Goal: Task Accomplishment & Management: Manage account settings

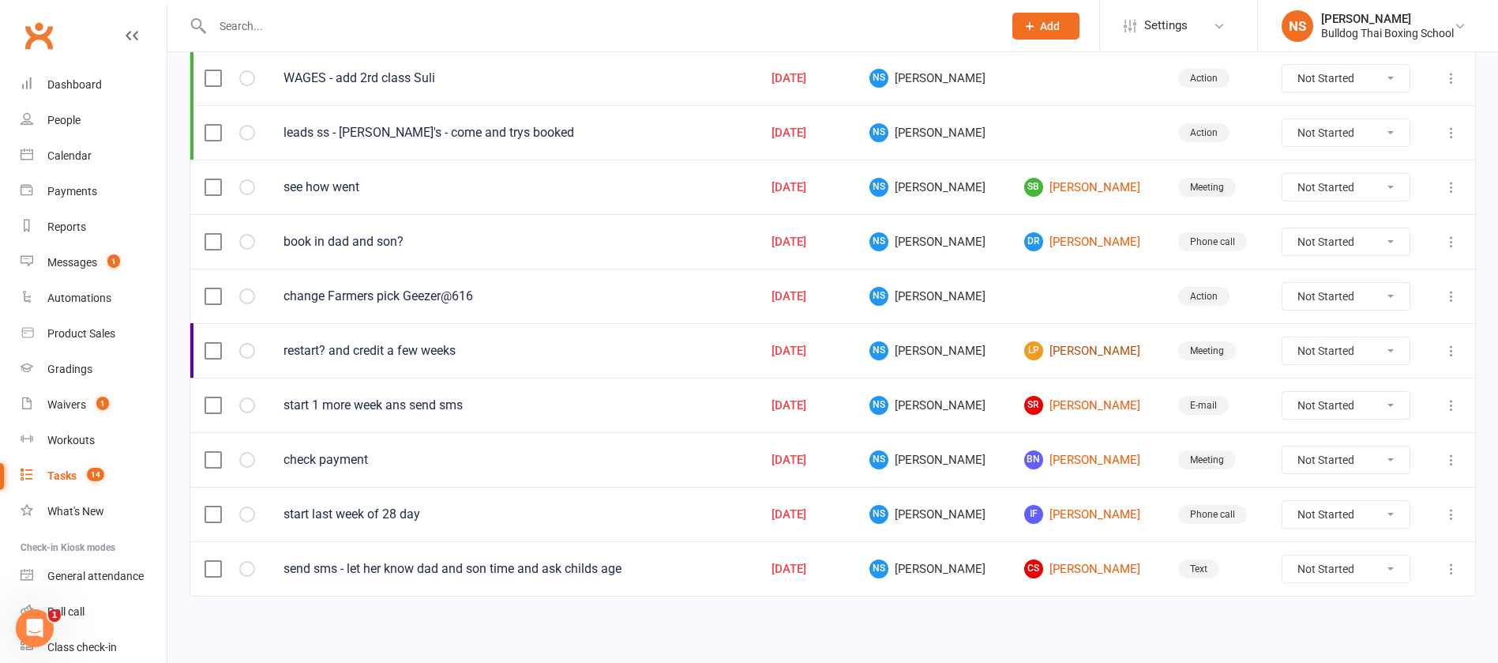
click at [1039, 346] on link "LP [PERSON_NAME]" at bounding box center [1087, 350] width 126 height 19
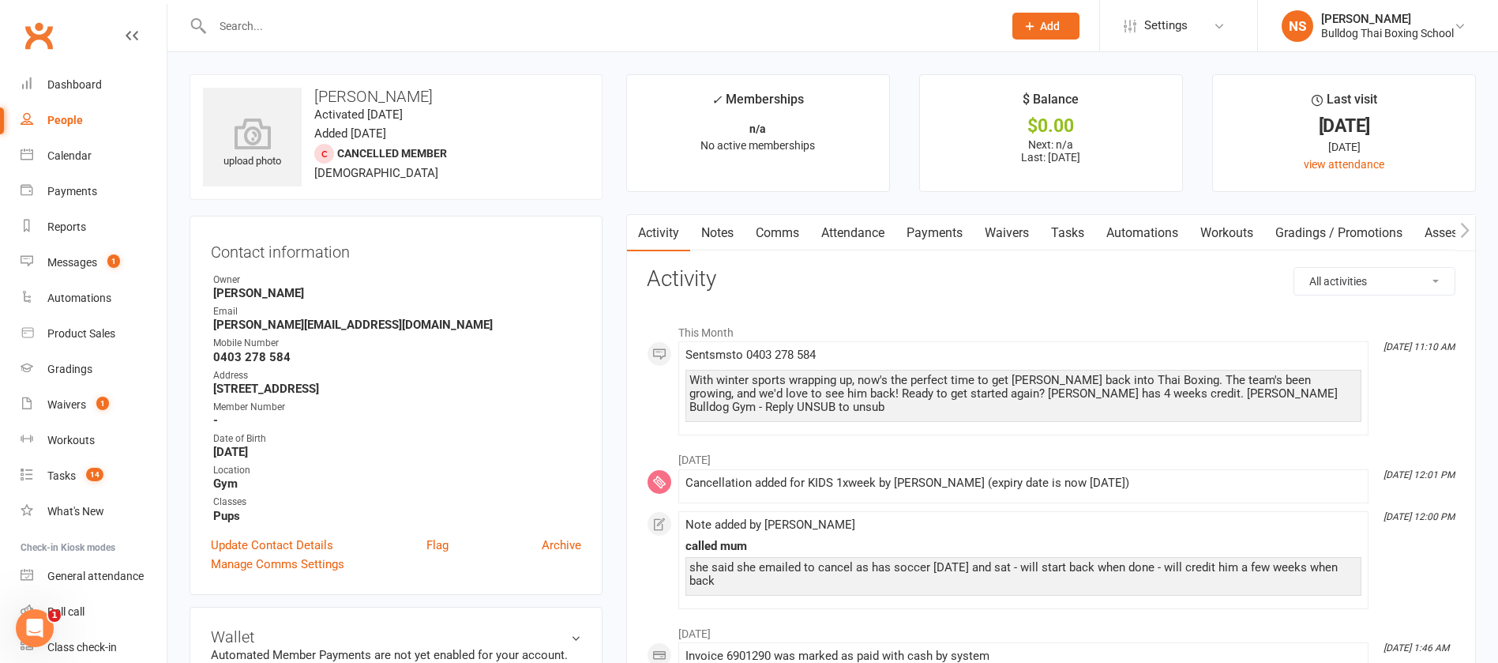
click at [706, 237] on link "Notes" at bounding box center [717, 233] width 54 height 36
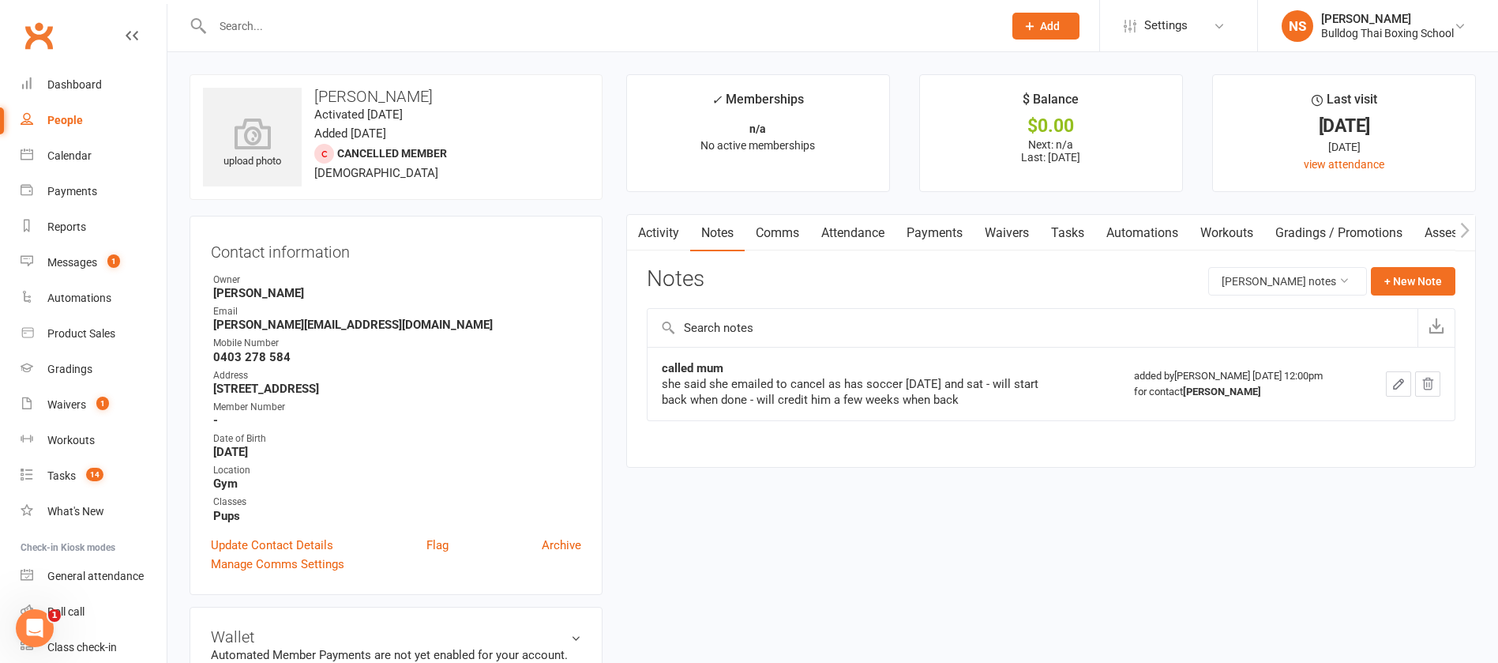
click at [660, 236] on link "Activity" at bounding box center [658, 233] width 63 height 36
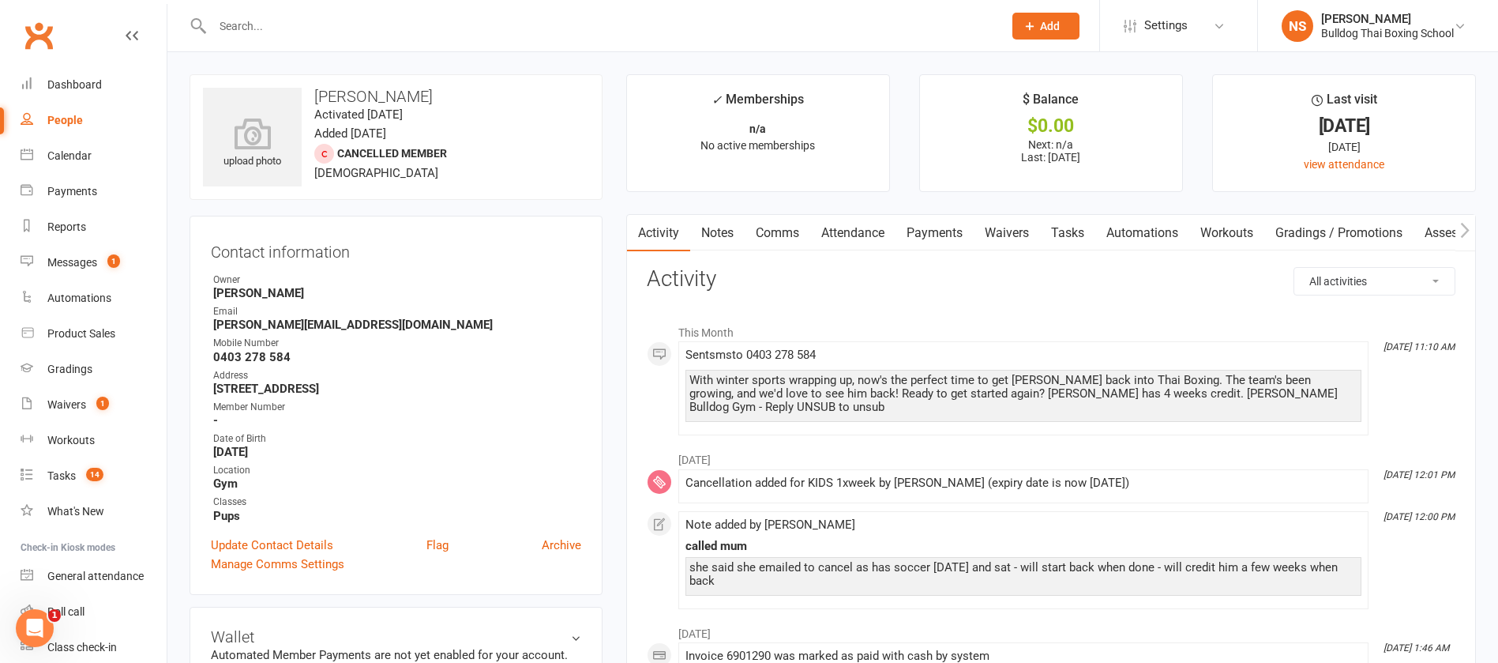
click at [781, 235] on link "Comms" at bounding box center [778, 233] width 66 height 36
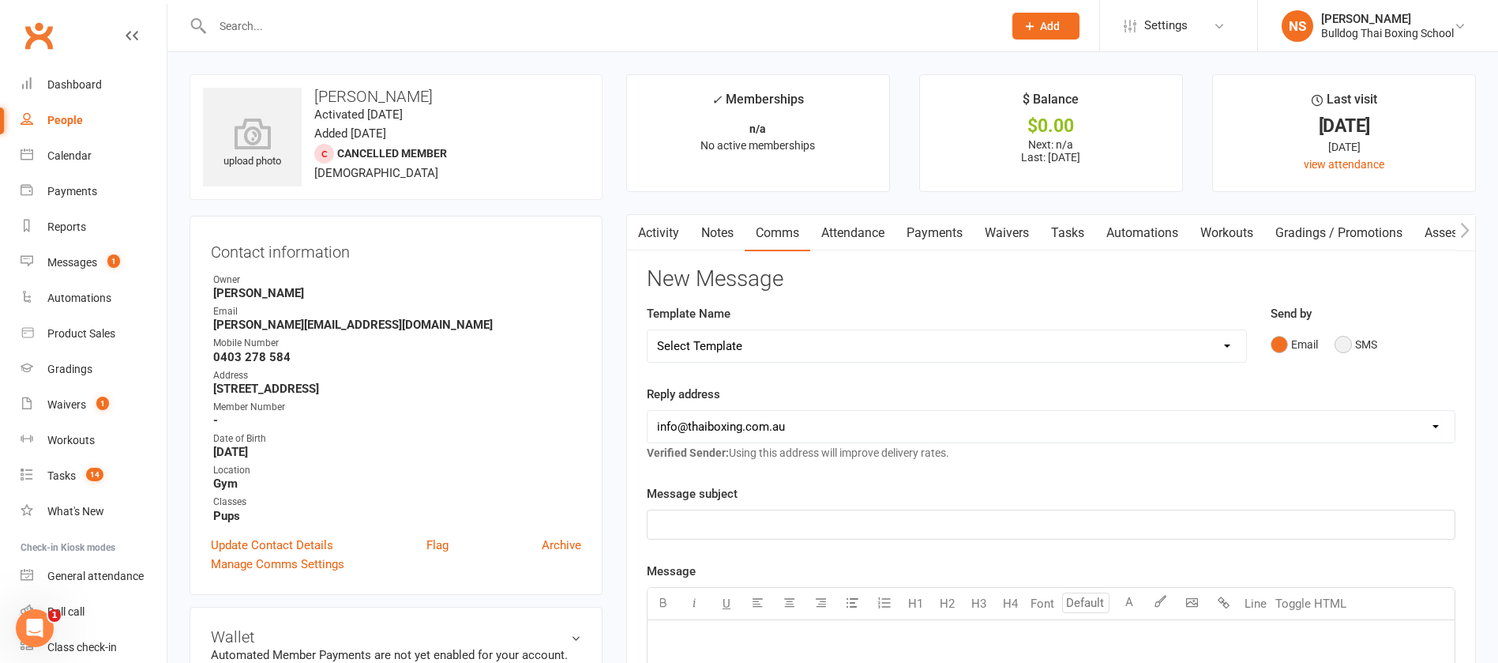
click at [1344, 340] on button "SMS" at bounding box center [1356, 344] width 43 height 30
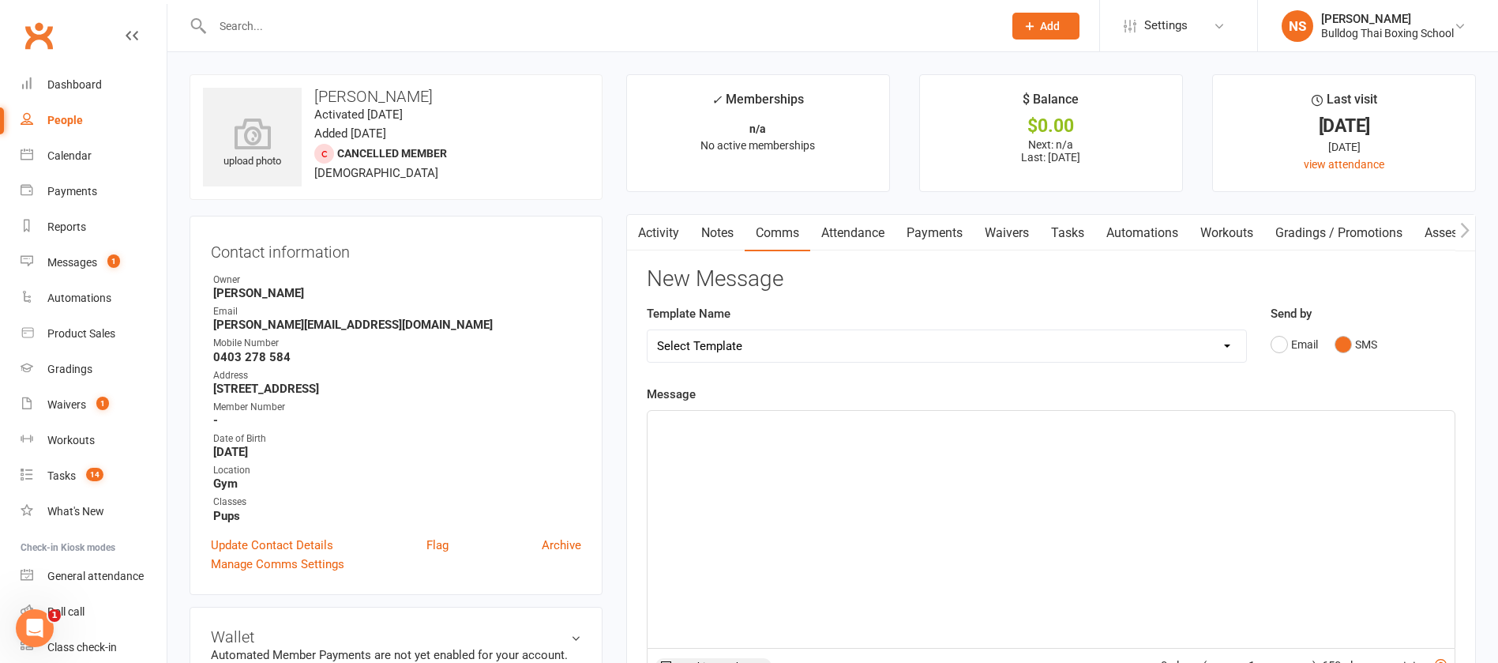
drag, startPoint x: 705, startPoint y: 453, endPoint x: 707, endPoint y: 438, distance: 14.4
click at [707, 440] on div "﻿" at bounding box center [1051, 529] width 807 height 237
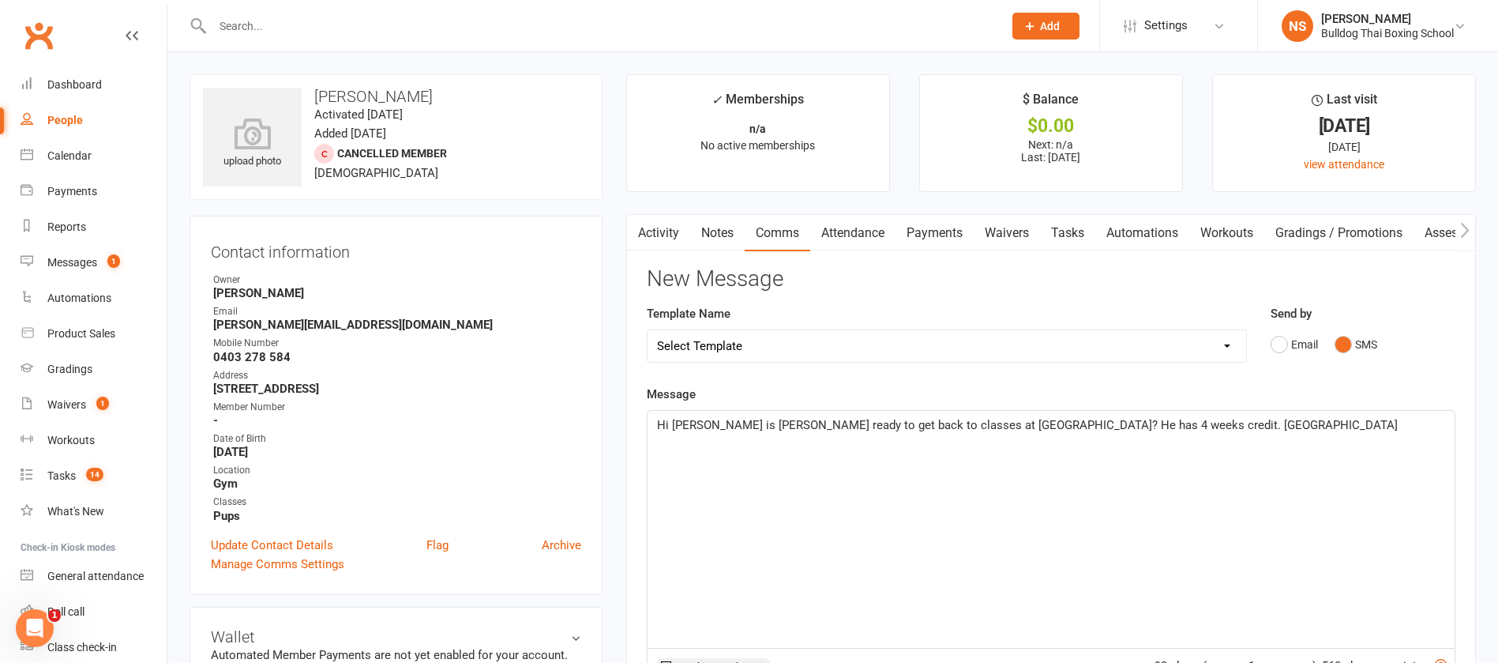
click at [725, 419] on span "Hi [PERSON_NAME] is [PERSON_NAME] ready to get back to classes at [GEOGRAPHIC_D…" at bounding box center [1027, 425] width 741 height 14
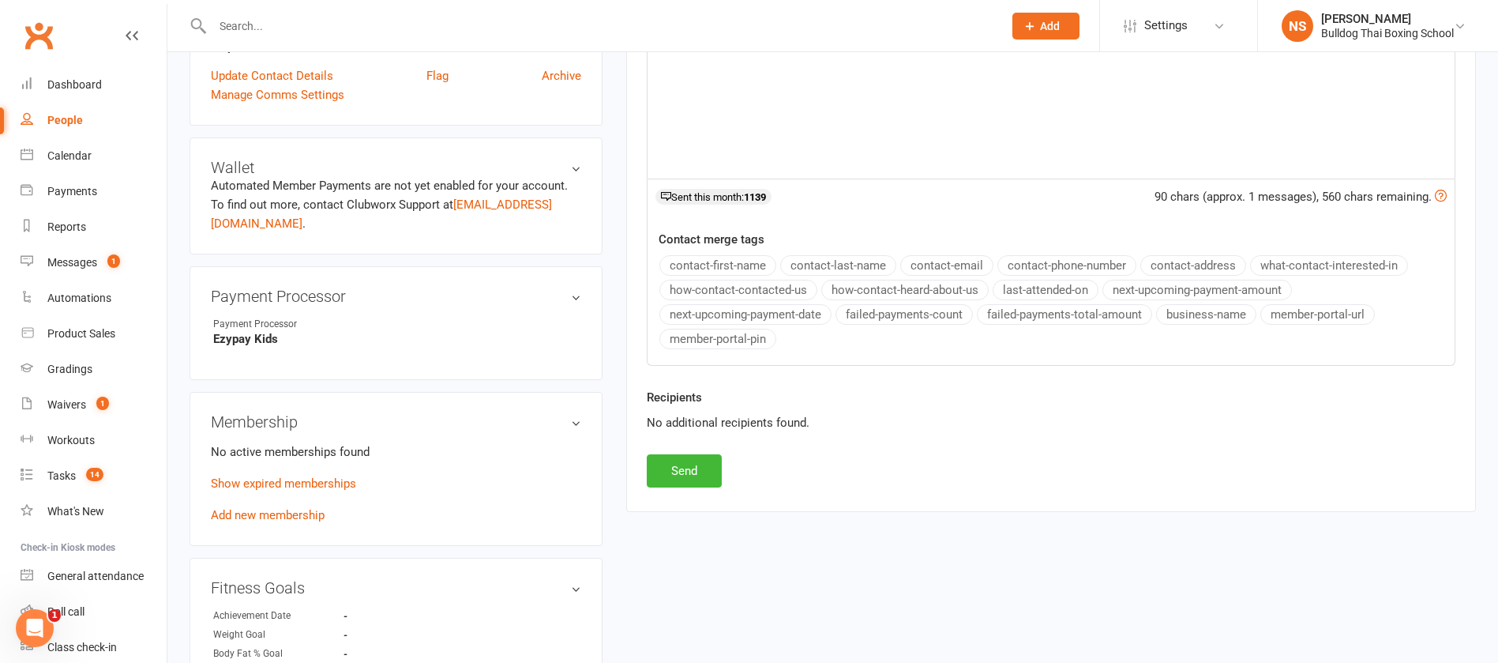
scroll to position [474, 0]
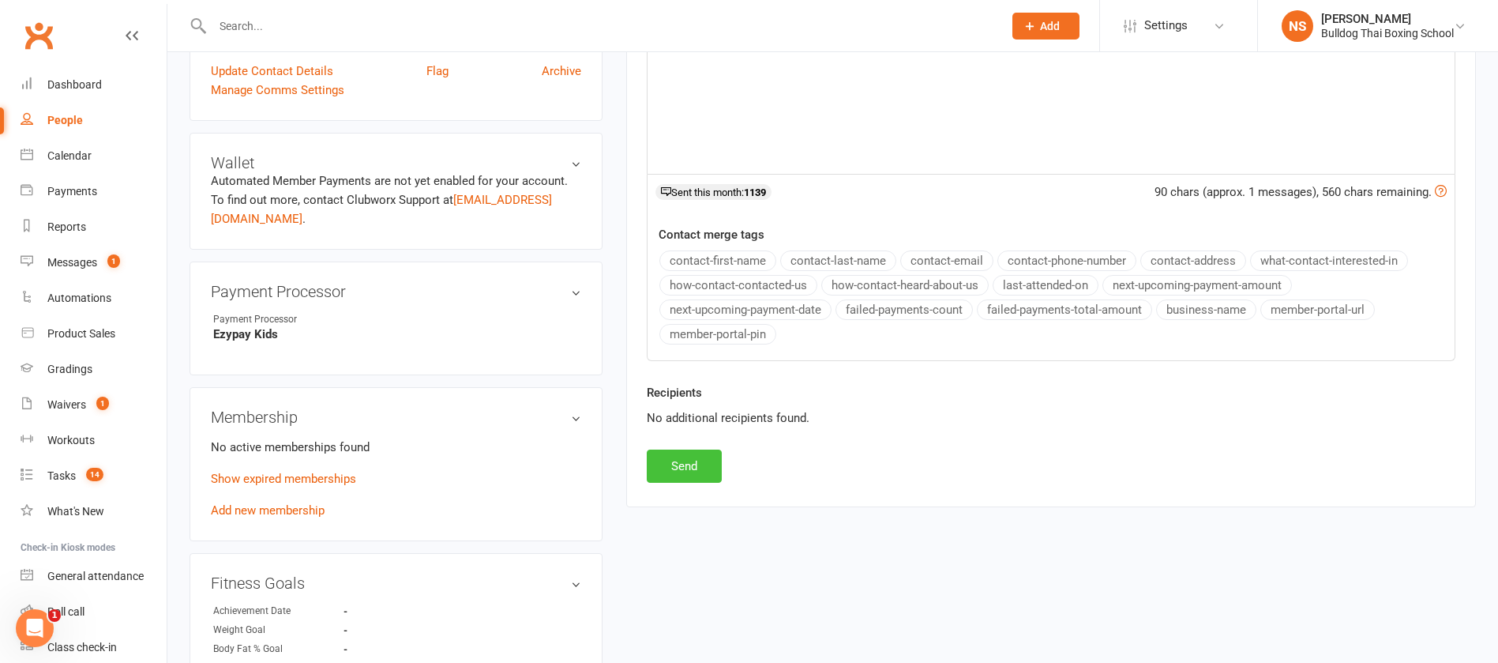
click at [692, 465] on button "Send" at bounding box center [684, 465] width 75 height 33
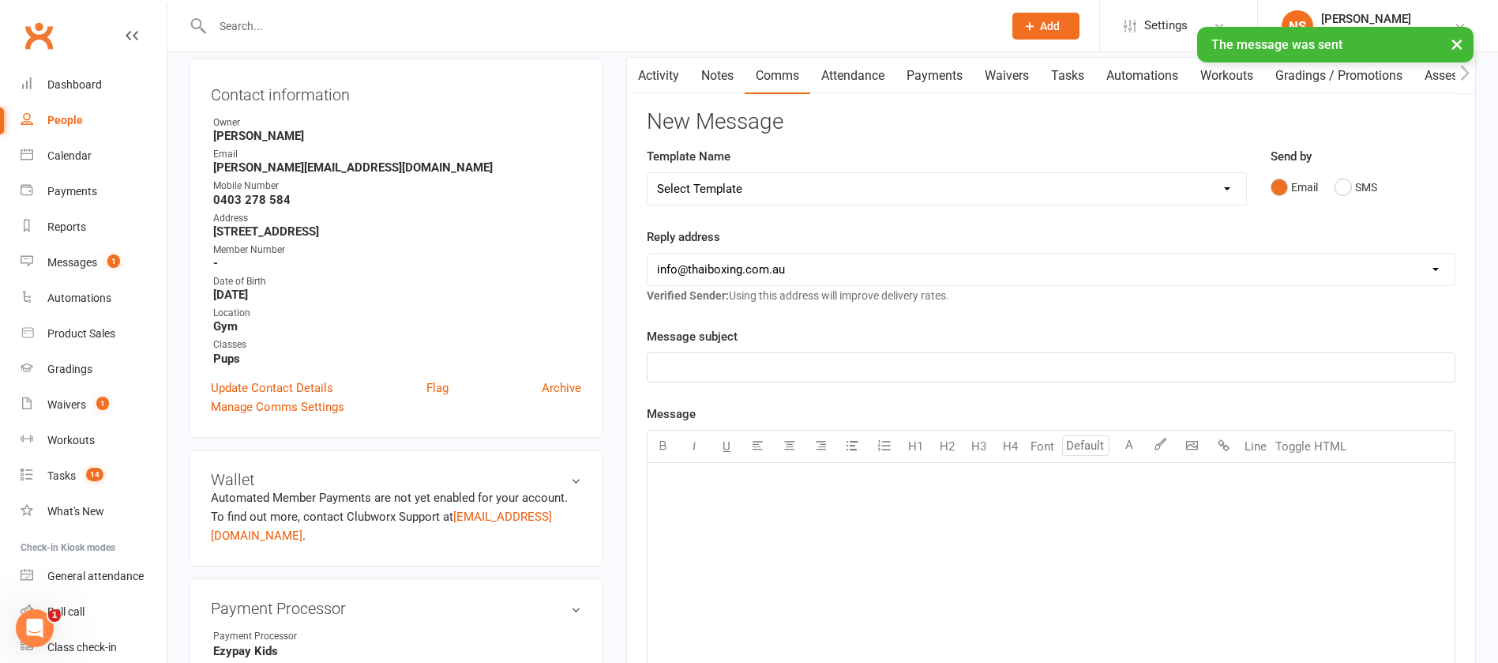
scroll to position [0, 0]
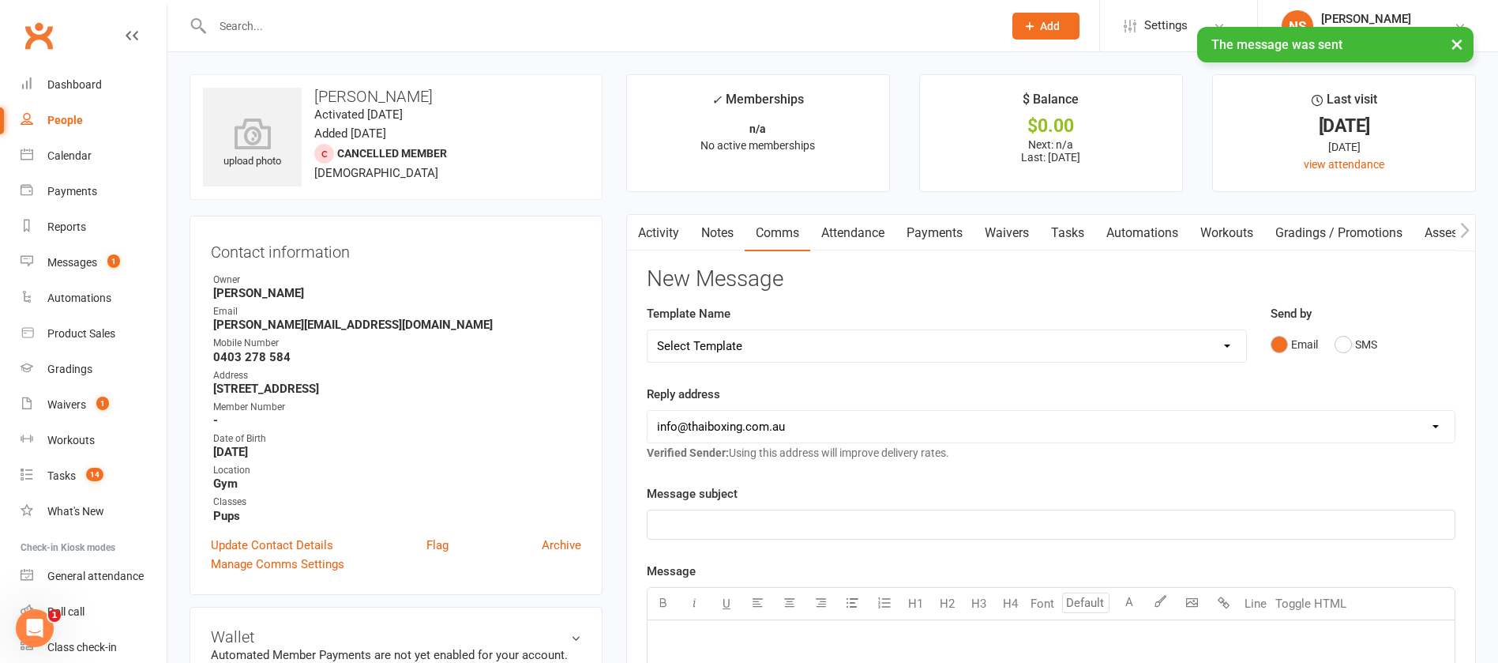
click at [1073, 227] on link "Tasks" at bounding box center [1067, 233] width 55 height 36
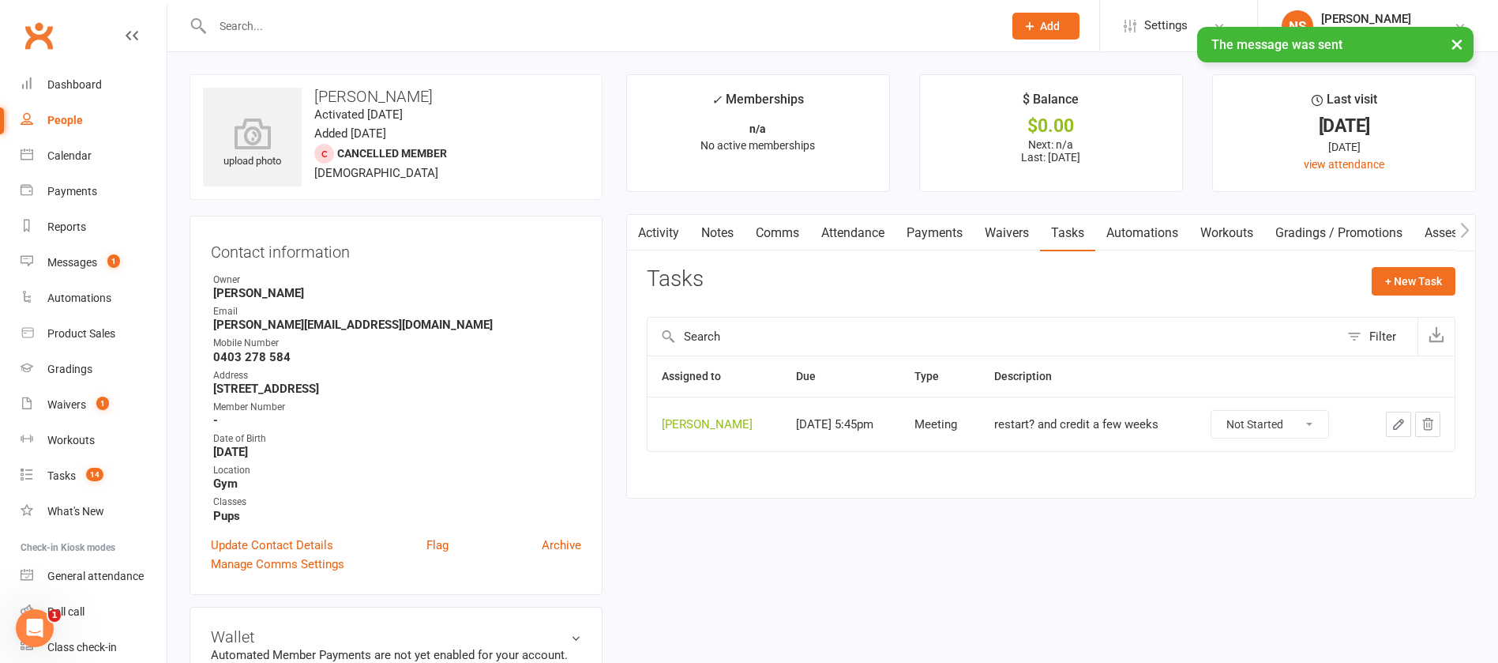
click at [1400, 420] on icon "button" at bounding box center [1398, 423] width 9 height 9
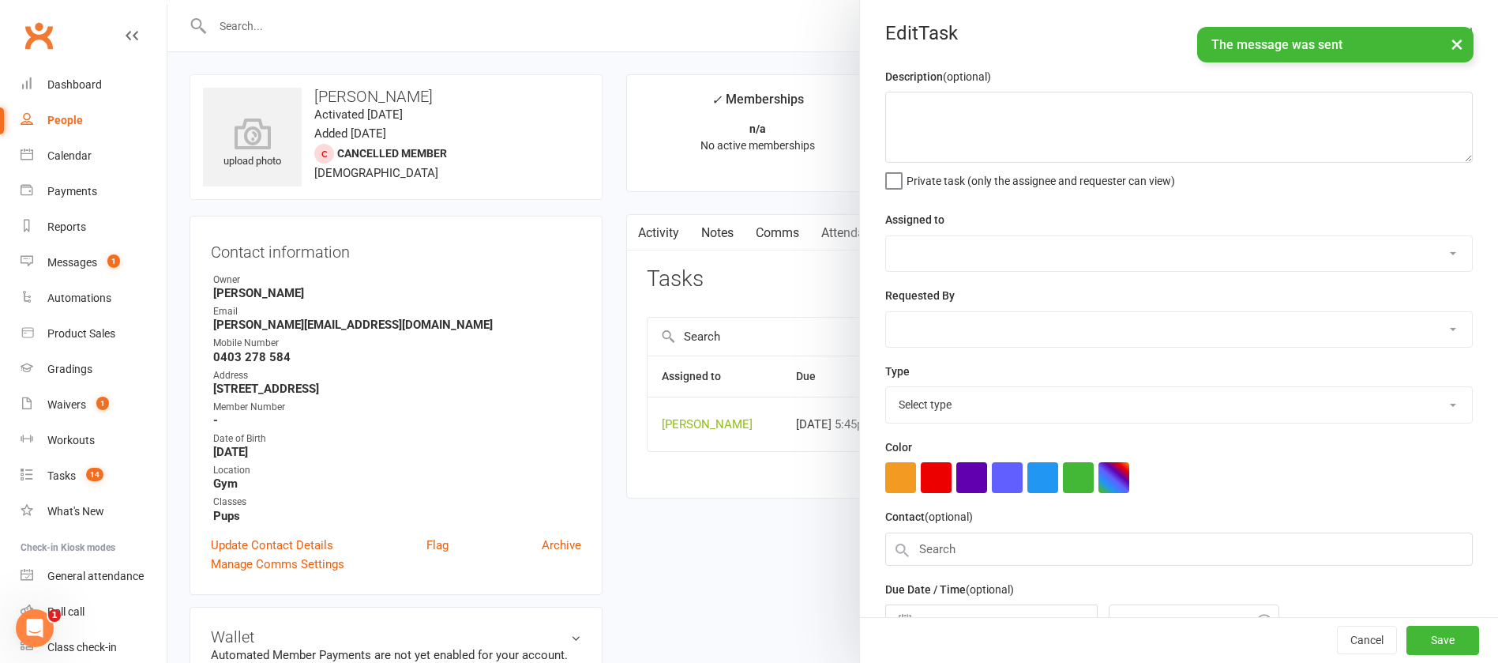
type textarea "restart? and credit a few weeks"
select select "12940"
type input "[DATE]"
type input "5:45pm"
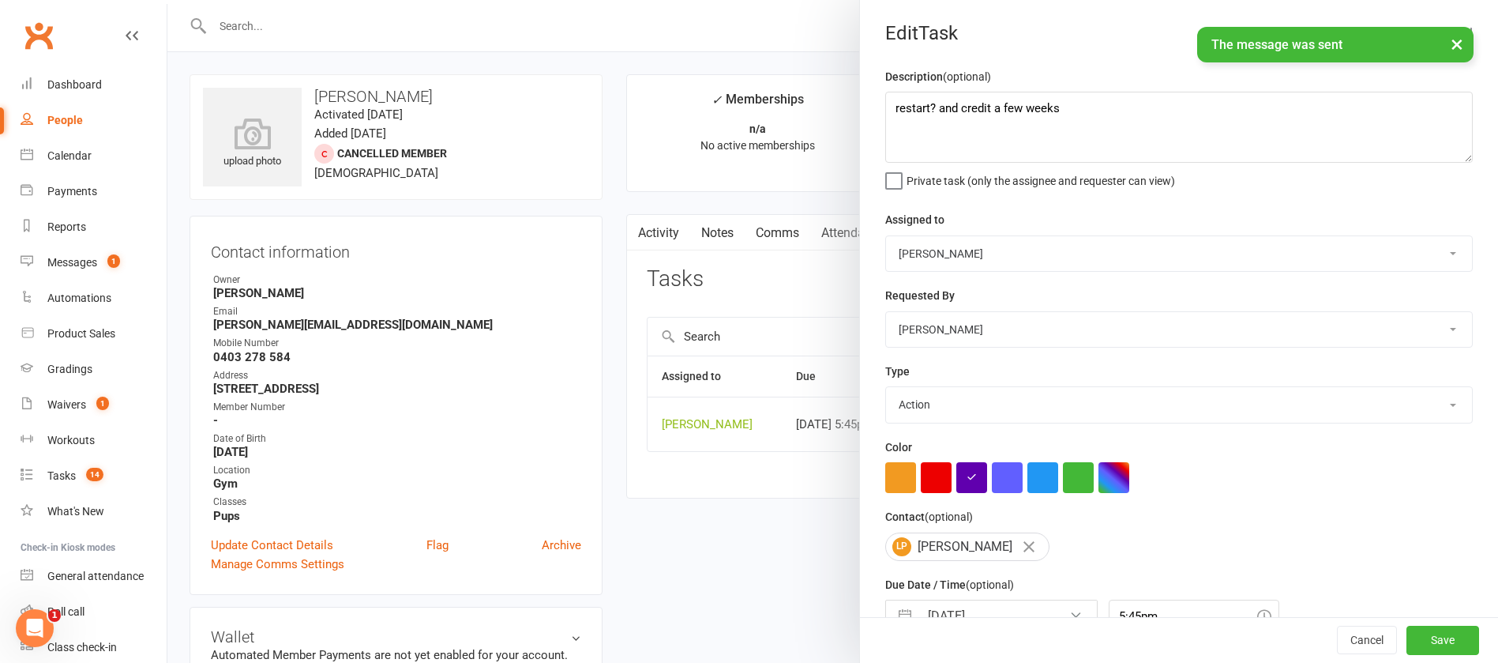
select select "12049"
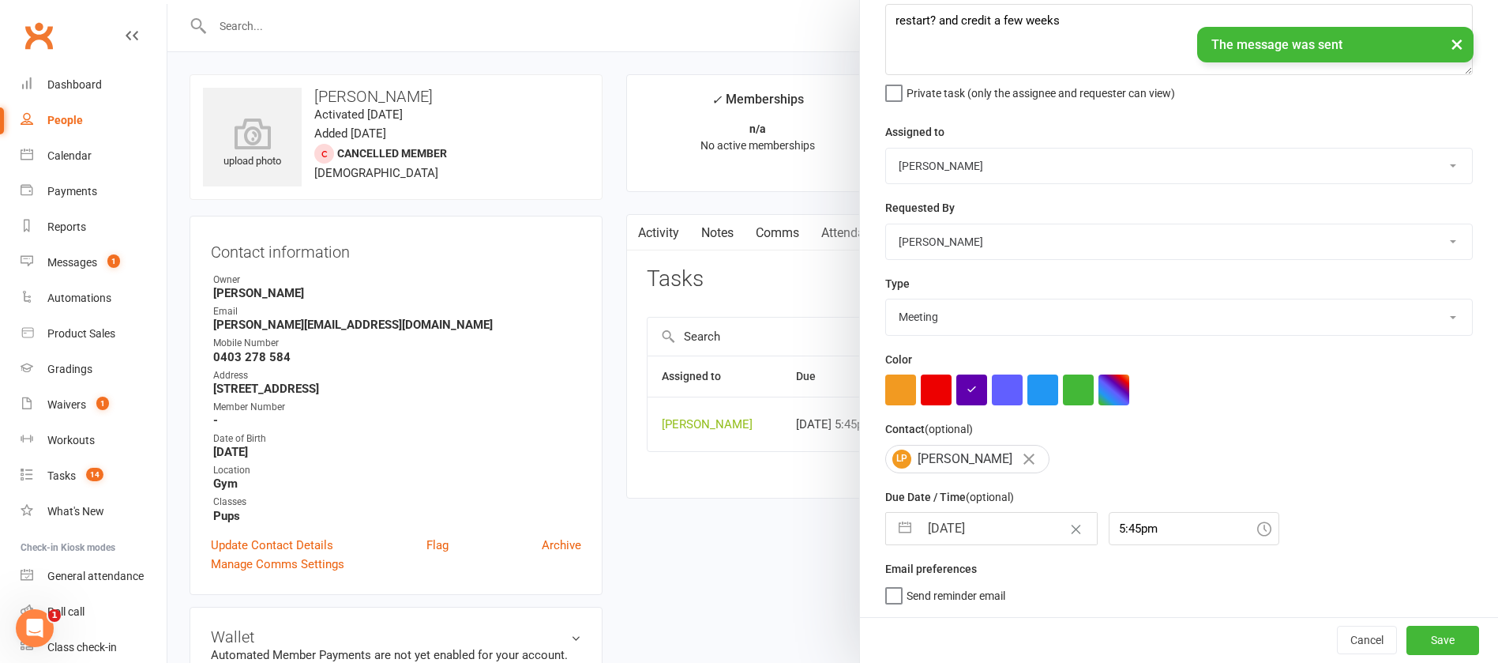
click at [994, 515] on input "[DATE]" at bounding box center [1008, 529] width 178 height 32
select select "7"
select select "2025"
select select "8"
select select "2025"
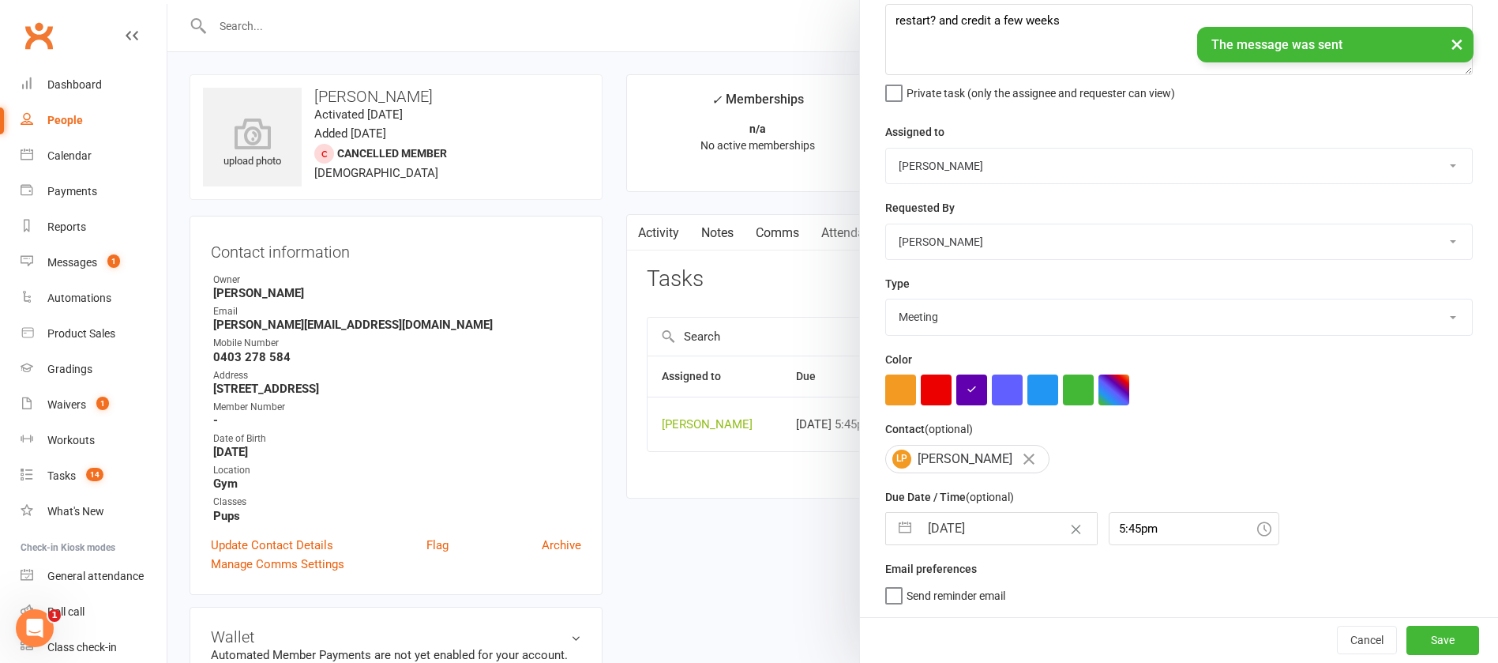
select select "9"
select select "2025"
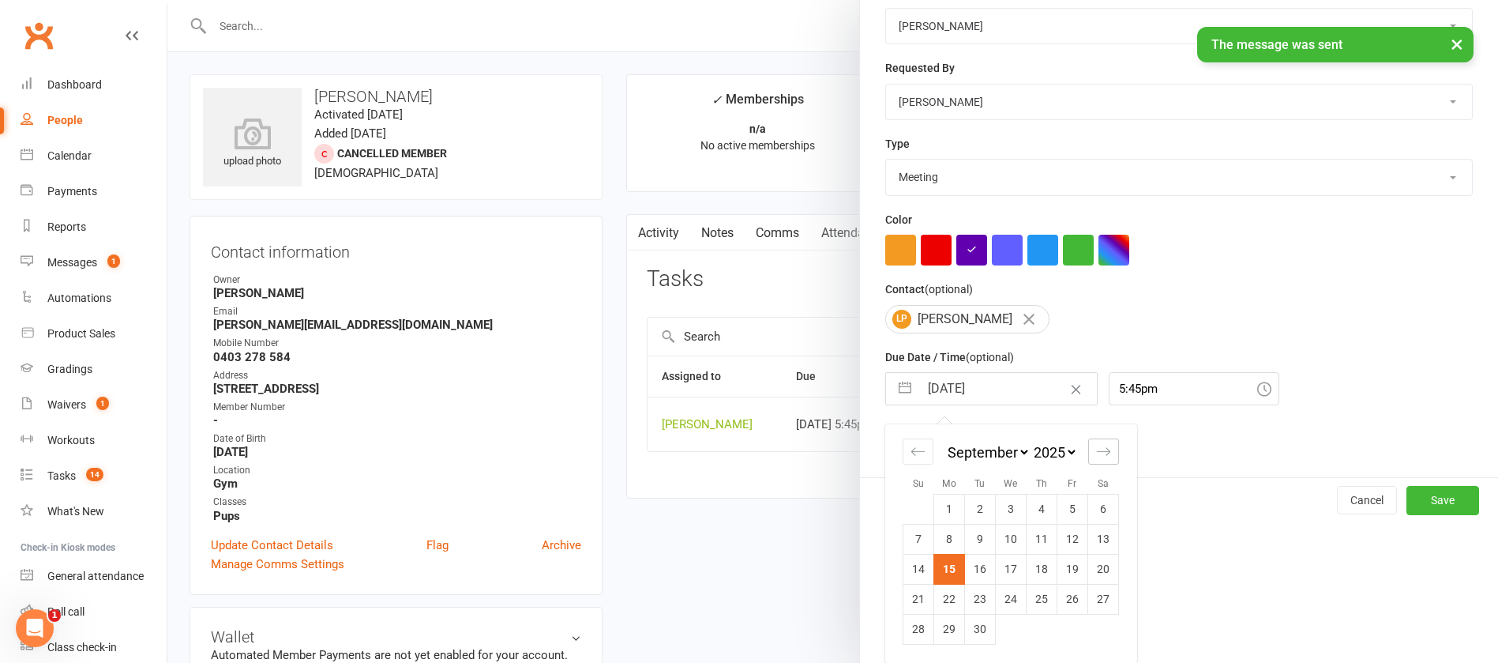
scroll to position [233, 0]
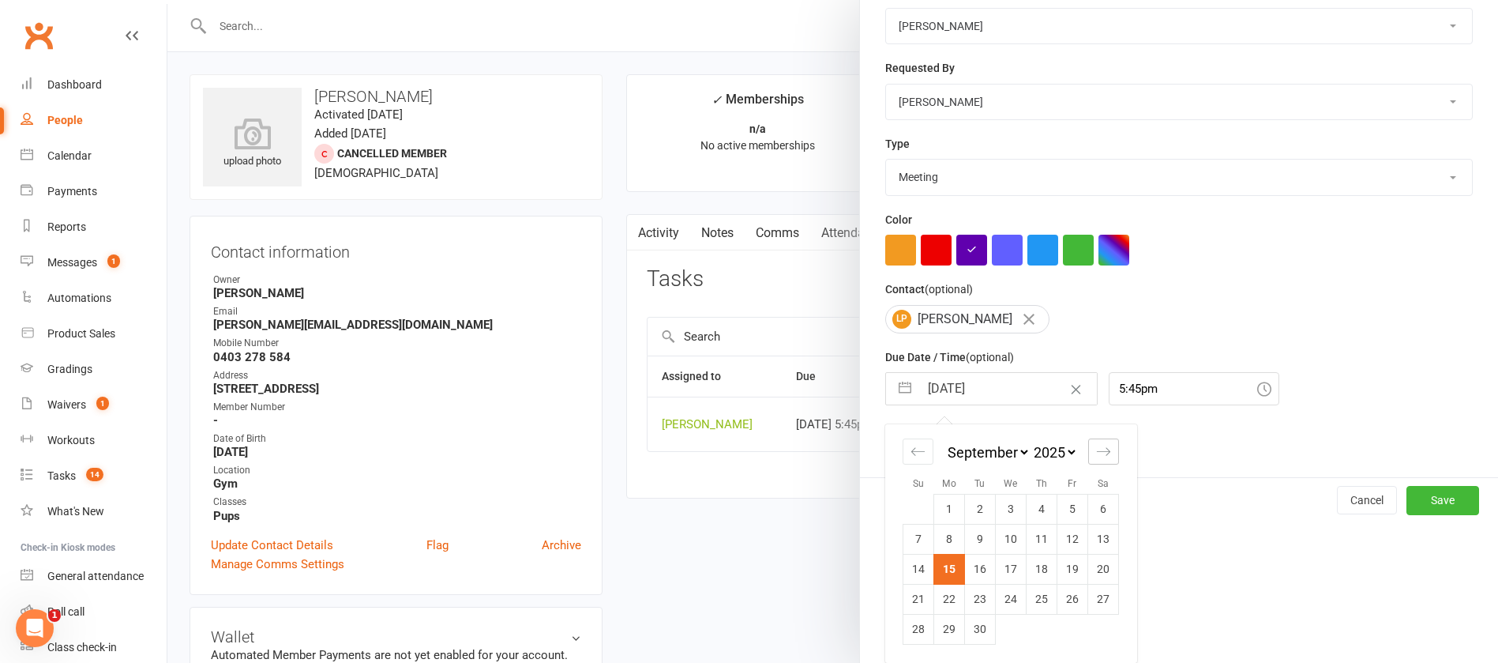
click at [1096, 455] on icon "Move forward to switch to the next month." at bounding box center [1103, 451] width 15 height 15
select select "10"
select select "2025"
click at [943, 566] on td "13" at bounding box center [949, 569] width 31 height 30
type input "[DATE]"
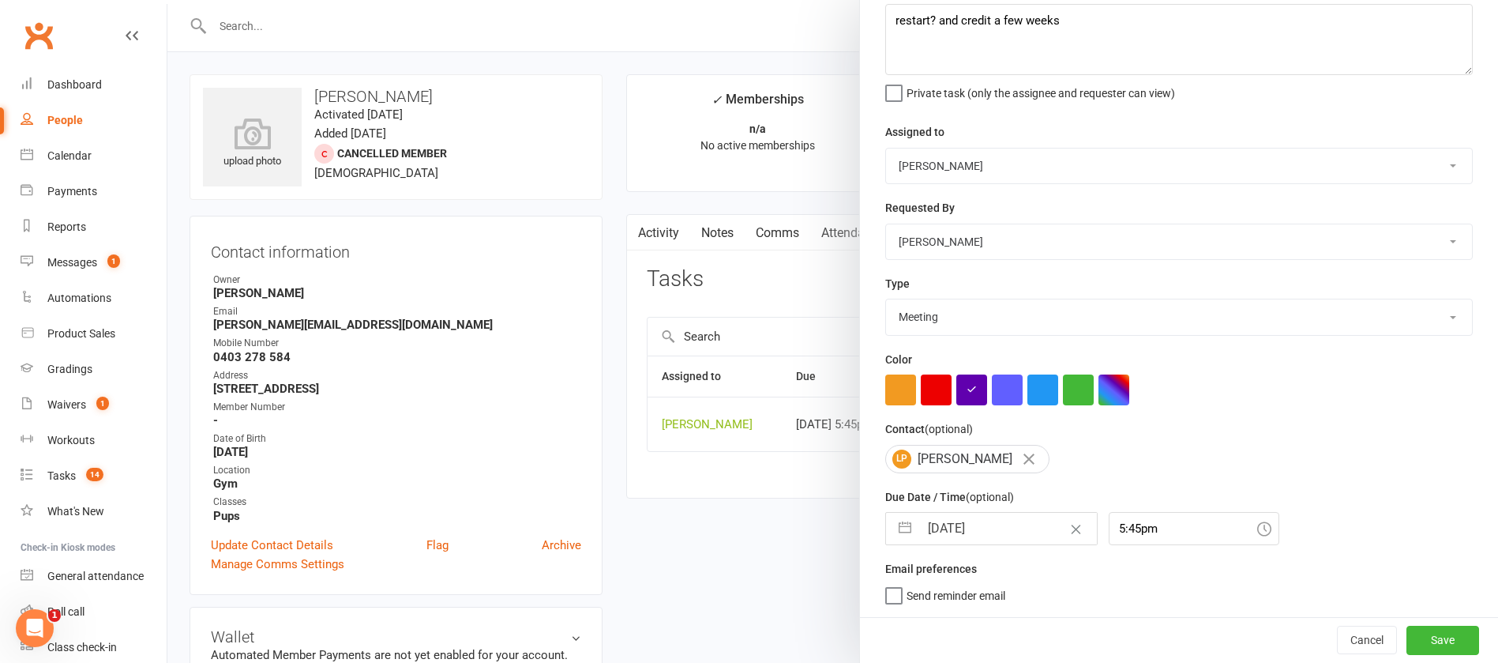
scroll to position [94, 0]
drag, startPoint x: 1393, startPoint y: 628, endPoint x: 1354, endPoint y: 615, distance: 41.7
click at [1407, 628] on button "Save" at bounding box center [1443, 640] width 73 height 28
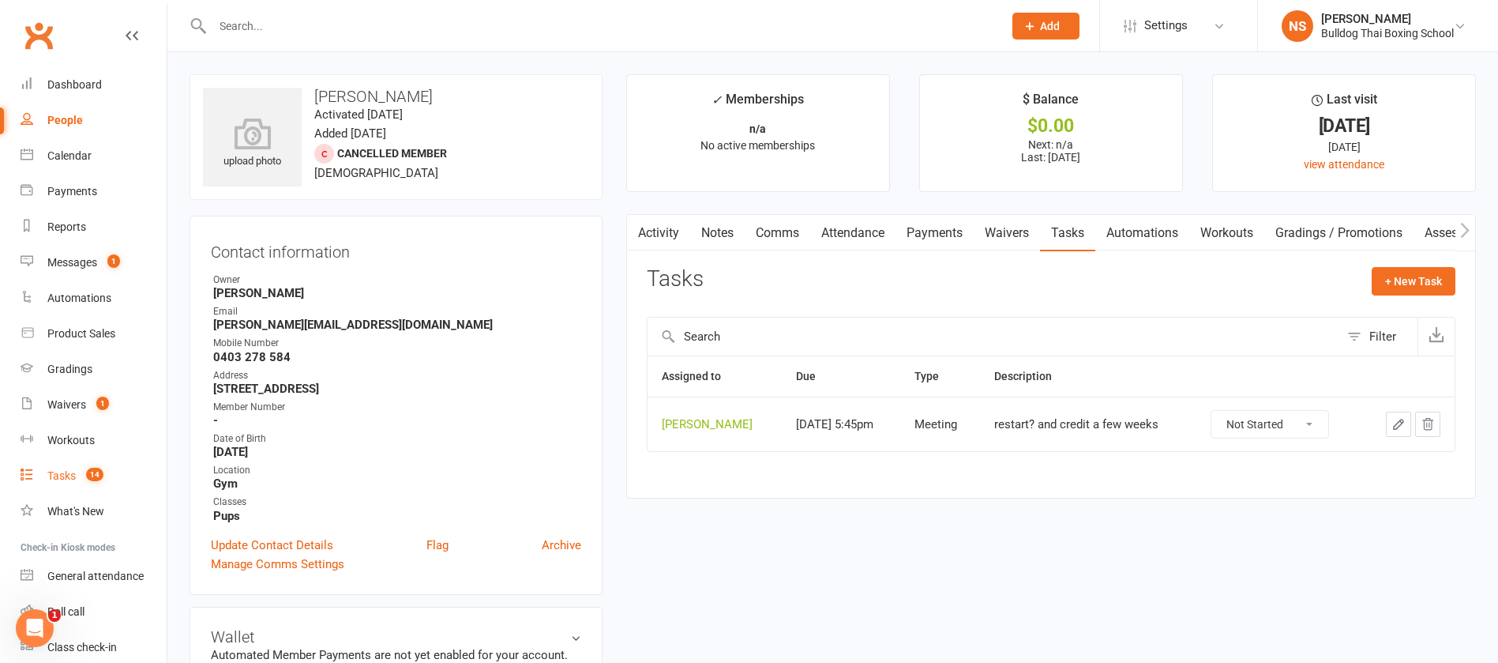
click at [71, 470] on div "Tasks" at bounding box center [61, 475] width 28 height 13
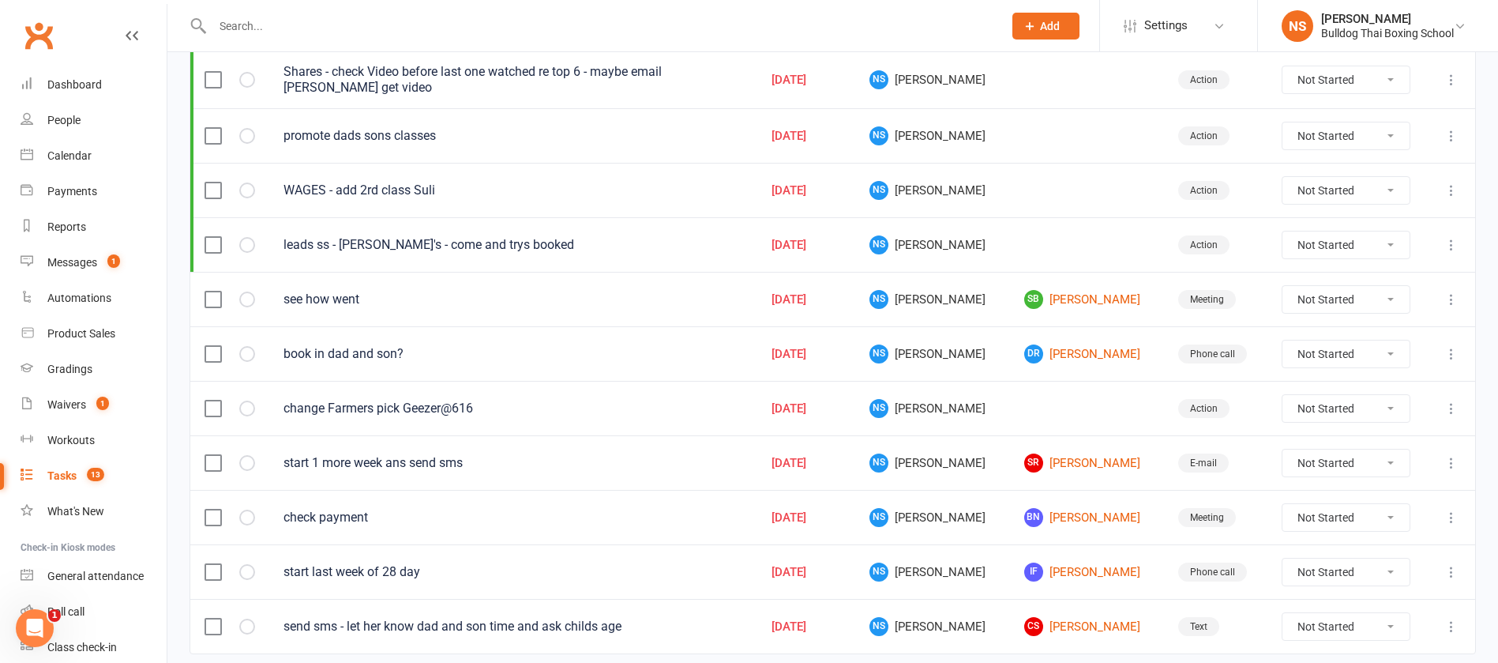
scroll to position [413, 0]
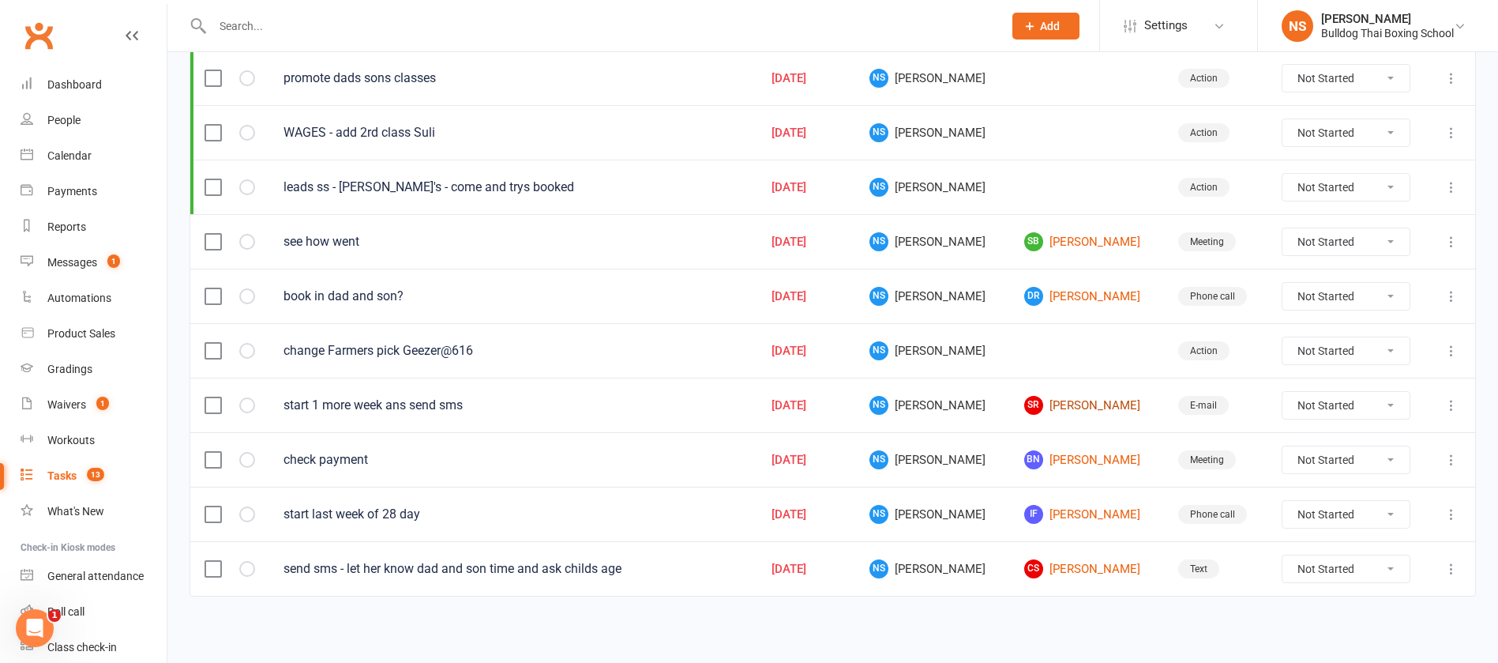
click at [1060, 406] on link "SR [PERSON_NAME]" at bounding box center [1087, 405] width 126 height 19
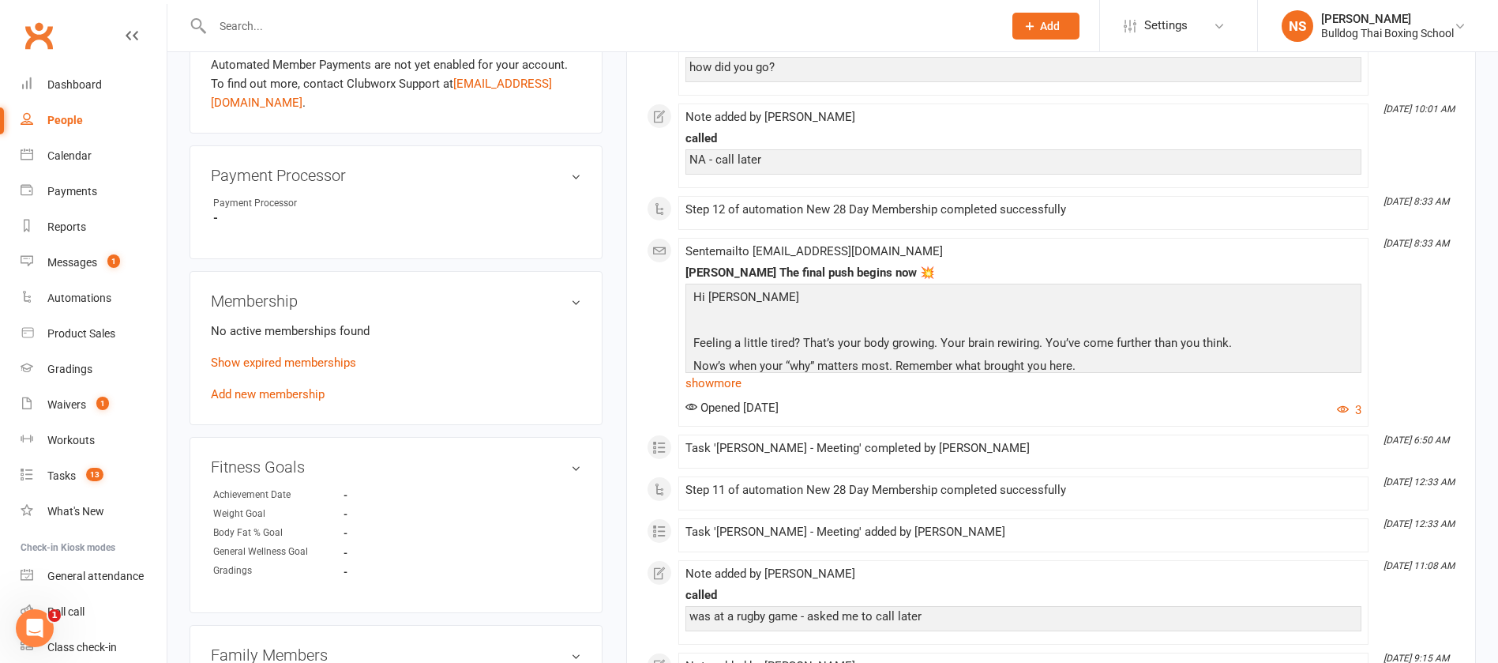
scroll to position [592, 0]
click at [286, 395] on link "Add new membership" at bounding box center [268, 392] width 114 height 14
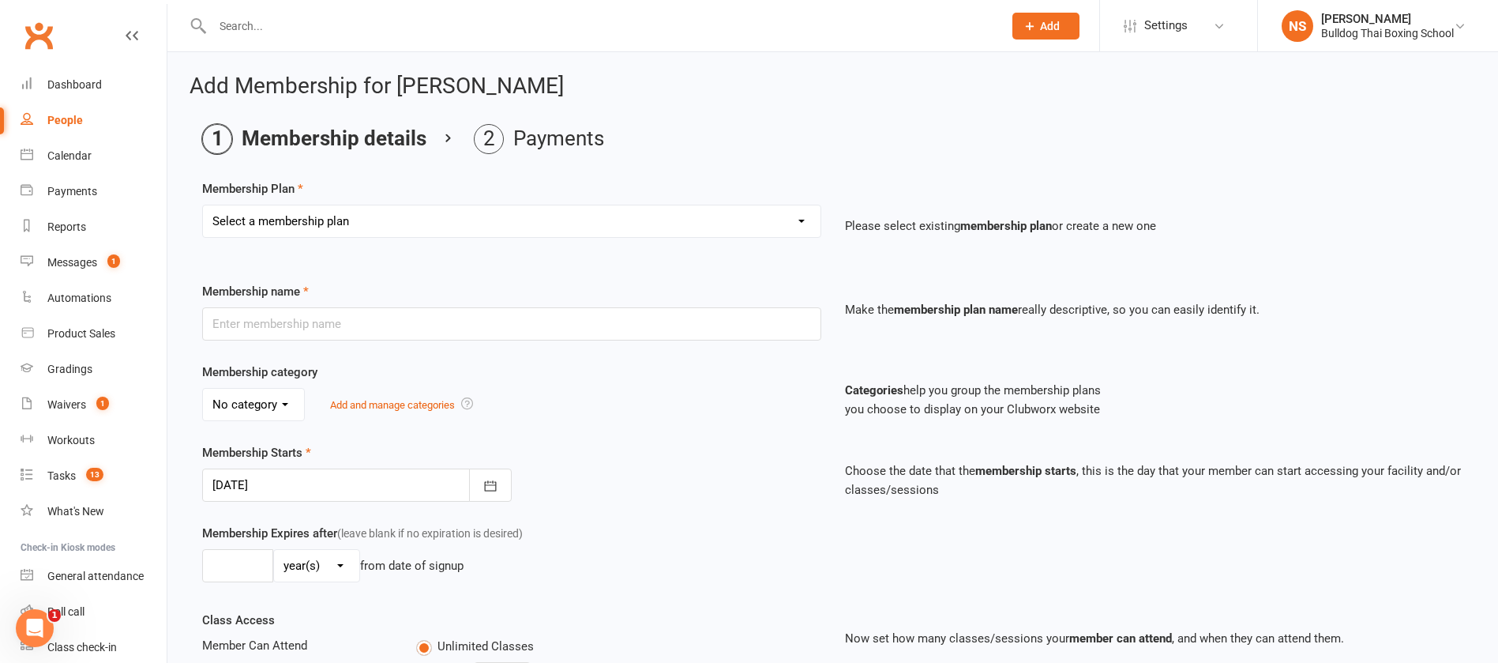
click at [274, 225] on select "Select a membership plan Create new Membership Plan 2 X WEEK MSHIP 1xWeek 25/we…" at bounding box center [512, 221] width 618 height 32
select select "15"
click at [203, 205] on select "Select a membership plan Create new Membership Plan 2 X WEEK MSHIP 1xWeek 25/we…" at bounding box center [512, 221] width 618 height 32
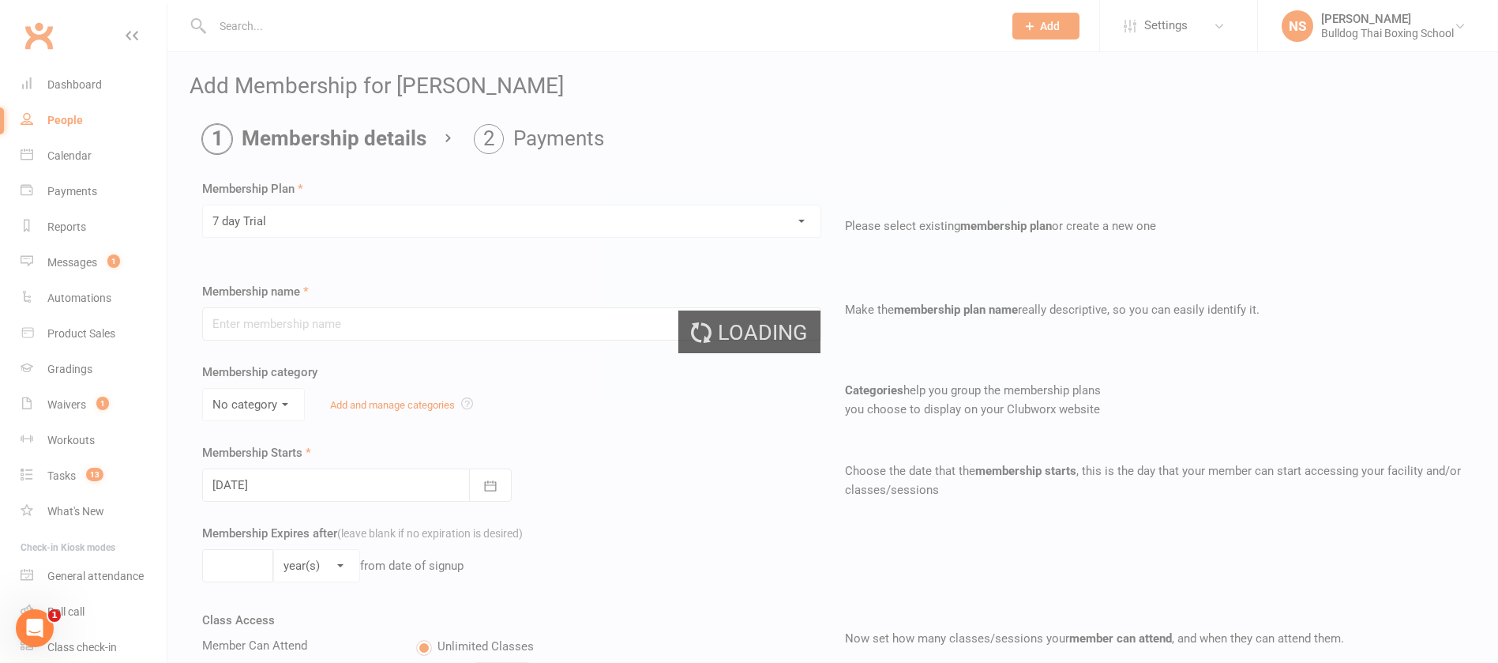
type input "7 day Trial"
select select "1"
type input "1"
select select "1"
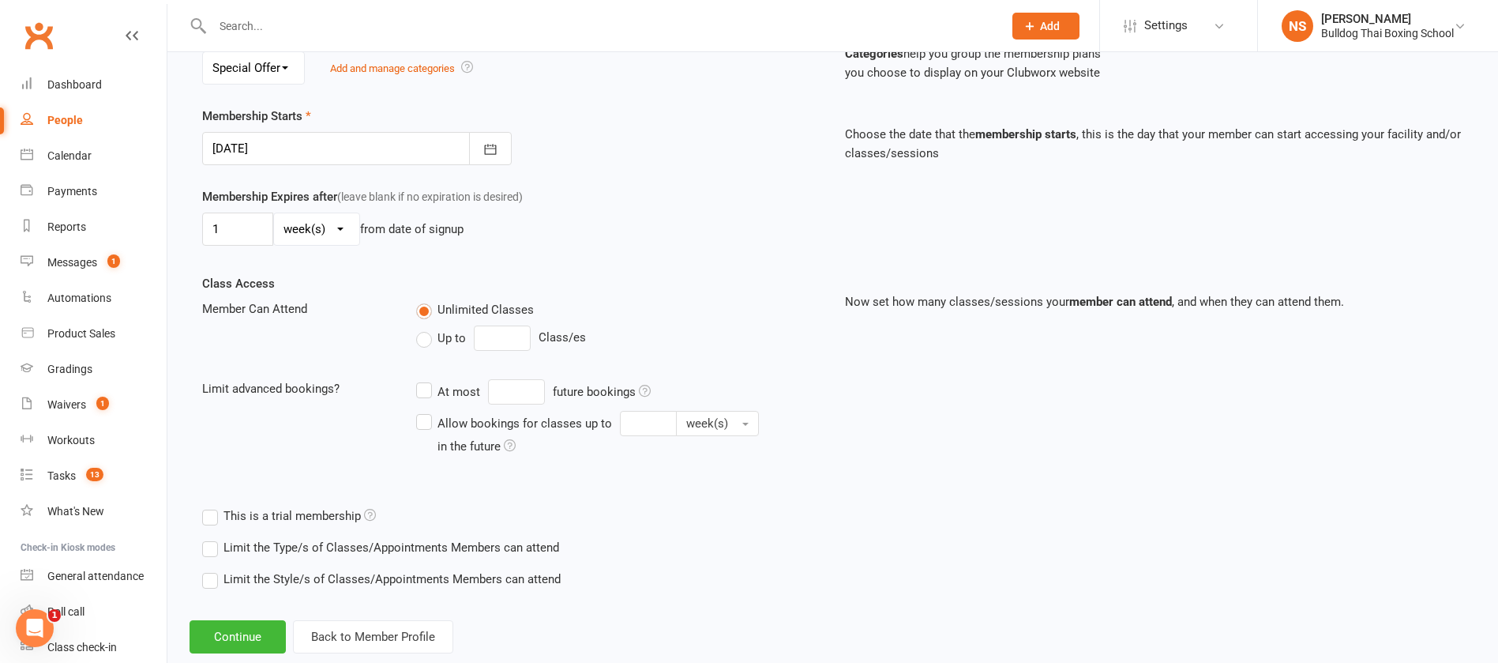
scroll to position [355, 0]
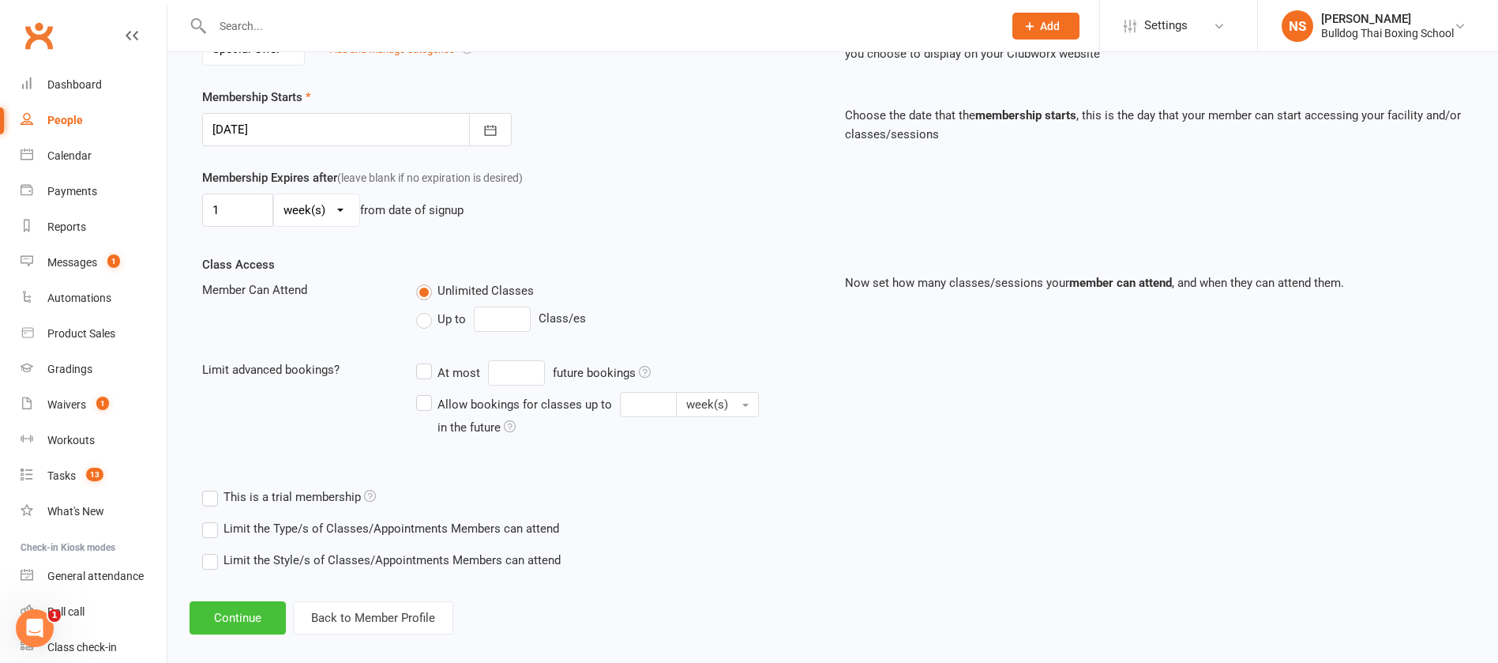
click at [242, 613] on button "Continue" at bounding box center [238, 617] width 96 height 33
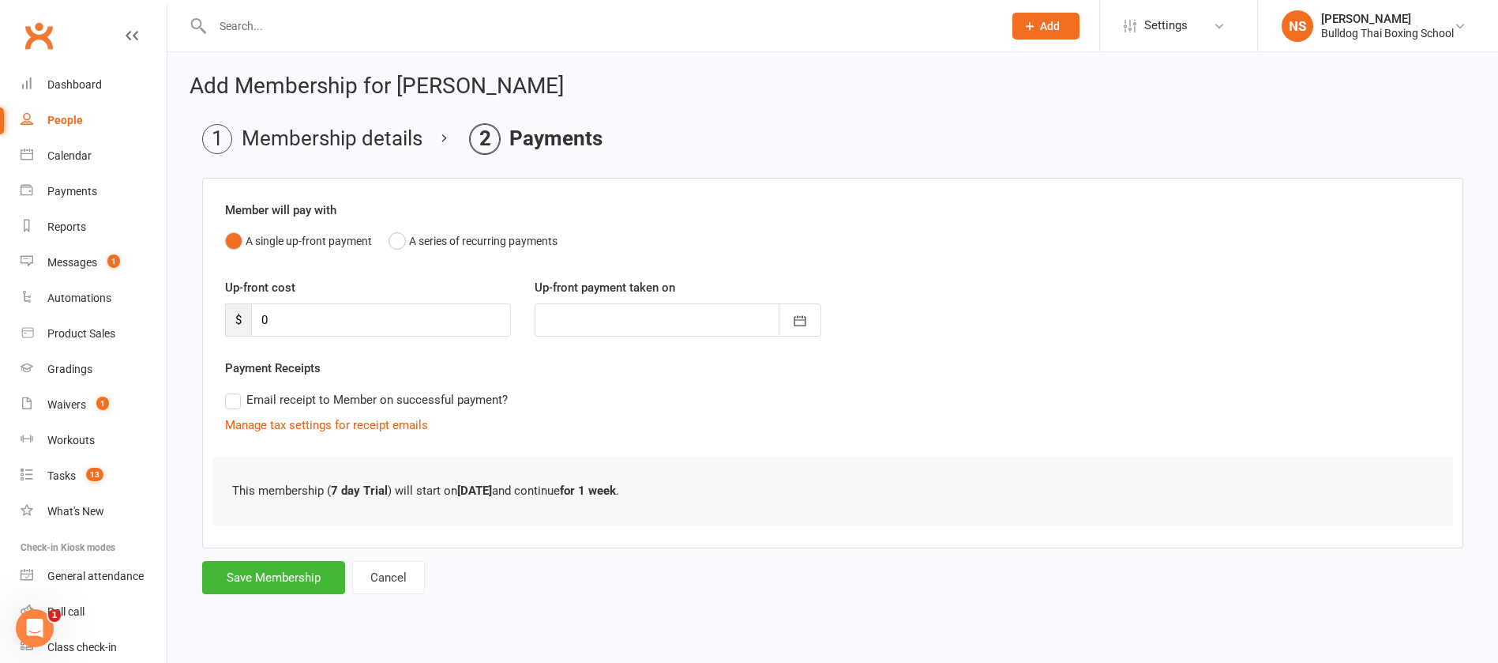
scroll to position [0, 0]
click at [274, 568] on button "Save Membership" at bounding box center [273, 577] width 143 height 33
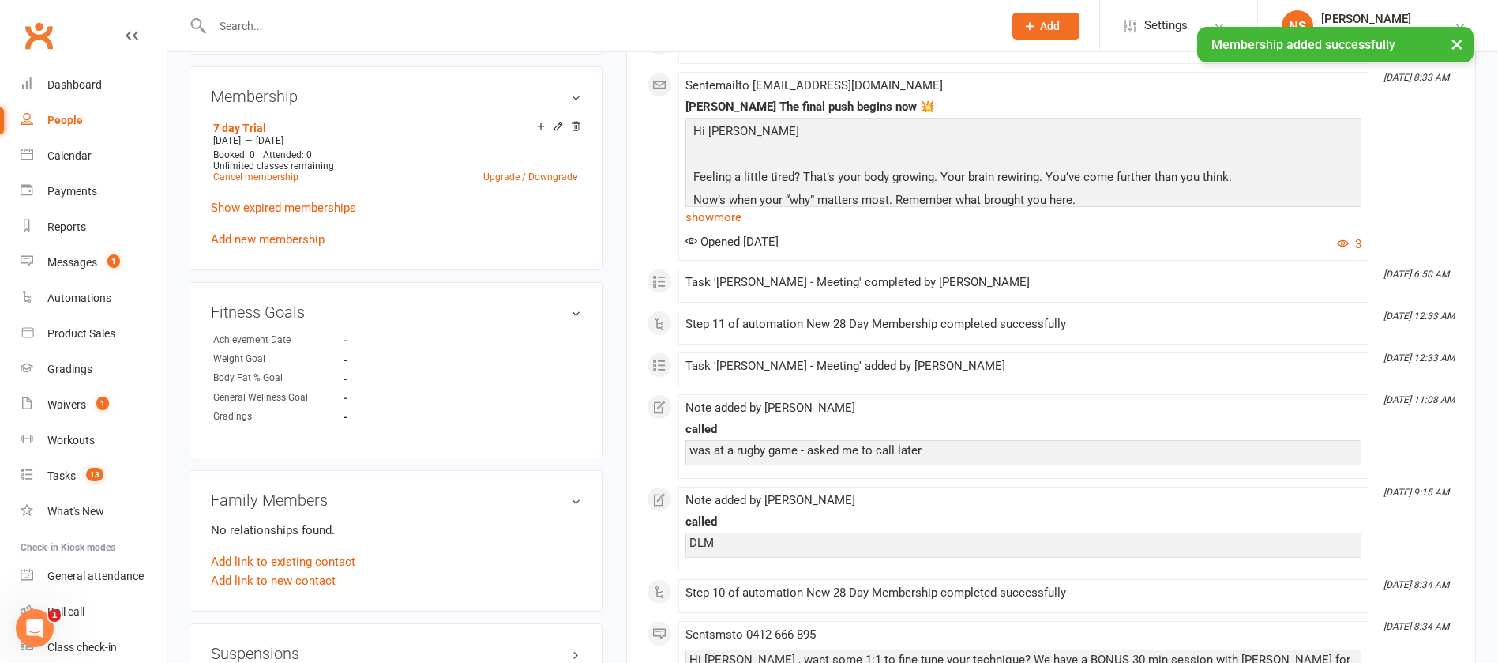
scroll to position [1066, 0]
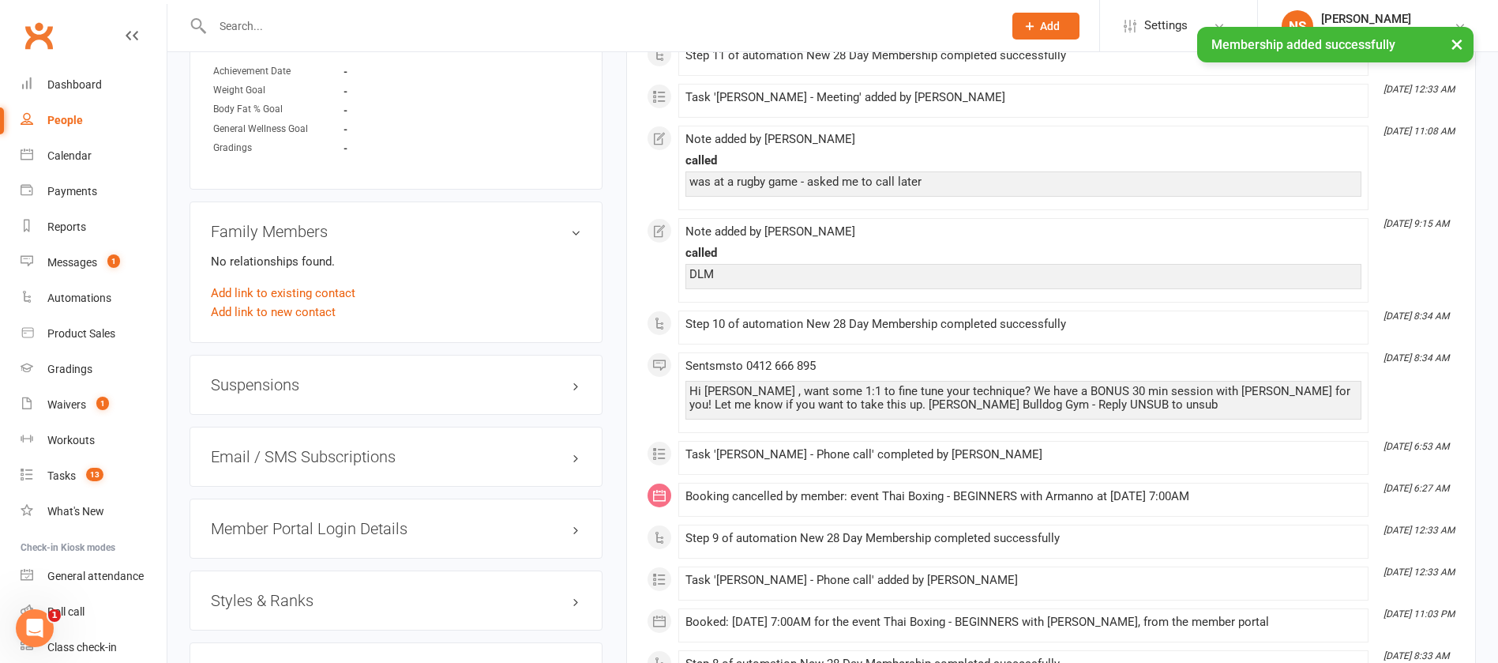
click at [282, 524] on h3 "Member Portal Login Details" at bounding box center [396, 528] width 370 height 17
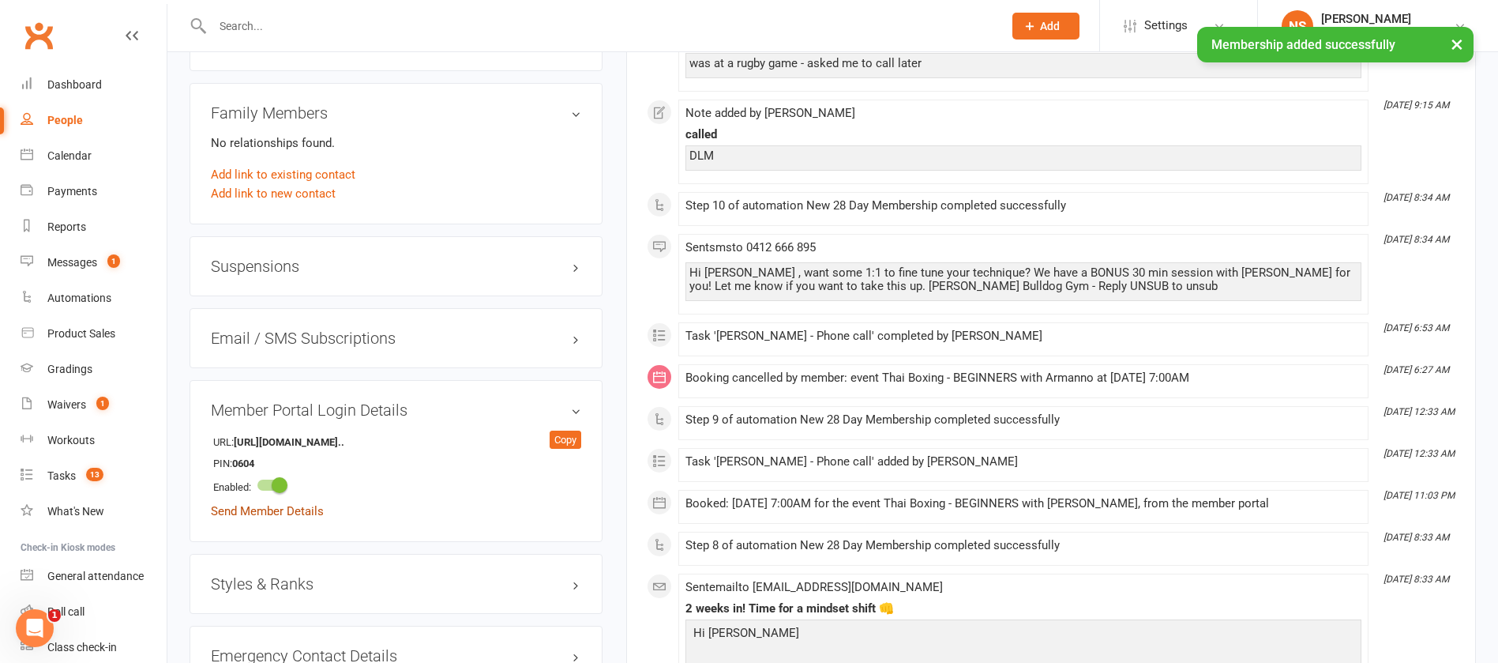
click at [299, 509] on link "Send Member Details" at bounding box center [267, 511] width 113 height 14
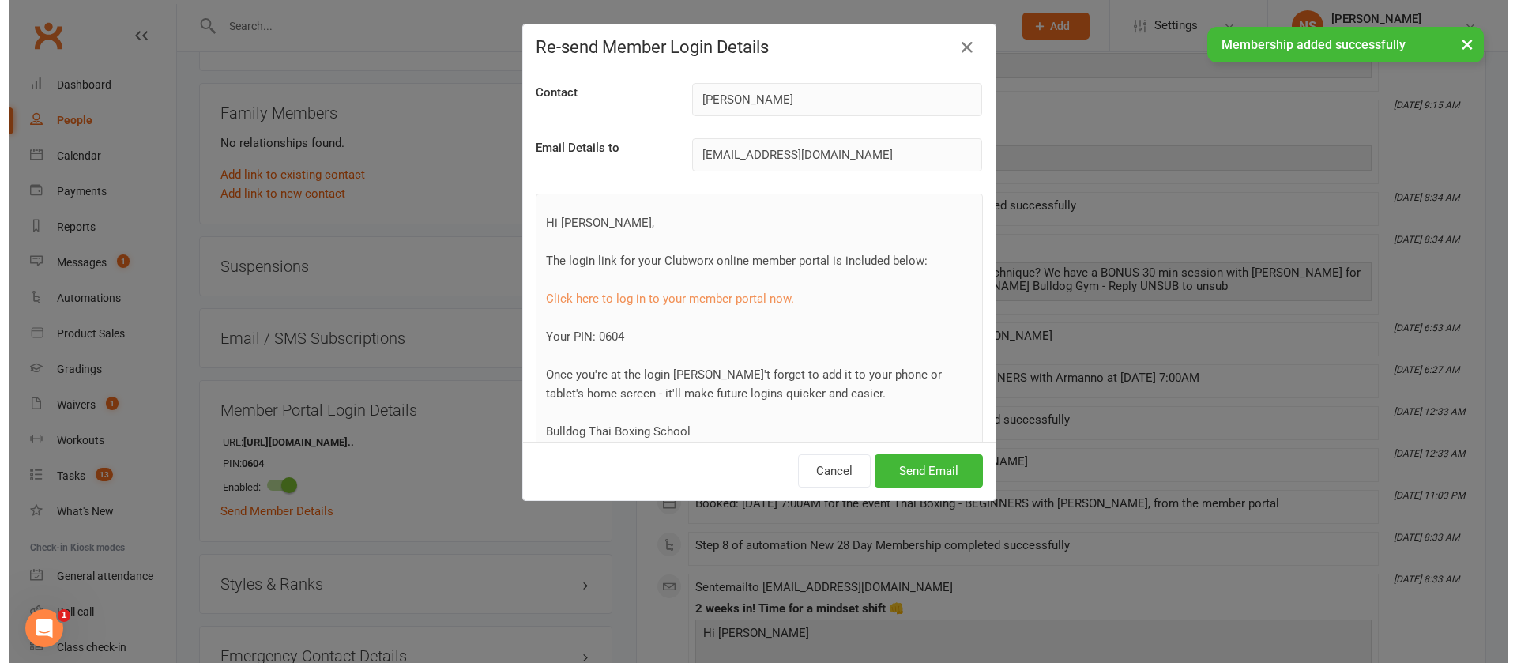
scroll to position [1166, 0]
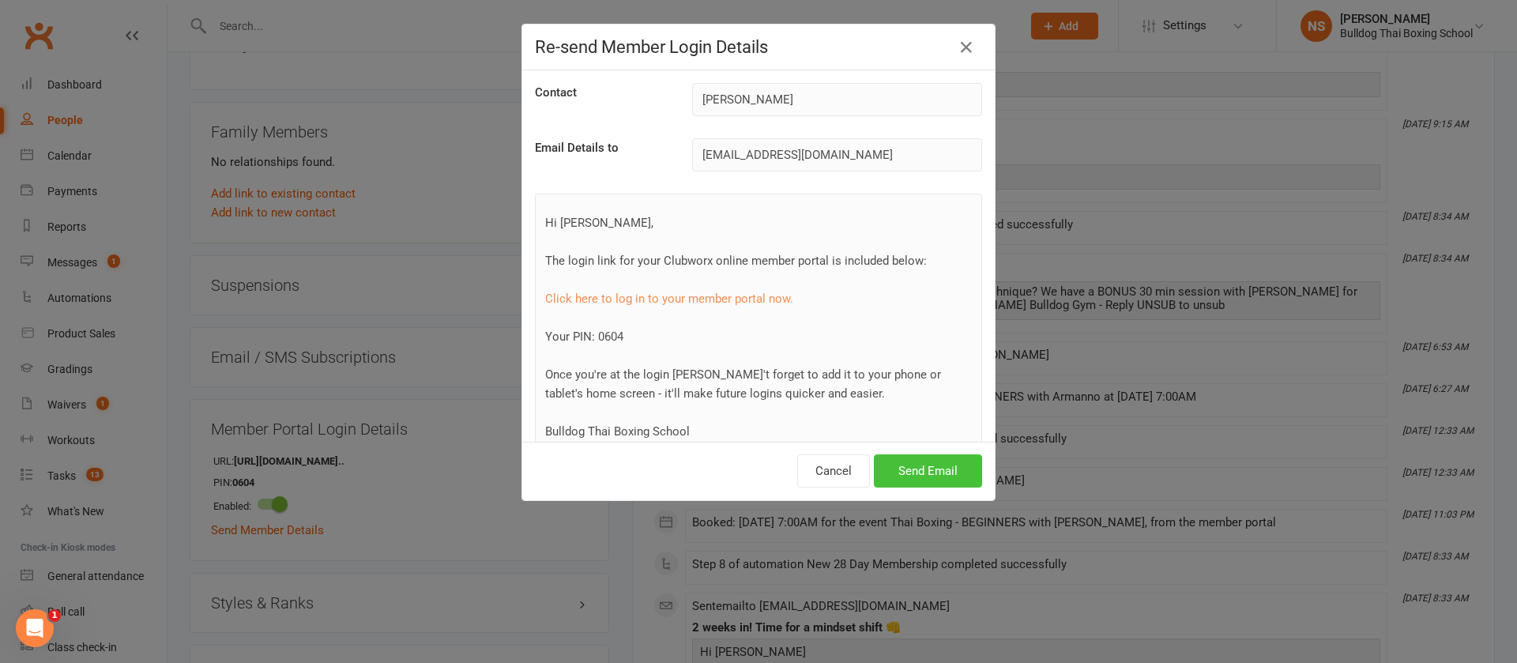
click at [950, 468] on button "Send Email" at bounding box center [928, 470] width 108 height 33
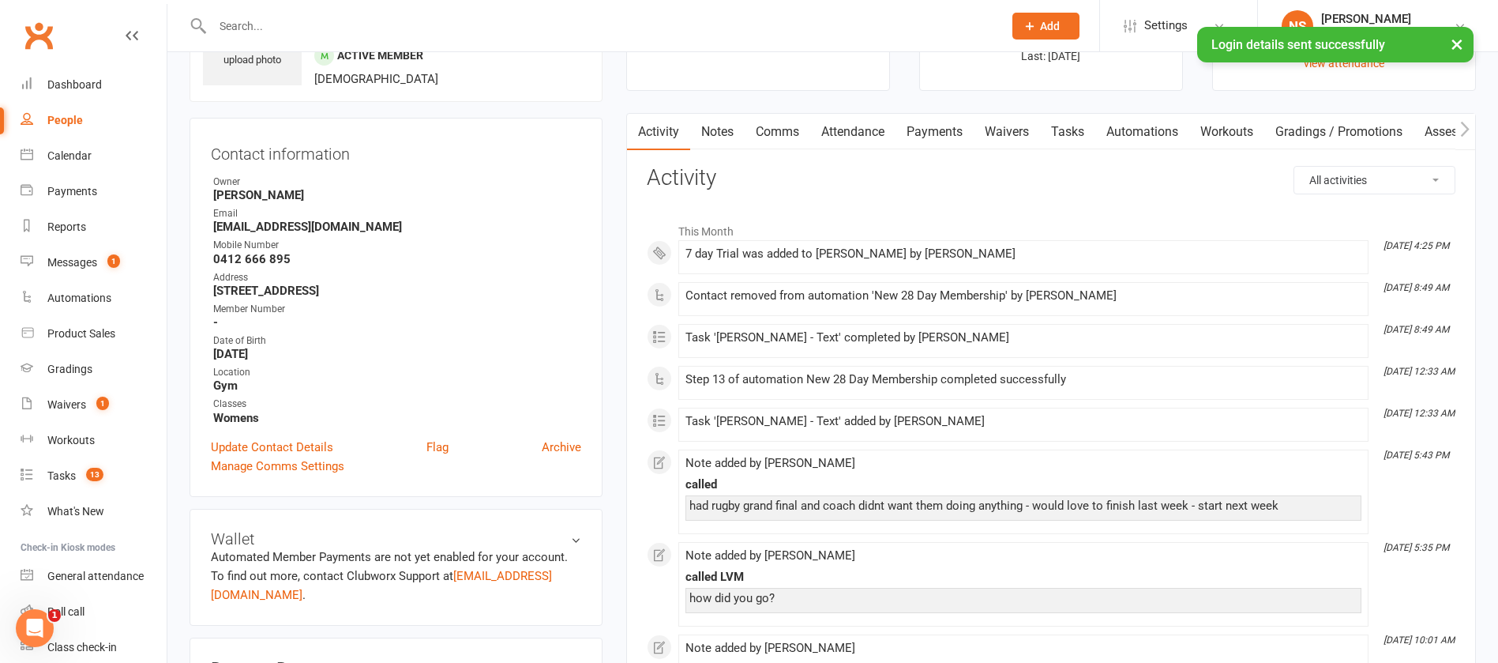
scroll to position [0, 0]
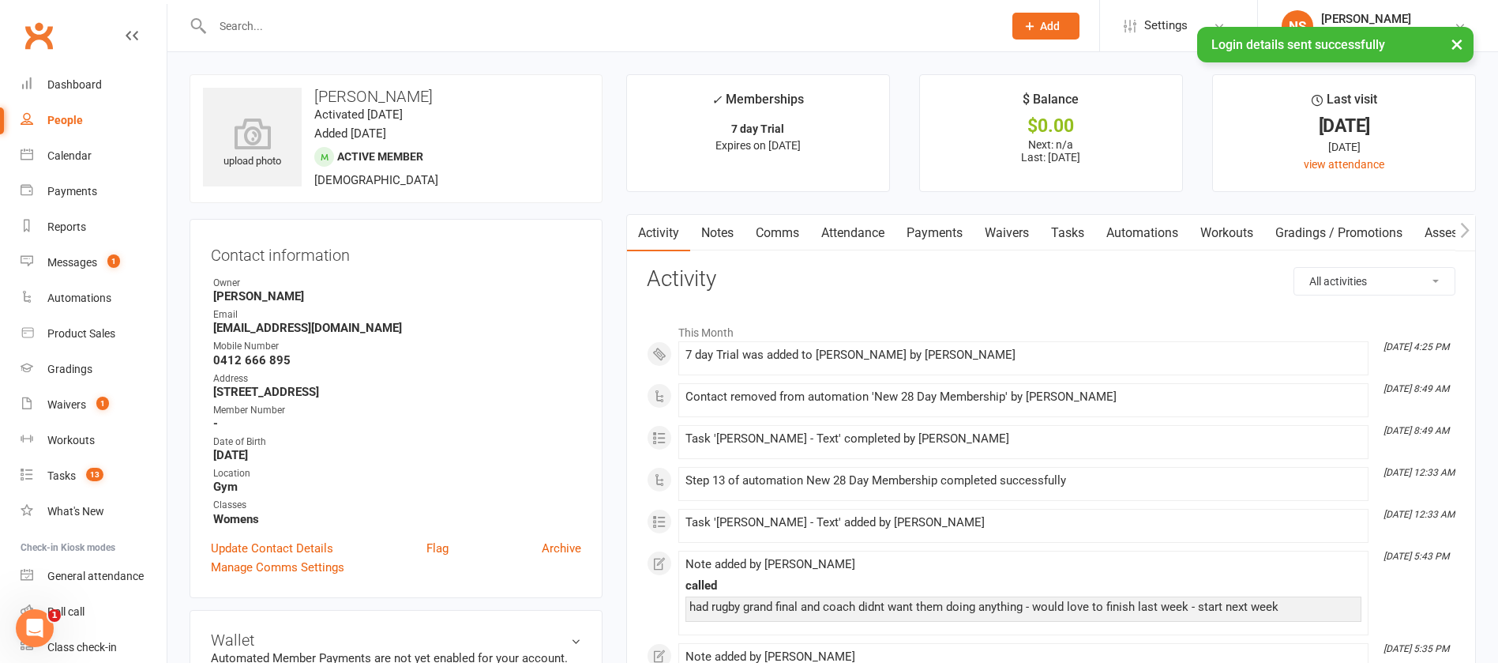
click at [771, 230] on link "Comms" at bounding box center [778, 233] width 66 height 36
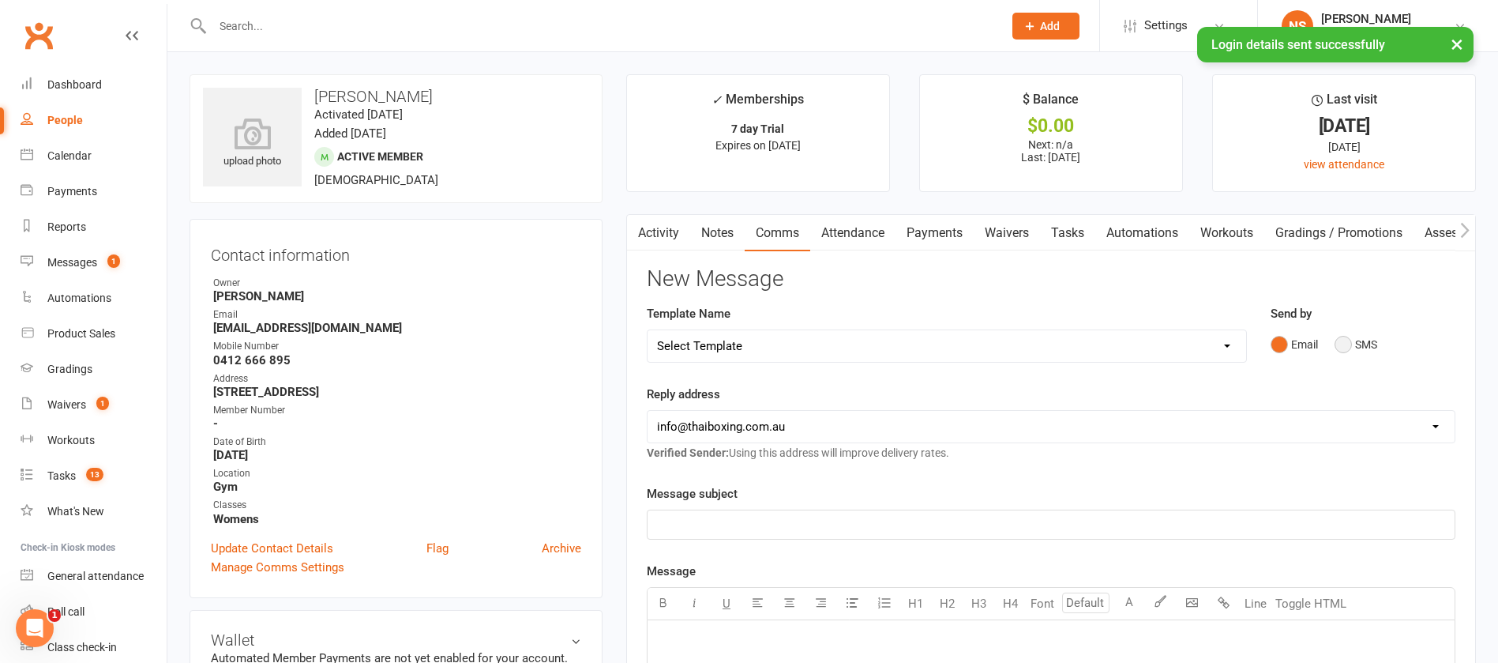
click at [1340, 338] on button "SMS" at bounding box center [1356, 344] width 43 height 30
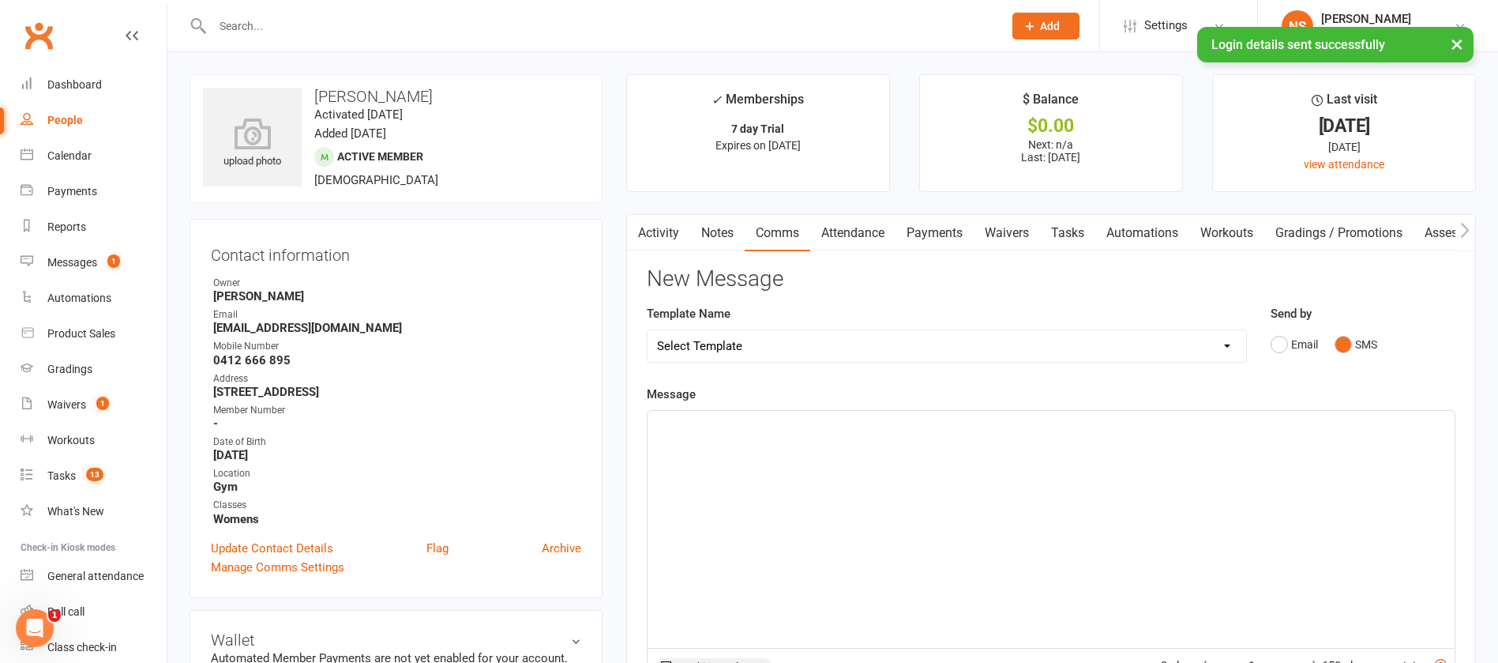
drag, startPoint x: 709, startPoint y: 445, endPoint x: 680, endPoint y: 419, distance: 39.2
click at [707, 445] on div "﻿" at bounding box center [1051, 529] width 807 height 237
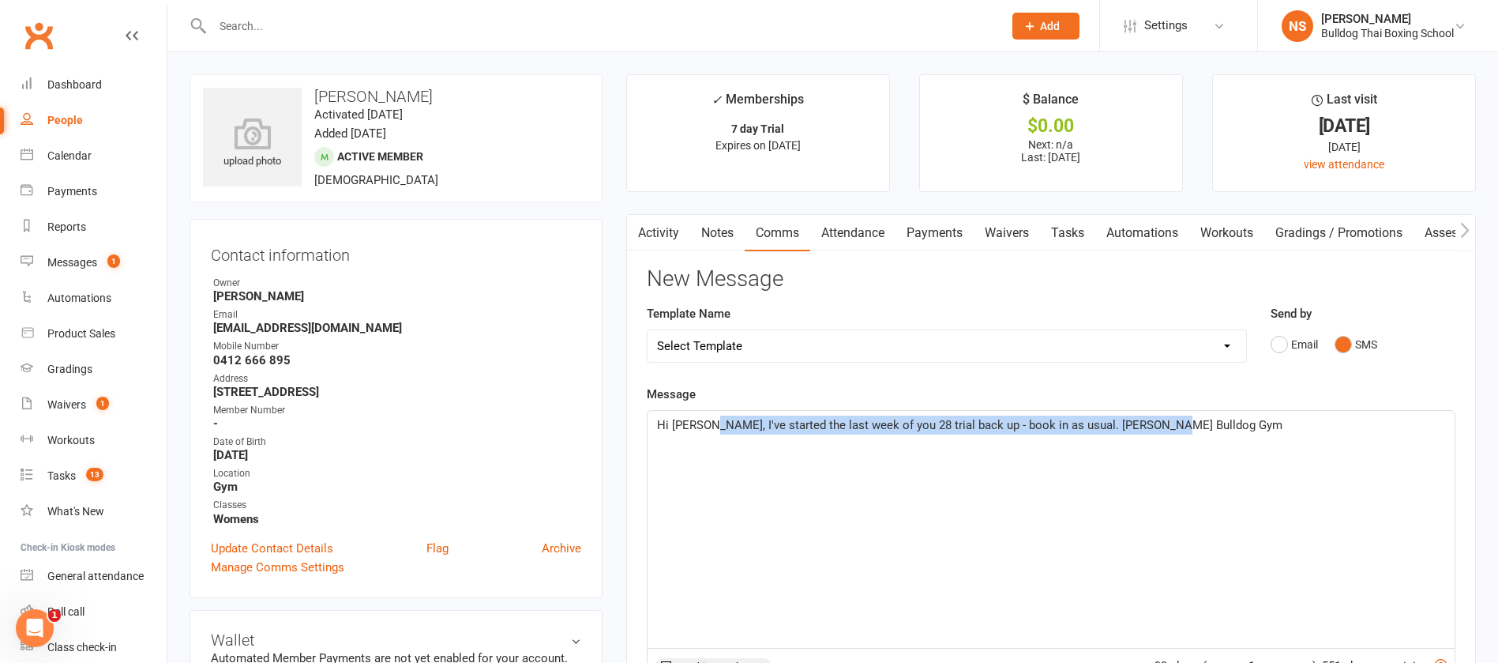
drag, startPoint x: 1172, startPoint y: 423, endPoint x: 706, endPoint y: 415, distance: 466.1
click at [706, 415] on p "Hi [PERSON_NAME], I've started the last week of you 28 trial back up - book in …" at bounding box center [1051, 424] width 788 height 19
copy span "I've started the last week of you 28 trial back up - book in as usual. [PERSON_…"
click at [717, 490] on div "Hi [PERSON_NAME], I've started the last week of you 28 trial back up - book in …" at bounding box center [1051, 529] width 807 height 237
click at [1268, 464] on div "Hi [PERSON_NAME], I've started the last week of you 28 trial back up - book in …" at bounding box center [1051, 529] width 807 height 237
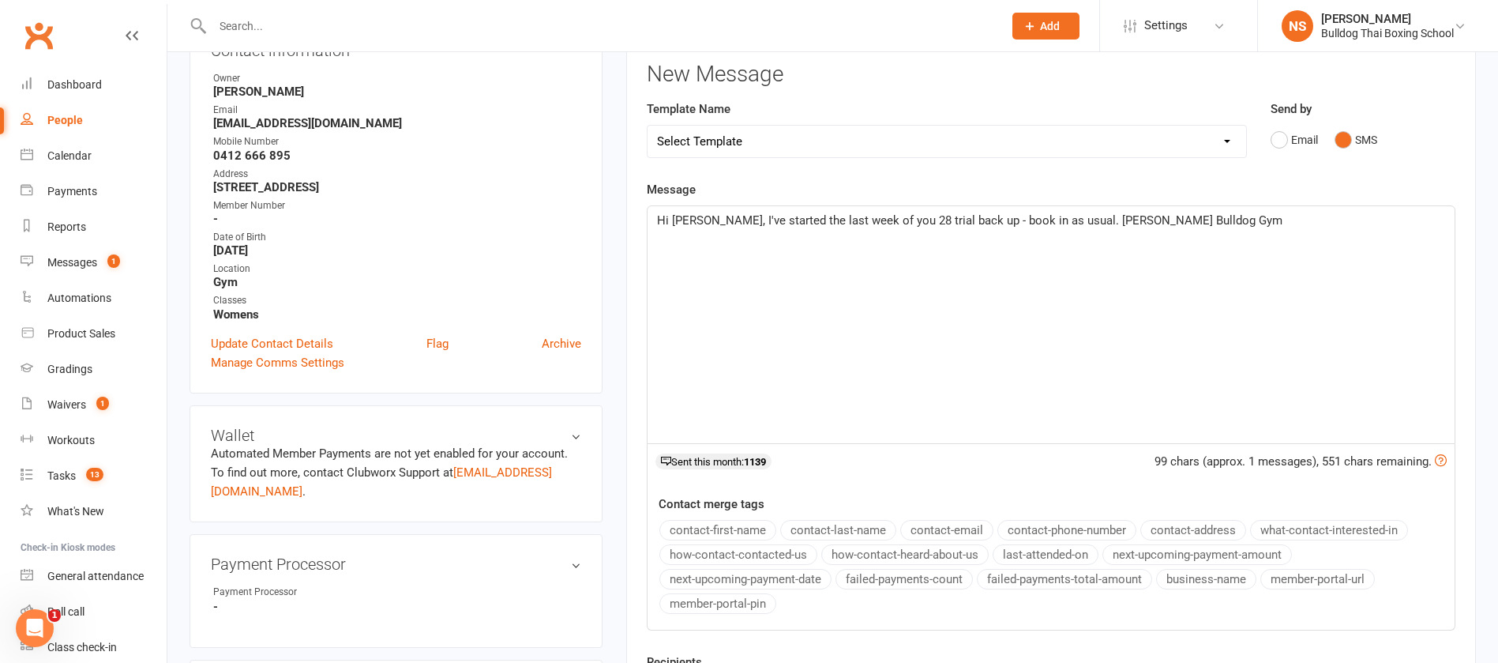
scroll to position [474, 0]
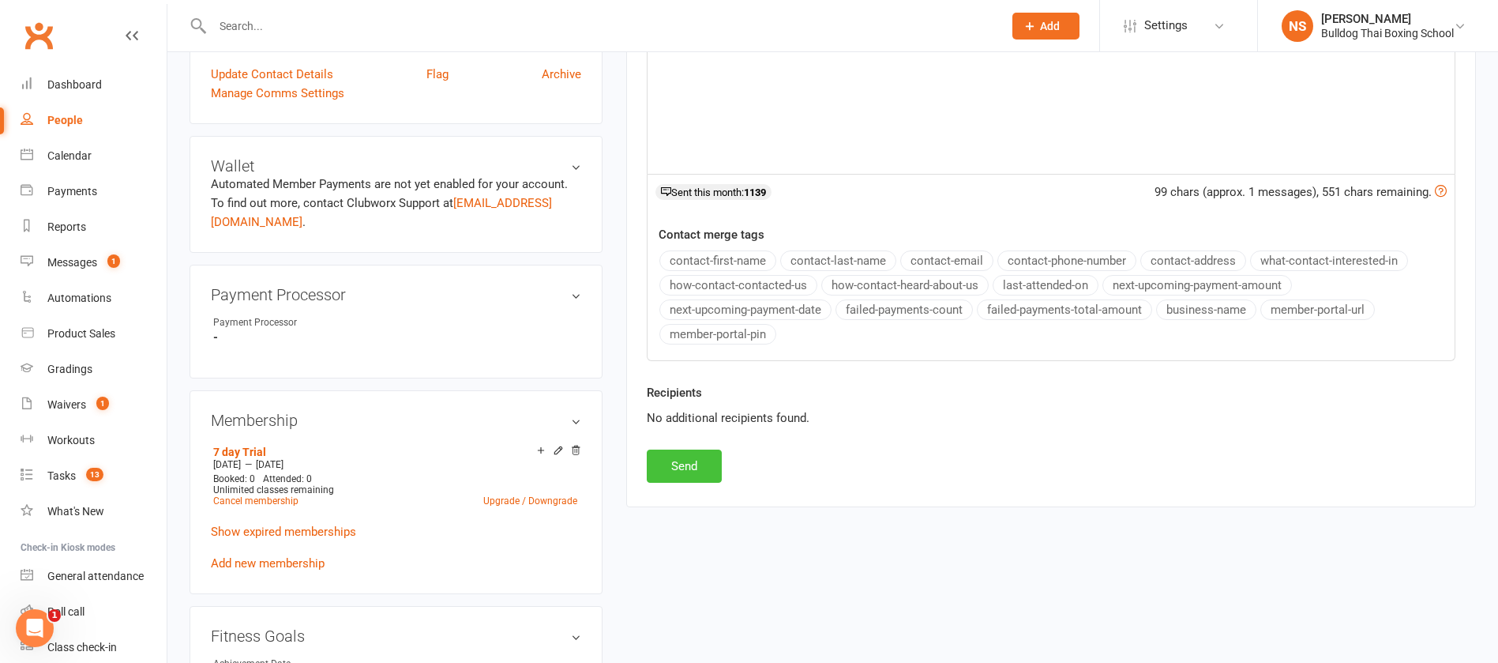
click at [702, 464] on button "Send" at bounding box center [684, 465] width 75 height 33
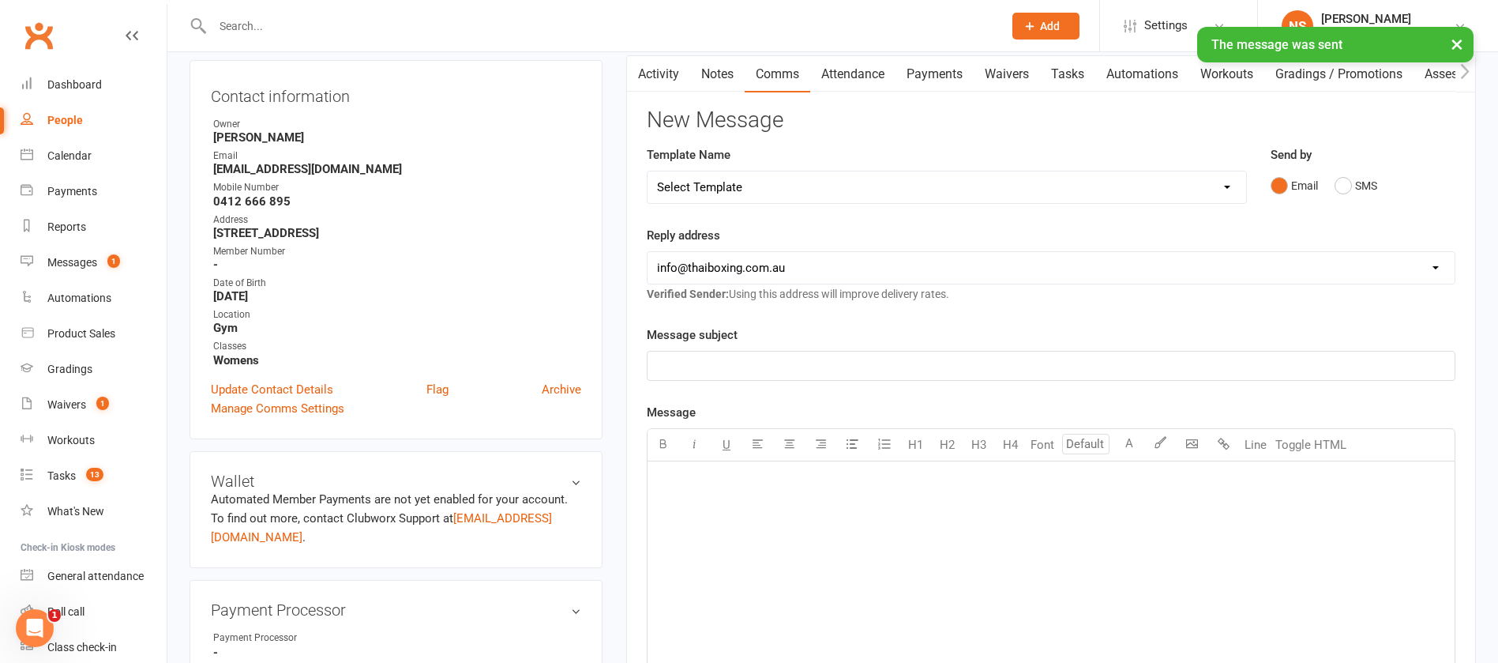
scroll to position [118, 0]
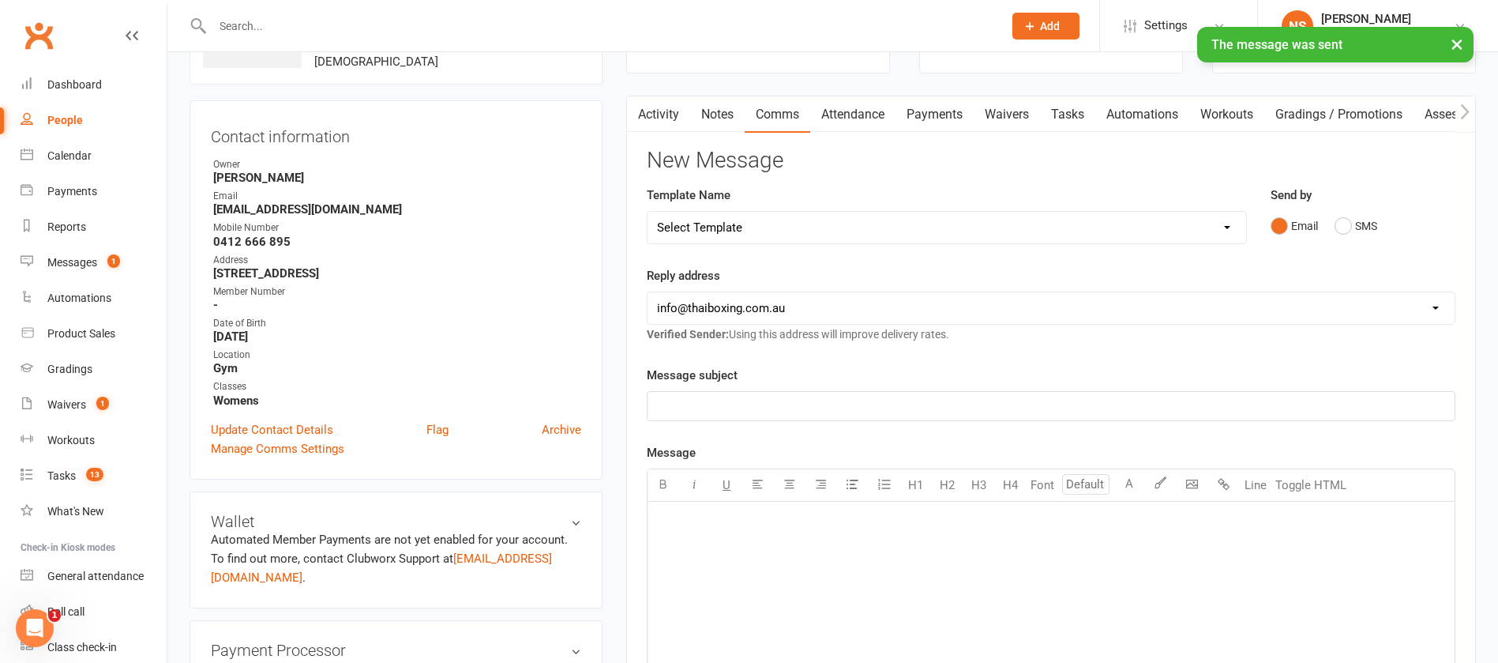
drag, startPoint x: 1069, startPoint y: 130, endPoint x: 1069, endPoint y: 115, distance: 14.2
click at [1069, 127] on link "Tasks" at bounding box center [1067, 114] width 55 height 36
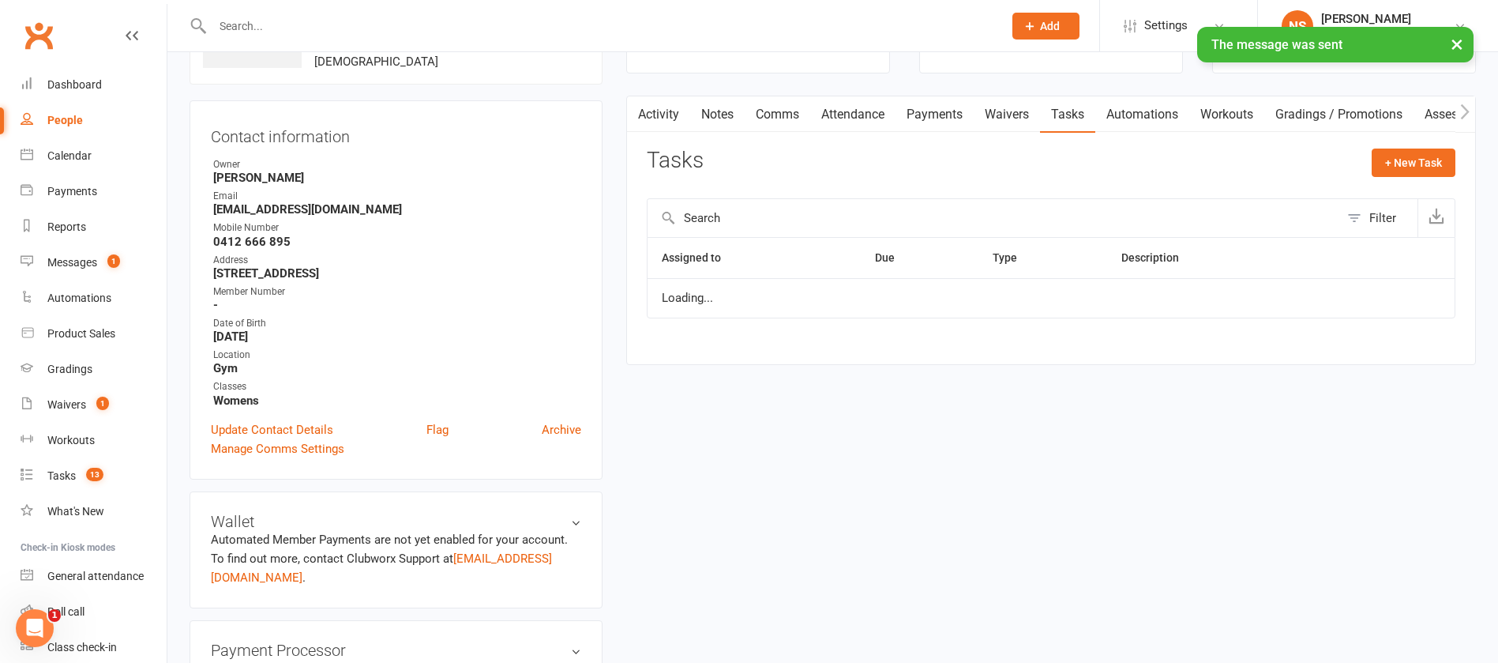
click at [1070, 114] on link "Tasks" at bounding box center [1067, 114] width 55 height 36
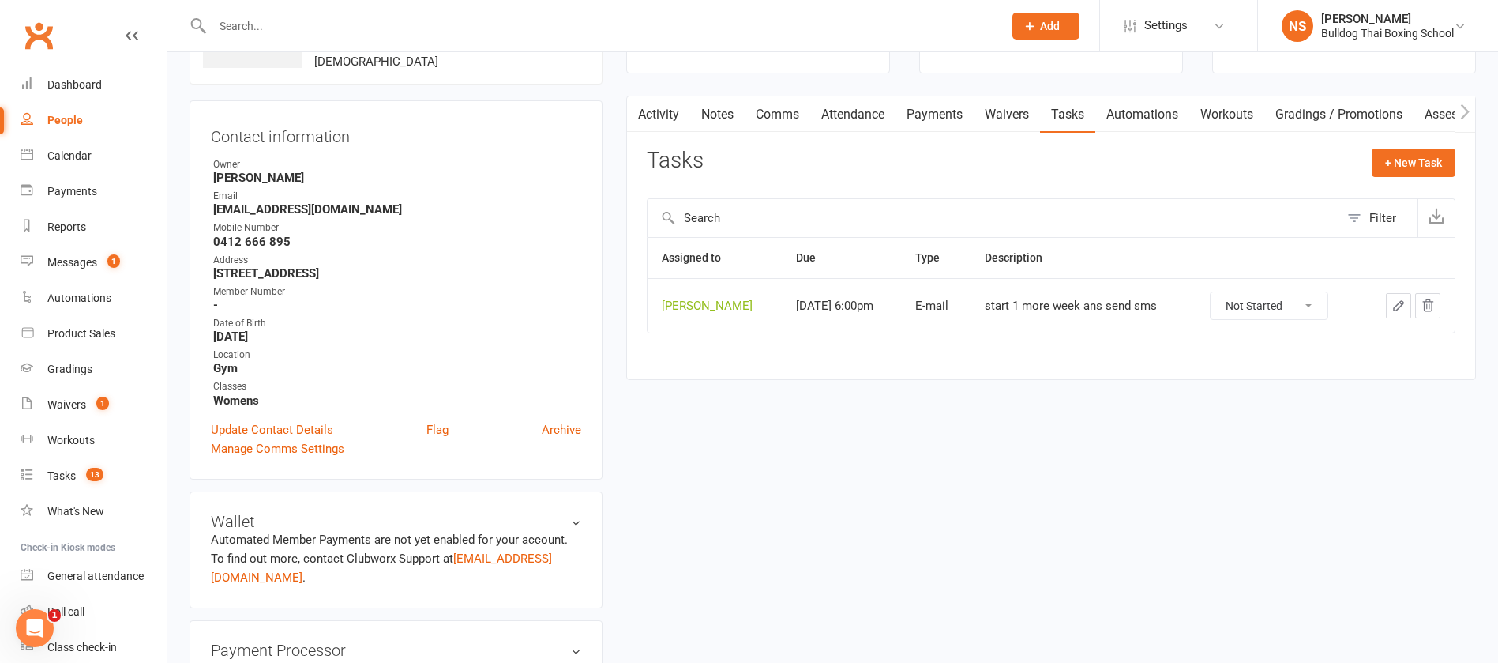
click at [1399, 299] on icon "button" at bounding box center [1399, 306] width 14 height 14
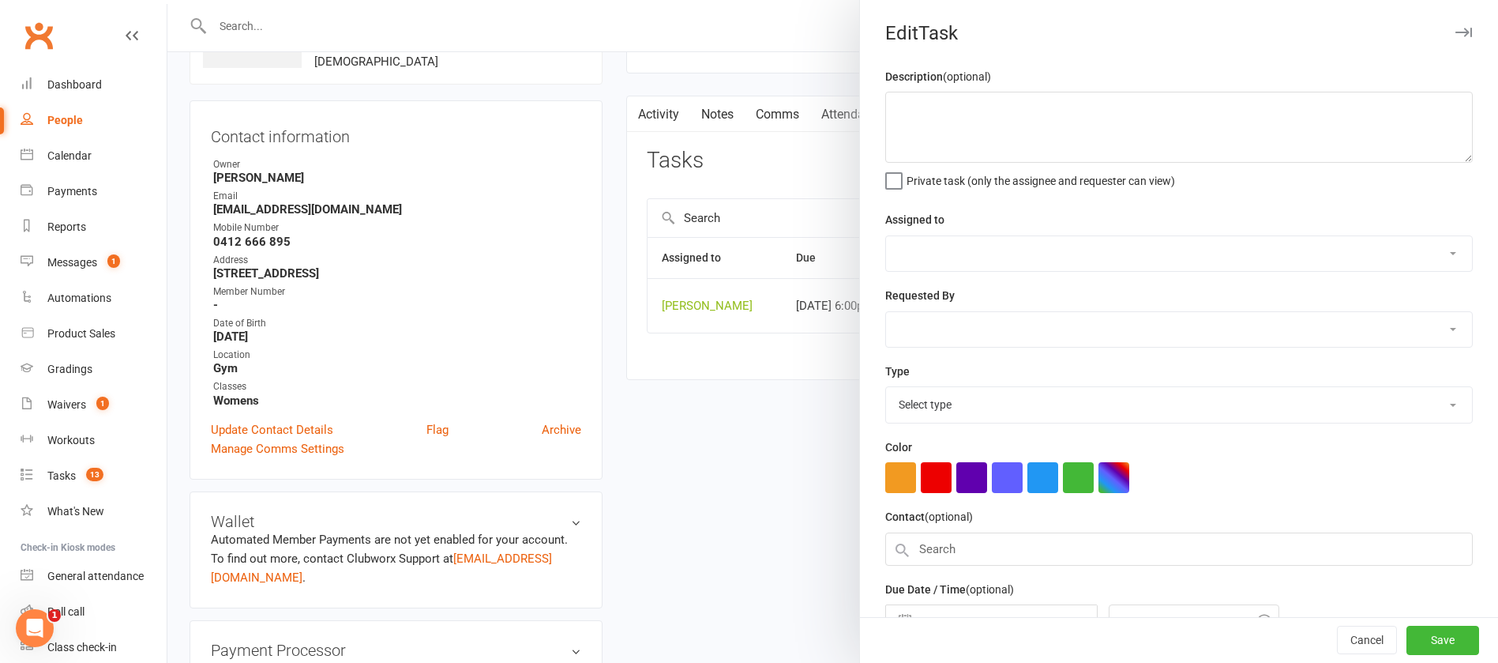
type textarea "start 1 more week ans send sms"
select select "12940"
type input "[DATE]"
type input "6:00pm"
select select "12047"
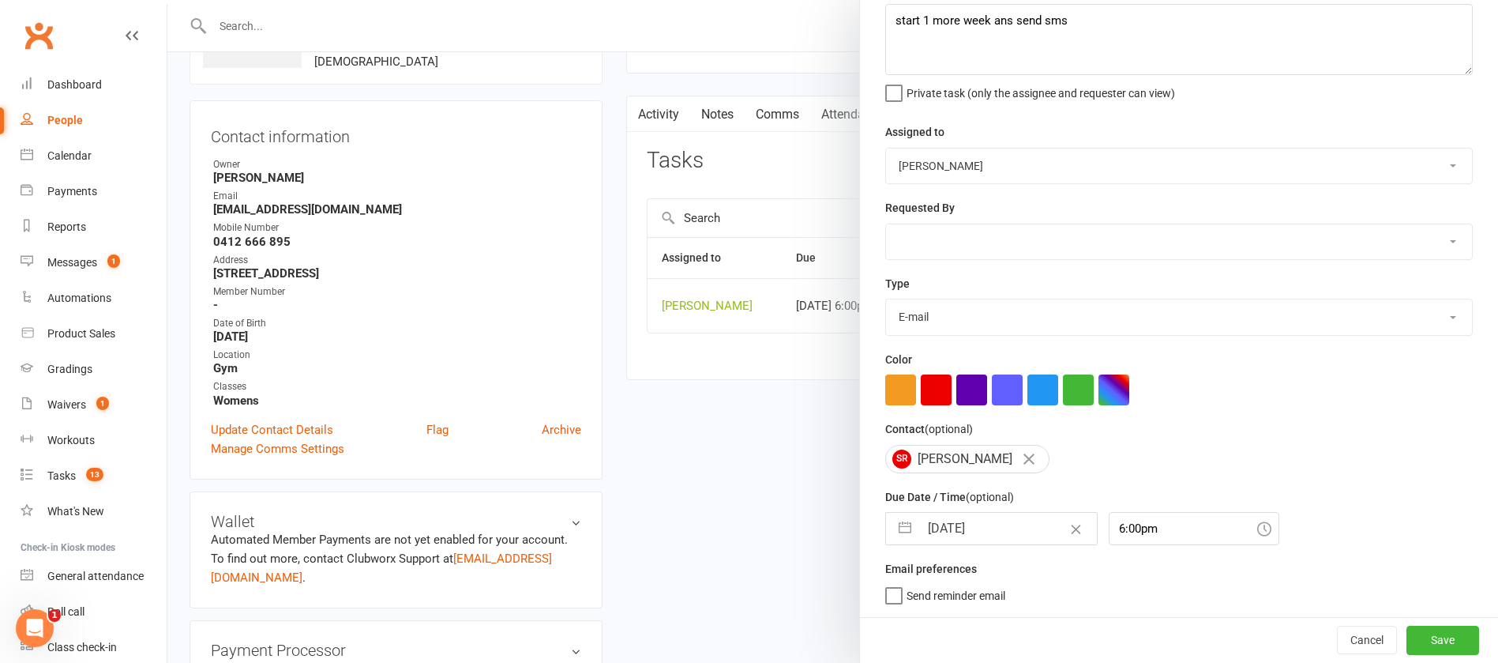
click at [1005, 529] on input "[DATE]" at bounding box center [1008, 529] width 178 height 32
select select "7"
select select "2025"
select select "8"
select select "2025"
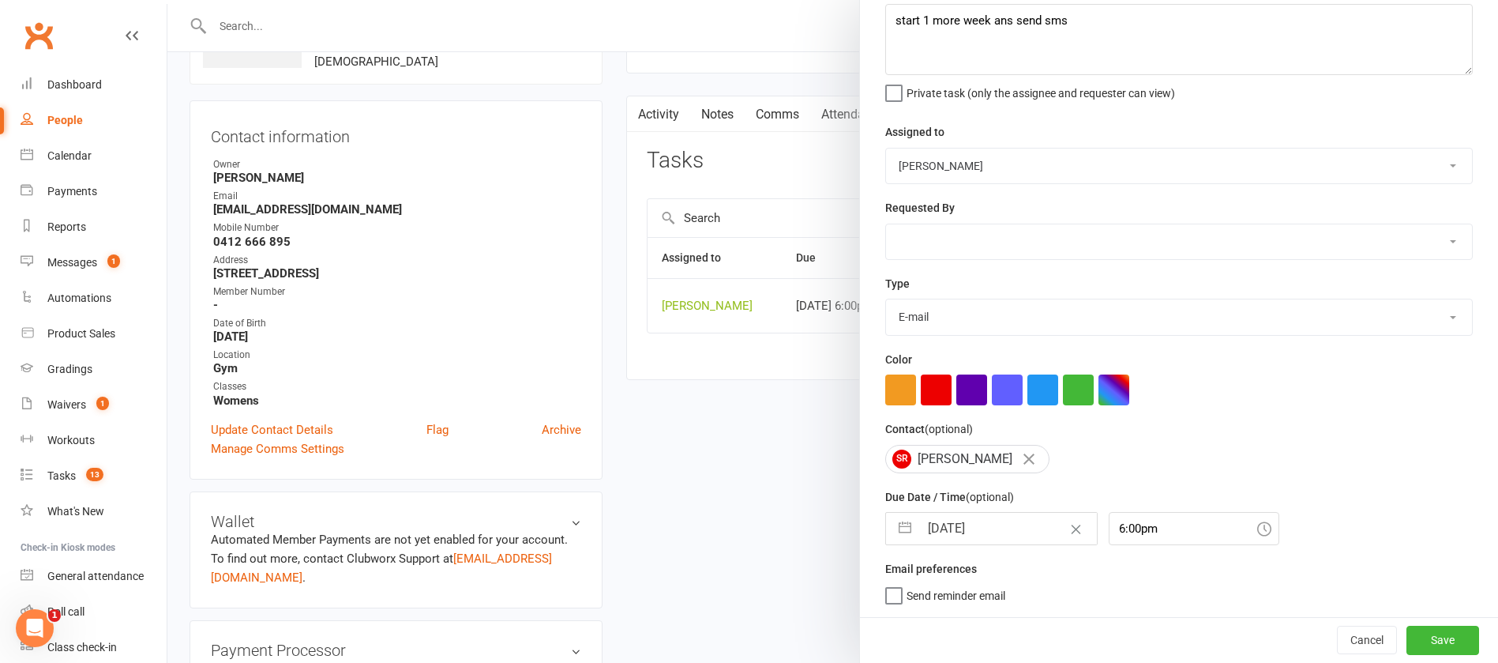
select select "9"
select select "2025"
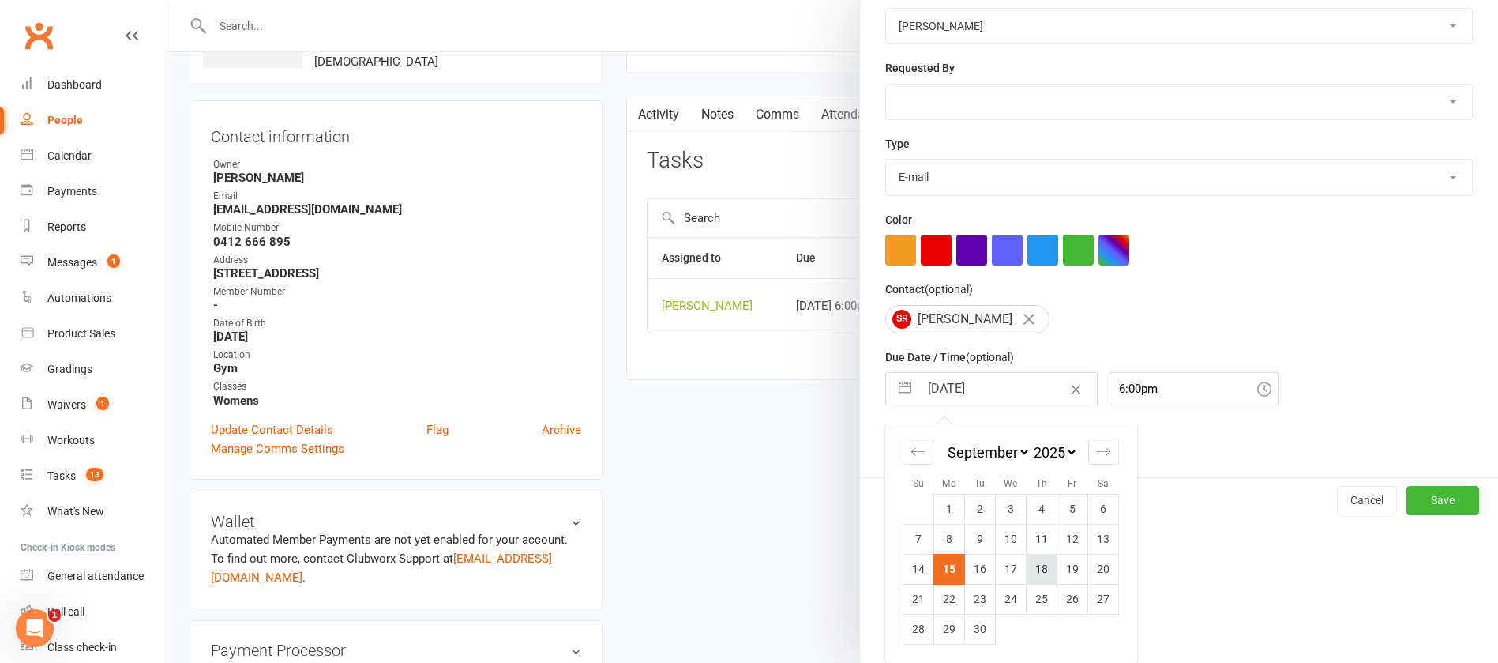
click at [1035, 566] on td "18" at bounding box center [1042, 569] width 31 height 30
type input "[DATE]"
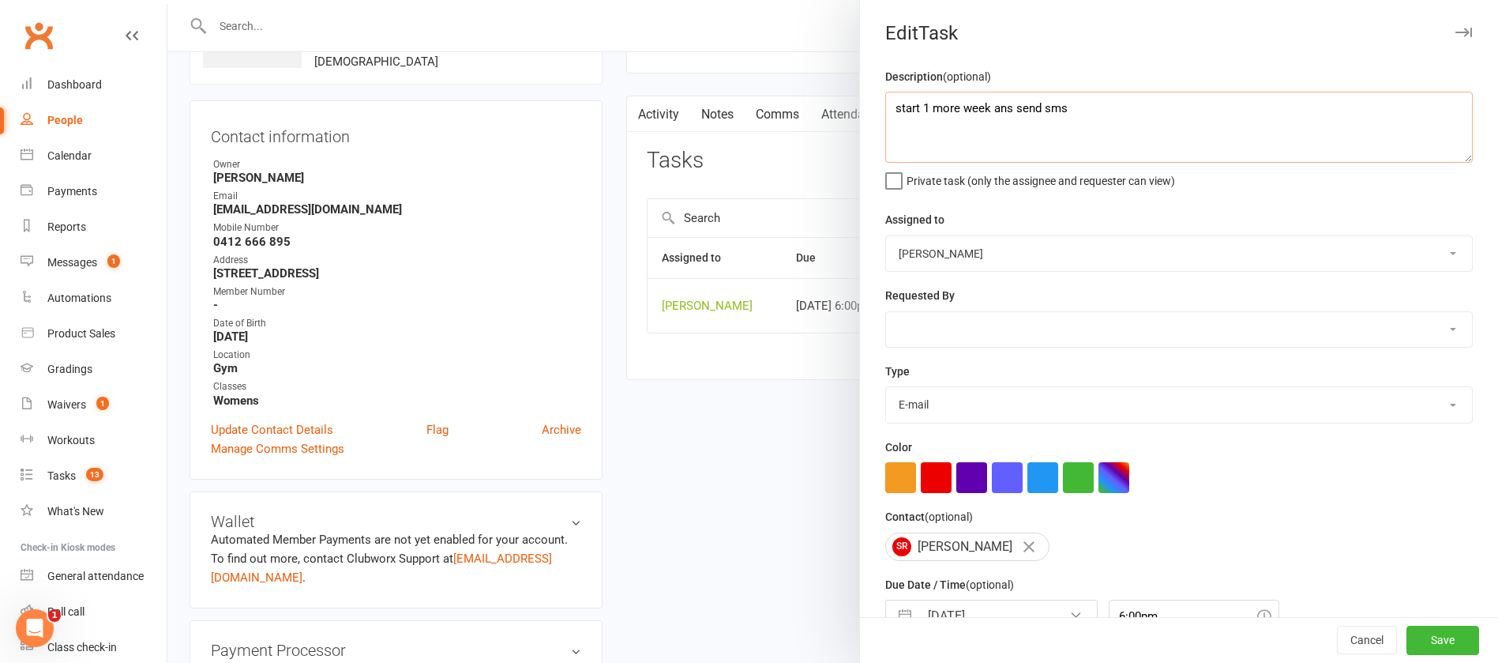
drag, startPoint x: 1080, startPoint y: 108, endPoint x: 829, endPoint y: 125, distance: 250.9
click at [167, 0] on react-component "Edit Task Description (optional) start 1 more week ans send sms Private task (o…" at bounding box center [167, 0] width 0 height 0
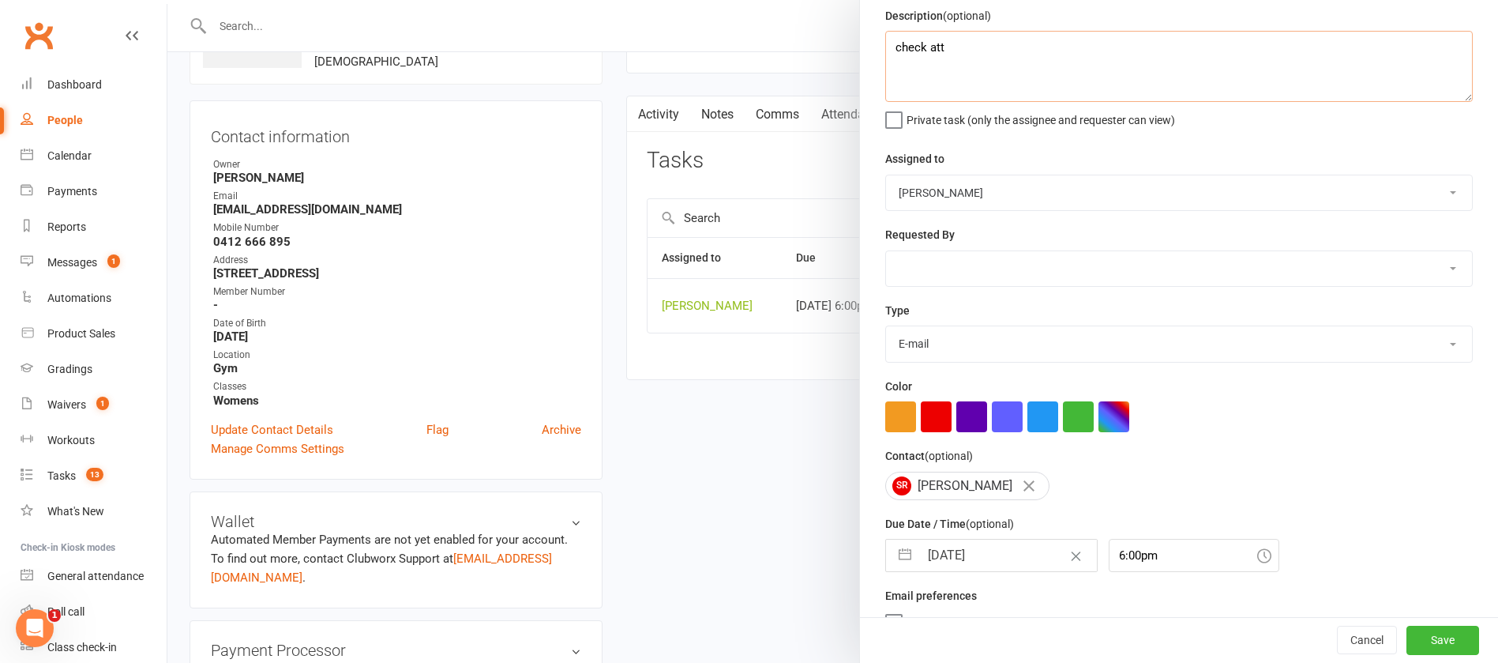
scroll to position [94, 0]
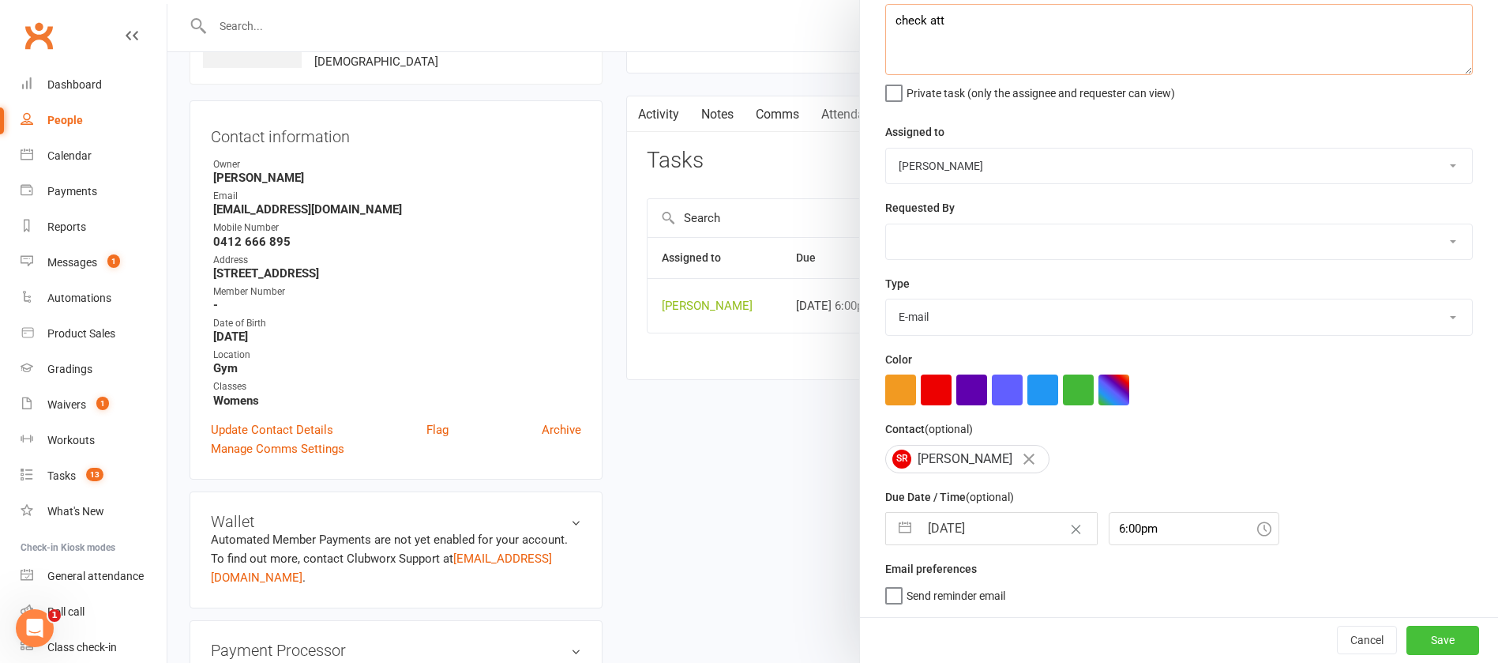
type textarea "check att"
drag, startPoint x: 1414, startPoint y: 641, endPoint x: 1406, endPoint y: 634, distance: 10.1
click at [1413, 641] on button "Save" at bounding box center [1443, 640] width 73 height 28
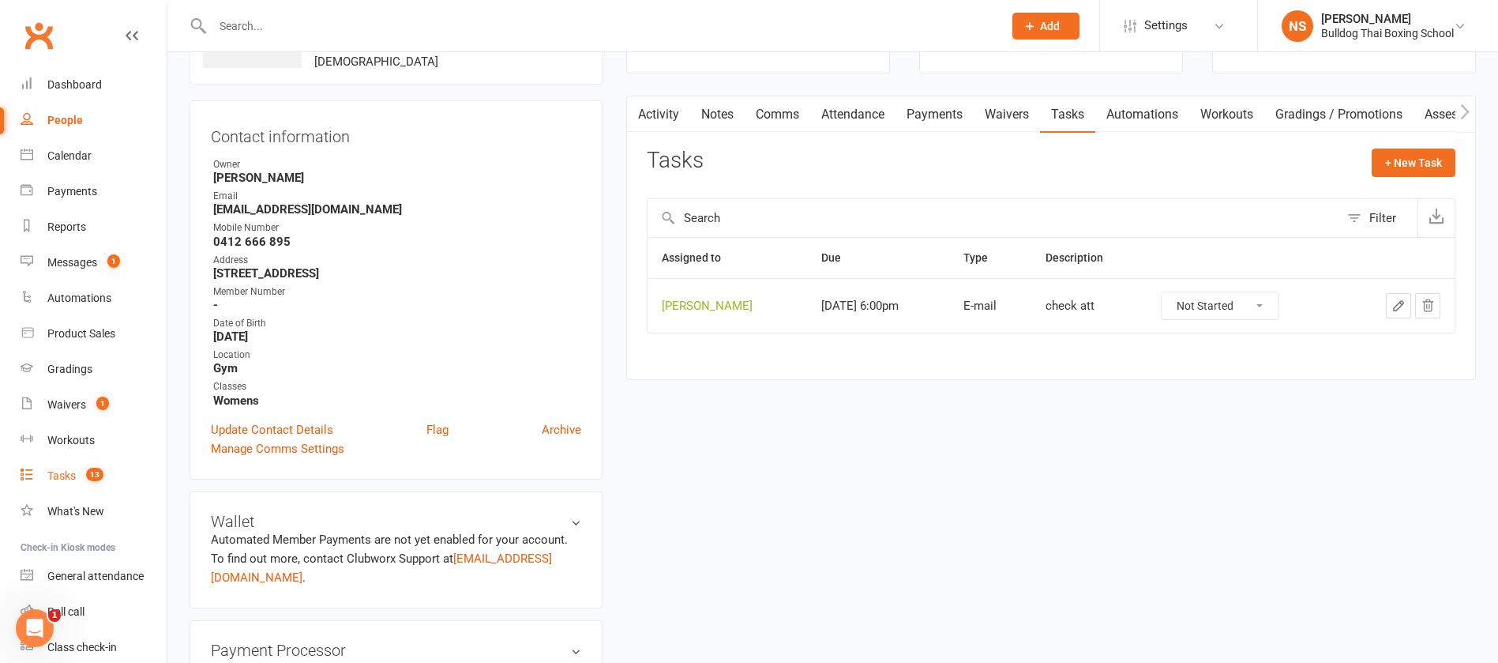
click at [64, 479] on div "Tasks" at bounding box center [61, 475] width 28 height 13
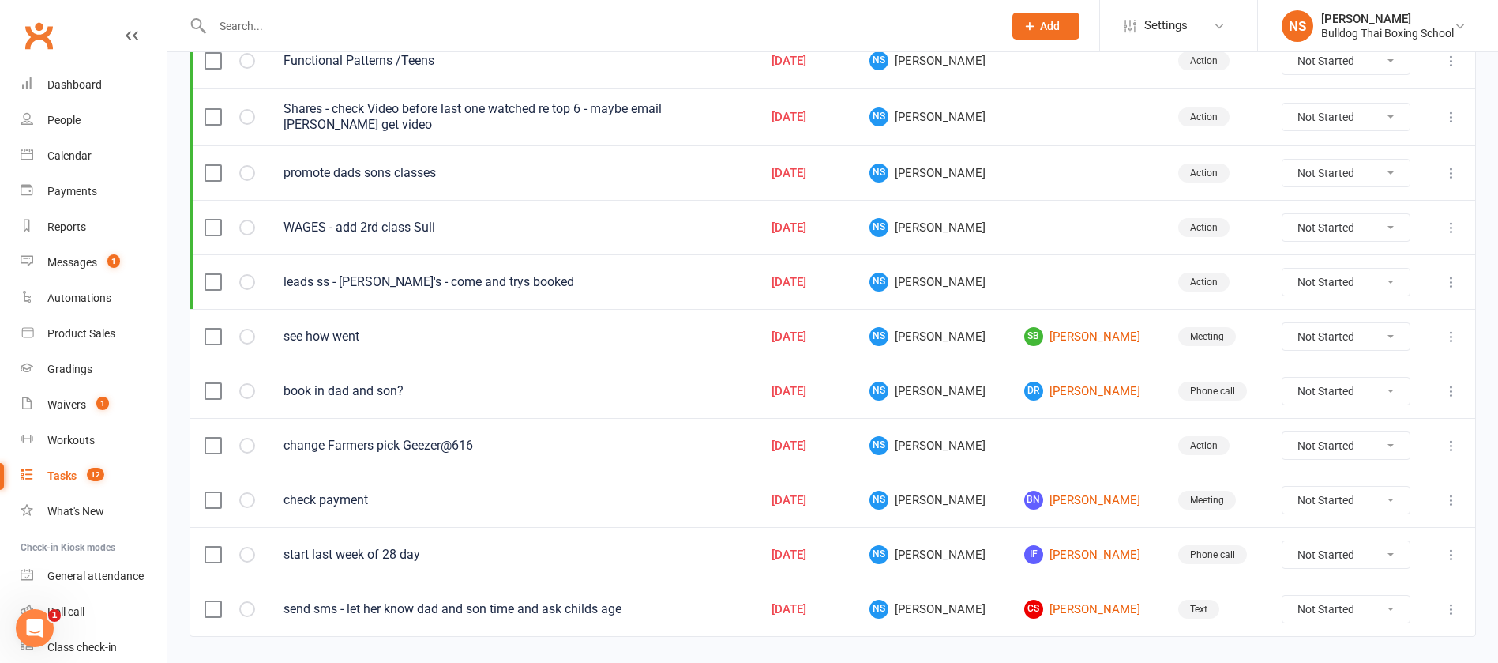
scroll to position [359, 0]
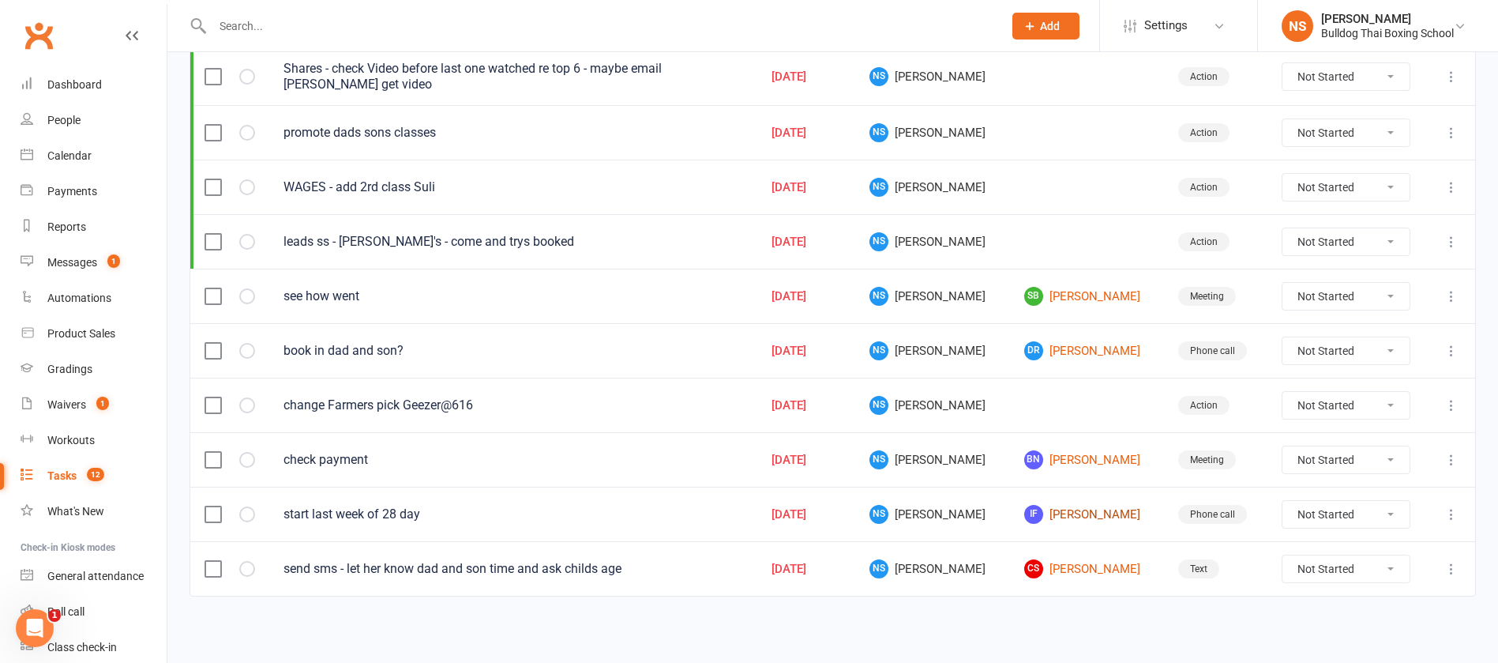
click at [1081, 511] on link "IF [PERSON_NAME]" at bounding box center [1087, 514] width 126 height 19
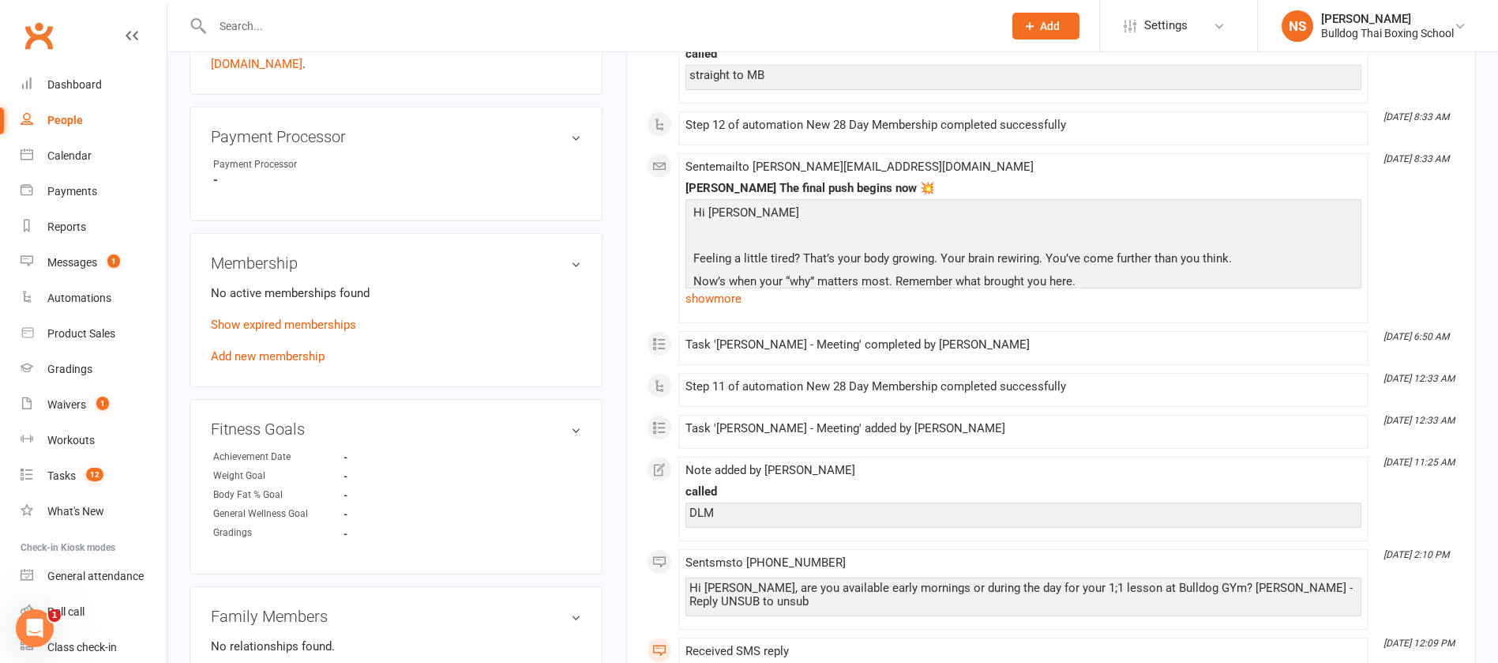
scroll to position [592, 0]
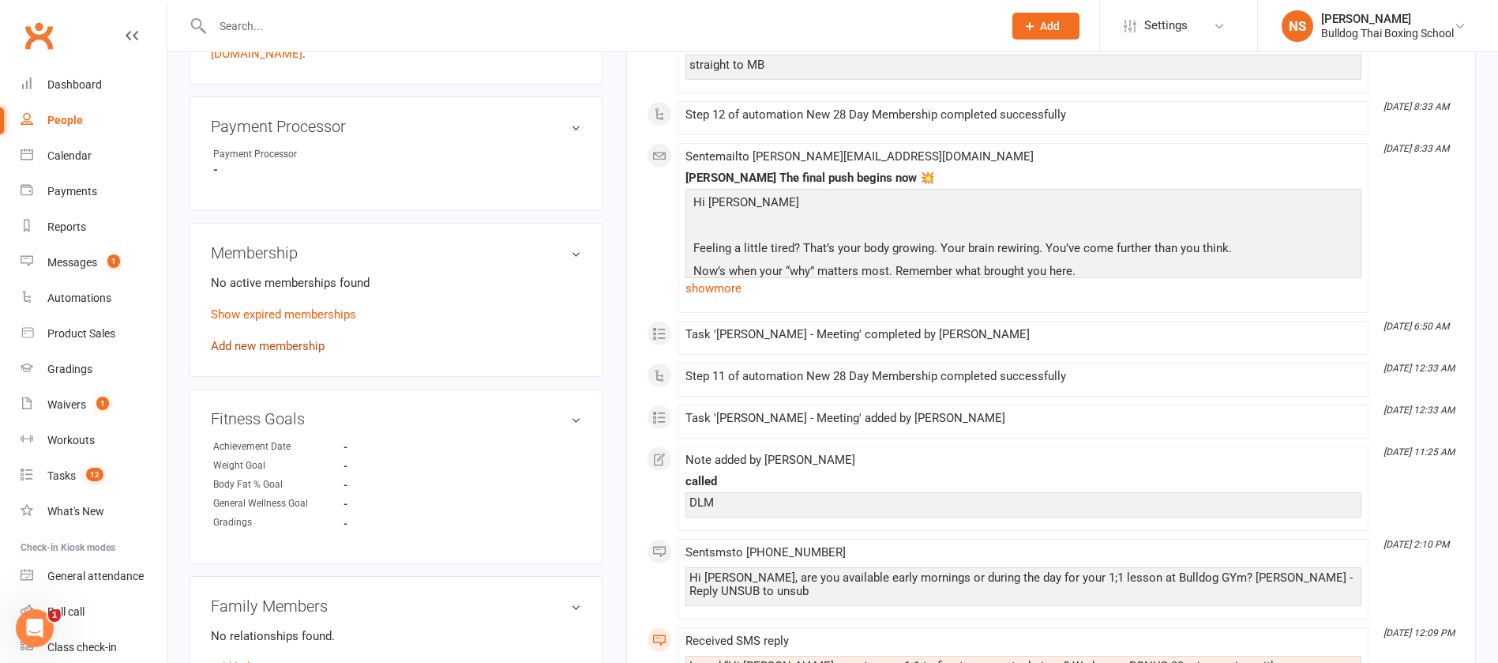
click at [282, 348] on link "Add new membership" at bounding box center [268, 346] width 114 height 14
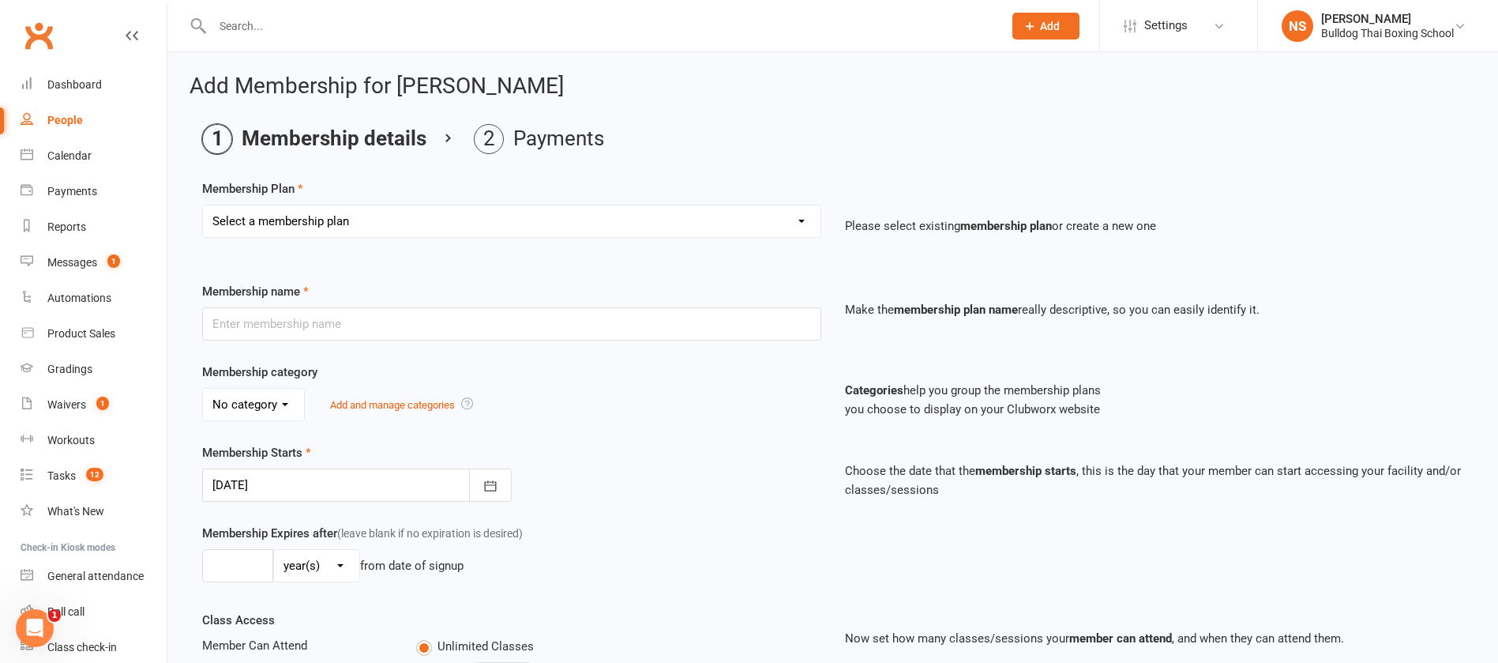
click at [304, 209] on select "Select a membership plan Create new Membership Plan 2 X WEEK MSHIP 1xWeek 25/we…" at bounding box center [512, 221] width 618 height 32
select select "15"
click at [203, 205] on select "Select a membership plan Create new Membership Plan 2 X WEEK MSHIP 1xWeek 25/we…" at bounding box center [512, 221] width 618 height 32
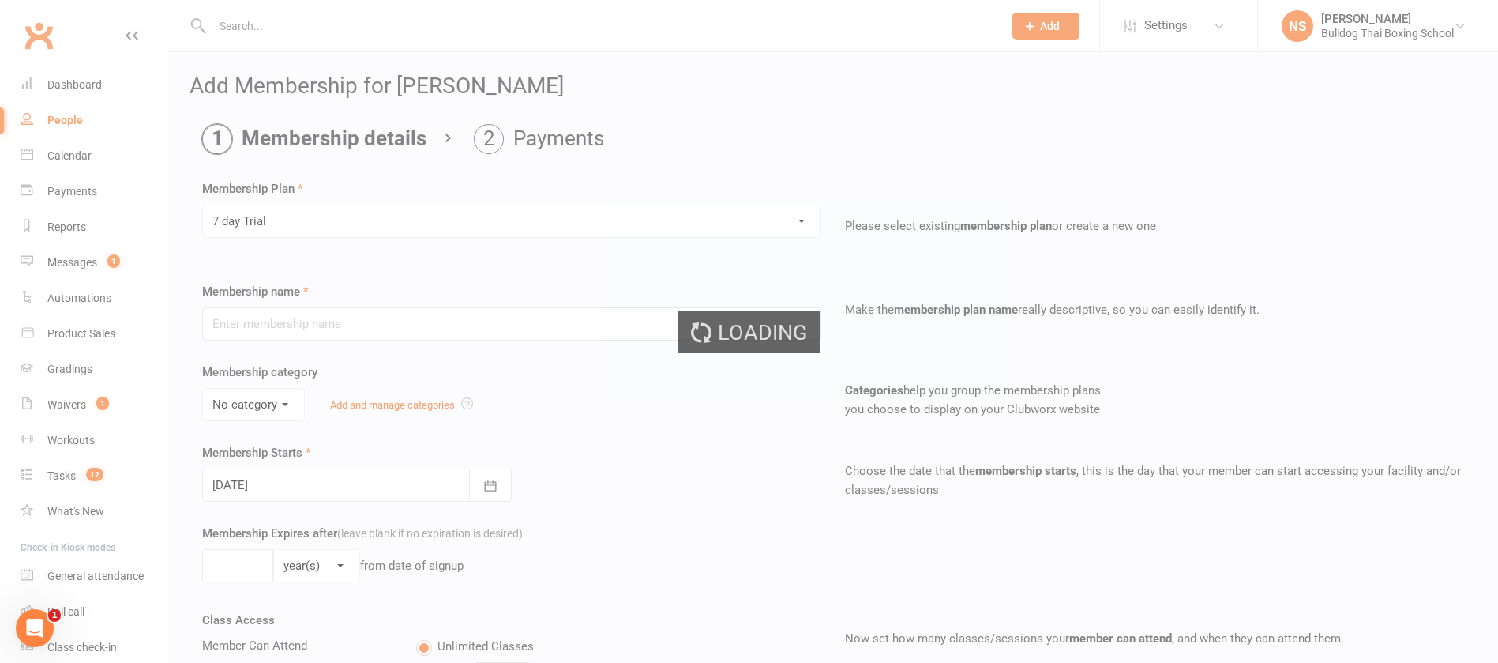
type input "7 day Trial"
select select "1"
type input "1"
select select "1"
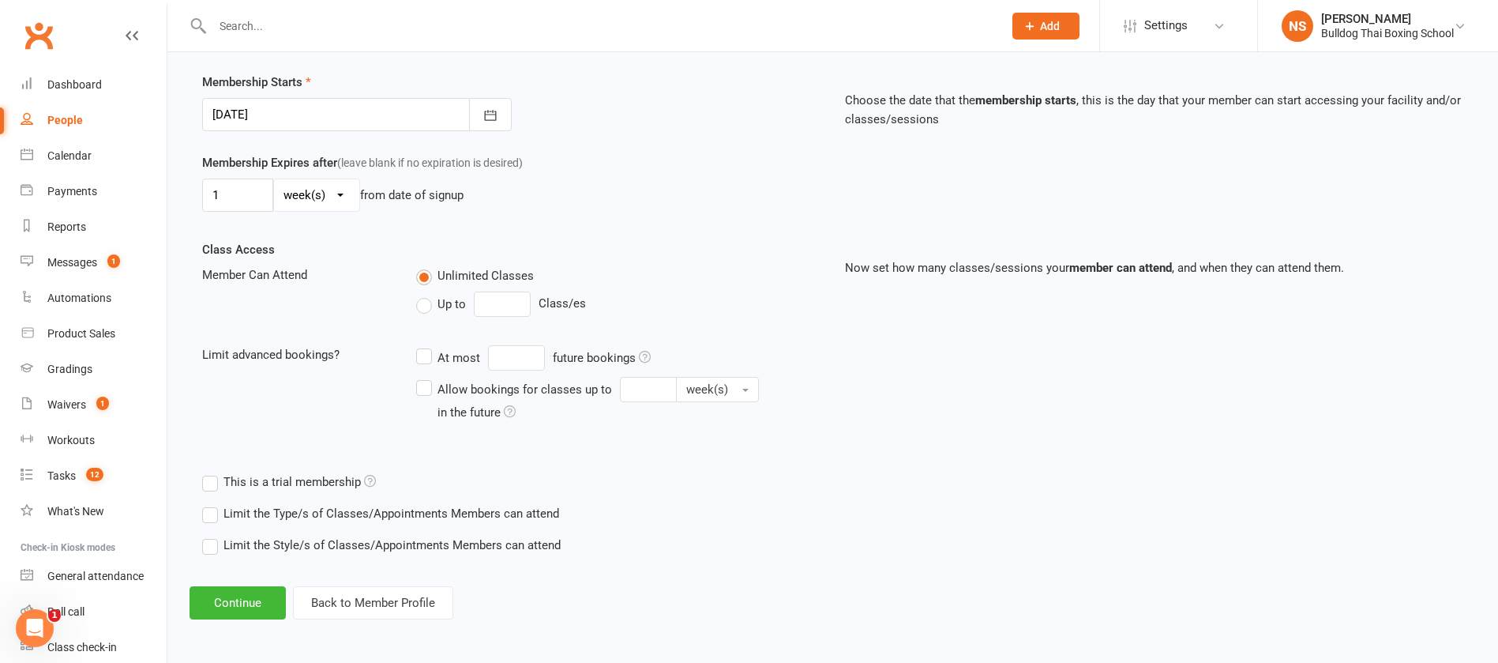
scroll to position [372, 0]
click at [244, 601] on button "Continue" at bounding box center [238, 600] width 96 height 33
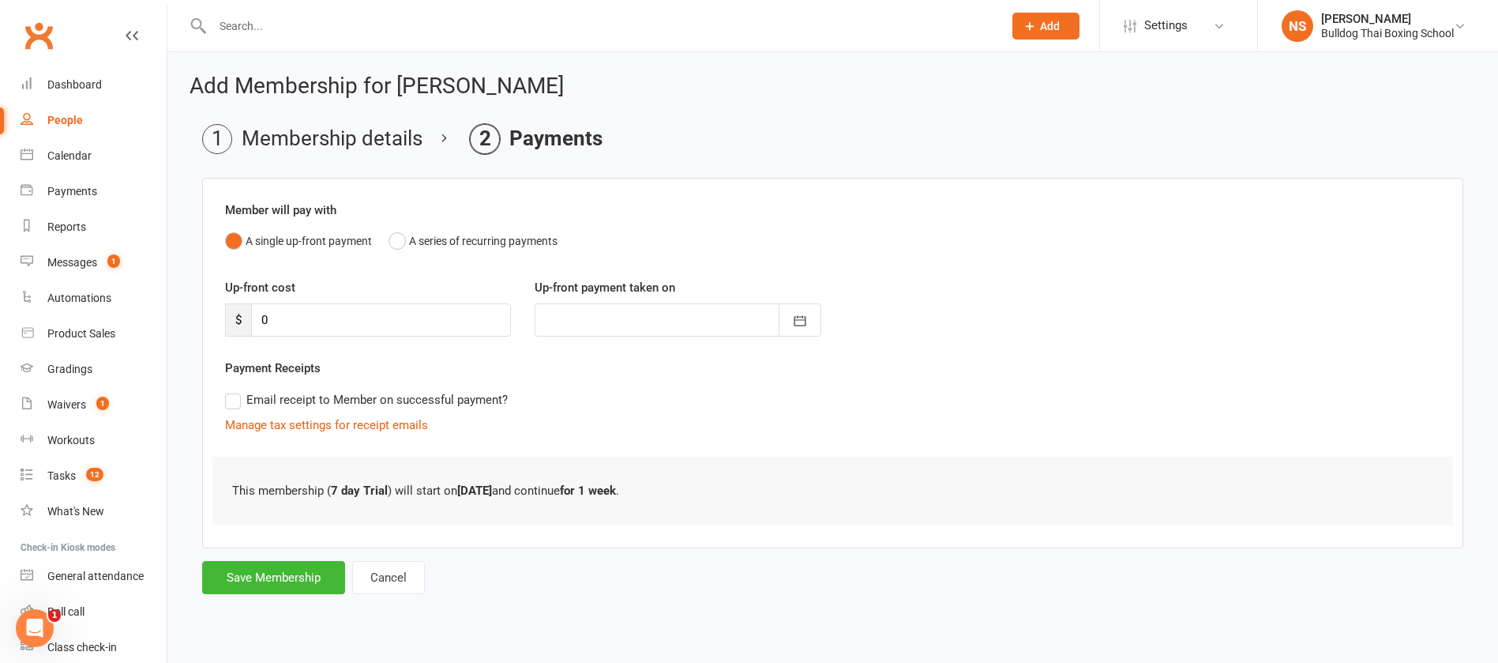
scroll to position [0, 0]
click at [246, 572] on button "Save Membership" at bounding box center [273, 577] width 143 height 33
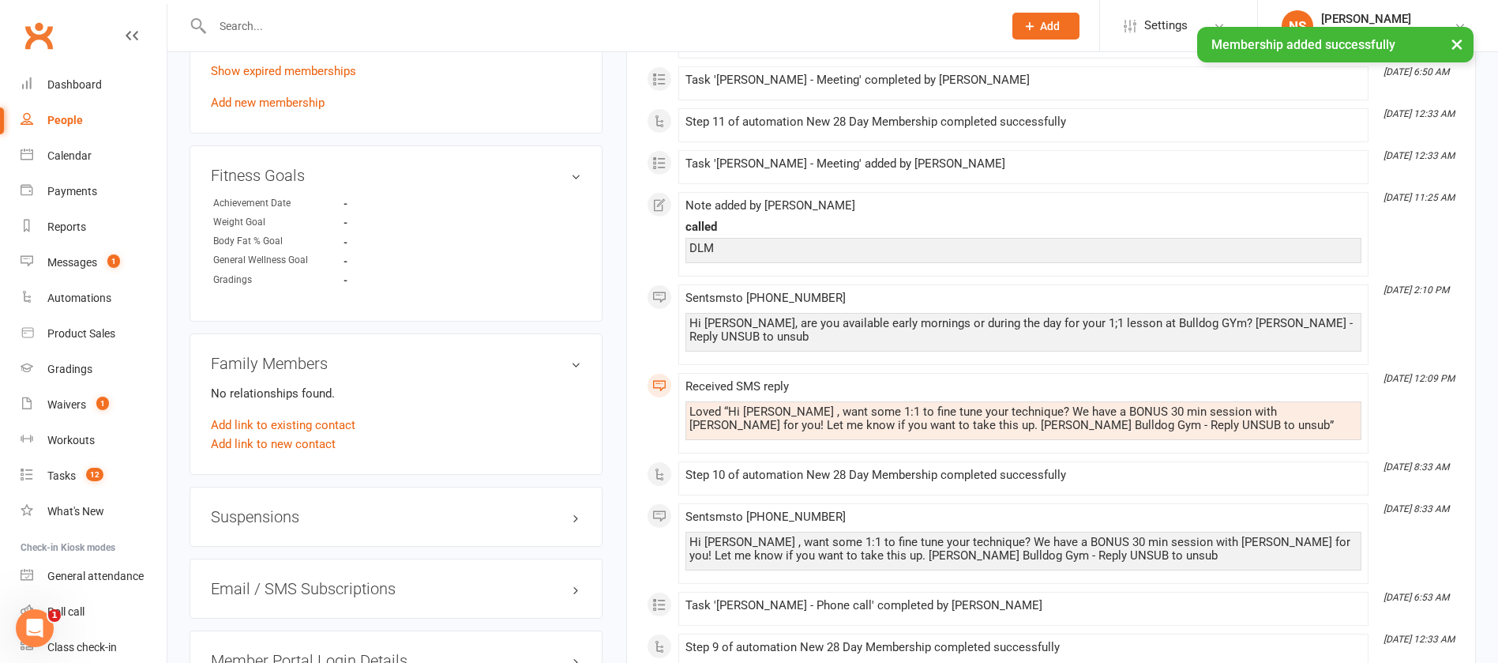
scroll to position [1185, 0]
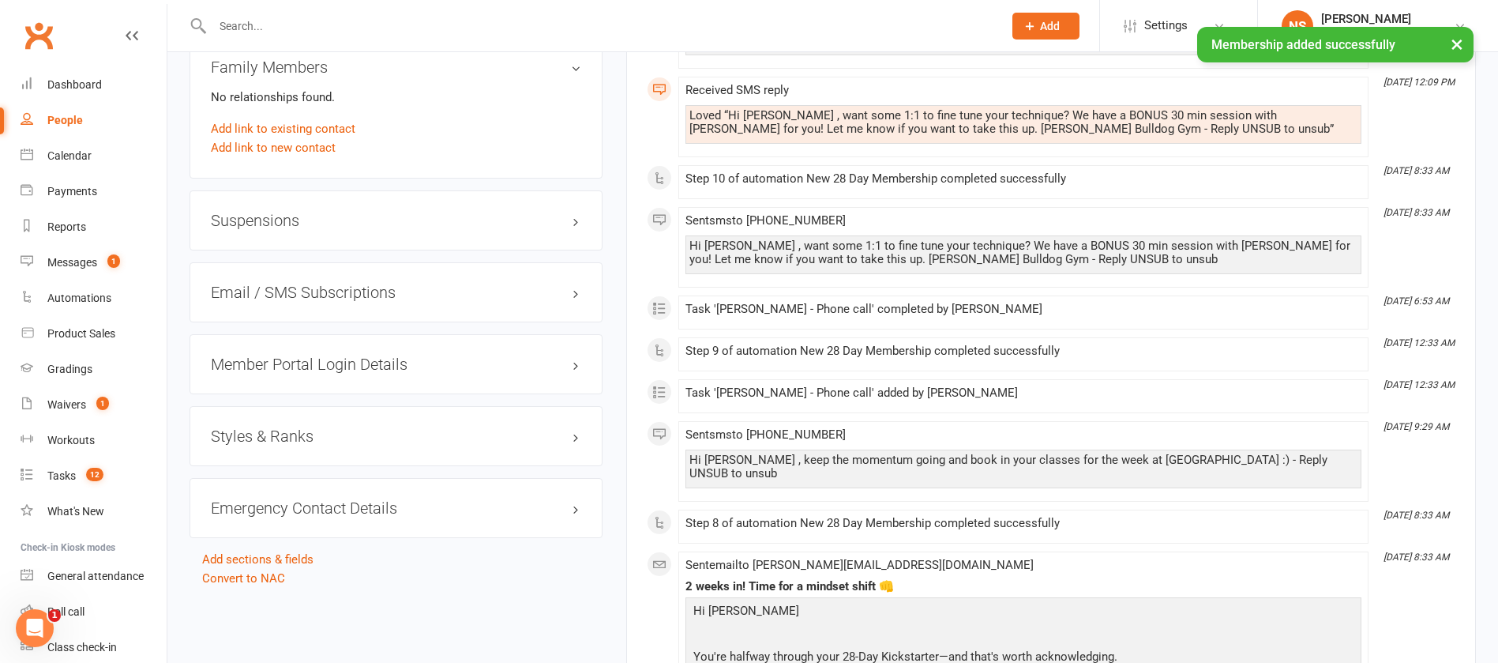
click at [285, 366] on h3 "Member Portal Login Details" at bounding box center [396, 363] width 370 height 17
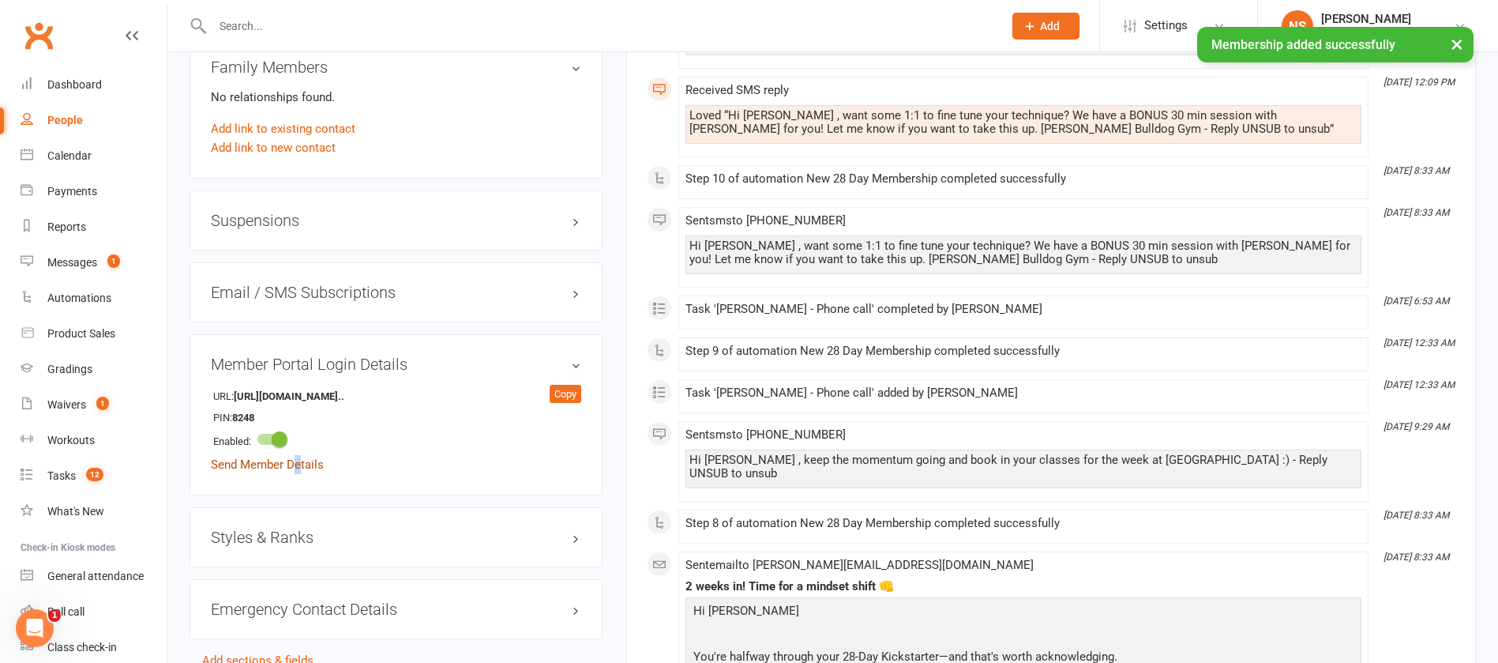
click at [299, 465] on link "Send Member Details" at bounding box center [267, 464] width 113 height 14
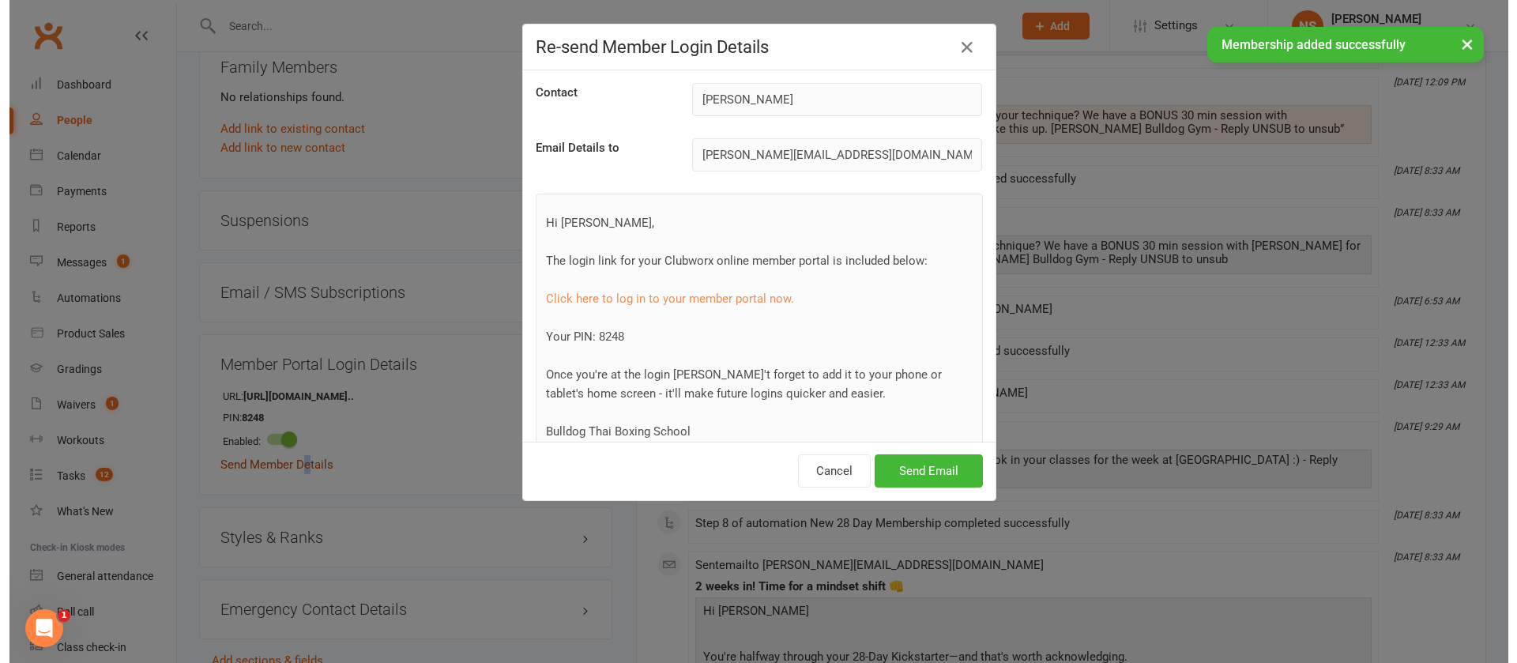
scroll to position [1166, 0]
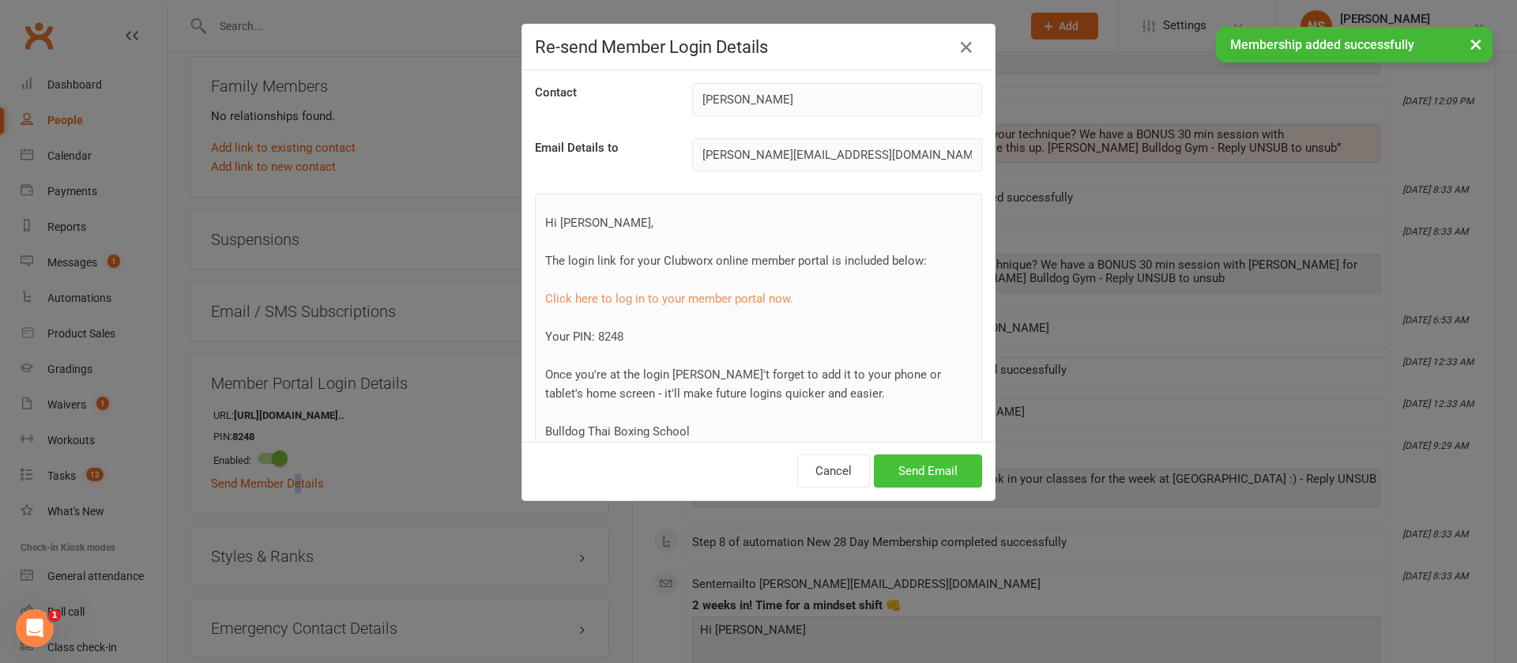
click at [912, 462] on button "Send Email" at bounding box center [928, 470] width 108 height 33
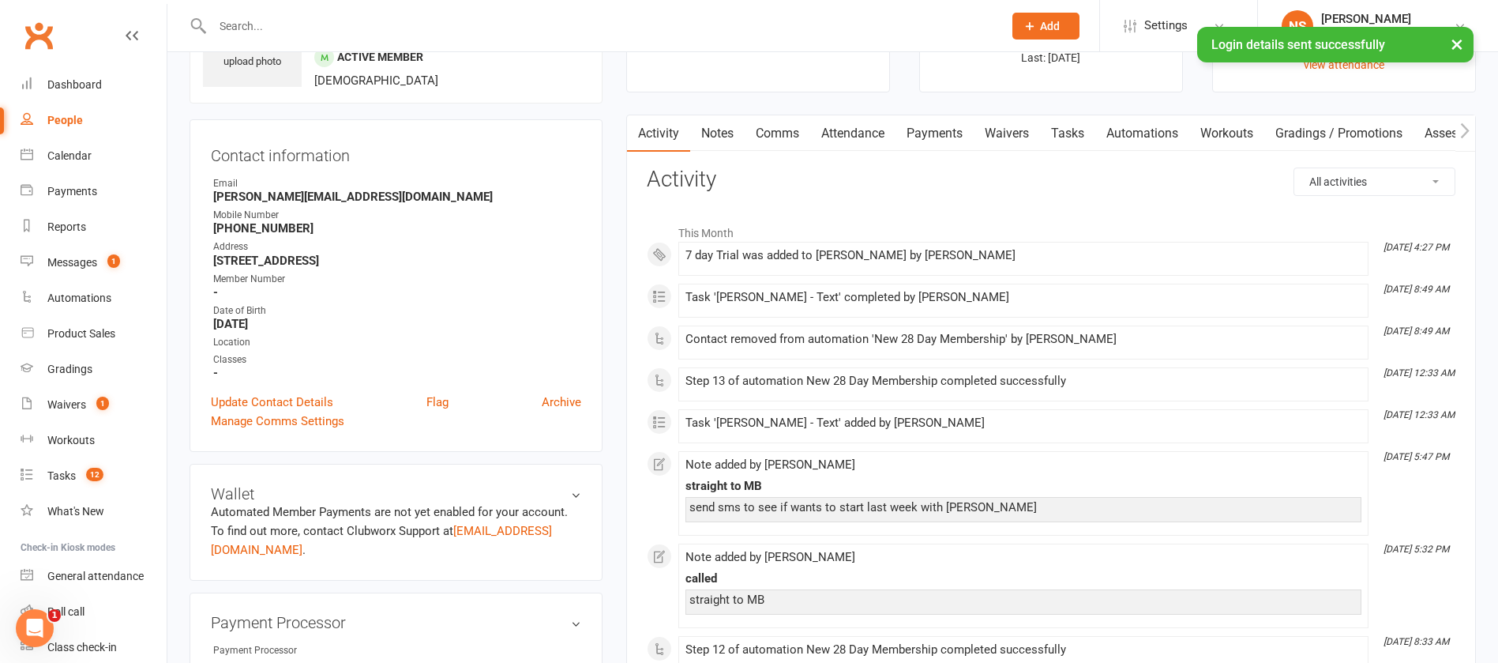
scroll to position [0, 0]
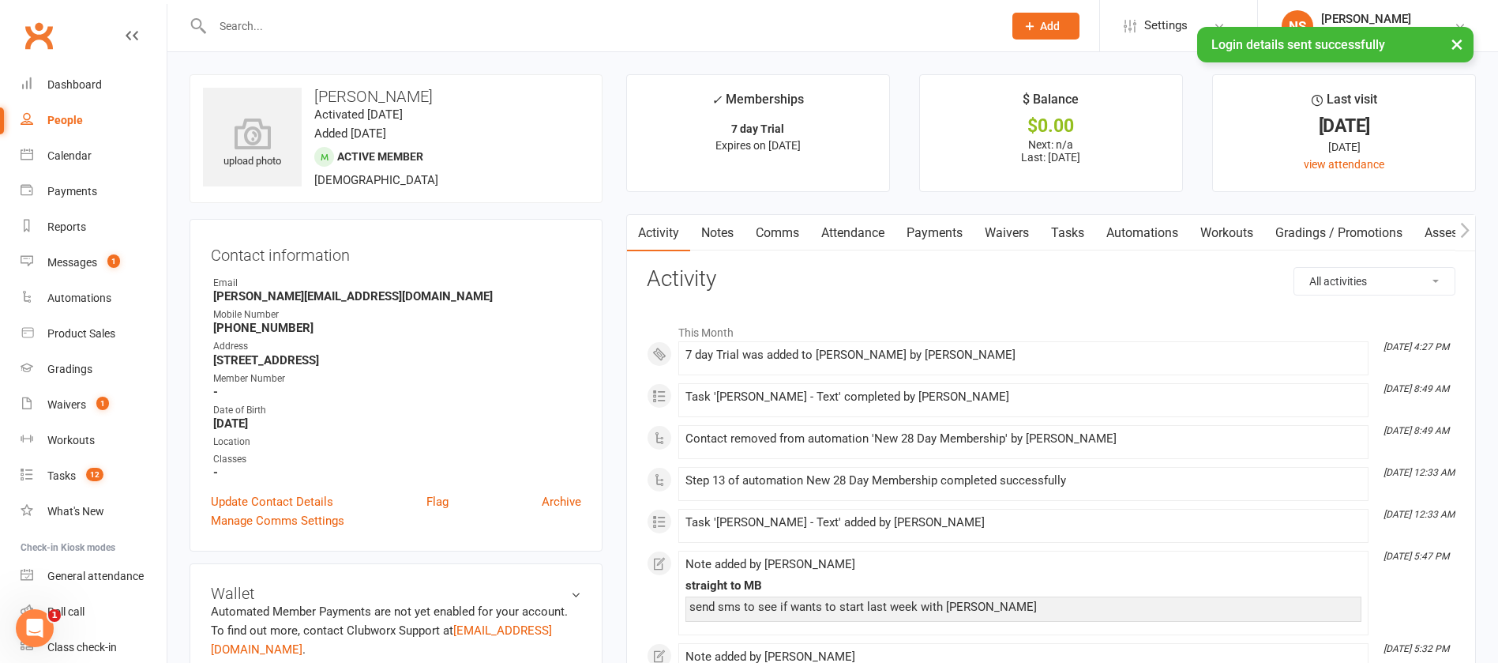
click at [780, 235] on link "Comms" at bounding box center [778, 233] width 66 height 36
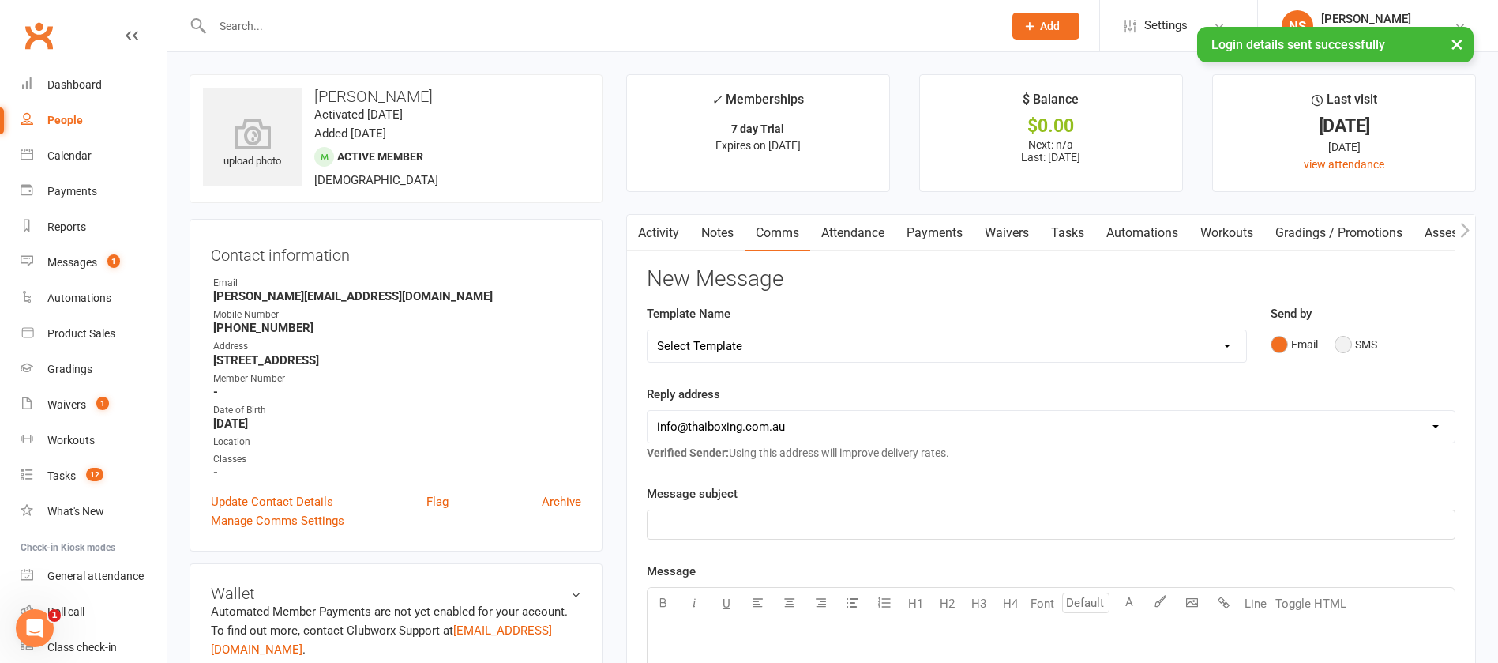
click at [1347, 348] on button "SMS" at bounding box center [1356, 344] width 43 height 30
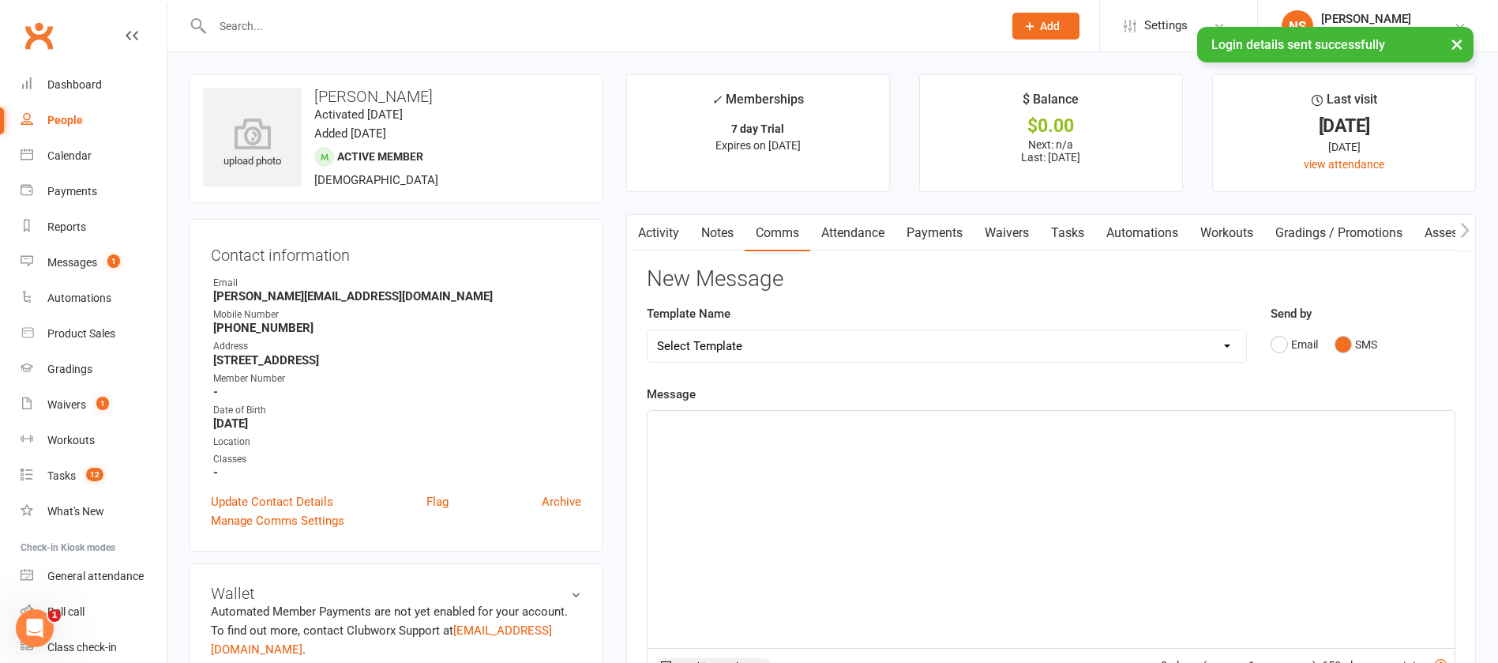
click at [757, 441] on div "﻿" at bounding box center [1051, 529] width 807 height 237
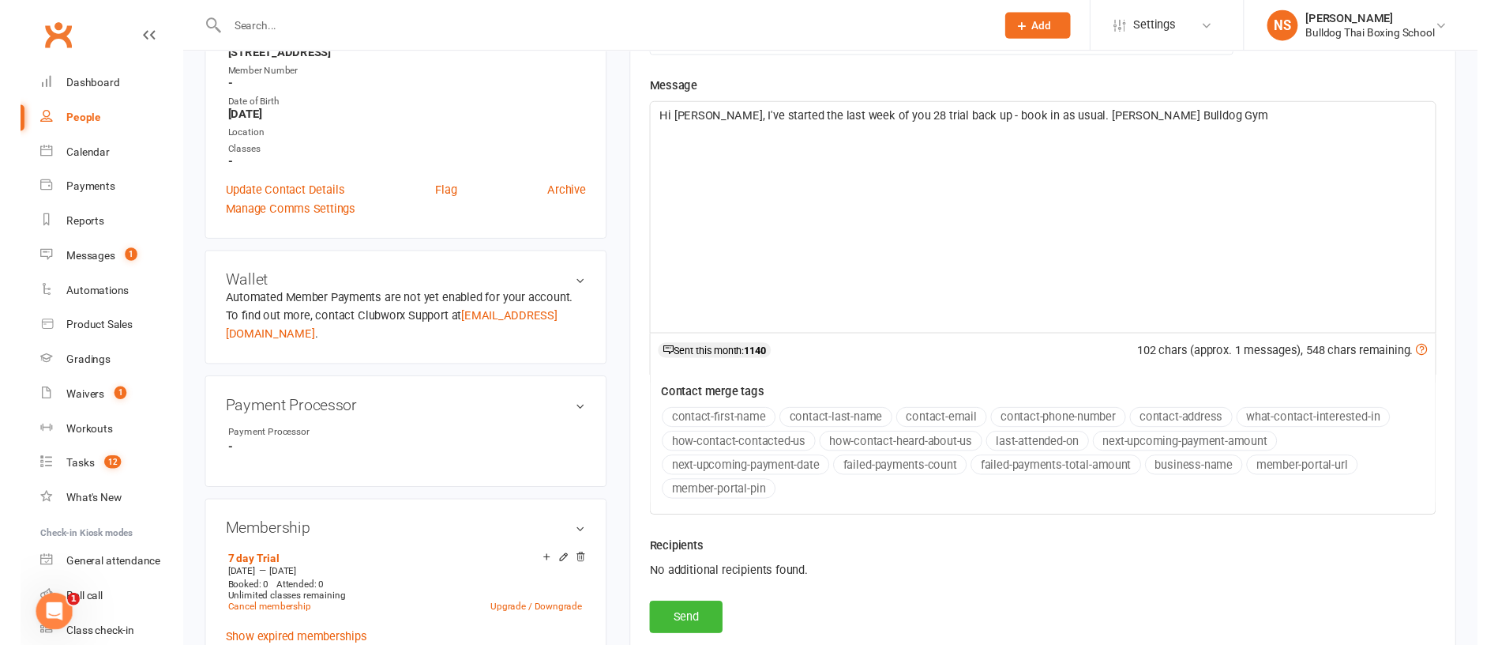
scroll to position [355, 0]
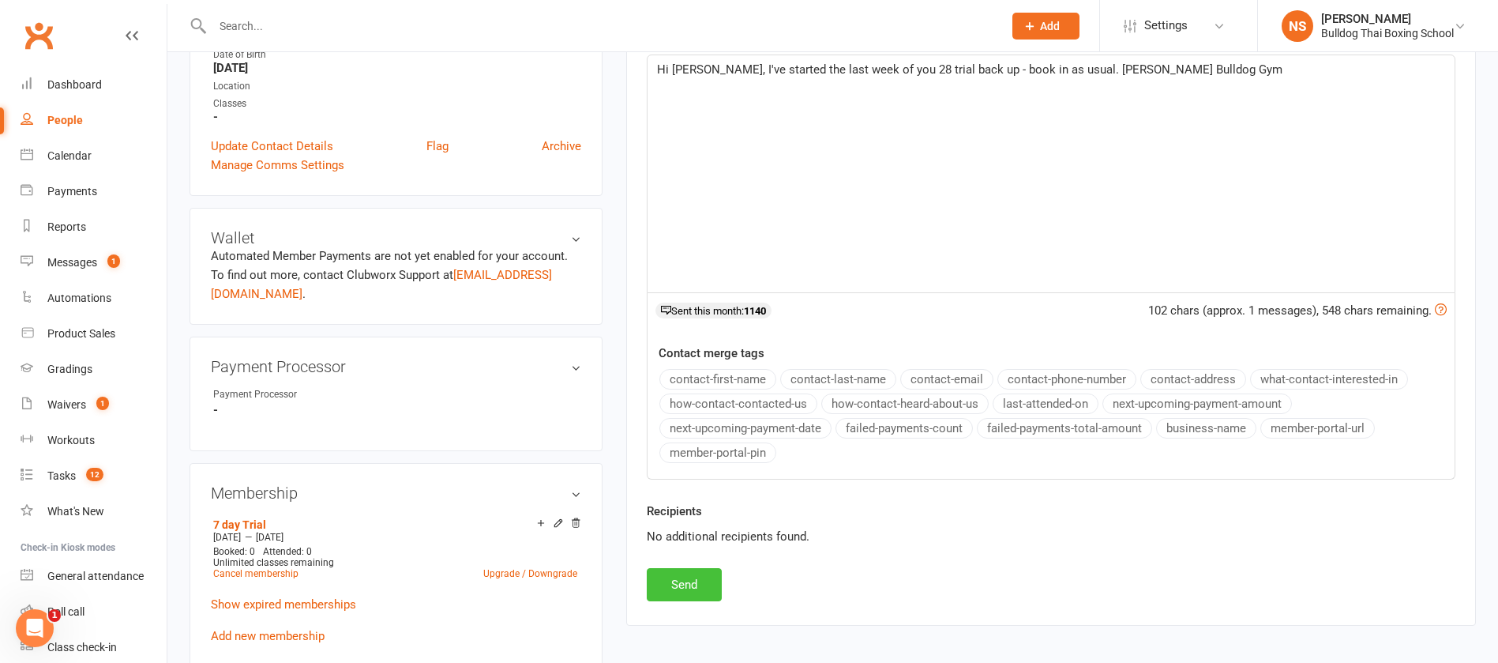
click at [679, 581] on button "Send" at bounding box center [684, 584] width 75 height 33
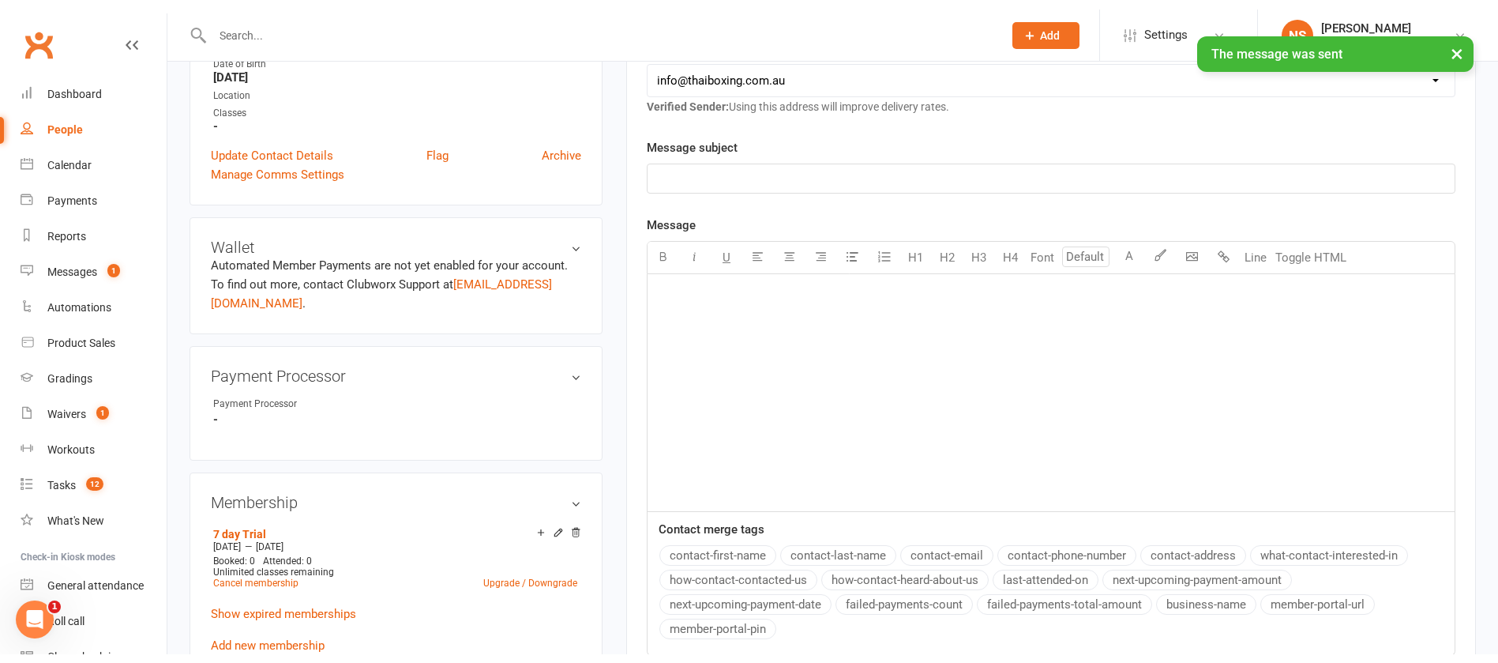
scroll to position [0, 0]
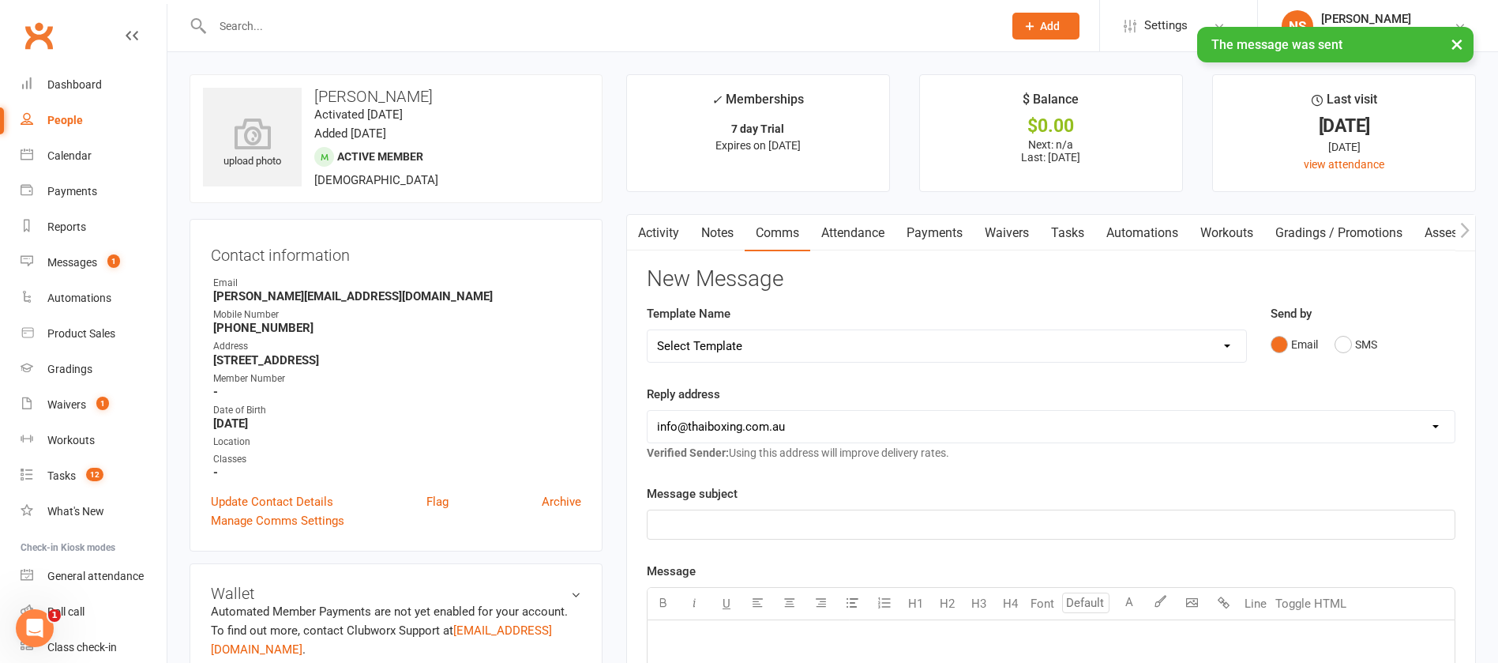
click at [1073, 231] on link "Tasks" at bounding box center [1067, 233] width 55 height 36
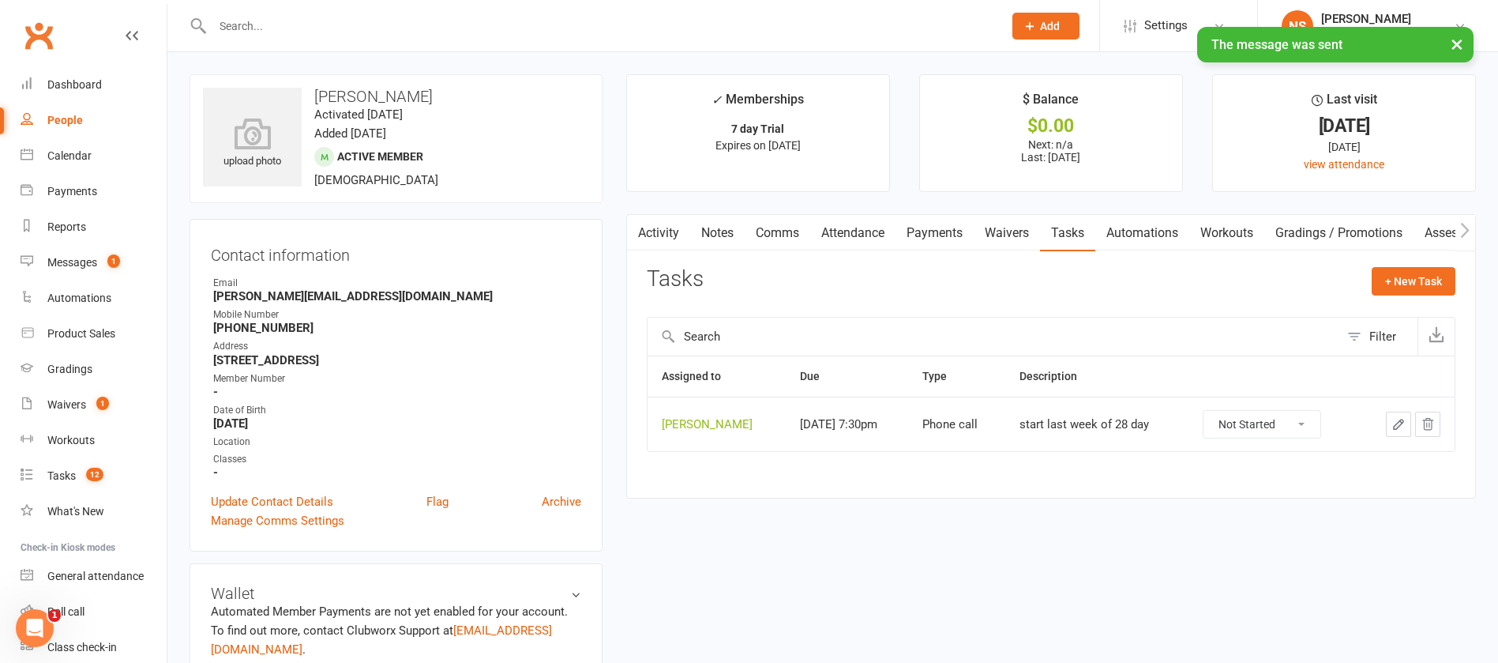
click at [1402, 424] on icon "button" at bounding box center [1399, 424] width 14 height 14
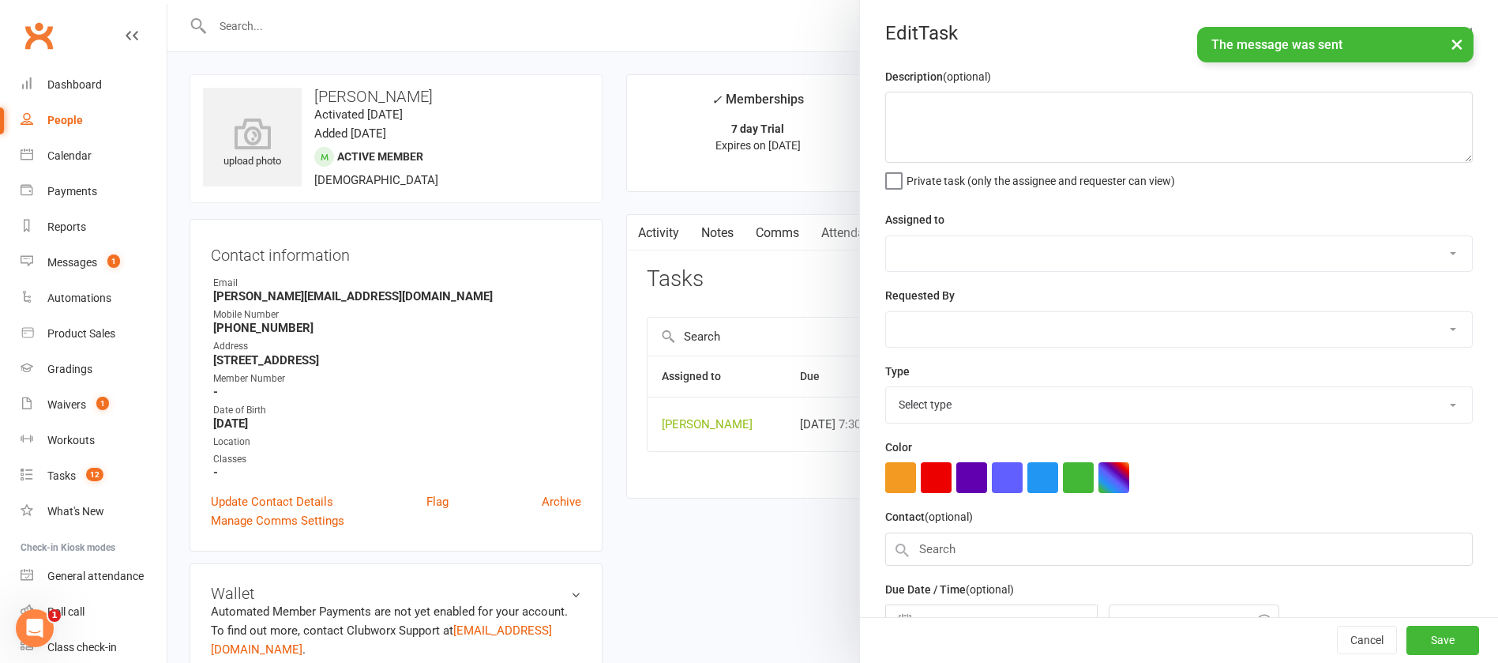
type textarea "start last week of 28 day"
select select "12940"
select select "45795"
type input "[DATE]"
type input "7:30pm"
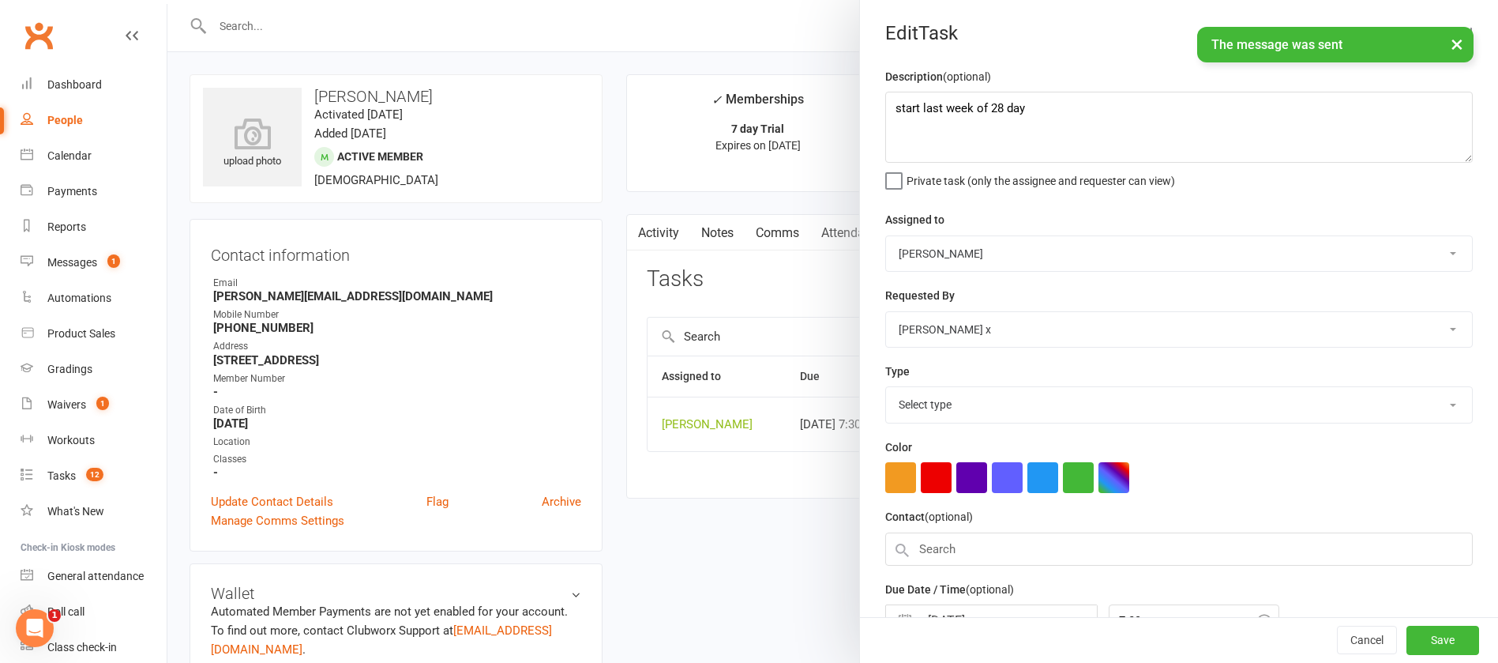
select select "12048"
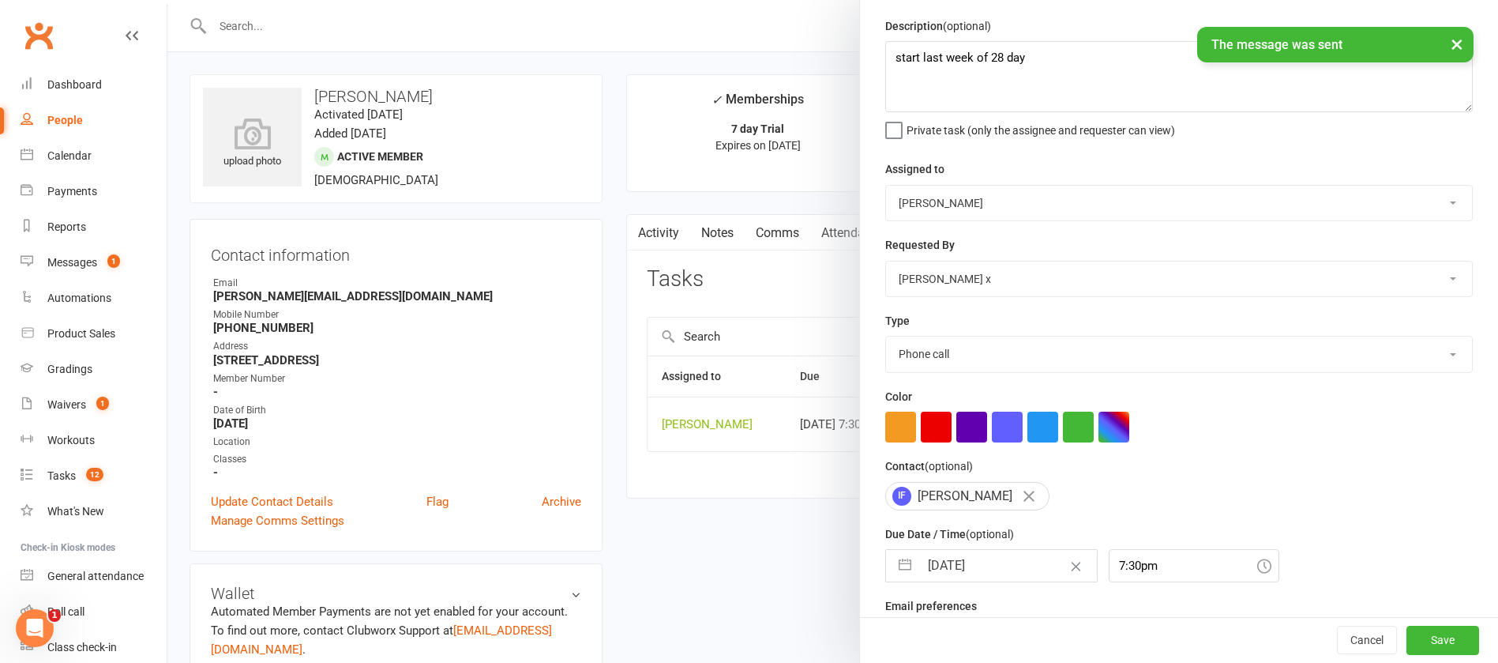
scroll to position [94, 0]
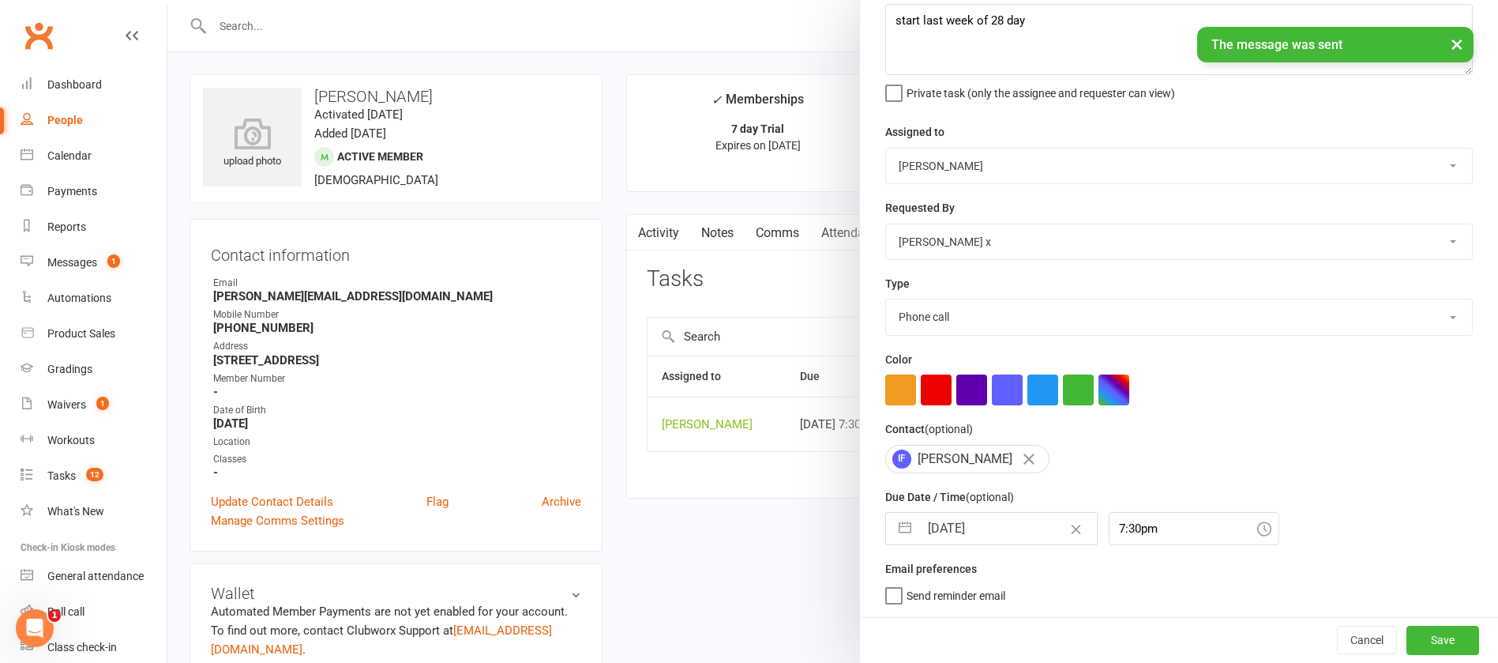
select select "7"
select select "2025"
select select "8"
select select "2025"
select select "9"
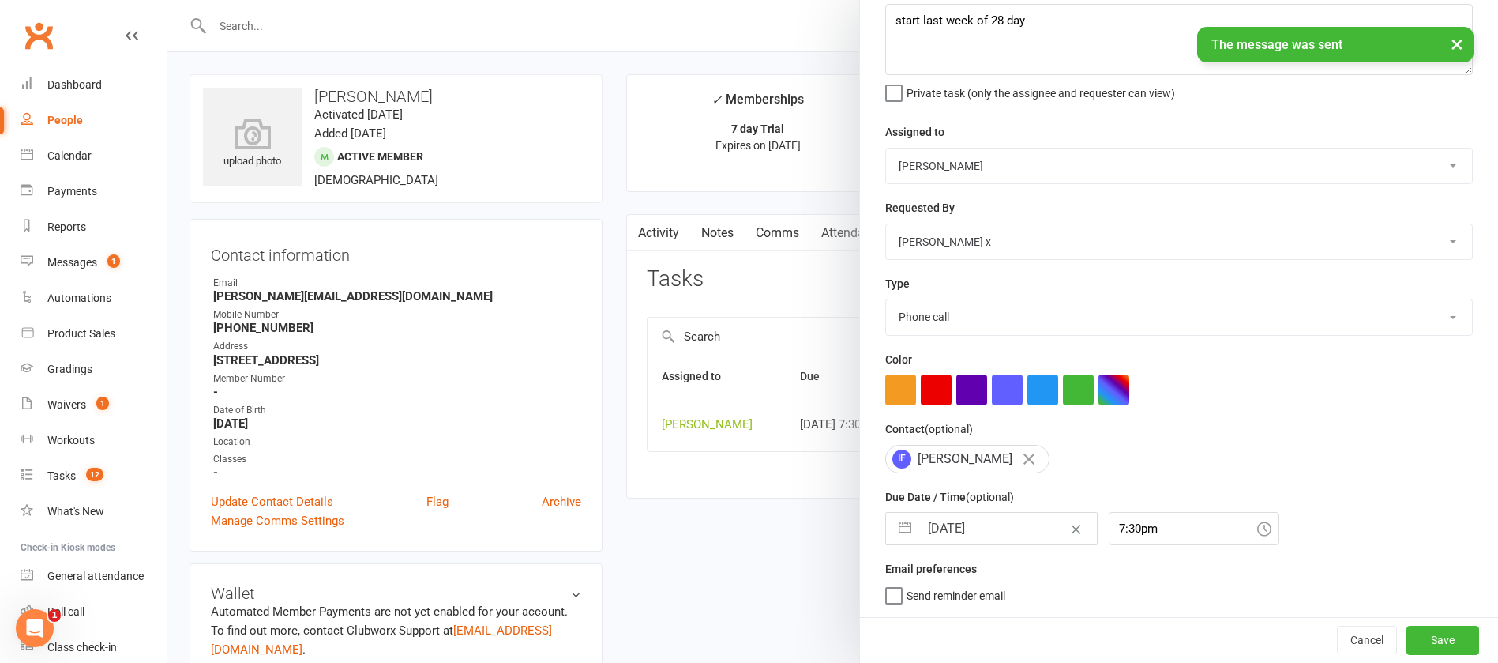
select select "2025"
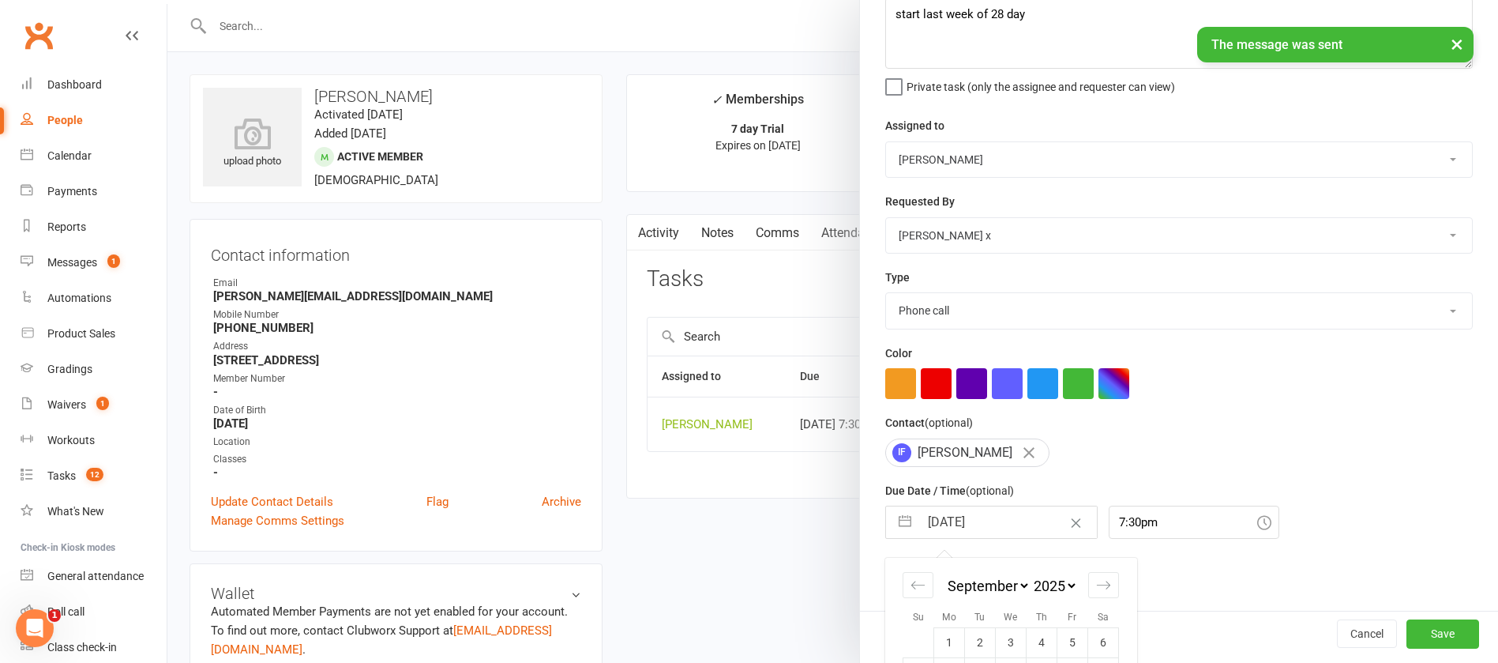
click at [1002, 522] on input "[DATE]" at bounding box center [1008, 522] width 178 height 32
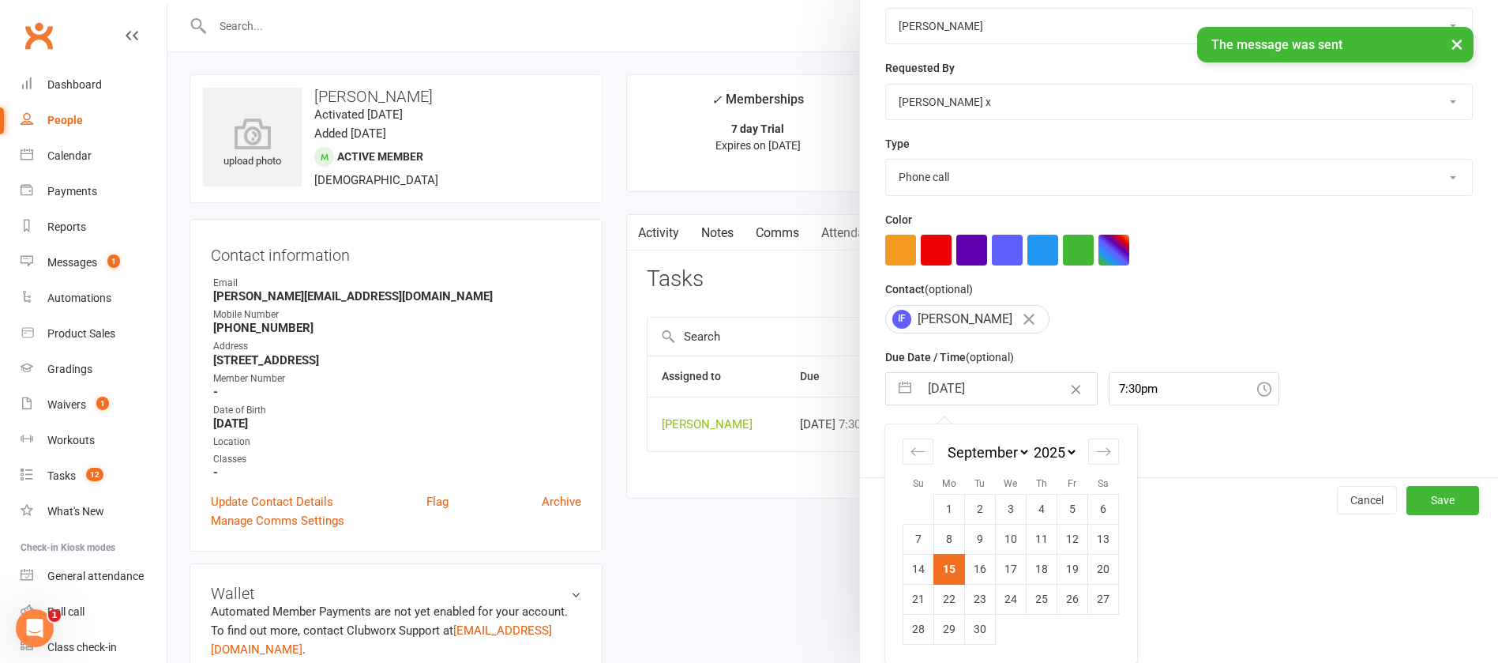
drag, startPoint x: 1028, startPoint y: 570, endPoint x: 1088, endPoint y: 588, distance: 62.0
click at [1030, 569] on td "18" at bounding box center [1042, 569] width 31 height 30
type input "[DATE]"
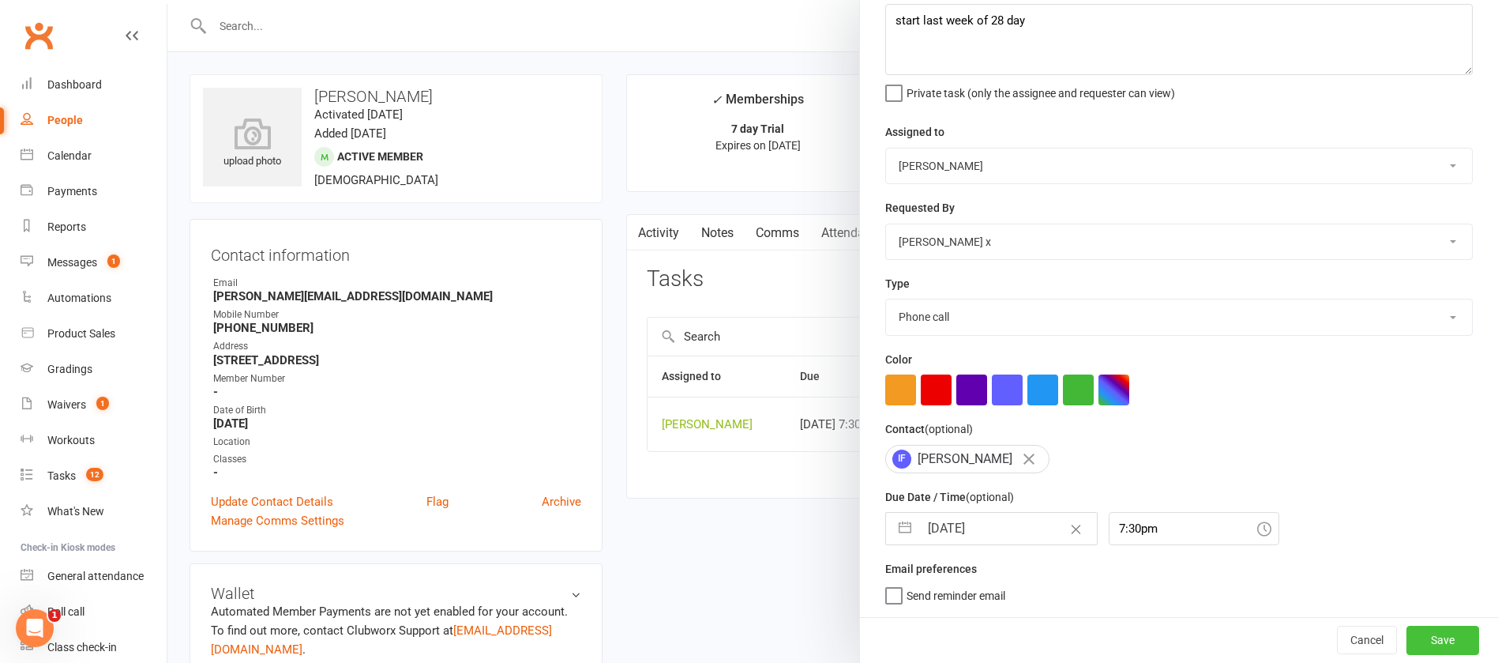
click at [1407, 637] on button "Save" at bounding box center [1443, 640] width 73 height 28
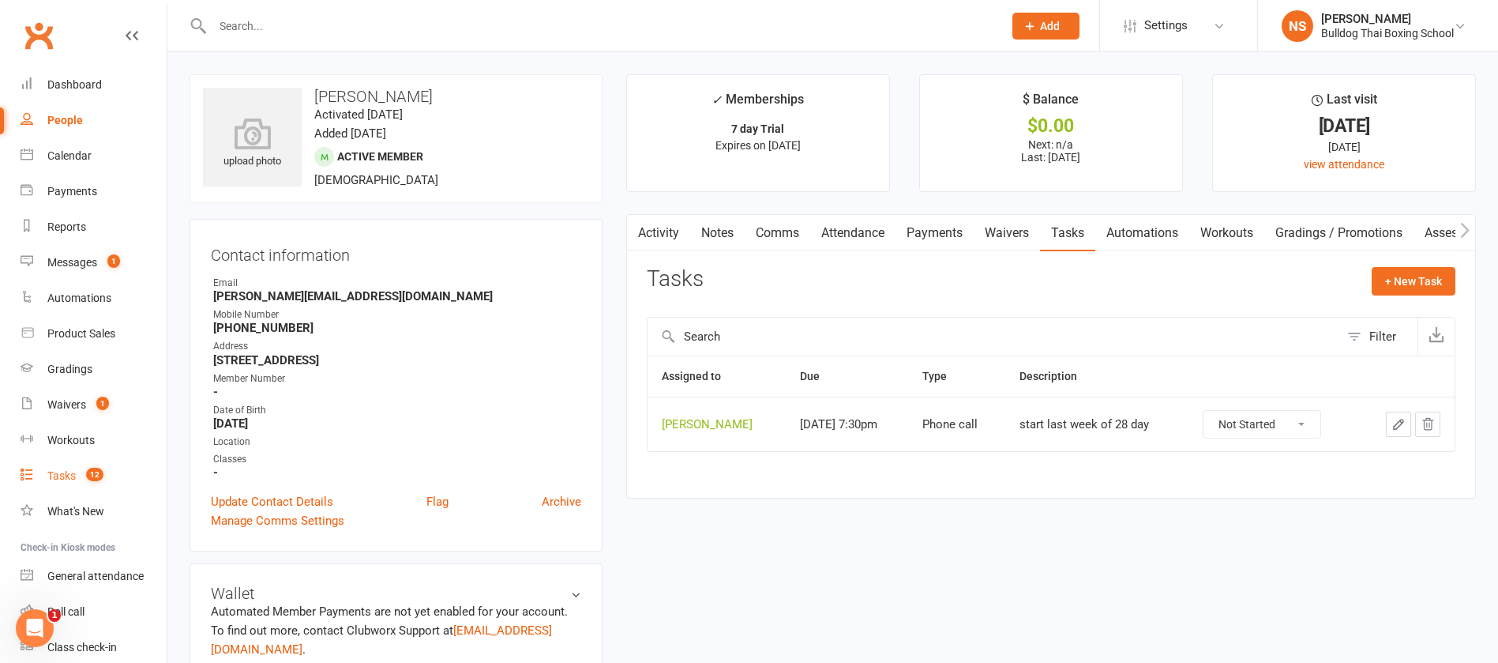
click at [48, 474] on div "Tasks" at bounding box center [61, 475] width 28 height 13
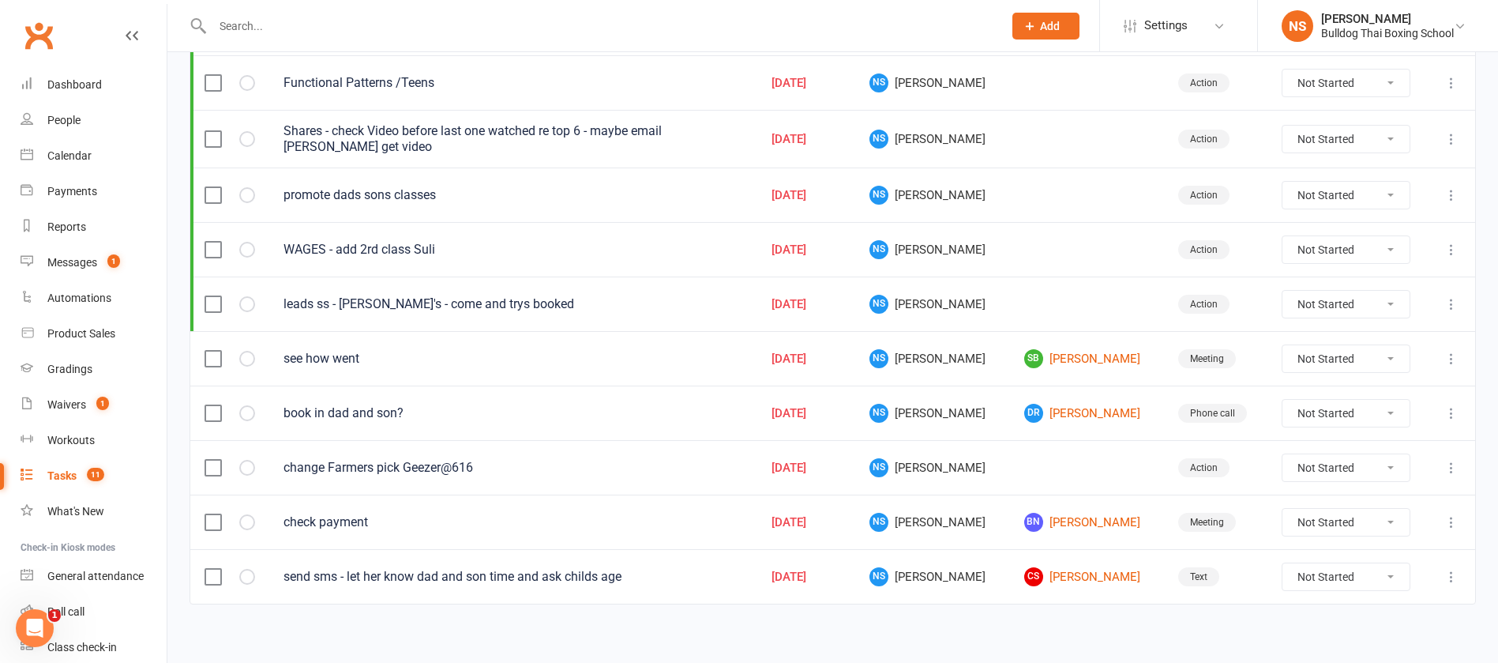
scroll to position [304, 0]
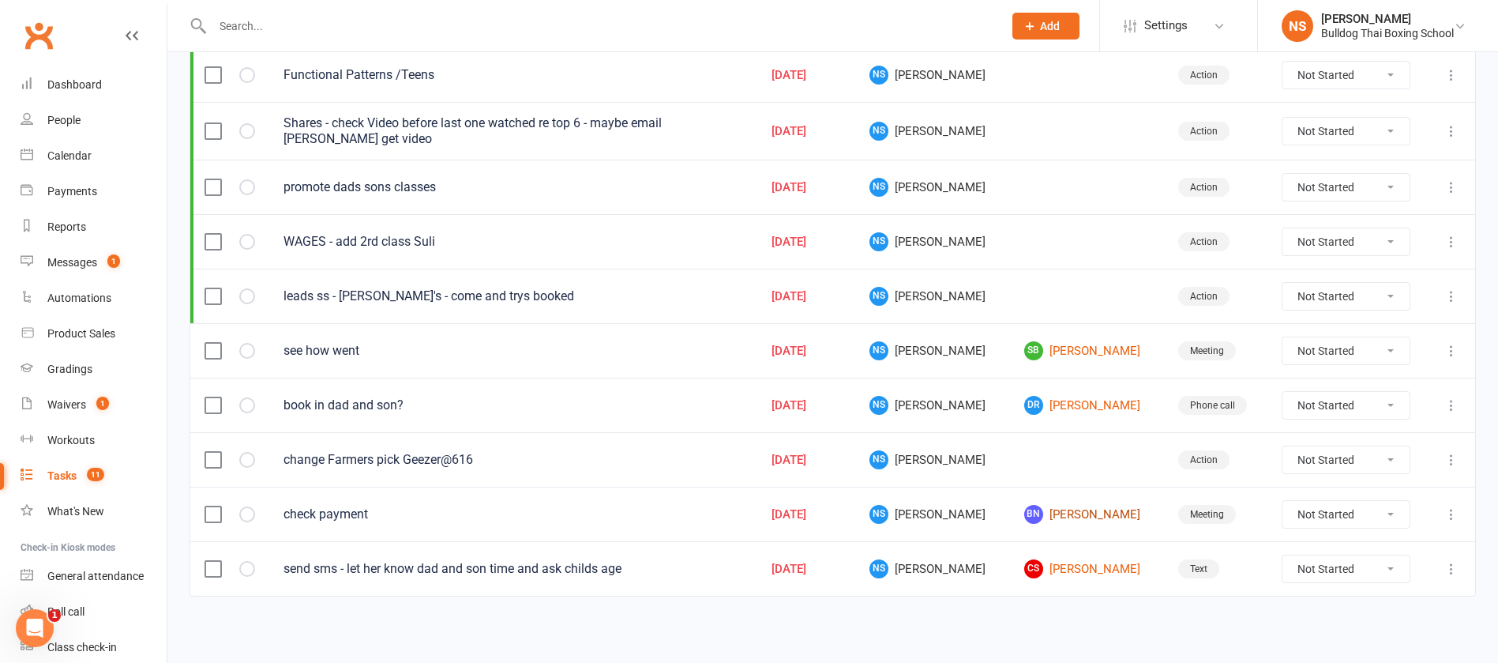
click at [1072, 513] on link "BN [PERSON_NAME]" at bounding box center [1087, 514] width 126 height 19
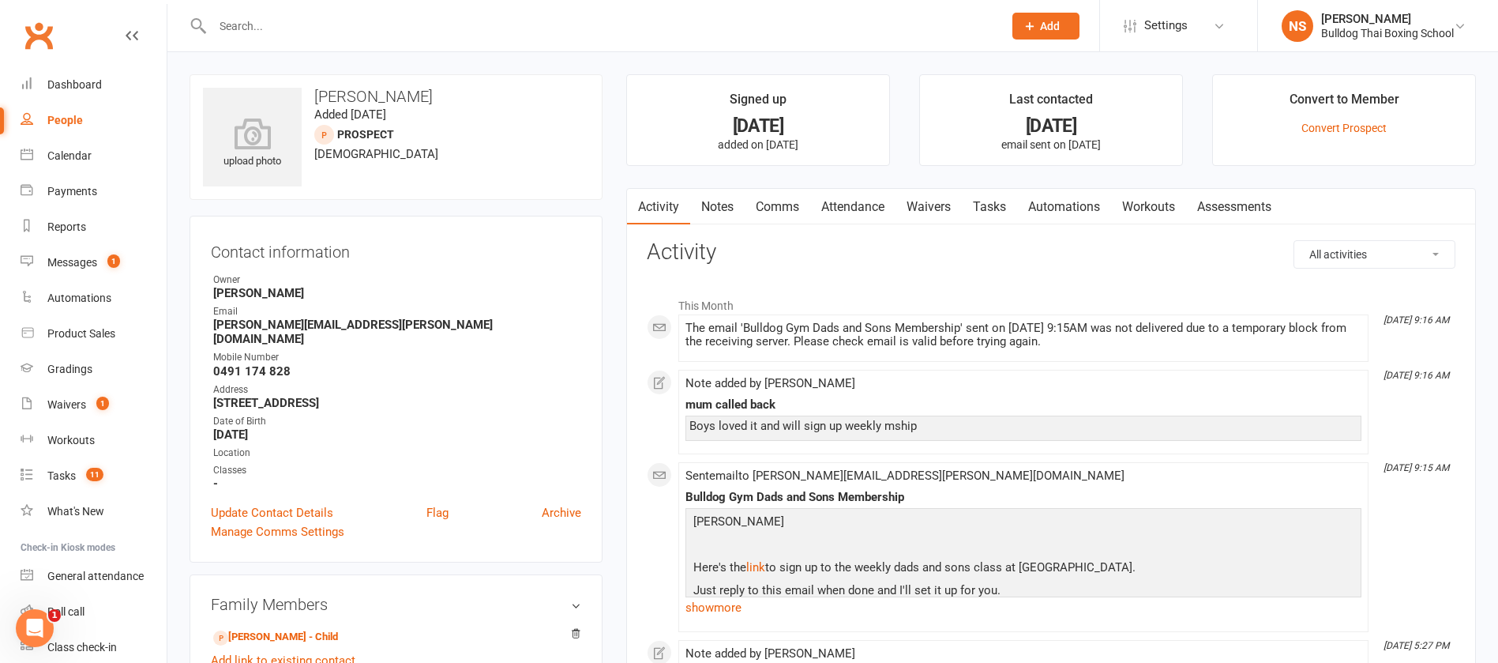
click at [998, 199] on link "Tasks" at bounding box center [989, 207] width 55 height 36
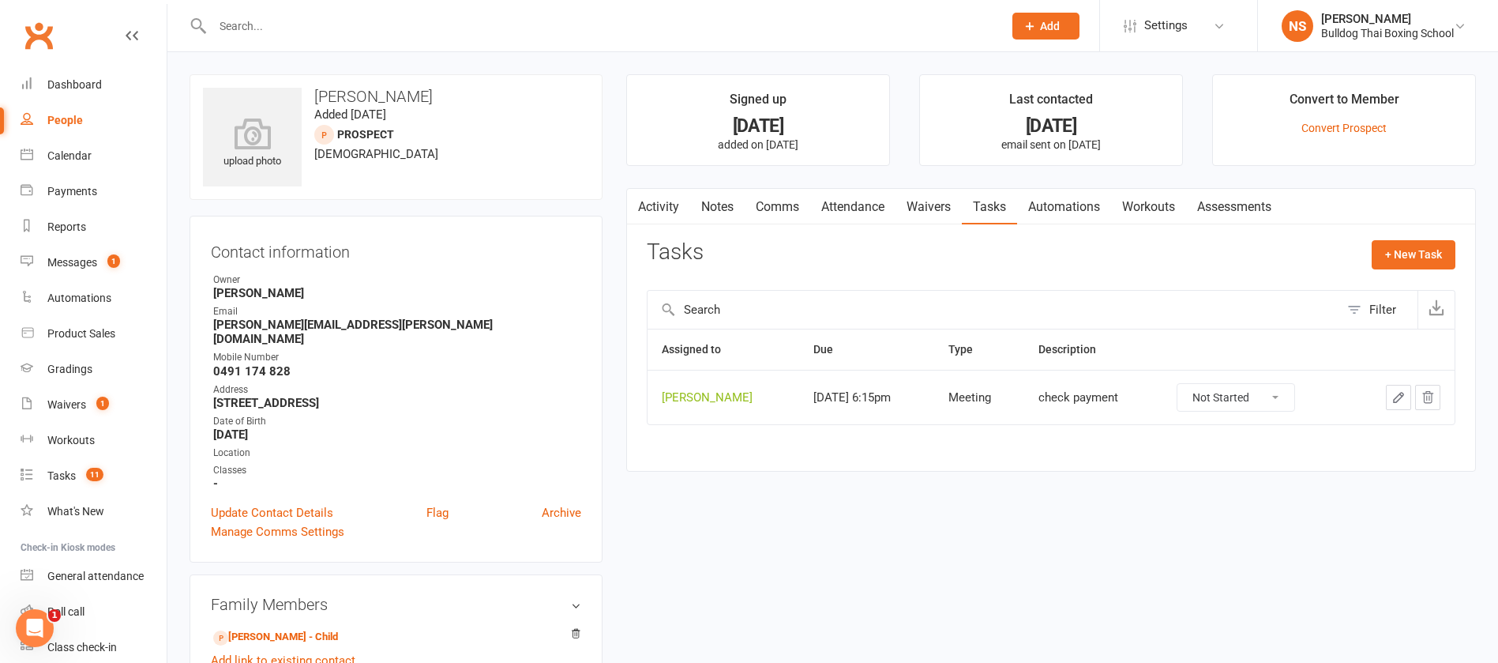
click at [1405, 395] on icon "button" at bounding box center [1399, 397] width 14 height 14
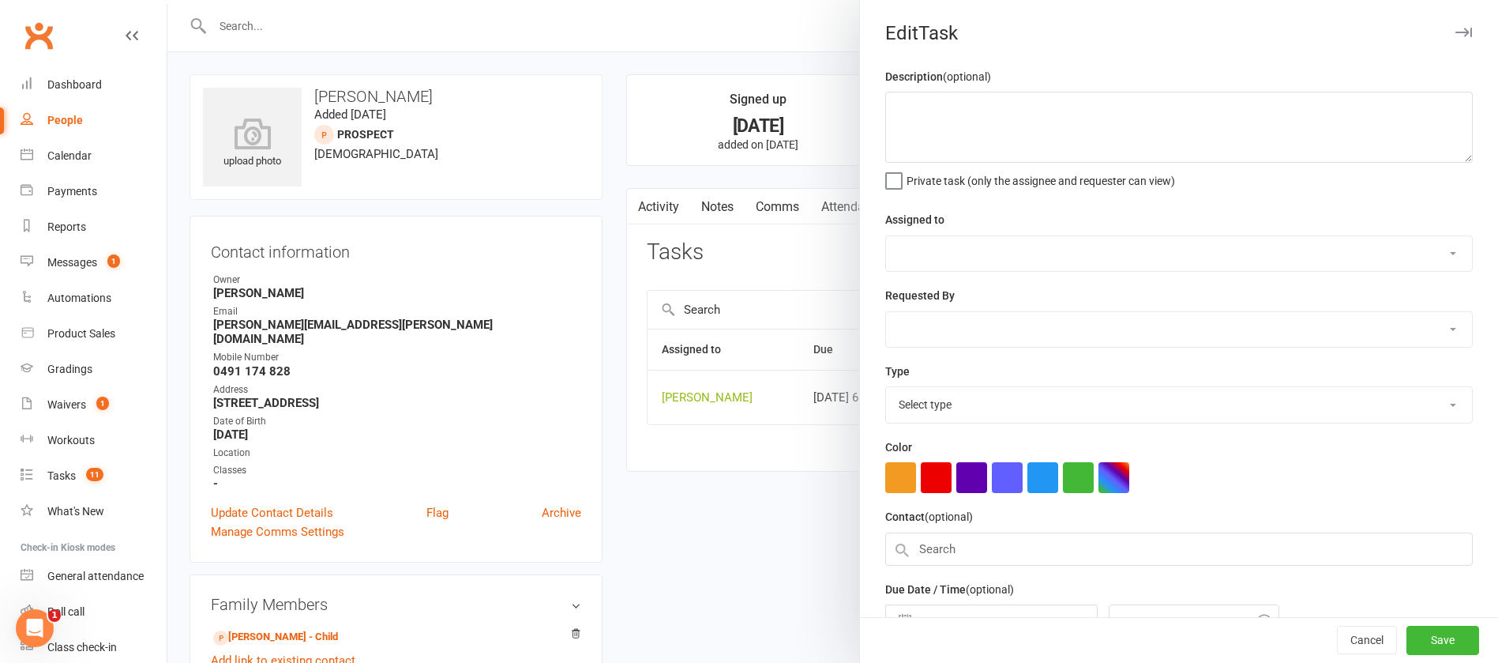
type textarea "check payment"
select select "12940"
type input "[DATE]"
type input "6:15pm"
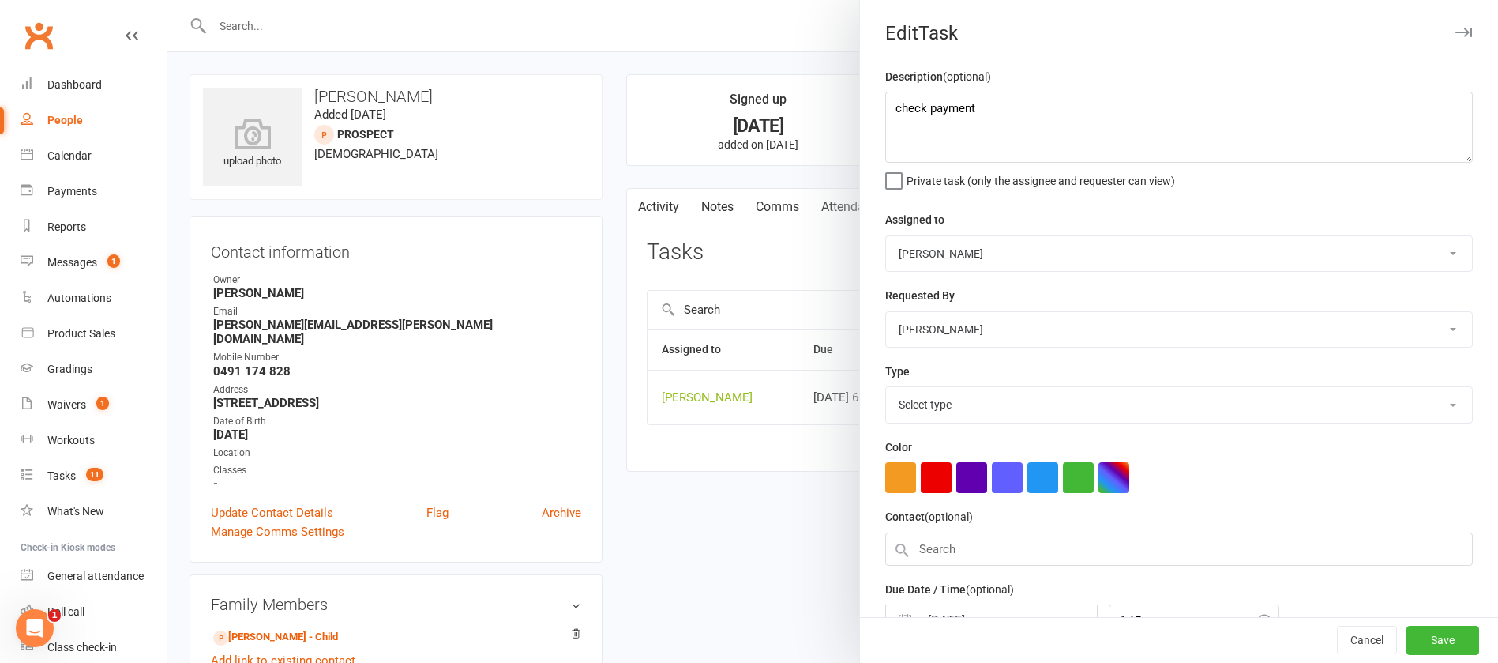
select select "12049"
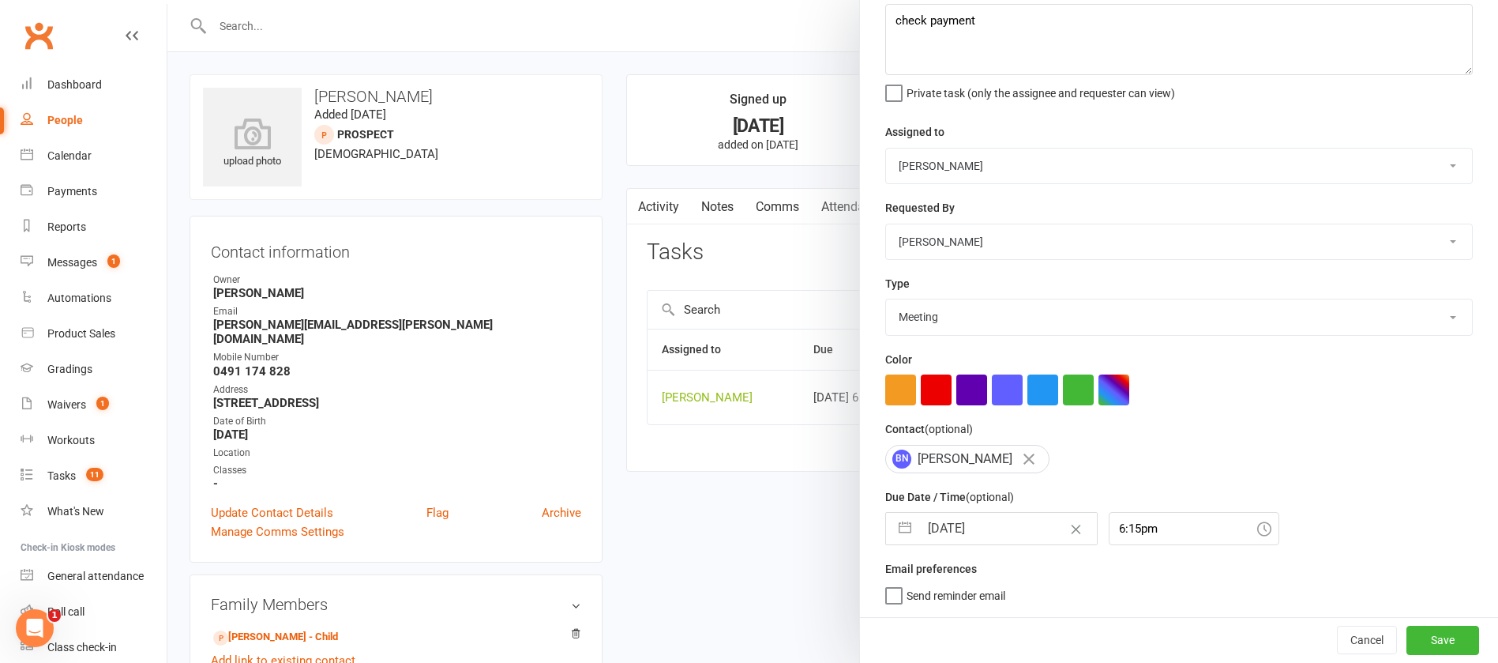
select select "7"
select select "2025"
select select "8"
select select "2025"
select select "9"
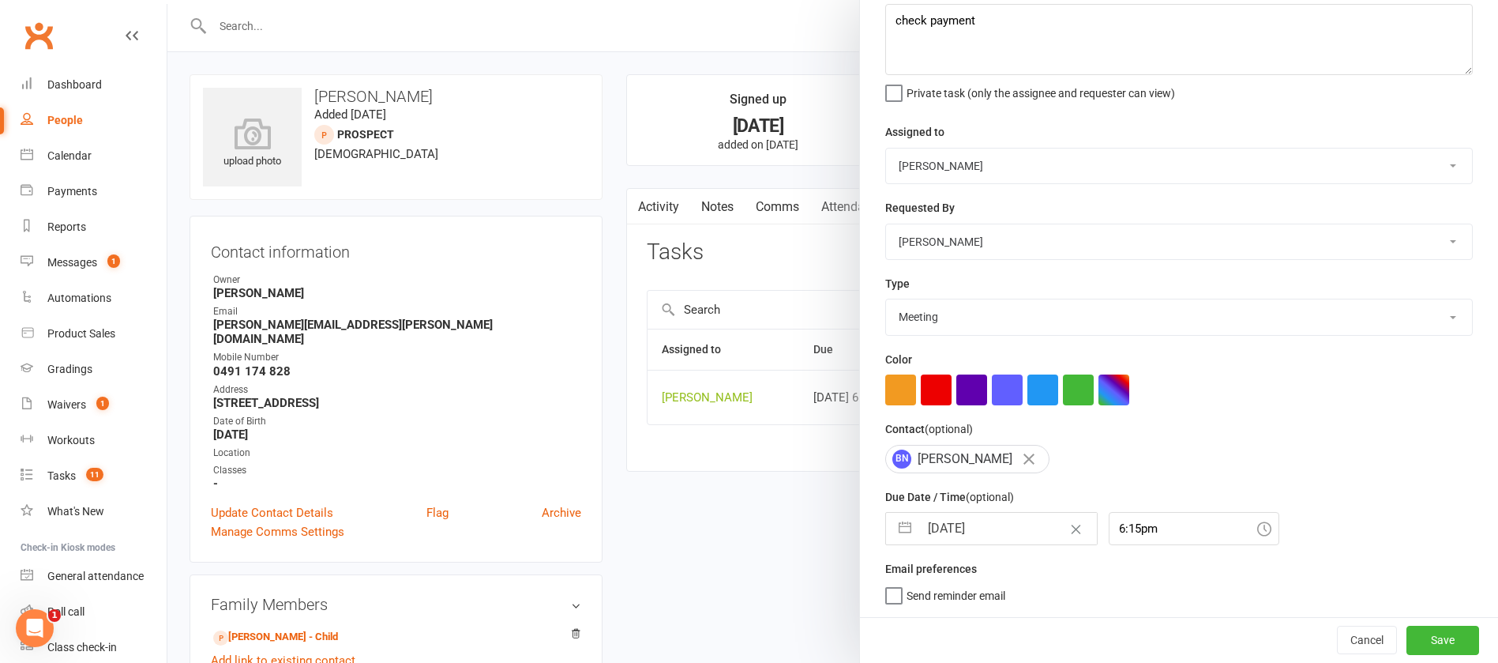
select select "2025"
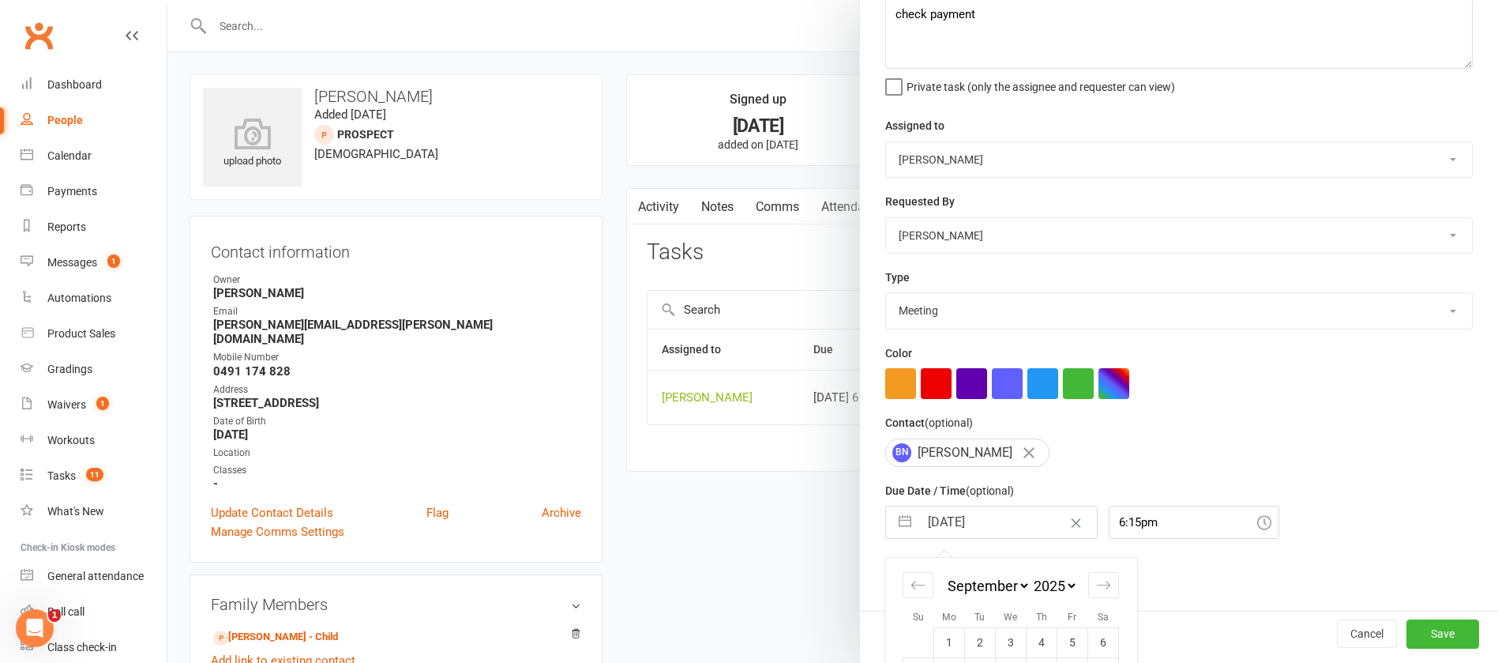
click at [994, 522] on input "[DATE]" at bounding box center [1008, 522] width 178 height 32
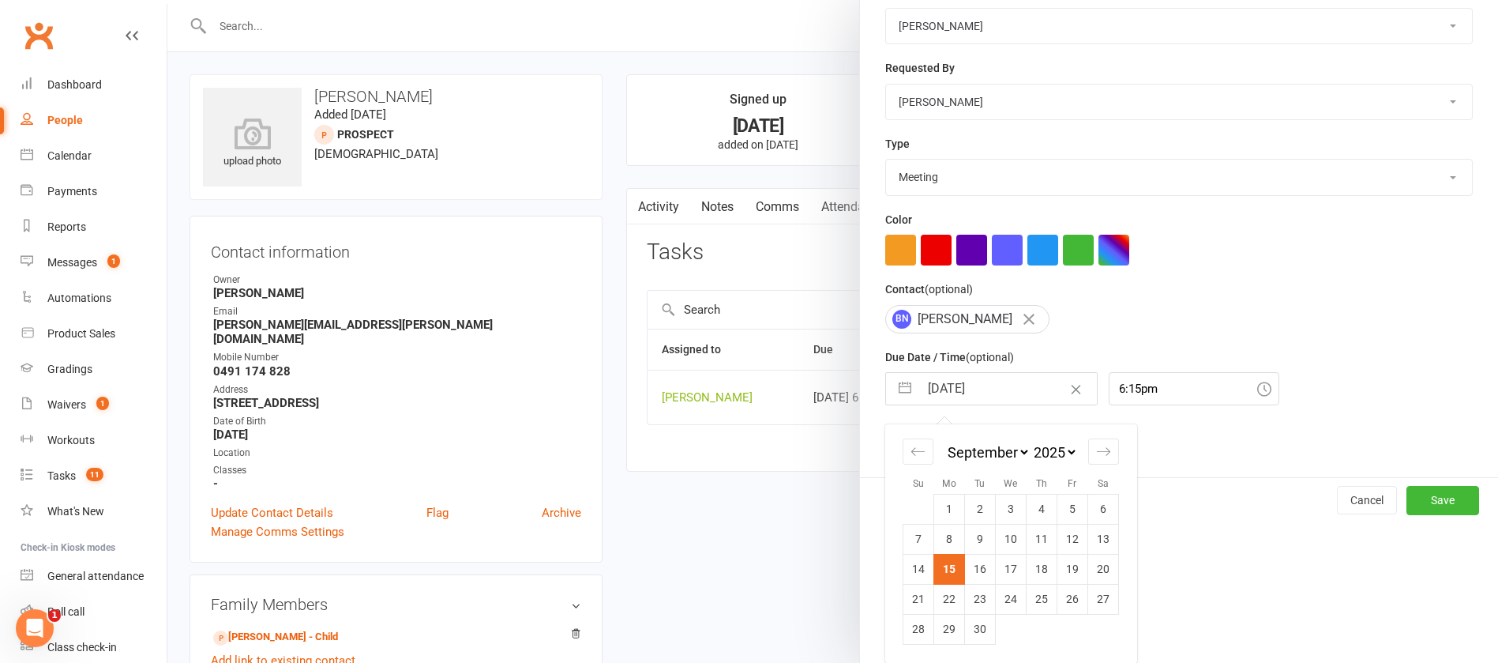
click at [972, 566] on td "16" at bounding box center [980, 569] width 31 height 30
type input "[DATE]"
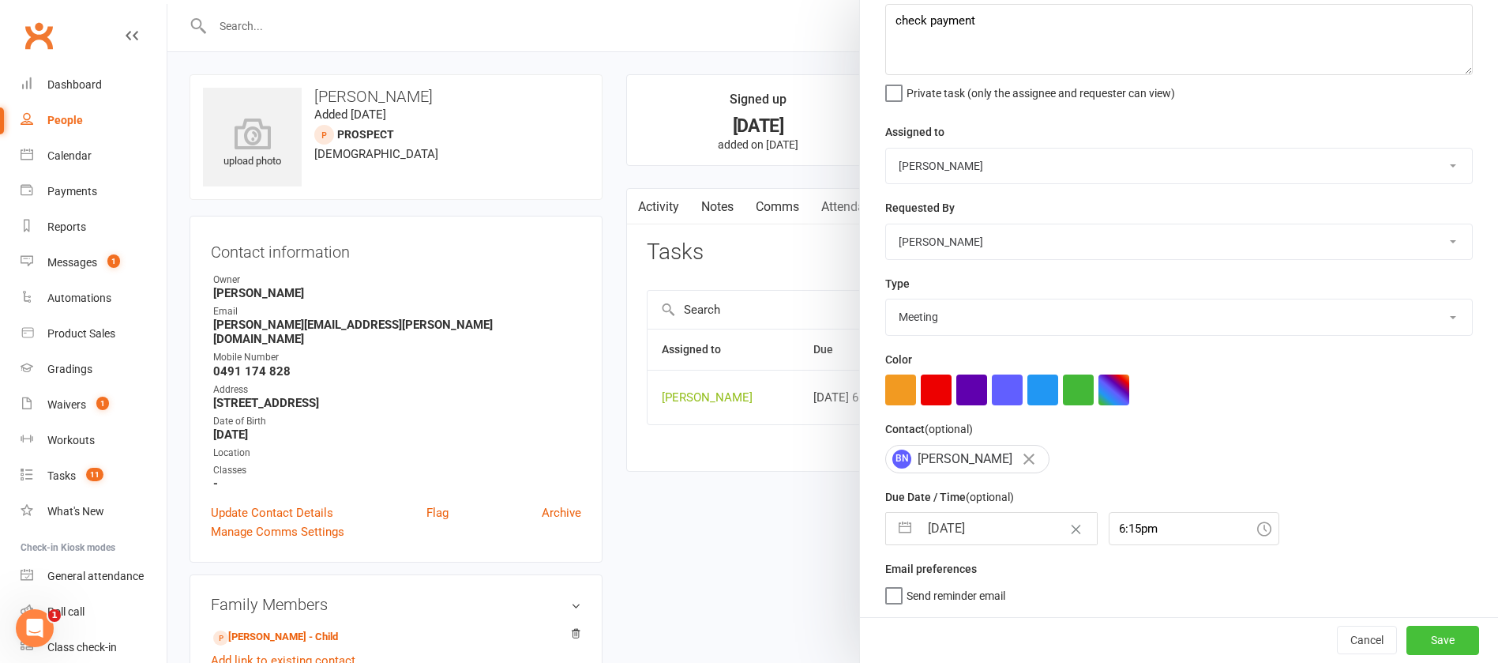
drag, startPoint x: 1416, startPoint y: 631, endPoint x: 1370, endPoint y: 584, distance: 65.9
click at [1417, 631] on button "Save" at bounding box center [1443, 640] width 73 height 28
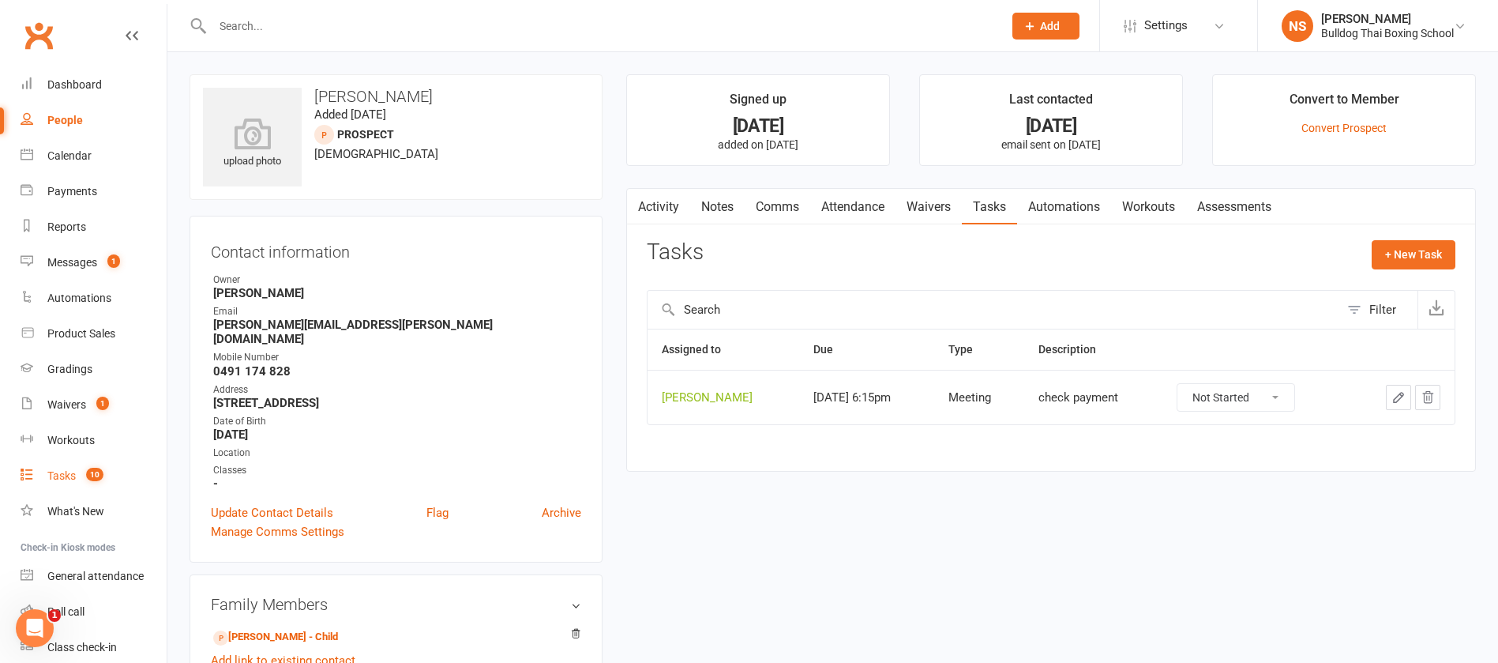
click at [50, 475] on div "Tasks" at bounding box center [61, 475] width 28 height 13
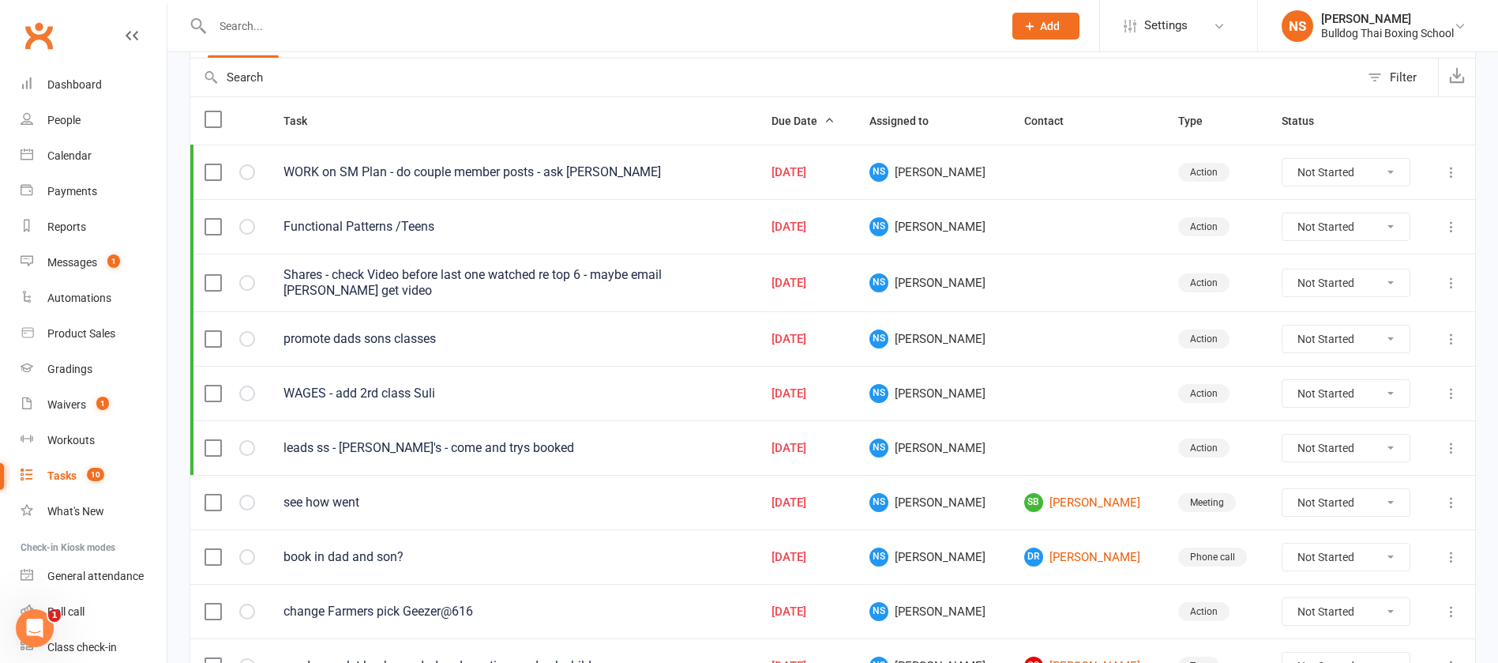
scroll to position [250, 0]
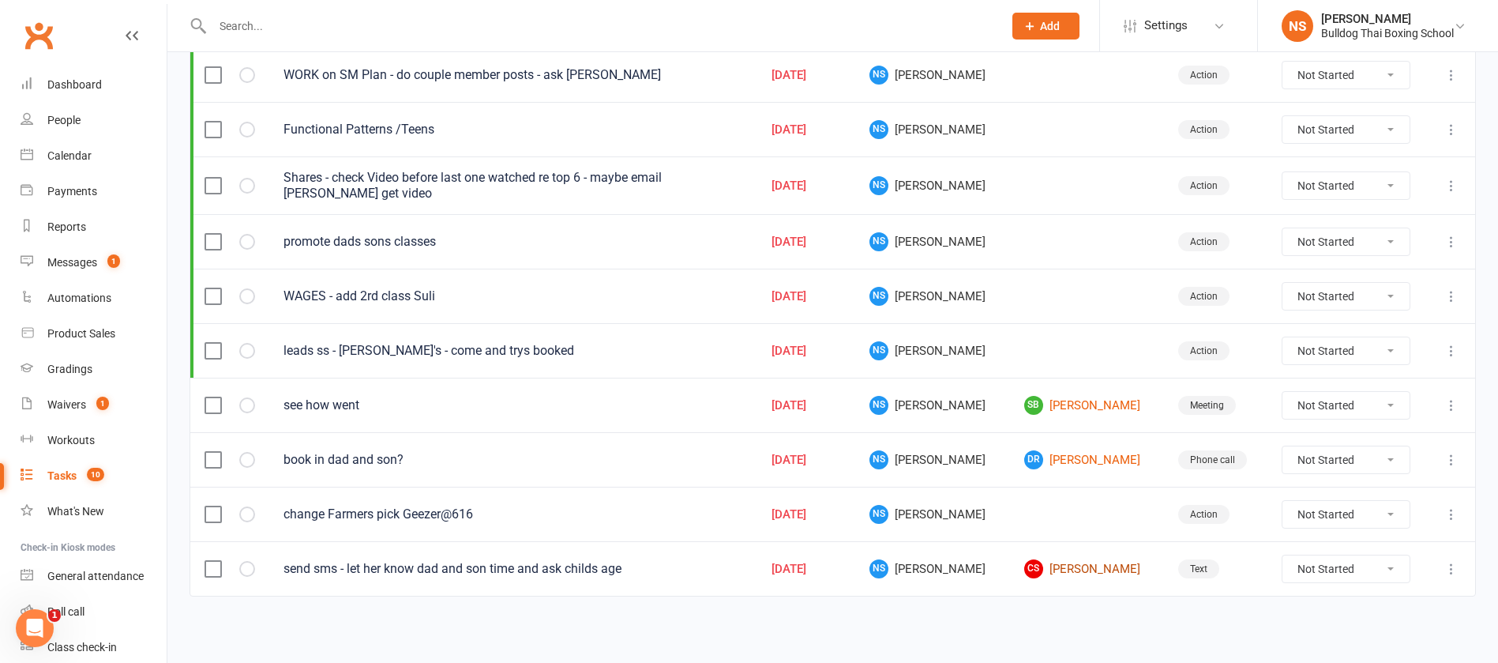
click at [1066, 569] on link "CS [PERSON_NAME]" at bounding box center [1087, 568] width 126 height 19
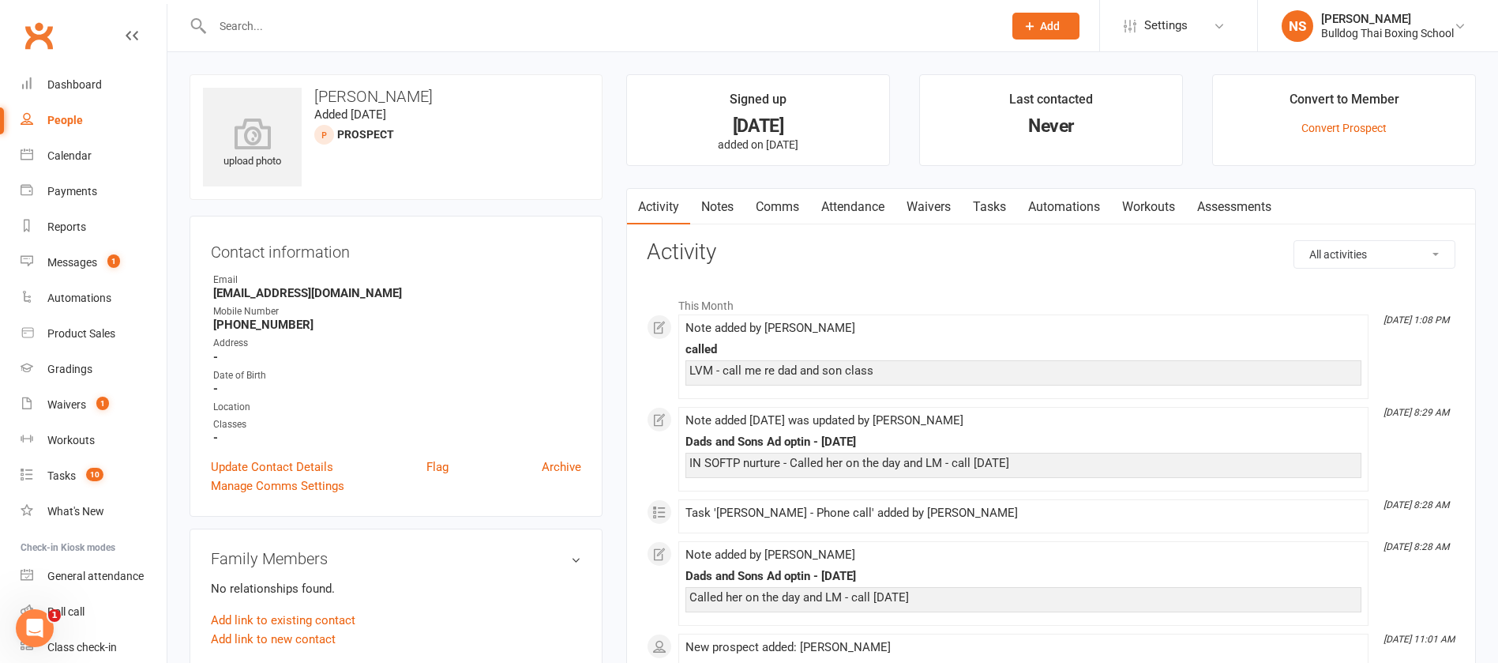
click at [781, 200] on link "Comms" at bounding box center [778, 207] width 66 height 36
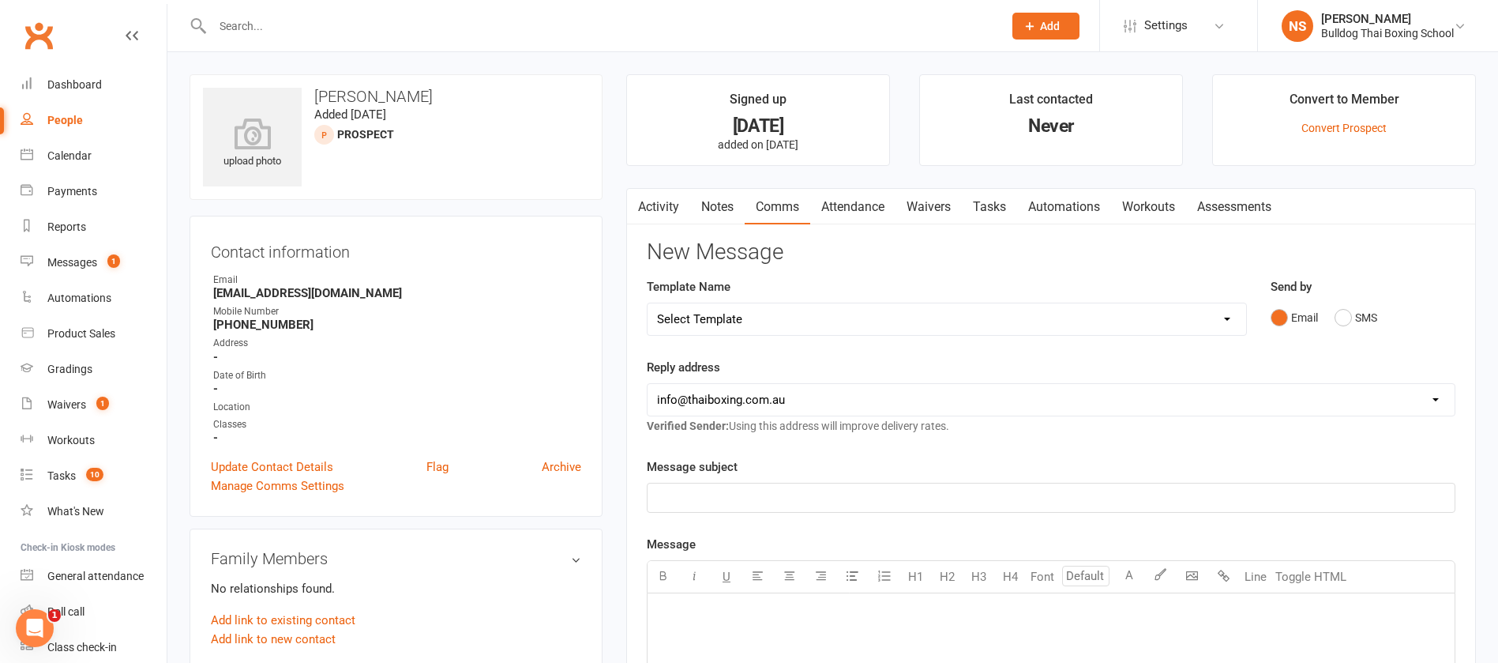
click at [674, 202] on link "Activity" at bounding box center [658, 207] width 63 height 36
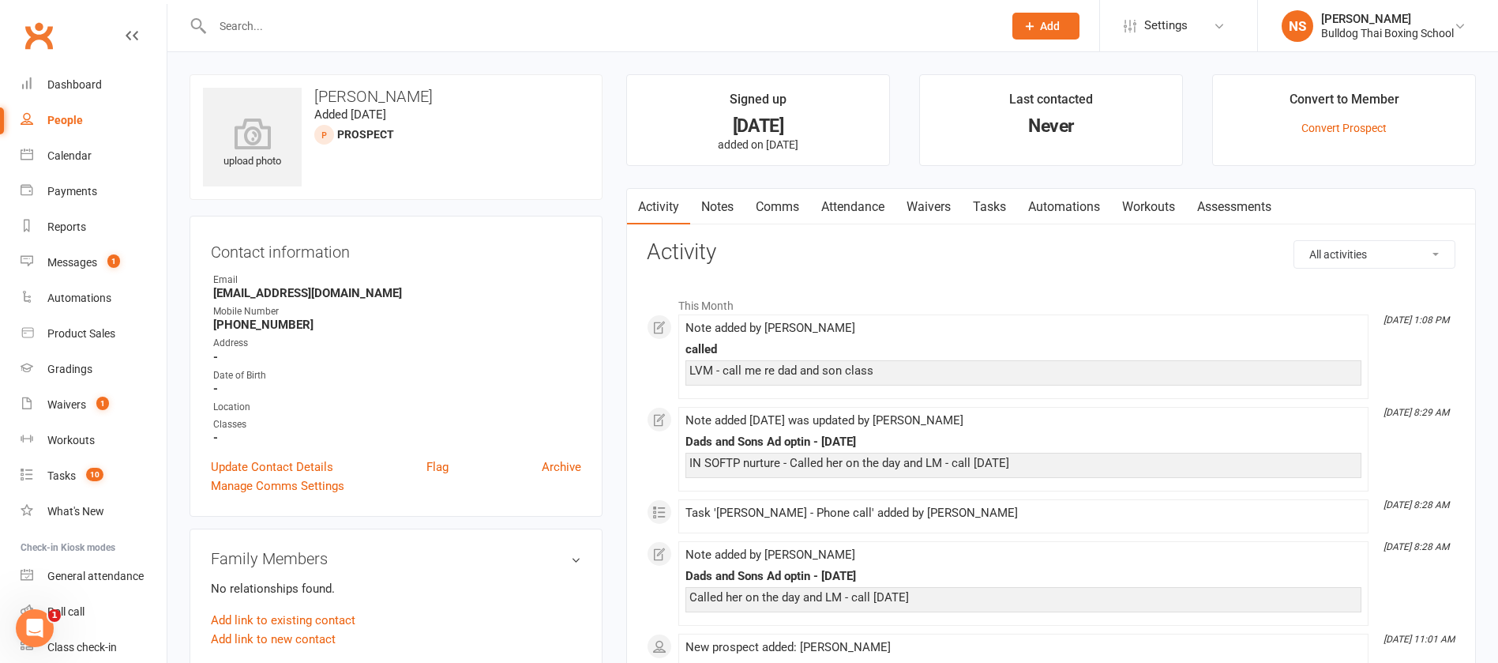
click at [791, 204] on link "Comms" at bounding box center [778, 207] width 66 height 36
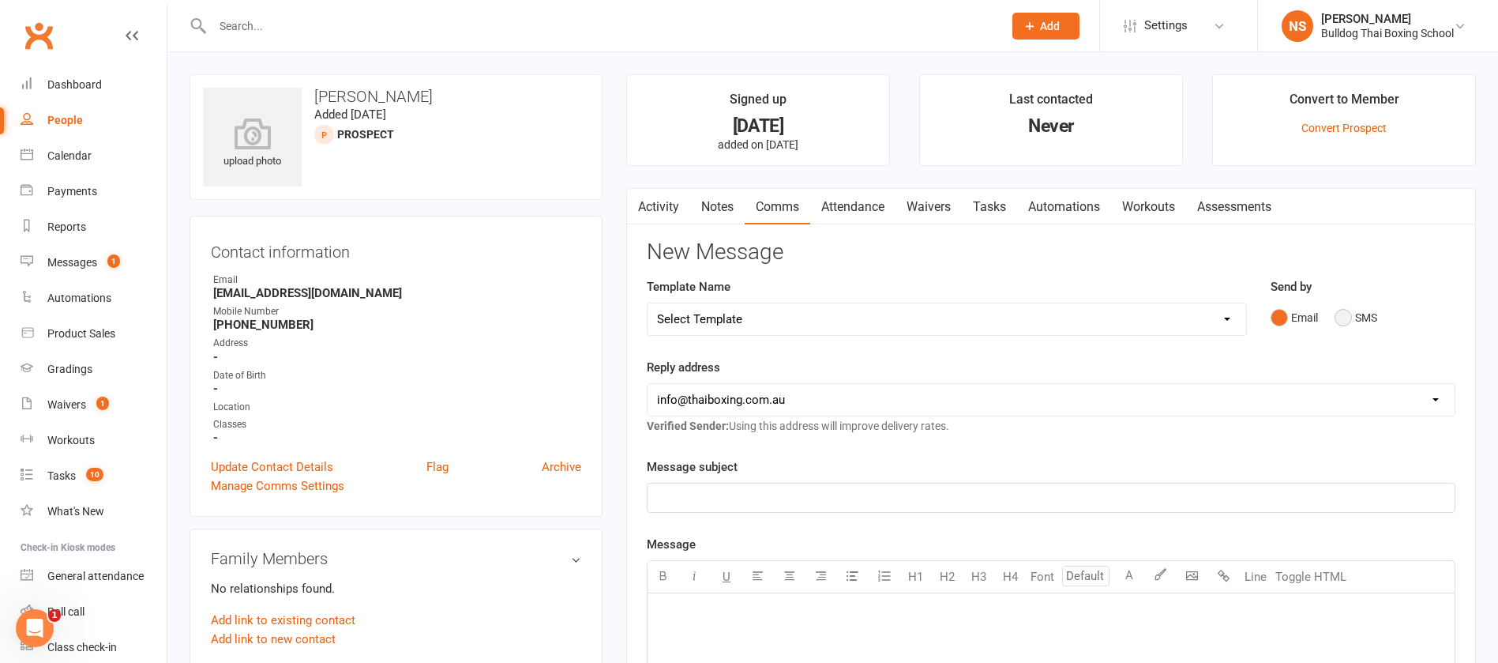
drag, startPoint x: 1350, startPoint y: 314, endPoint x: 1321, endPoint y: 327, distance: 31.4
click at [1350, 316] on button "SMS" at bounding box center [1356, 318] width 43 height 30
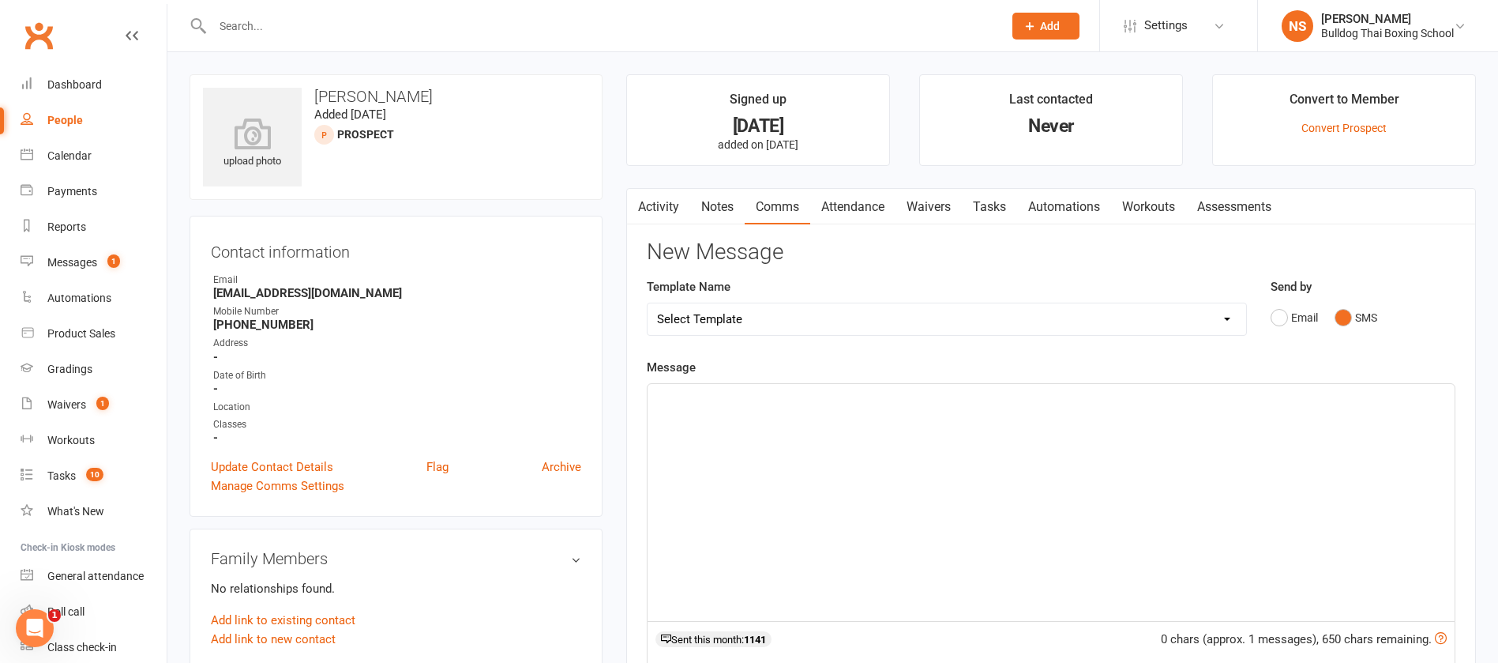
drag, startPoint x: 696, startPoint y: 408, endPoint x: 731, endPoint y: 359, distance: 59.4
click at [707, 392] on div "﻿" at bounding box center [1051, 502] width 807 height 237
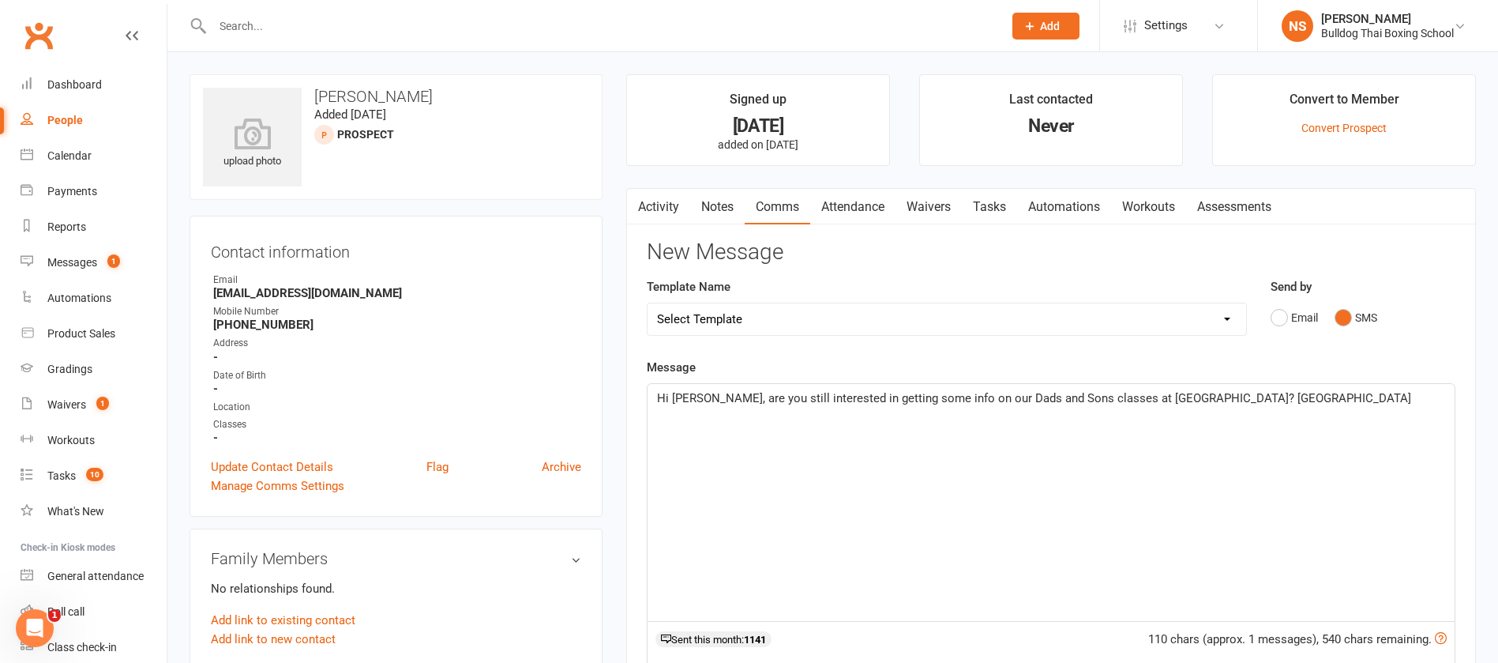
click at [678, 396] on span "Hi [PERSON_NAME], are you still interested in getting some info on our Dads and…" at bounding box center [1034, 398] width 754 height 14
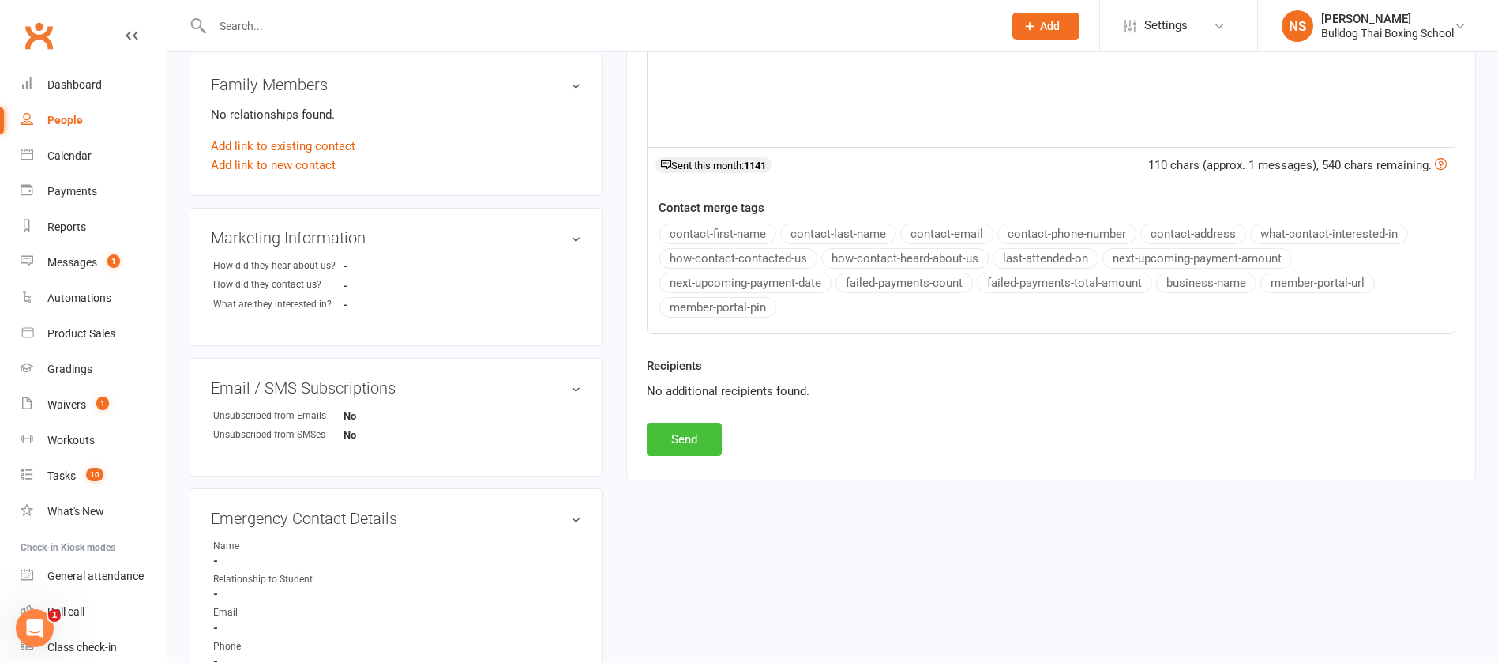
click at [699, 444] on button "Send" at bounding box center [684, 439] width 75 height 33
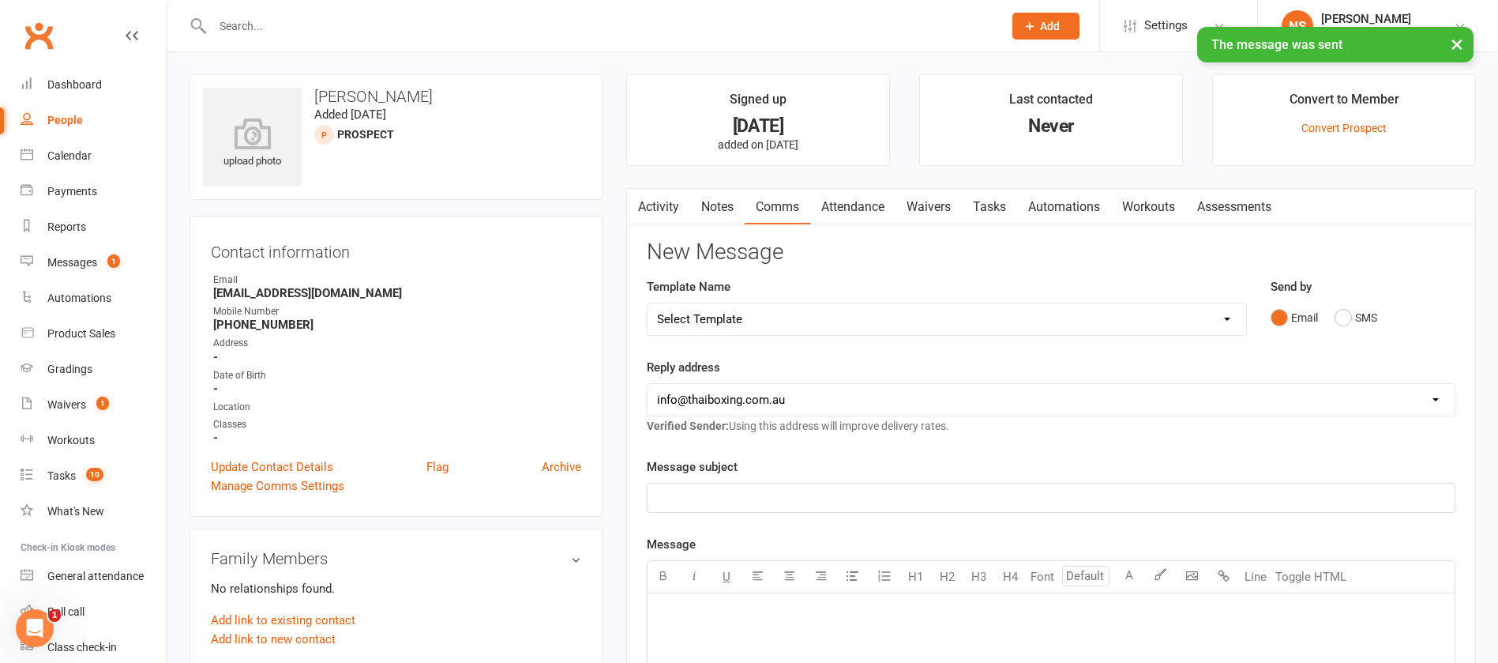
click at [991, 208] on link "Tasks" at bounding box center [989, 207] width 55 height 36
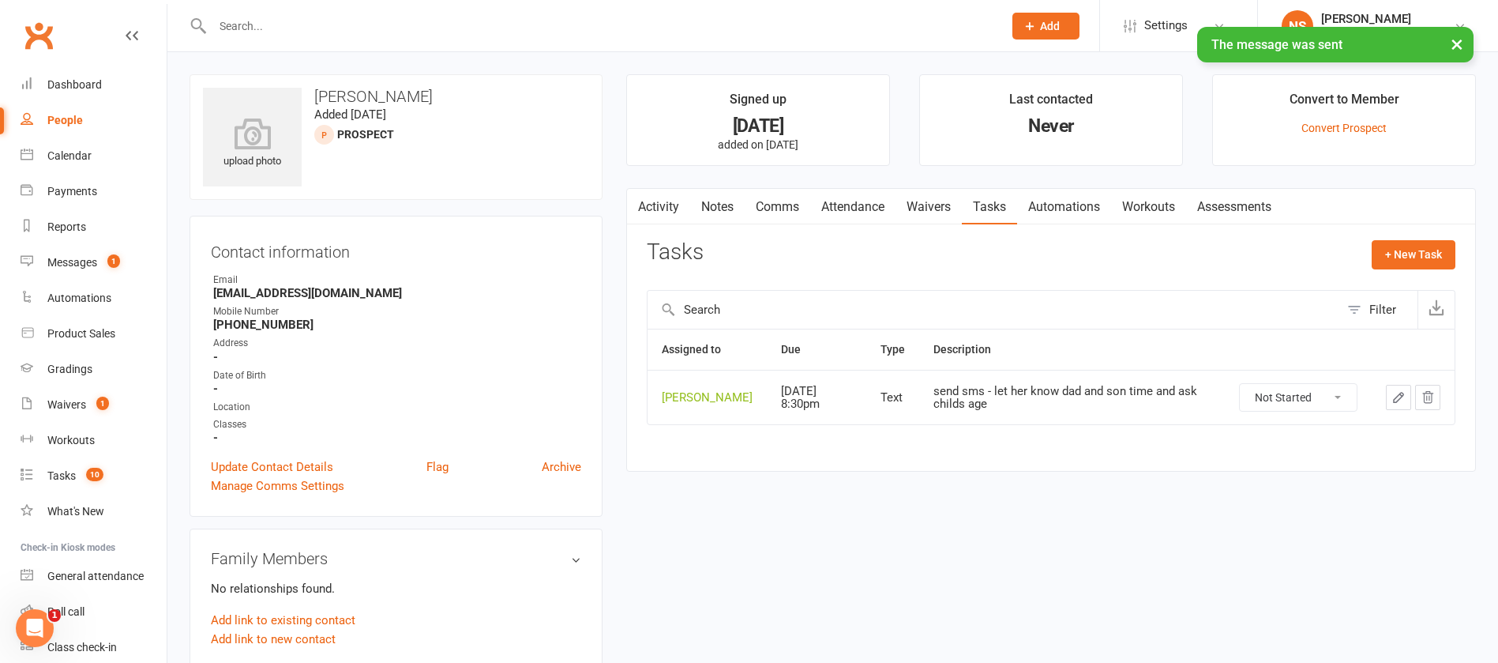
click at [1396, 402] on icon "button" at bounding box center [1398, 397] width 9 height 9
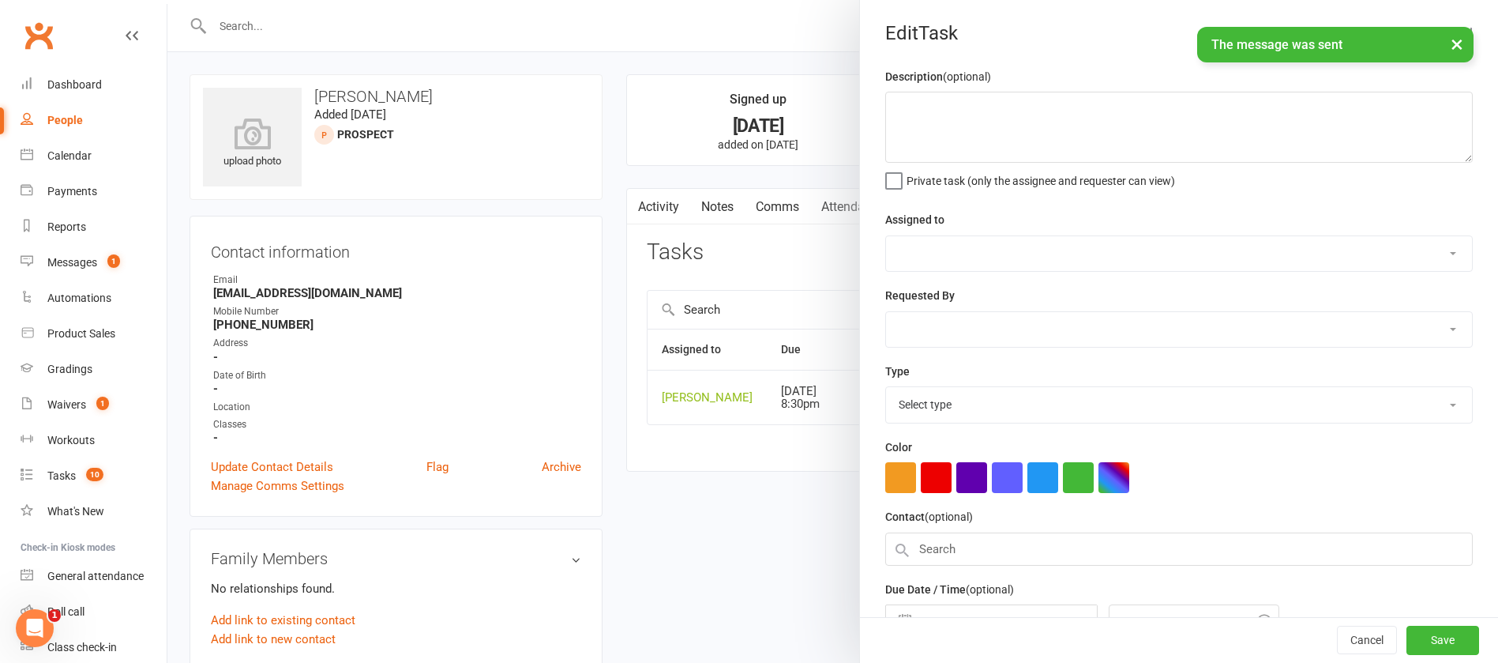
type textarea "send sms - let her know dad and son time and ask childs age"
select select "12940"
type input "[DATE]"
type input "8:30pm"
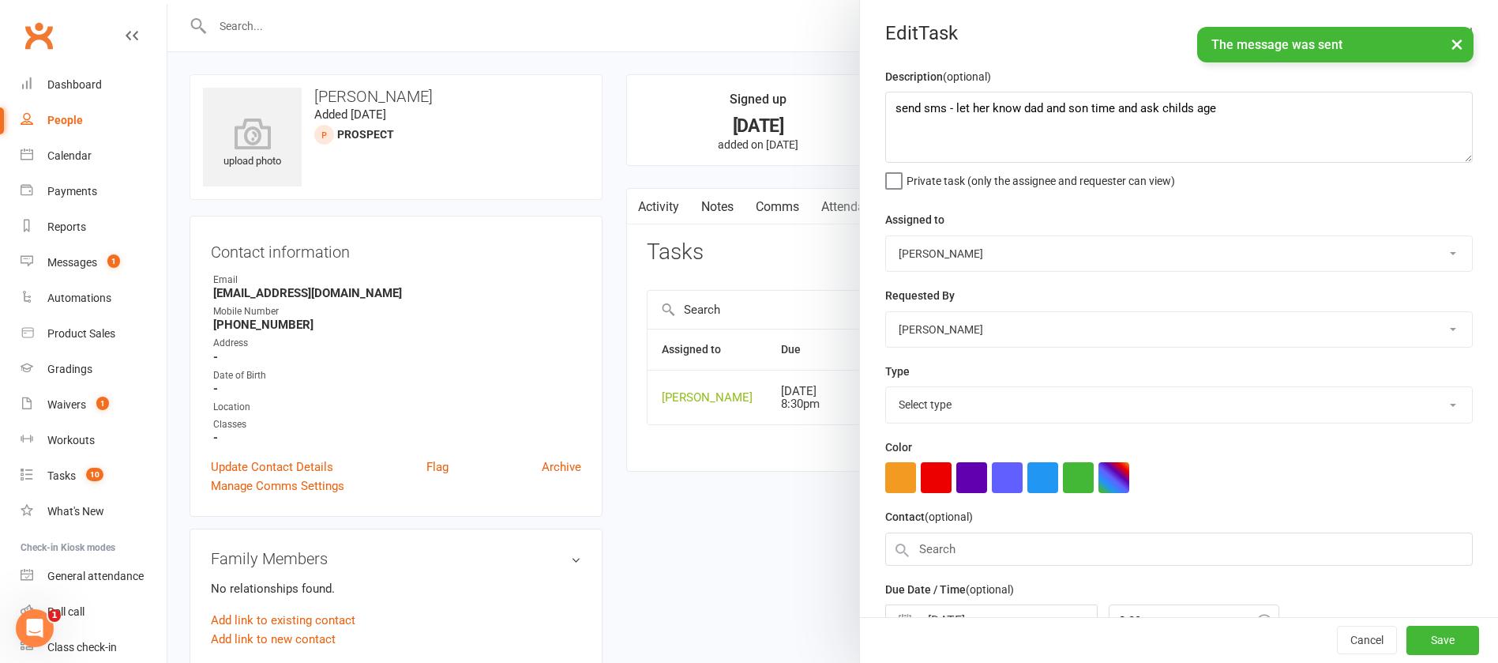
select select "13825"
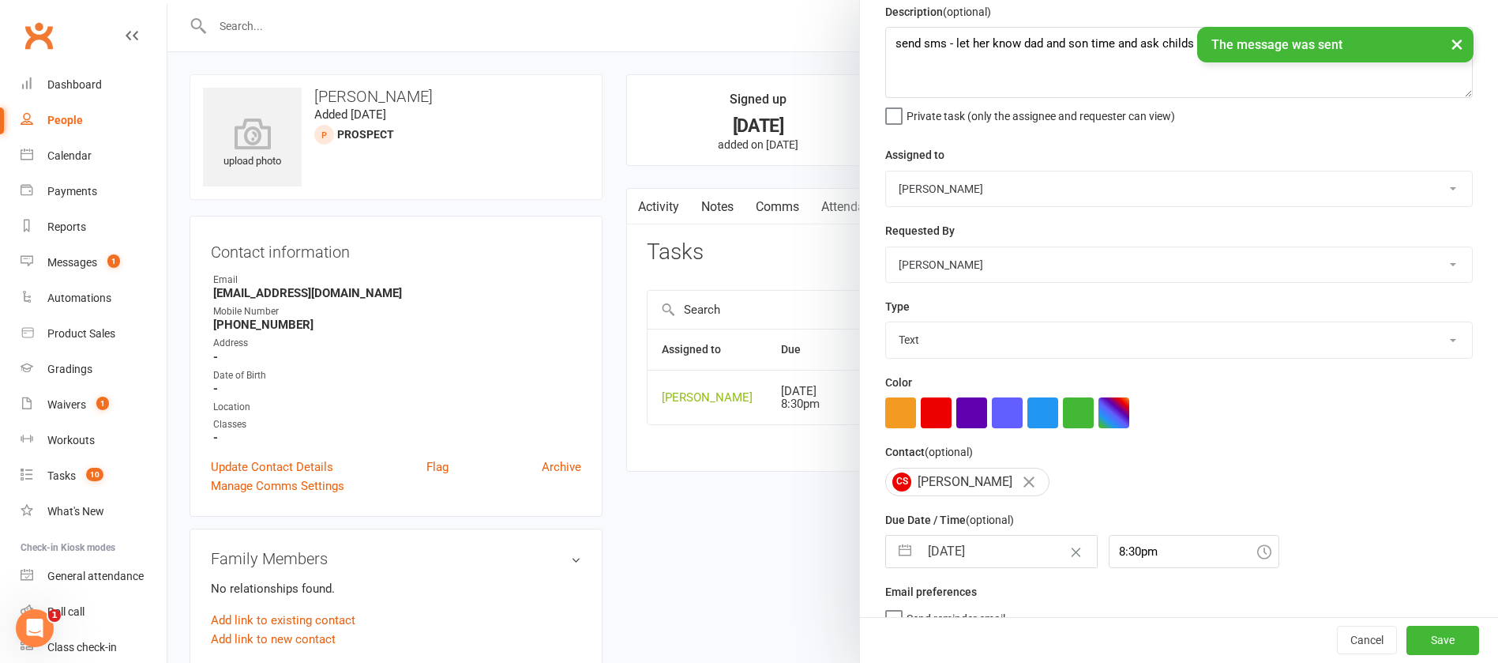
scroll to position [94, 0]
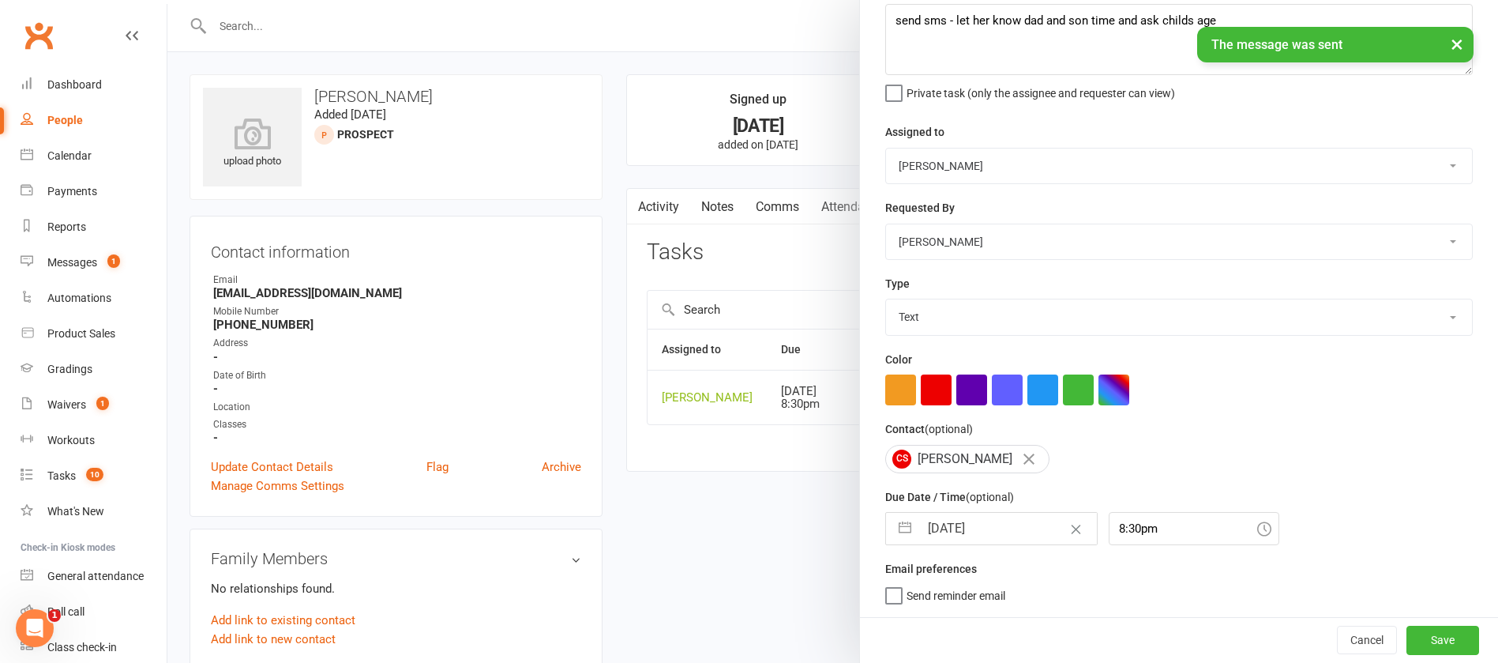
click at [1005, 528] on input "[DATE]" at bounding box center [1008, 529] width 178 height 32
select select "7"
select select "2025"
select select "8"
select select "2025"
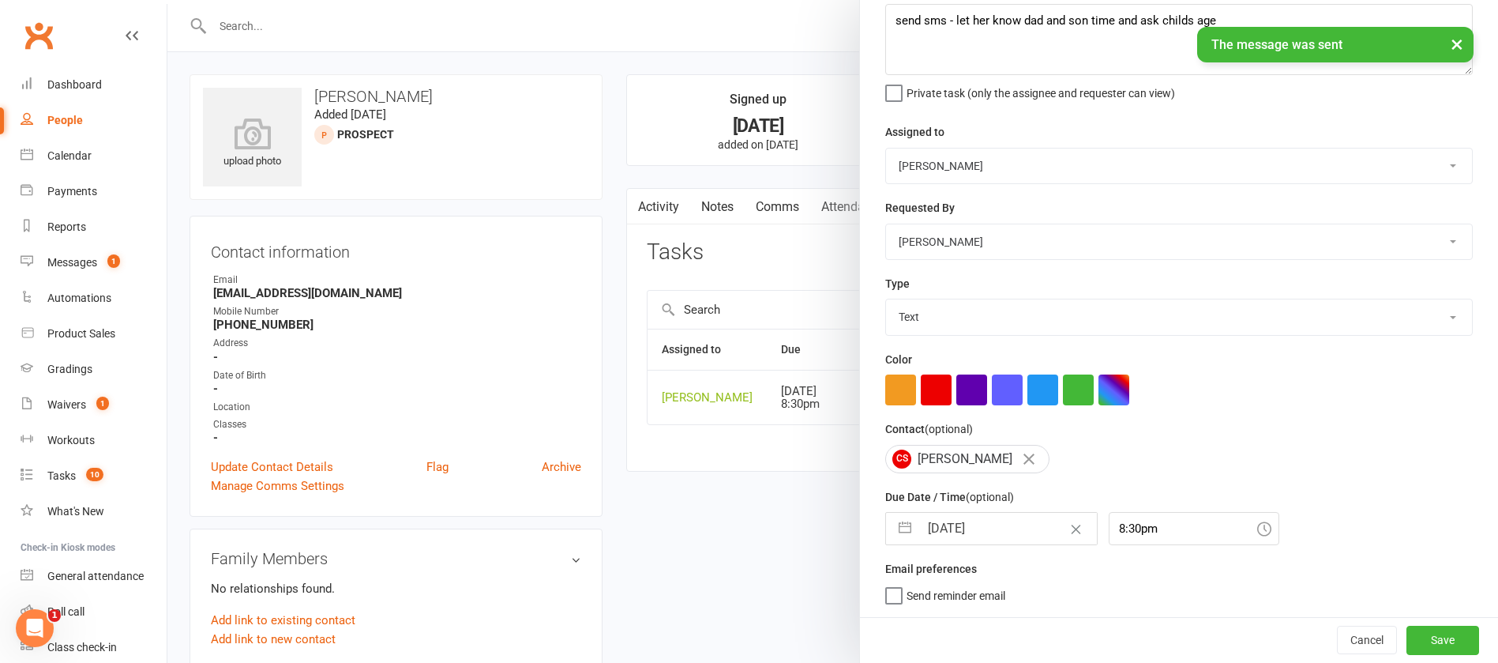
select select "9"
select select "2025"
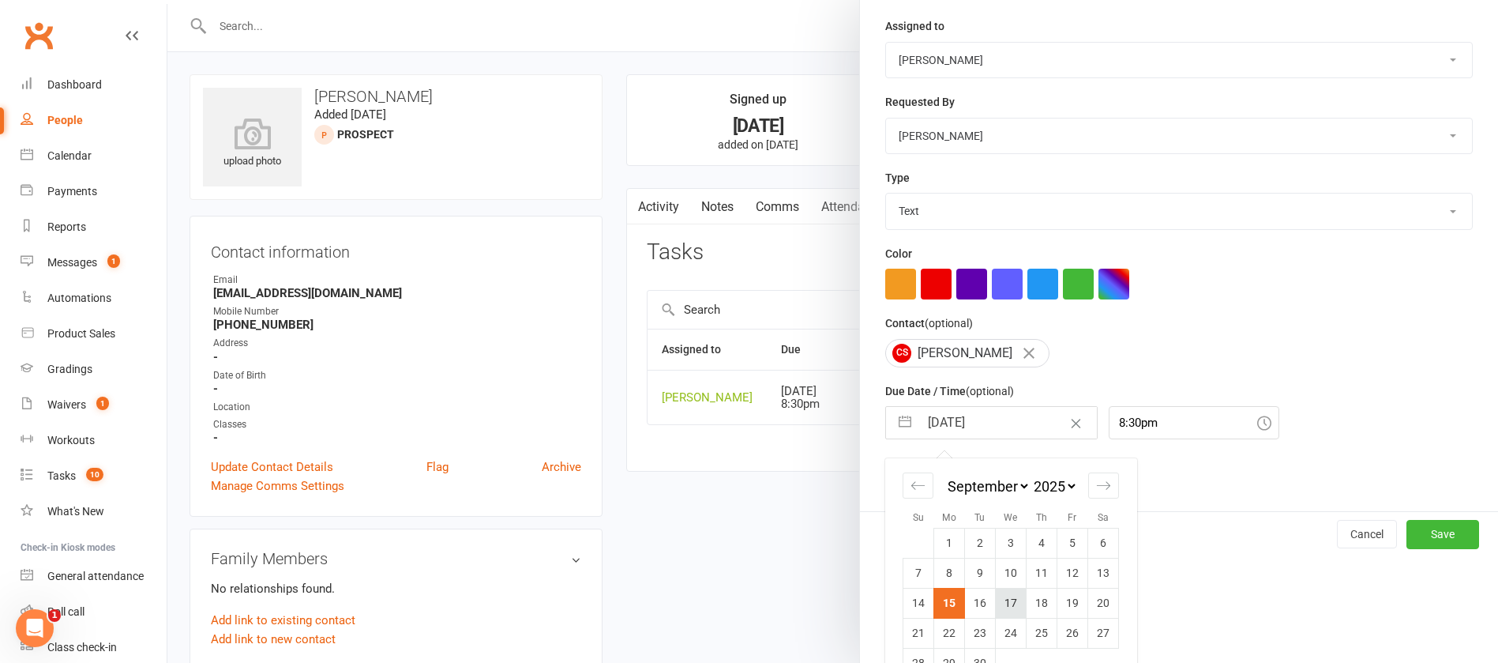
scroll to position [233, 0]
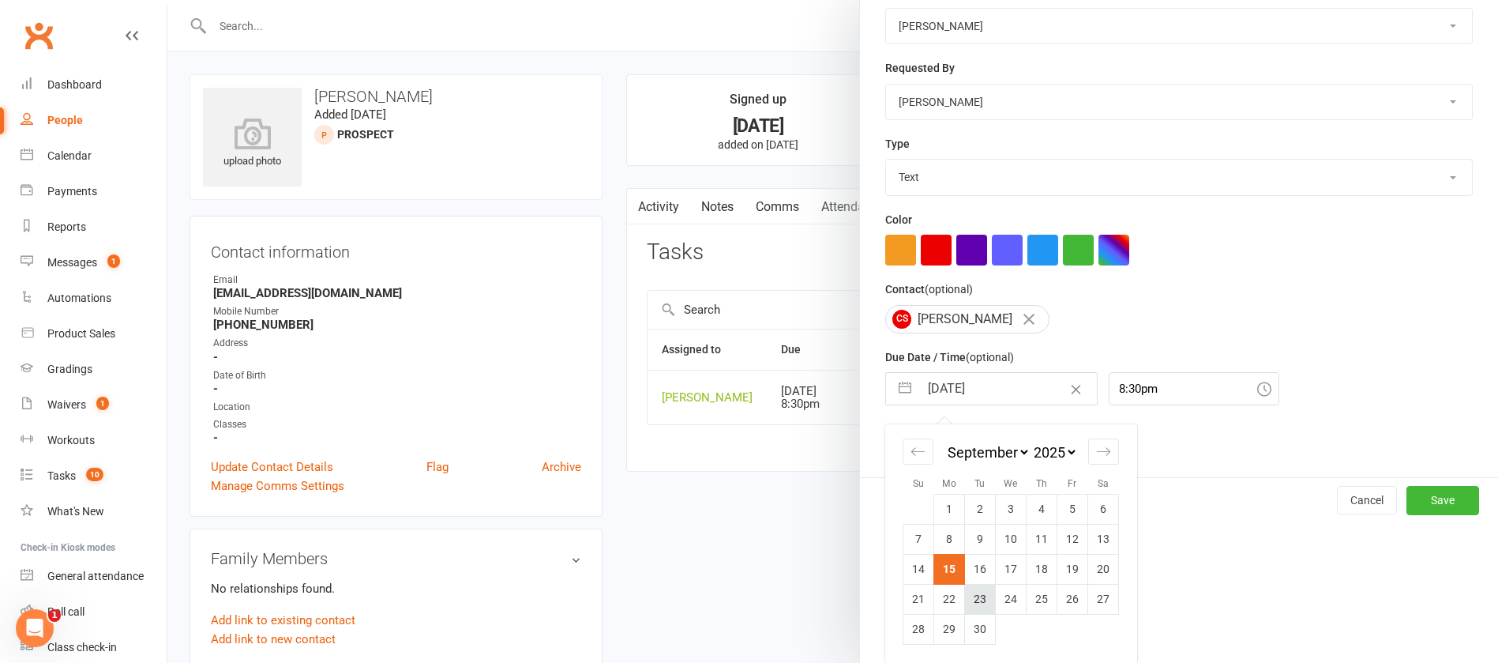
click at [972, 599] on td "23" at bounding box center [980, 599] width 31 height 30
type input "[DATE]"
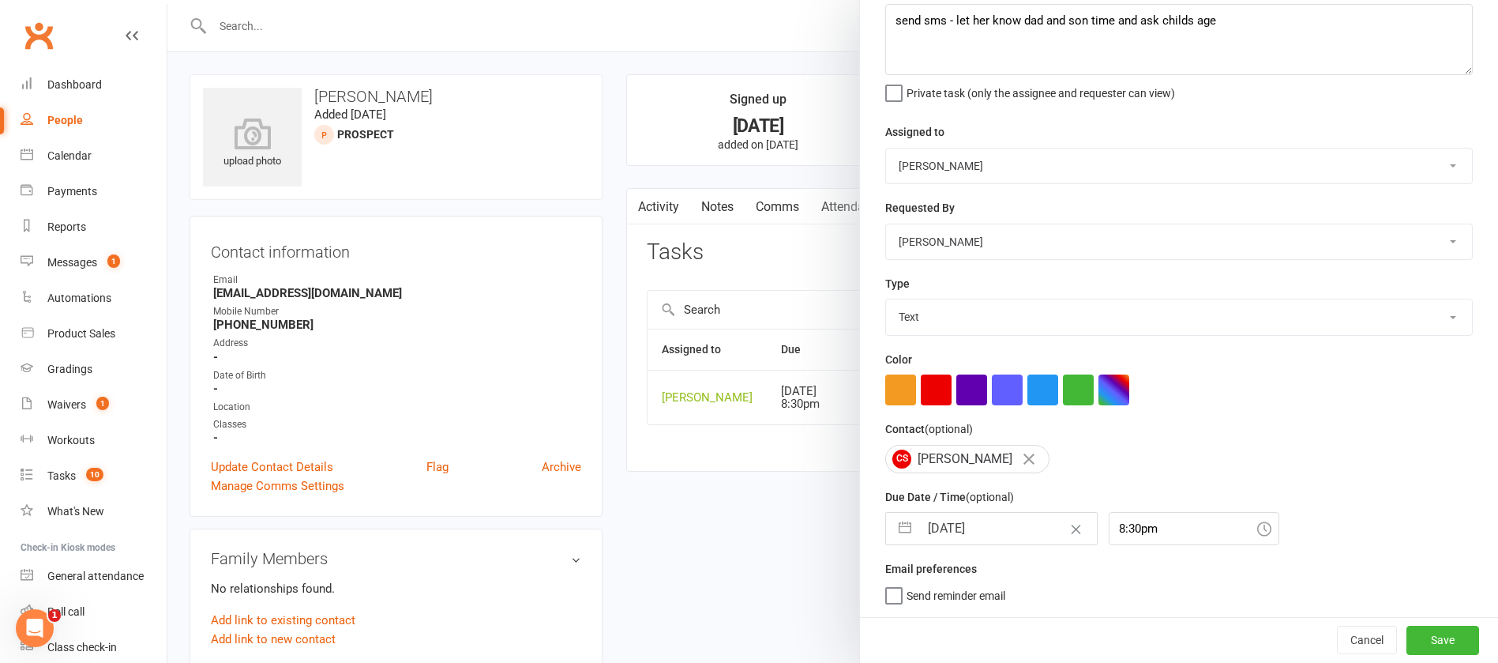
scroll to position [94, 0]
click at [1415, 637] on button "Save" at bounding box center [1443, 640] width 73 height 28
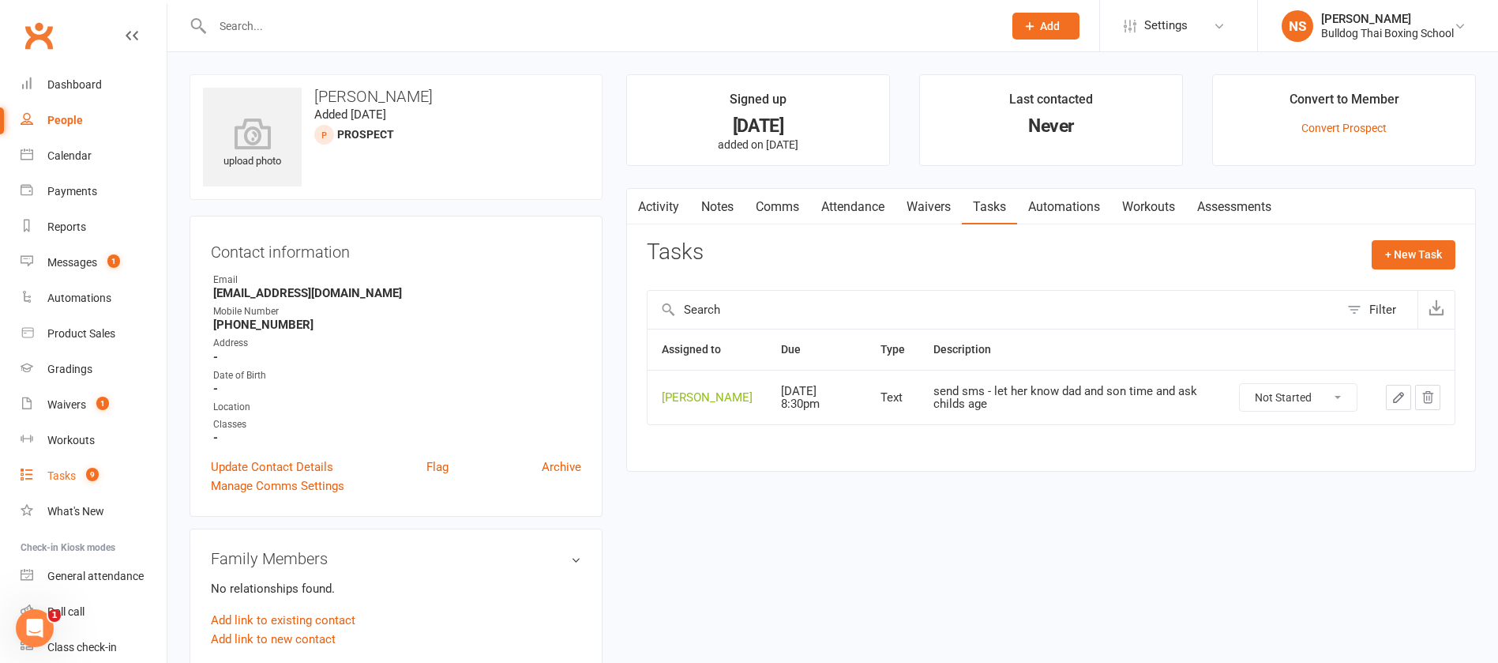
click at [61, 476] on div "Tasks" at bounding box center [61, 475] width 28 height 13
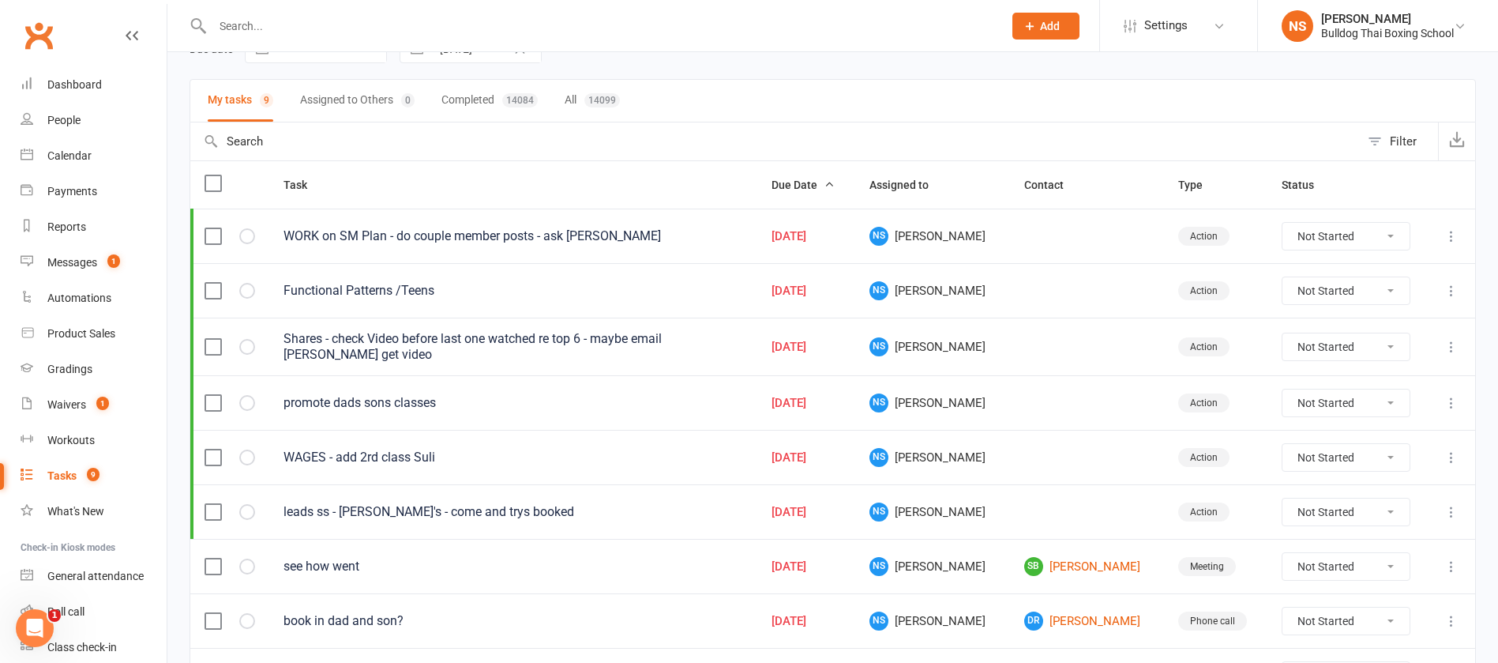
scroll to position [195, 0]
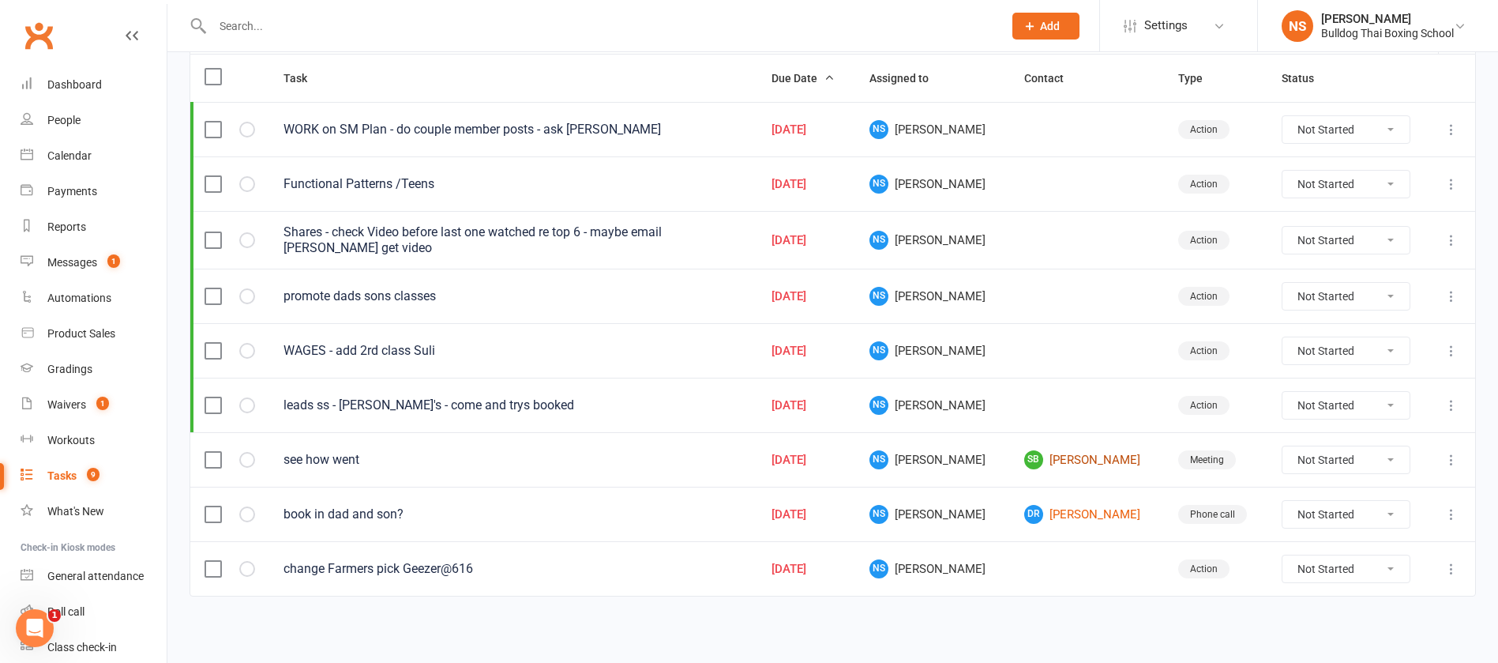
click at [1057, 460] on link "SB [PERSON_NAME]" at bounding box center [1087, 459] width 126 height 19
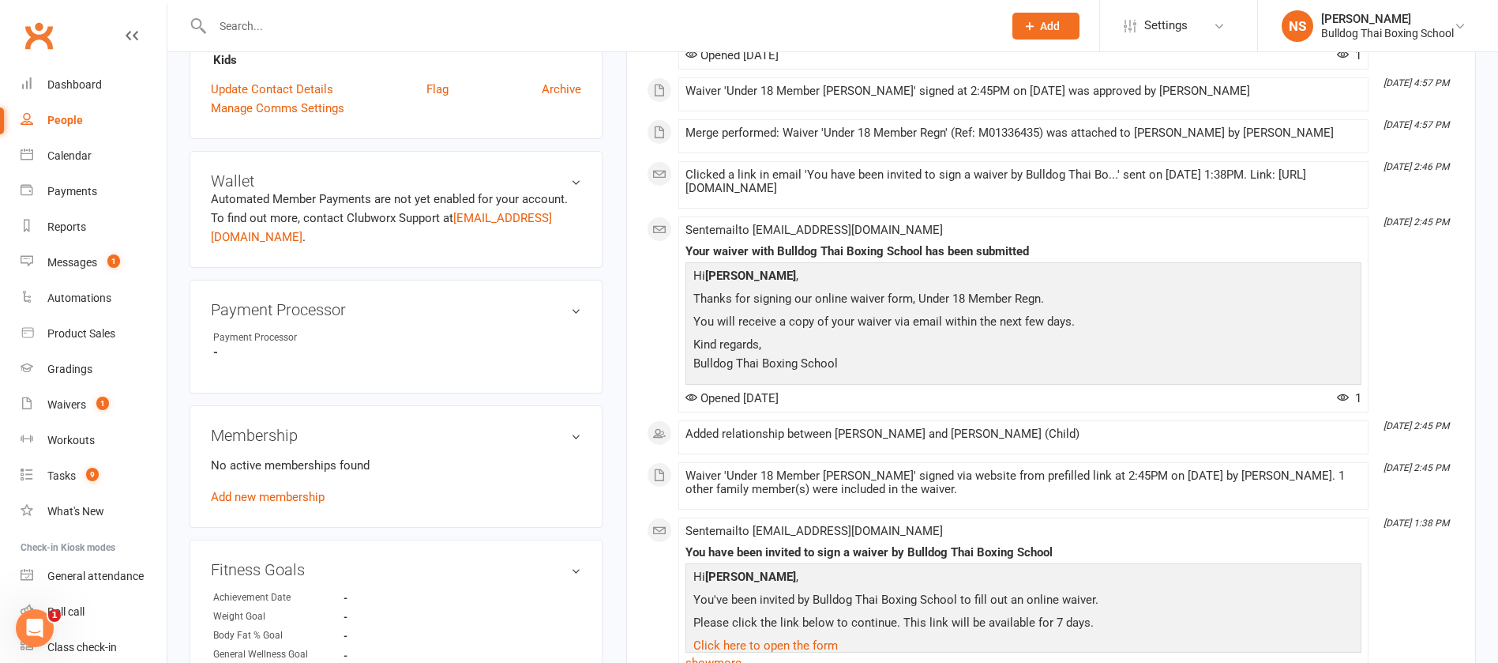
scroll to position [711, 0]
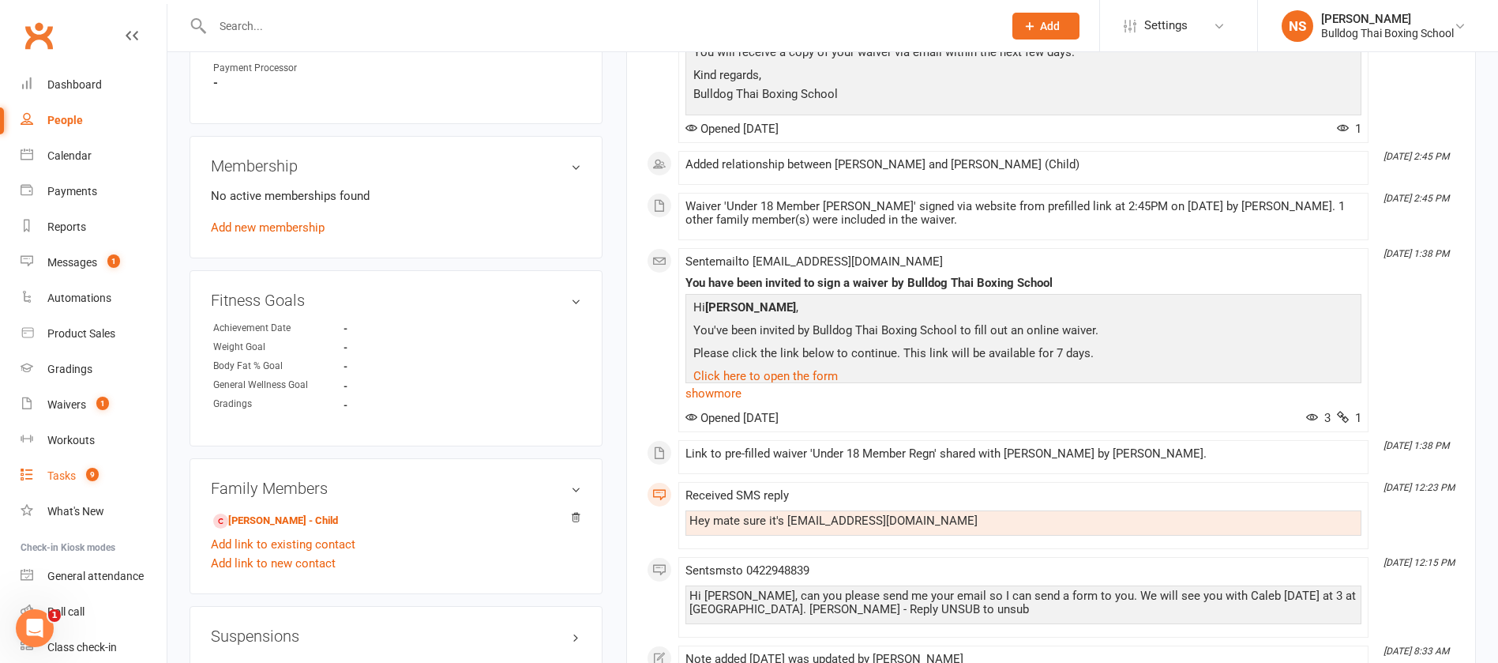
click at [77, 472] on link "Tasks 9" at bounding box center [94, 476] width 146 height 36
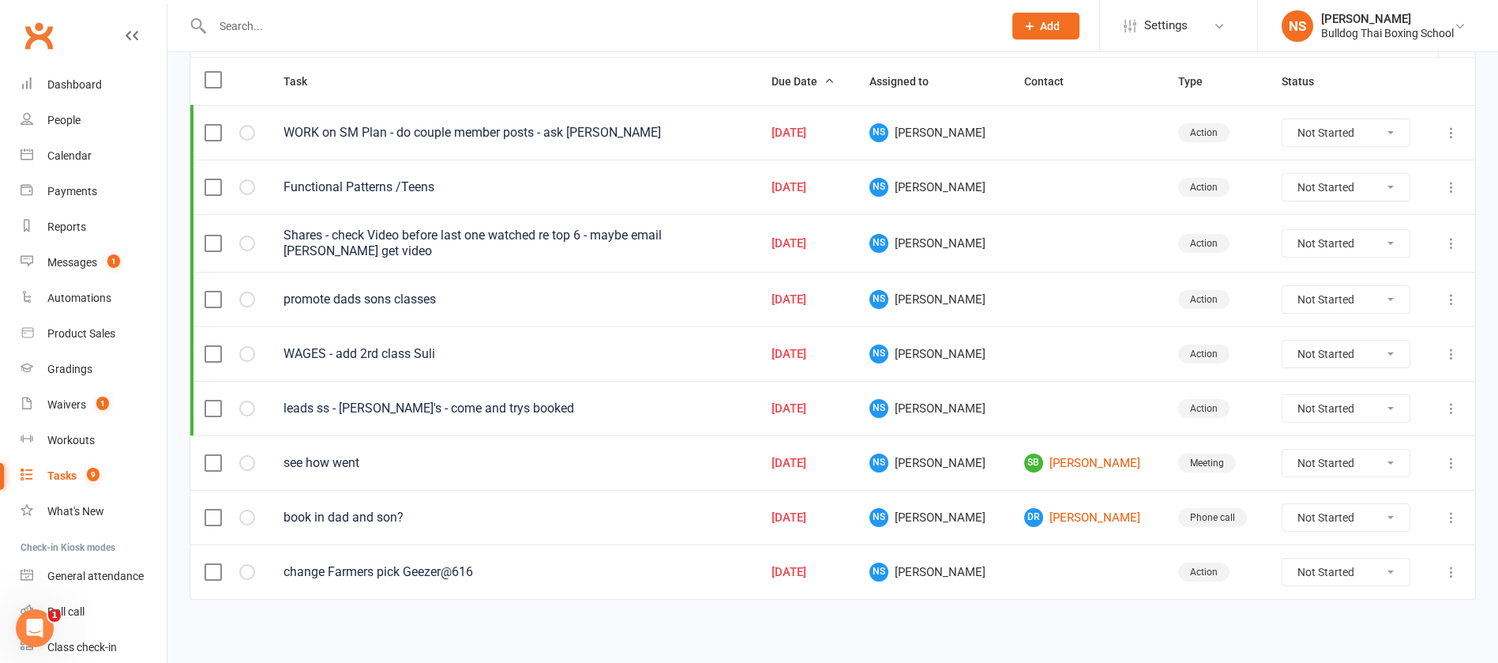
scroll to position [195, 0]
click at [1453, 460] on icon at bounding box center [1452, 460] width 16 height 16
click at [1325, 521] on link "Edit" at bounding box center [1364, 522] width 156 height 32
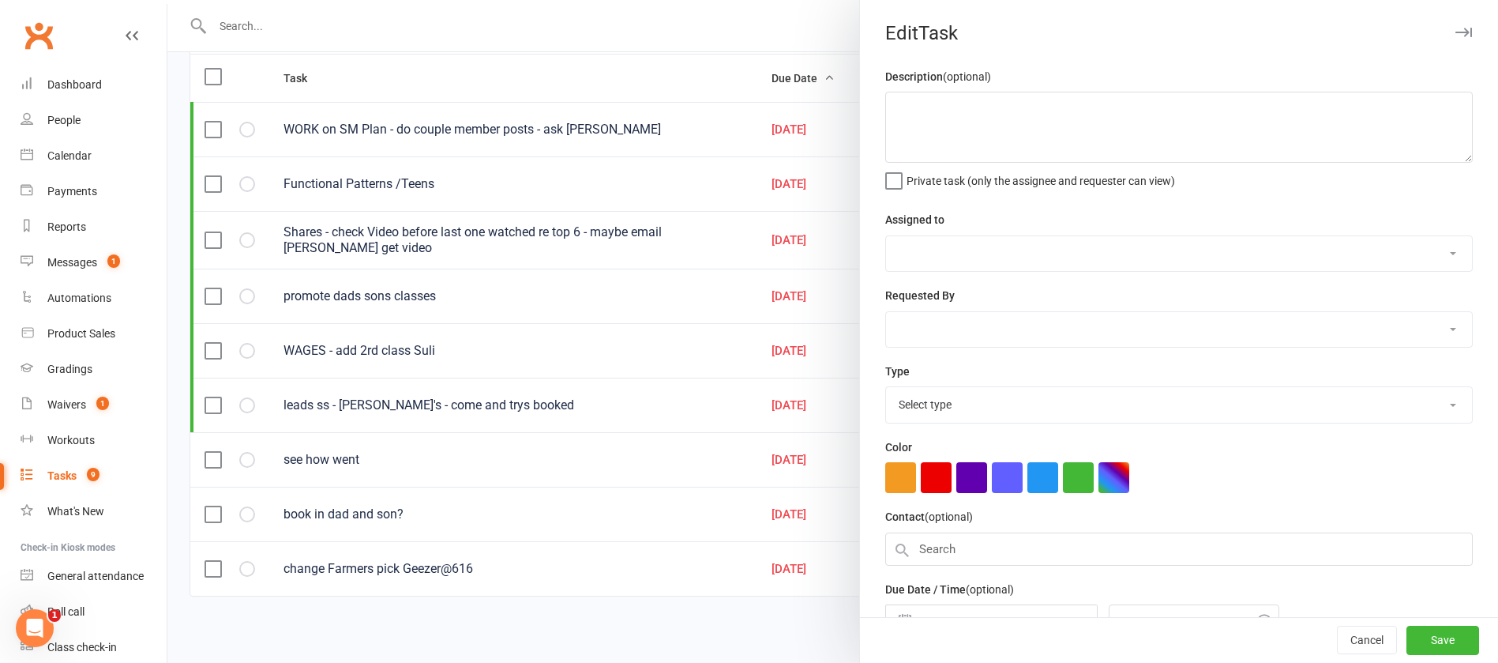
type textarea "see how went"
select select "12940"
type input "[DATE]"
type input "11:15am"
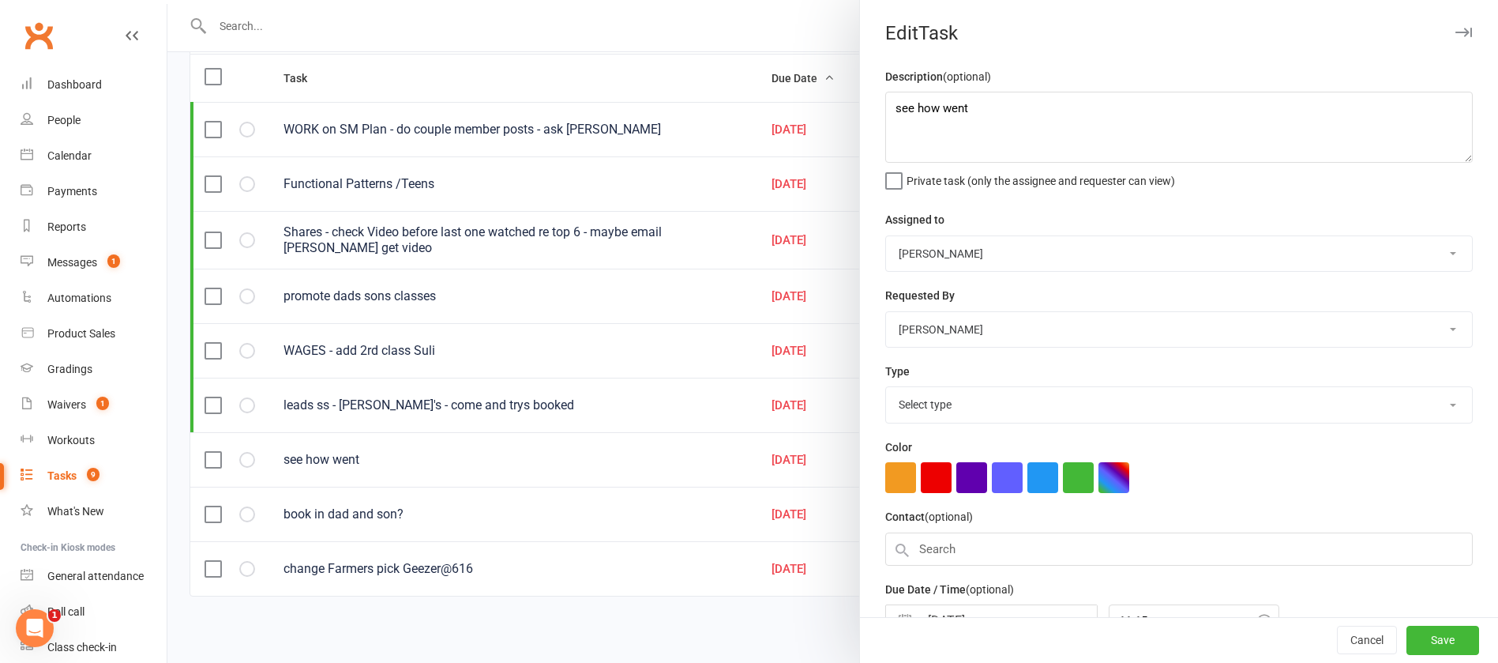
select select "12049"
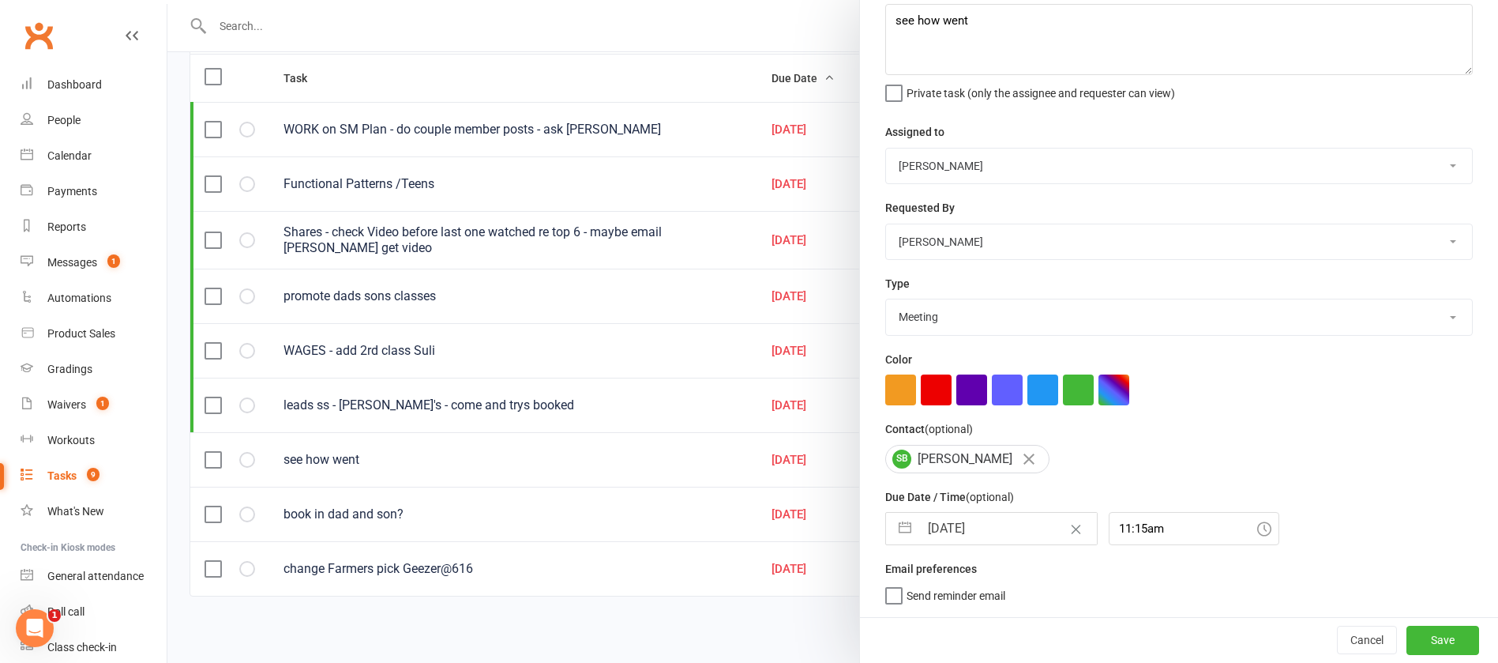
click at [1002, 526] on input "[DATE]" at bounding box center [1008, 529] width 178 height 32
select select "7"
select select "2025"
select select "8"
select select "2025"
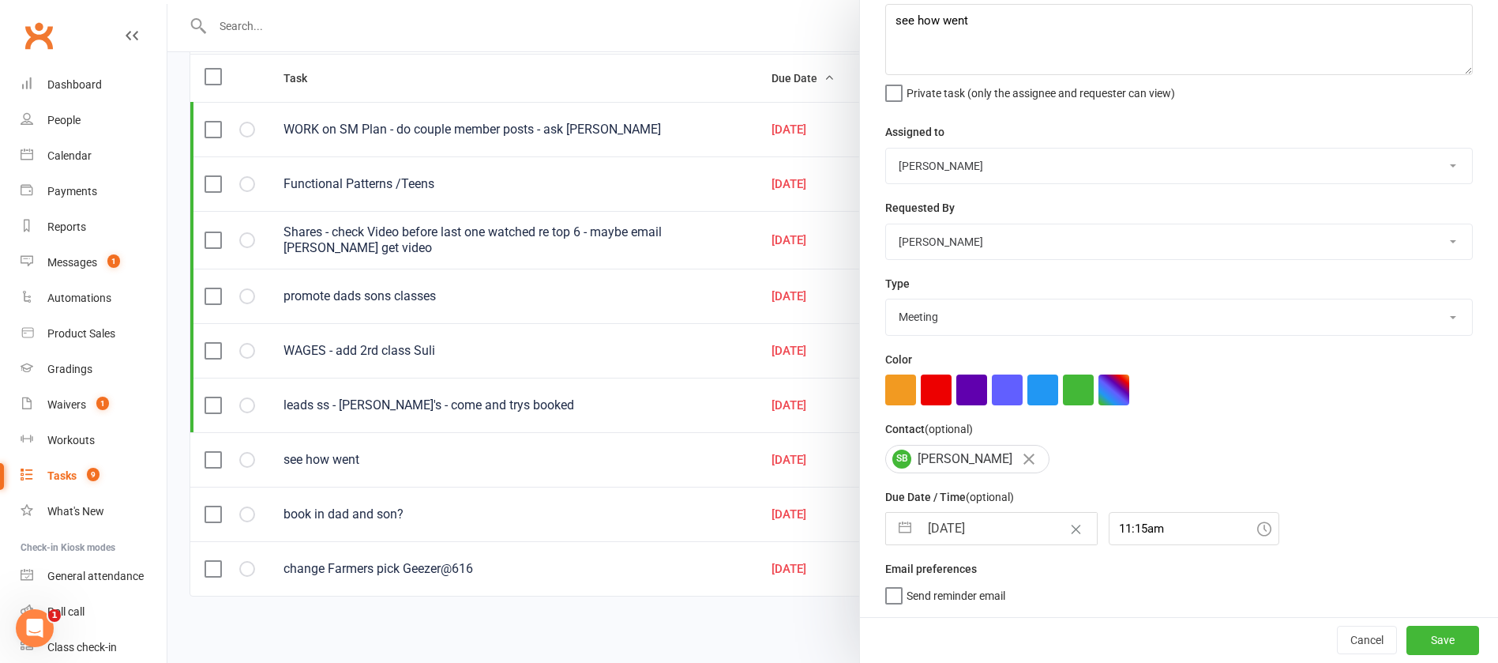
select select "9"
select select "2025"
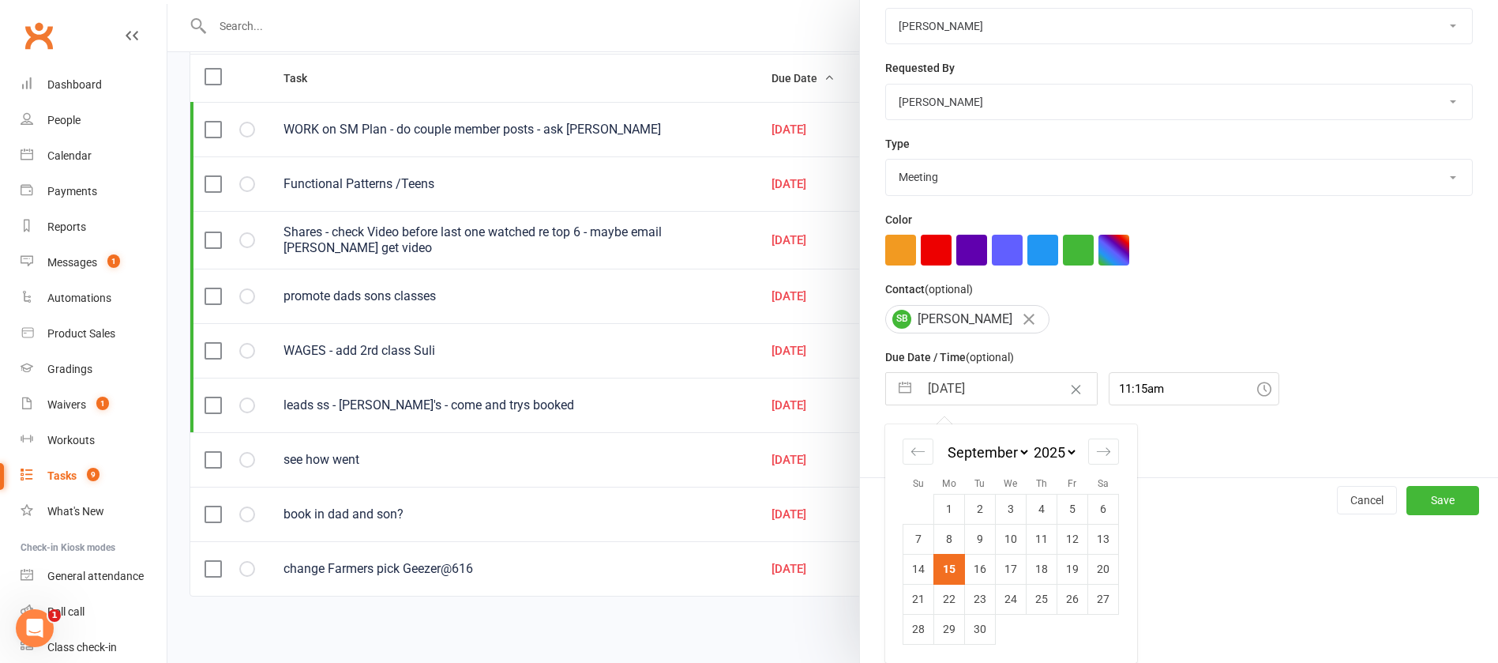
click at [970, 566] on td "16" at bounding box center [980, 569] width 31 height 30
type input "[DATE]"
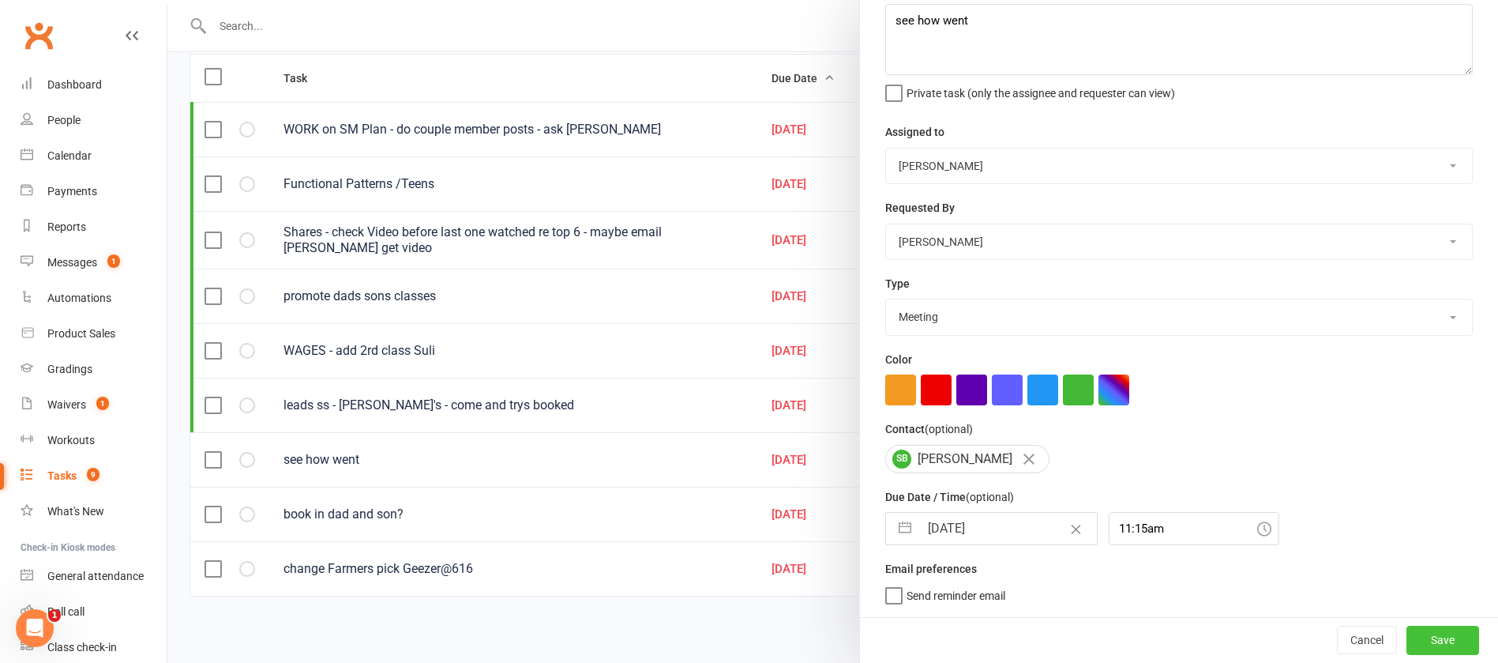
click at [1407, 638] on button "Save" at bounding box center [1443, 640] width 73 height 28
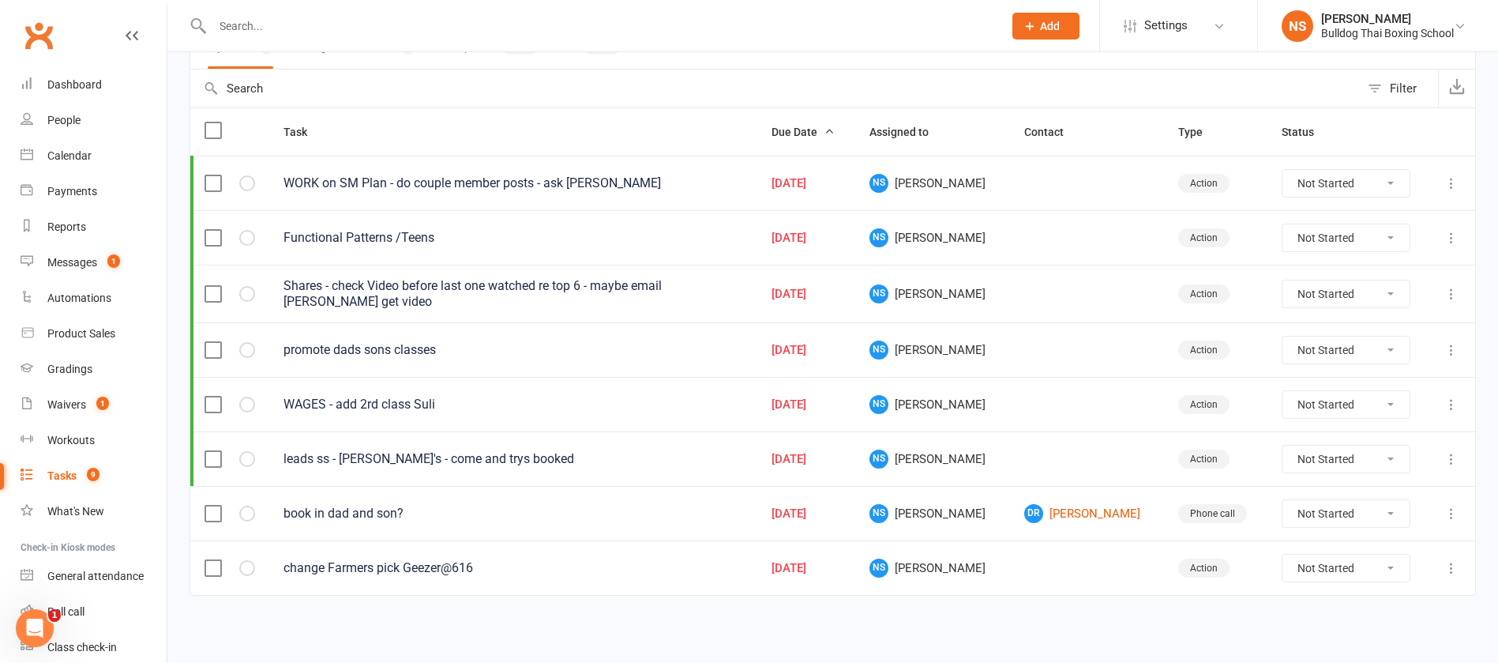
scroll to position [141, 0]
click at [1453, 517] on icon at bounding box center [1452, 514] width 16 height 16
click at [1355, 569] on link "Edit" at bounding box center [1364, 576] width 156 height 32
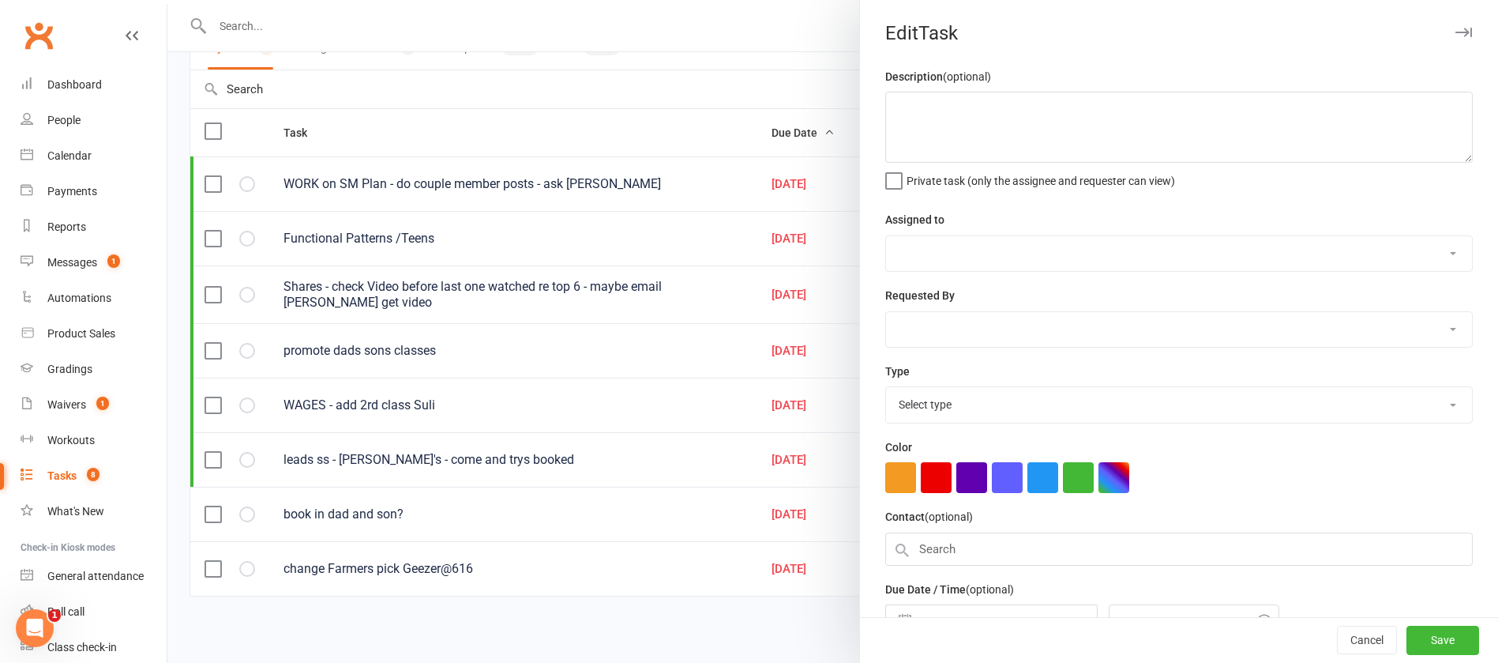
type textarea "book in dad and son?"
select select "12940"
type input "[DATE]"
type input "1:30pm"
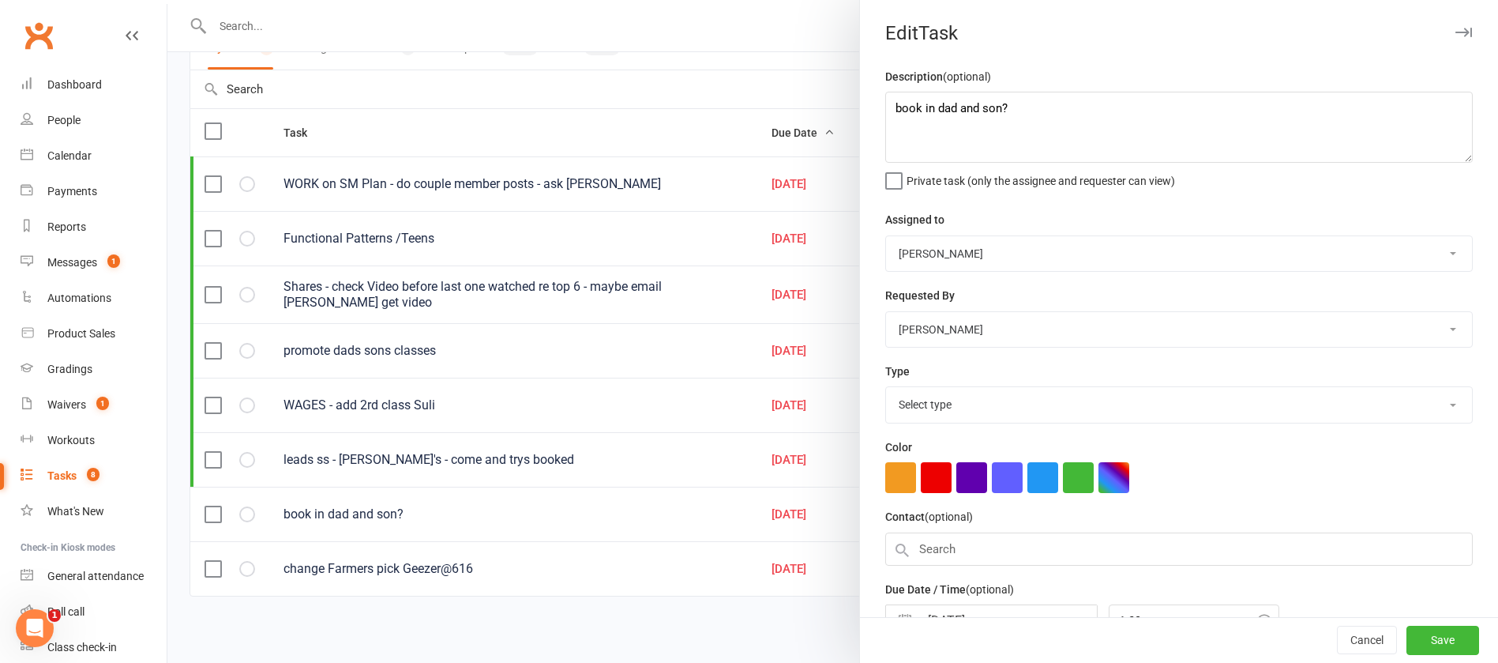
select select "12048"
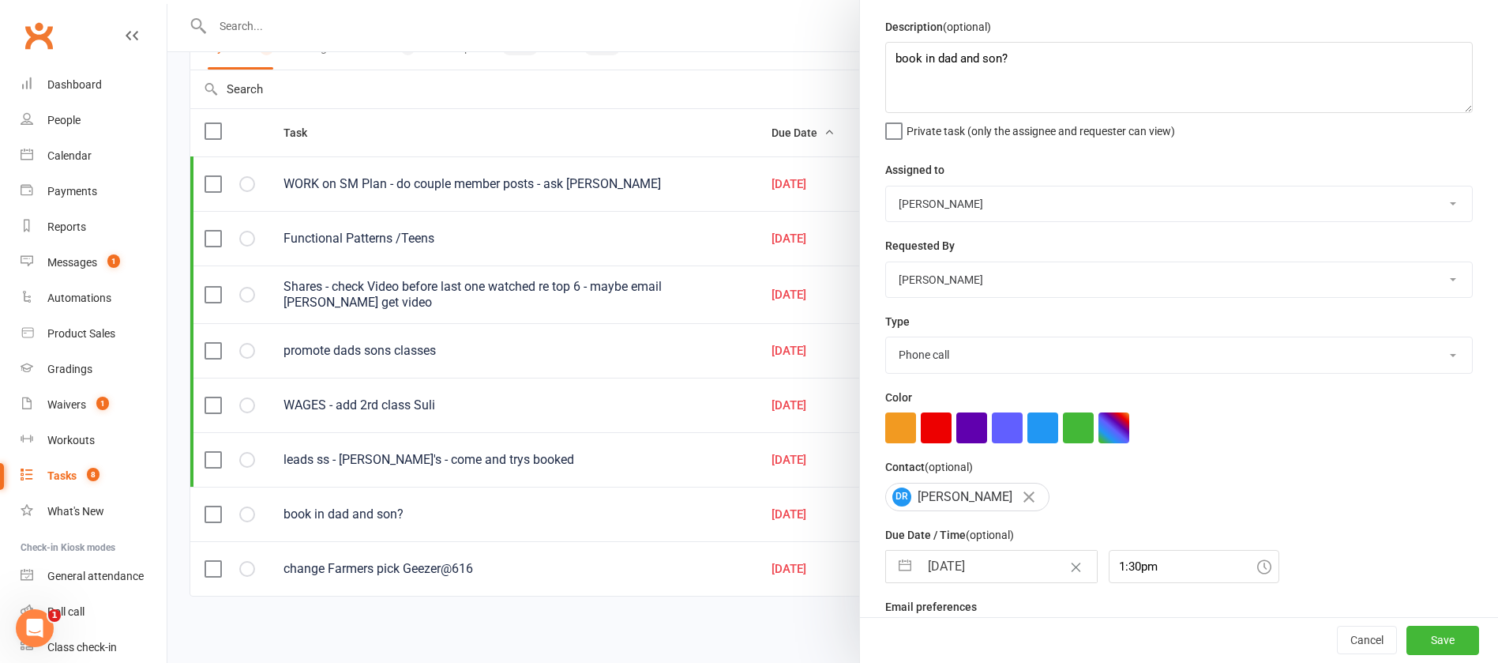
scroll to position [94, 0]
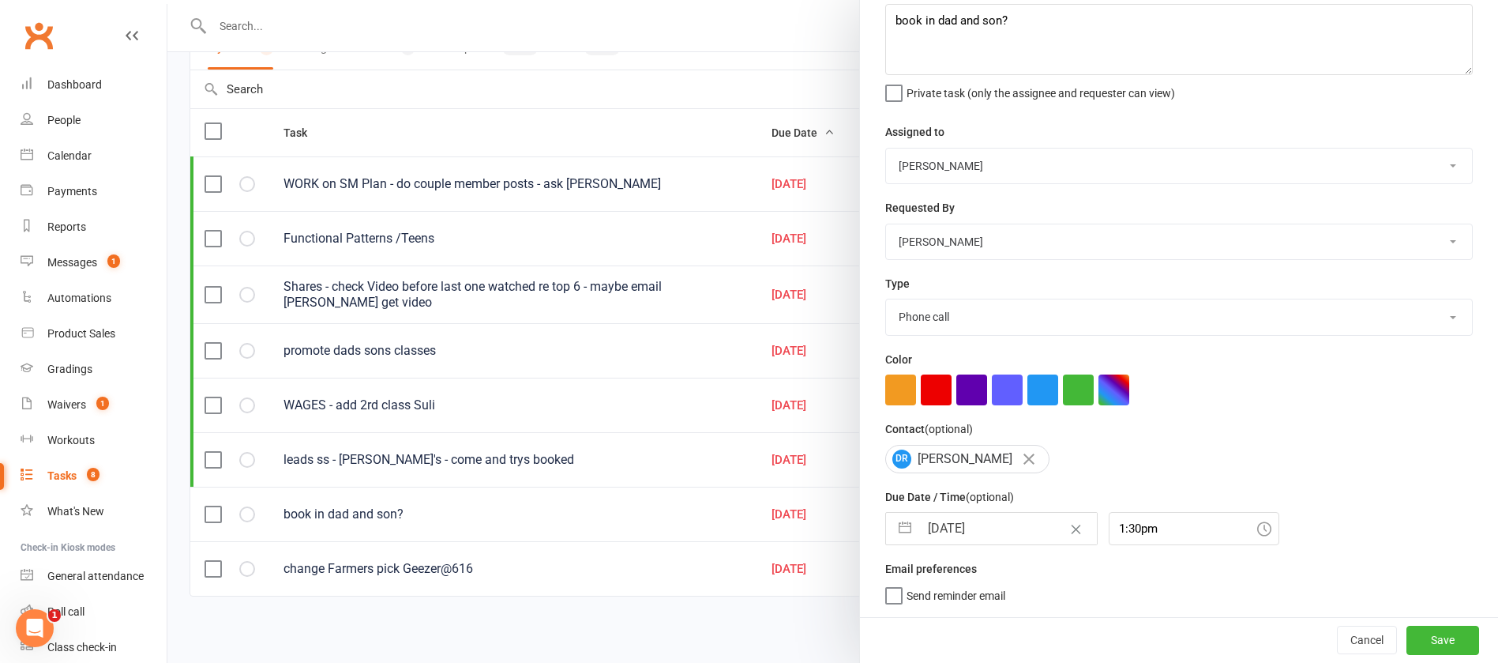
click at [987, 528] on input "[DATE]" at bounding box center [1008, 529] width 178 height 32
select select "7"
select select "2025"
select select "8"
select select "2025"
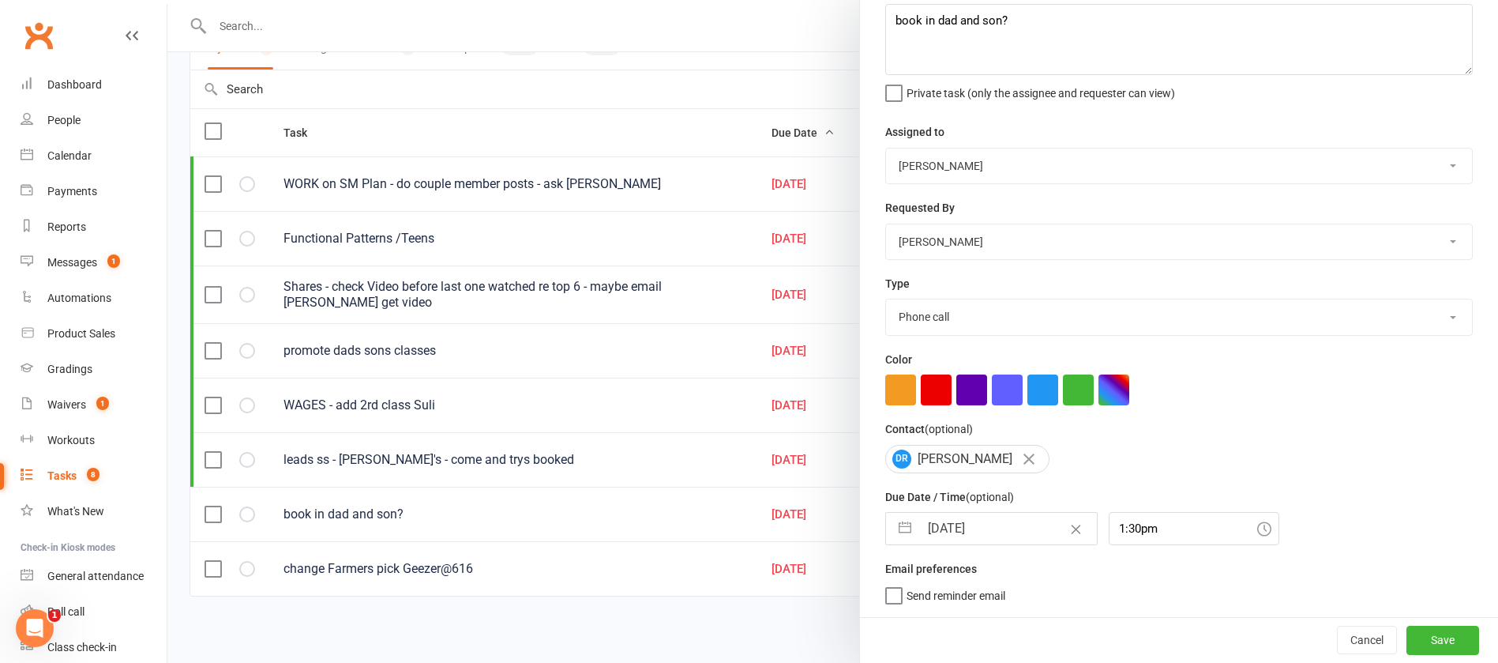
select select "9"
select select "2025"
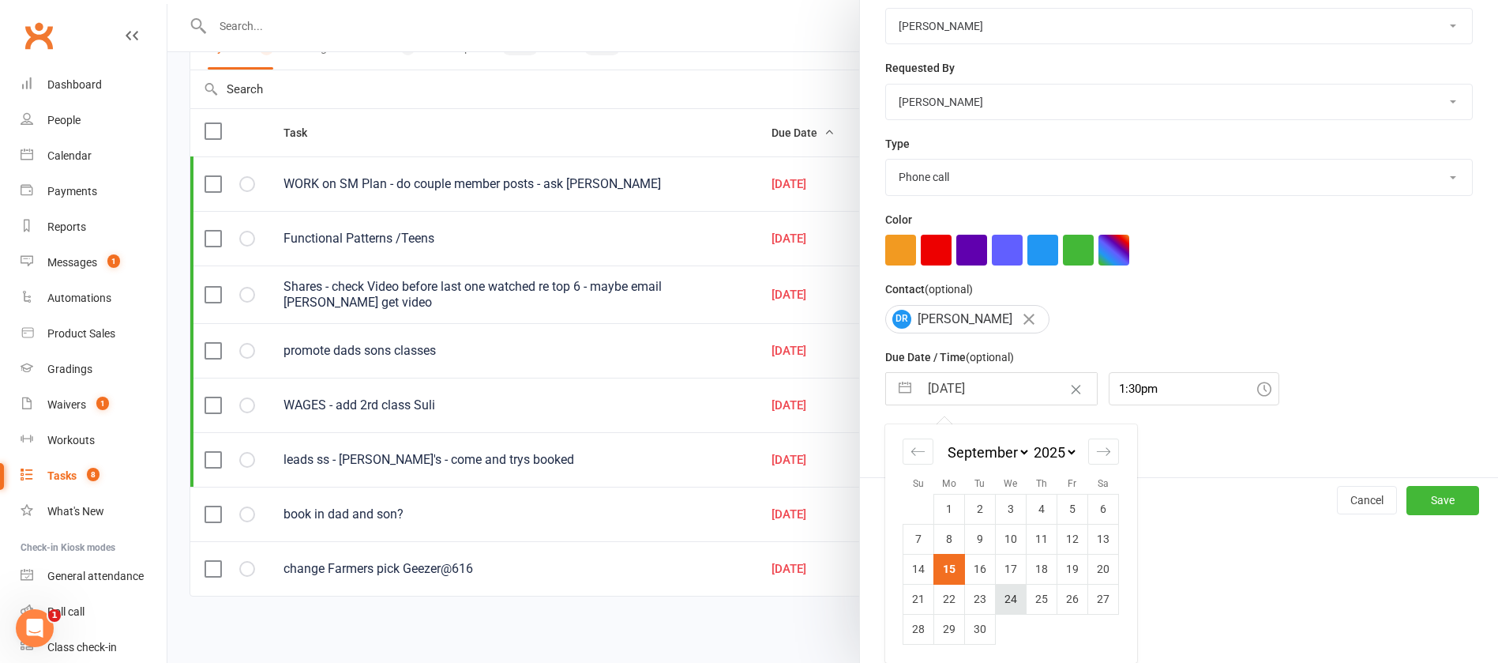
scroll to position [233, 0]
click at [972, 569] on td "16" at bounding box center [980, 569] width 31 height 30
type input "[DATE]"
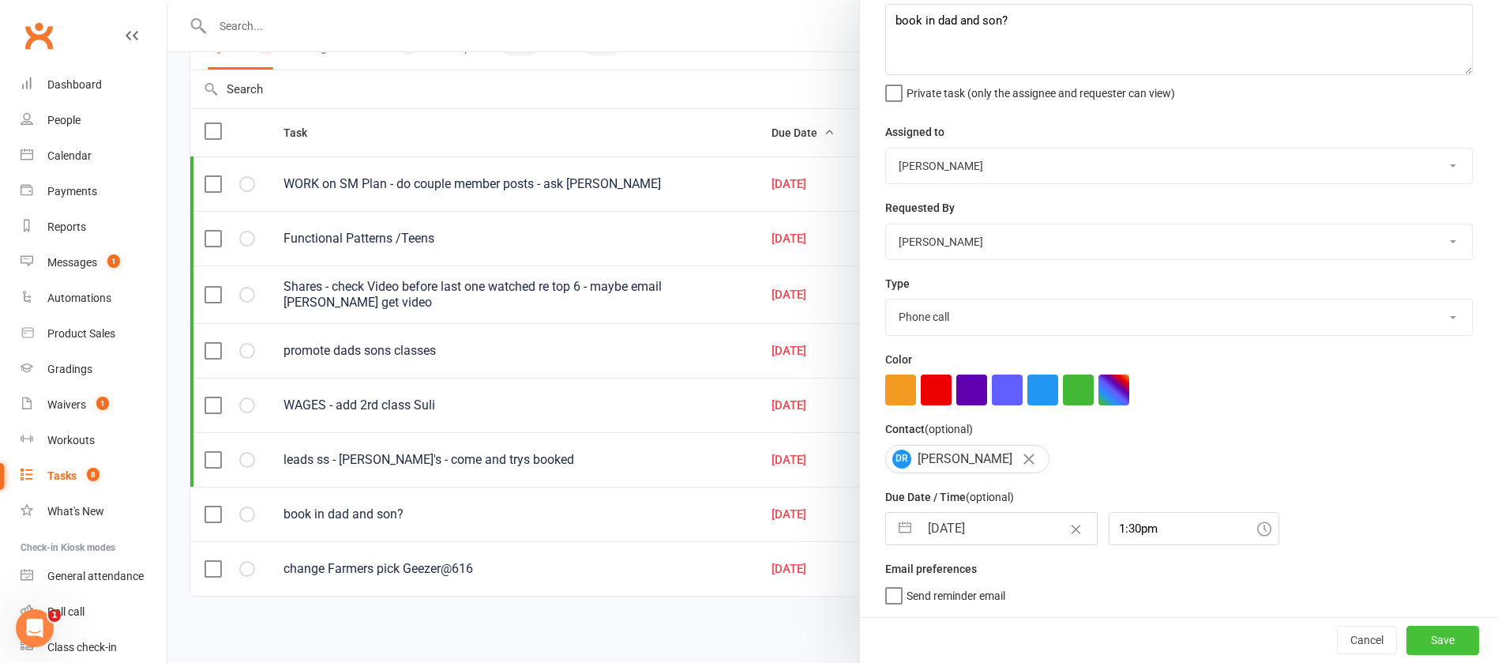
click at [1421, 633] on button "Save" at bounding box center [1443, 640] width 73 height 28
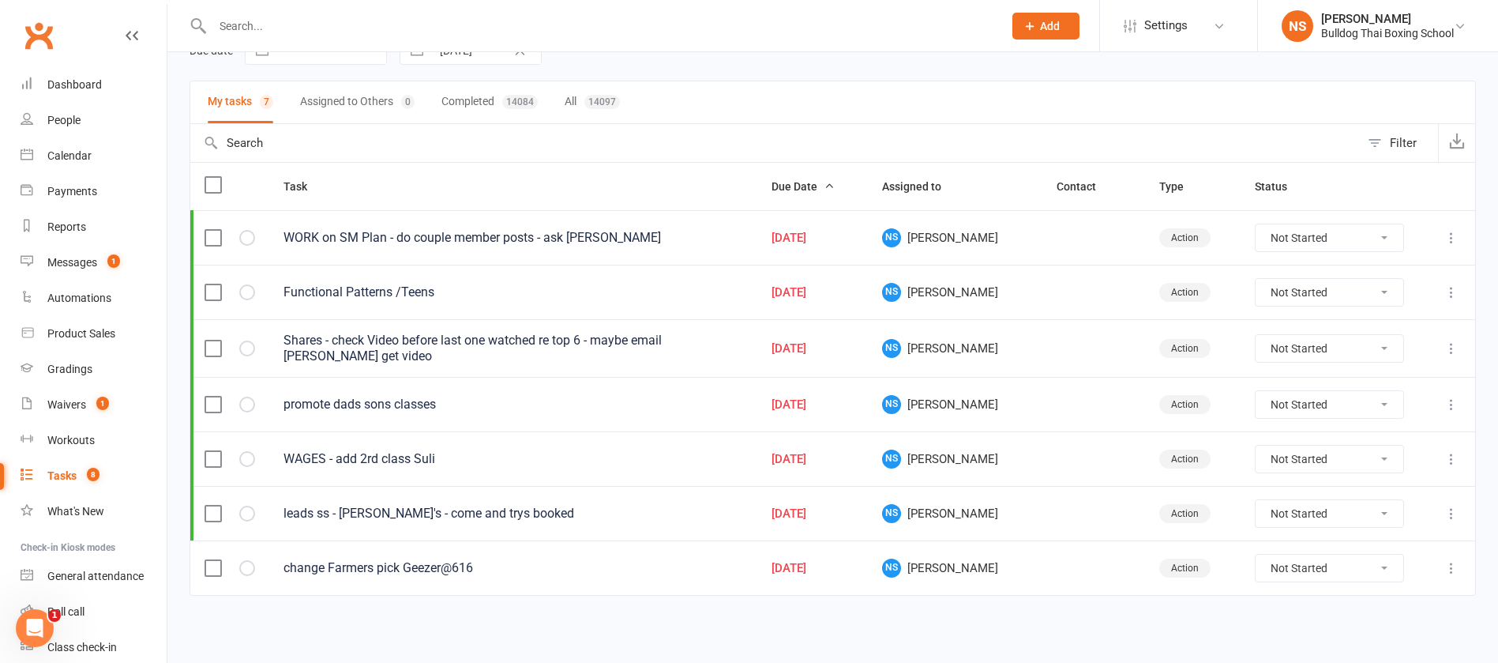
scroll to position [86, 0]
click at [1446, 232] on icon at bounding box center [1452, 239] width 16 height 16
click at [1357, 302] on link "Edit" at bounding box center [1364, 300] width 156 height 32
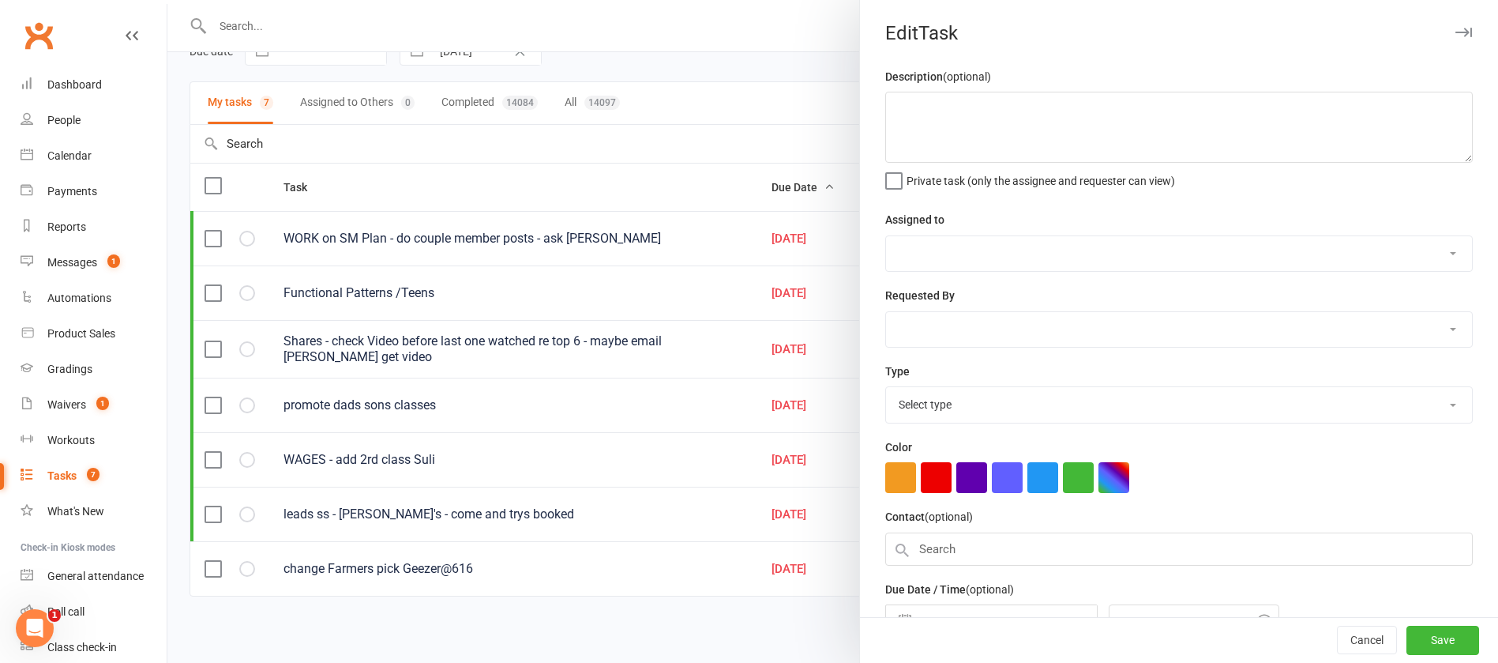
type textarea "WORK on SM Plan - do couple member posts - ask [PERSON_NAME]"
select select "12940"
type input "[DATE]"
type input "4:15am"
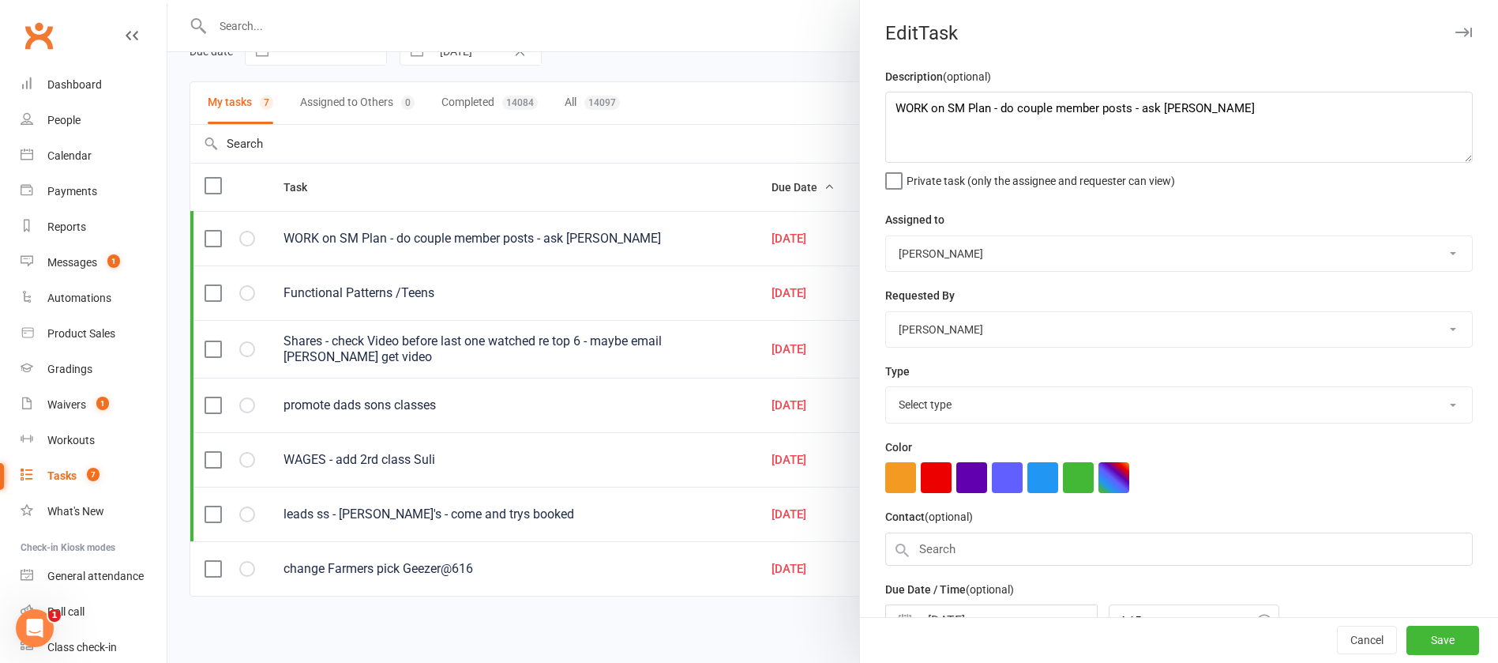
select select "26436"
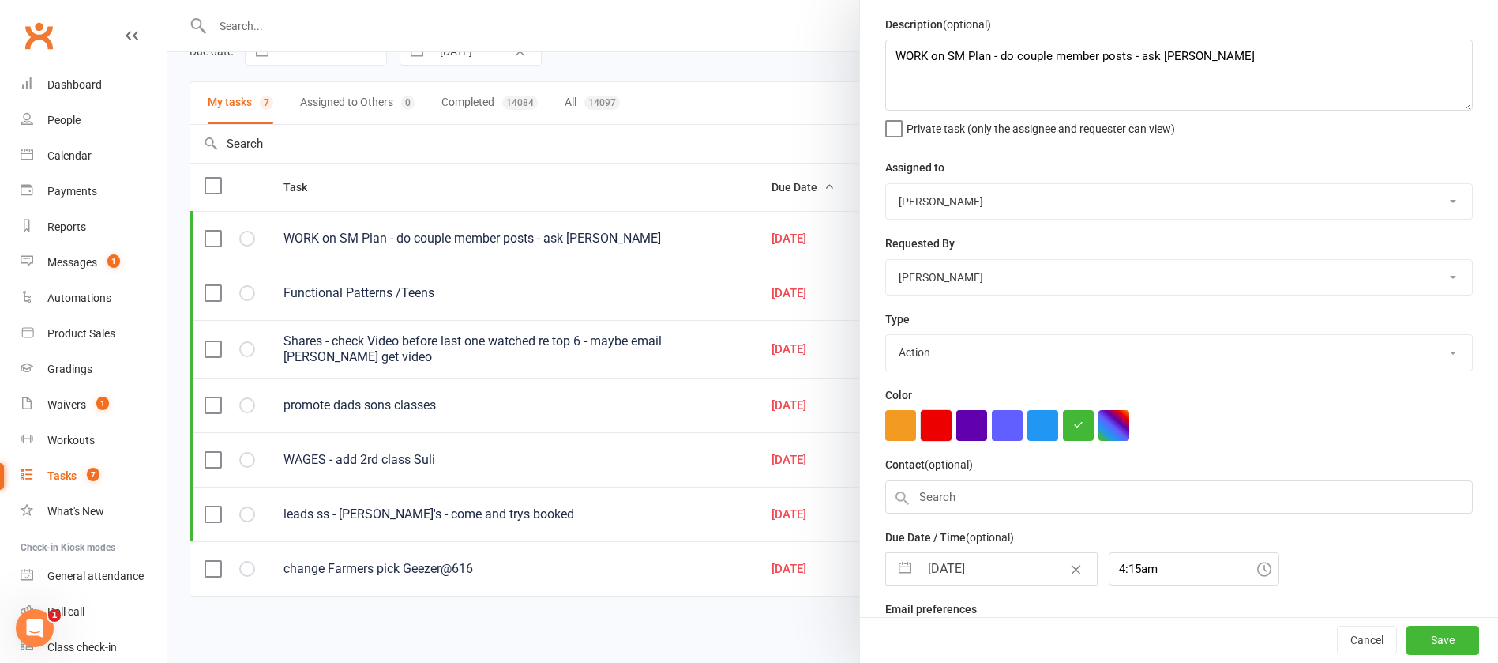
scroll to position [99, 0]
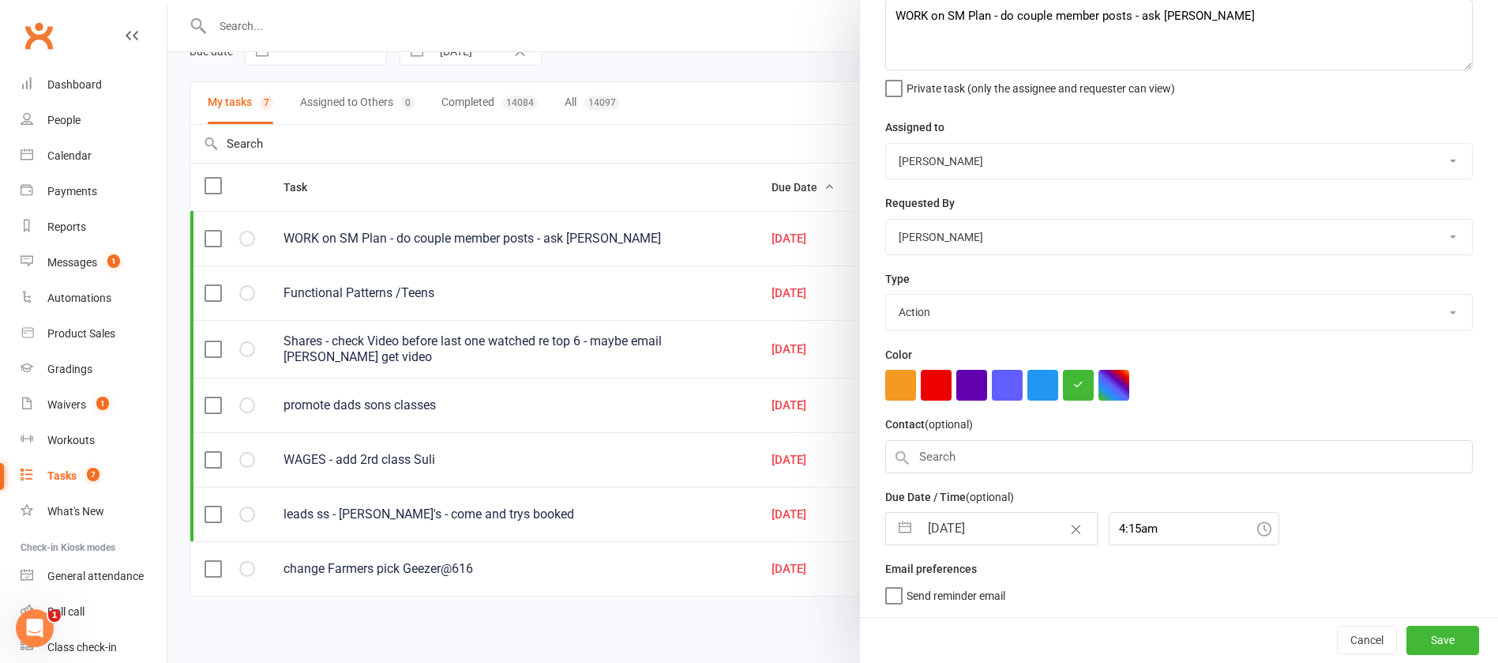
click at [993, 513] on input "[DATE]" at bounding box center [1008, 529] width 178 height 32
select select "7"
select select "2025"
select select "8"
select select "2025"
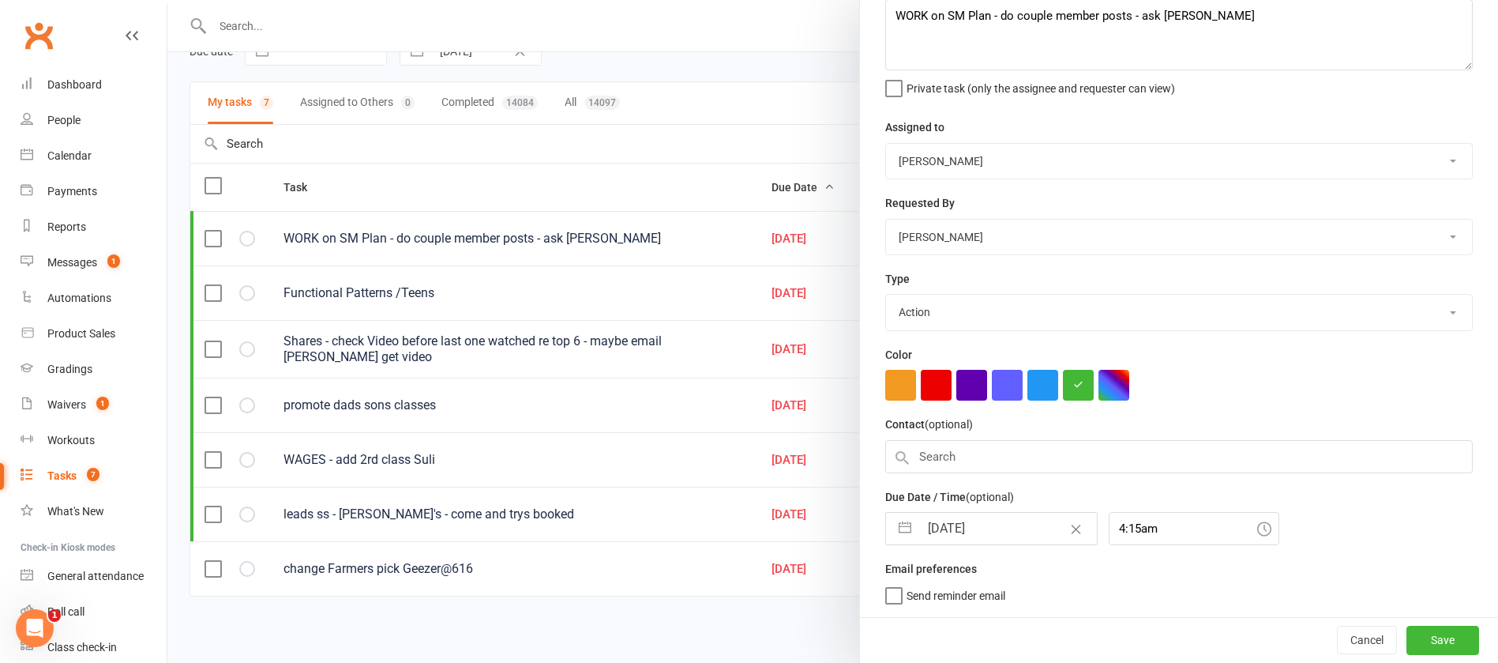
select select "9"
select select "2025"
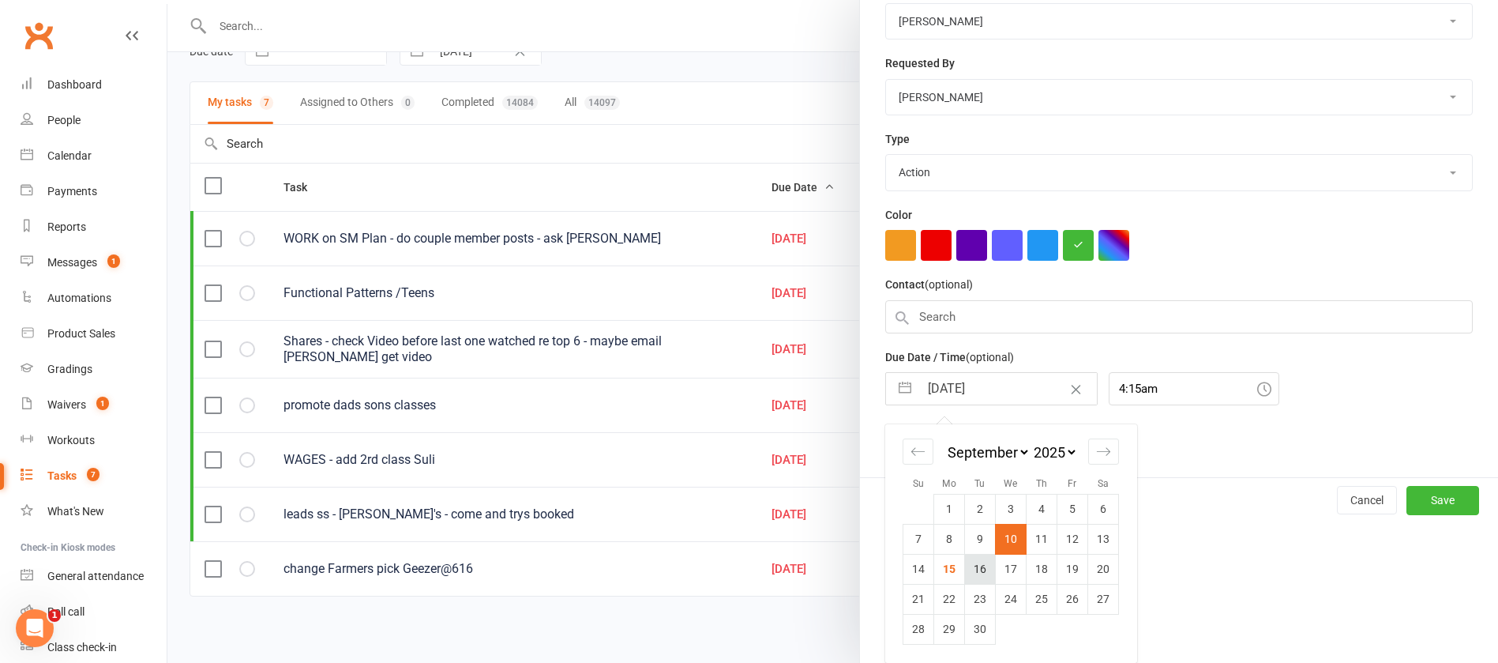
scroll to position [238, 0]
click at [1005, 566] on td "17" at bounding box center [1011, 569] width 31 height 30
type input "[DATE]"
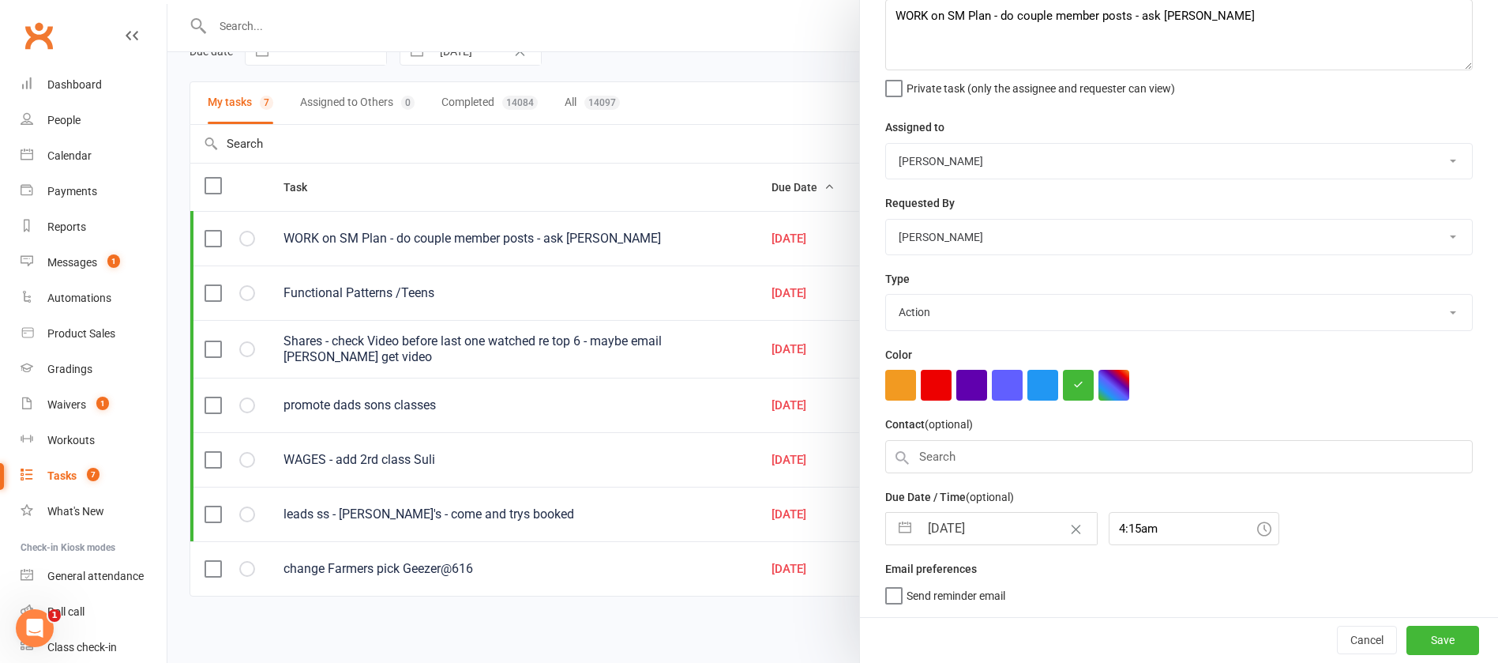
scroll to position [99, 0]
click at [1407, 638] on button "Save" at bounding box center [1443, 640] width 73 height 28
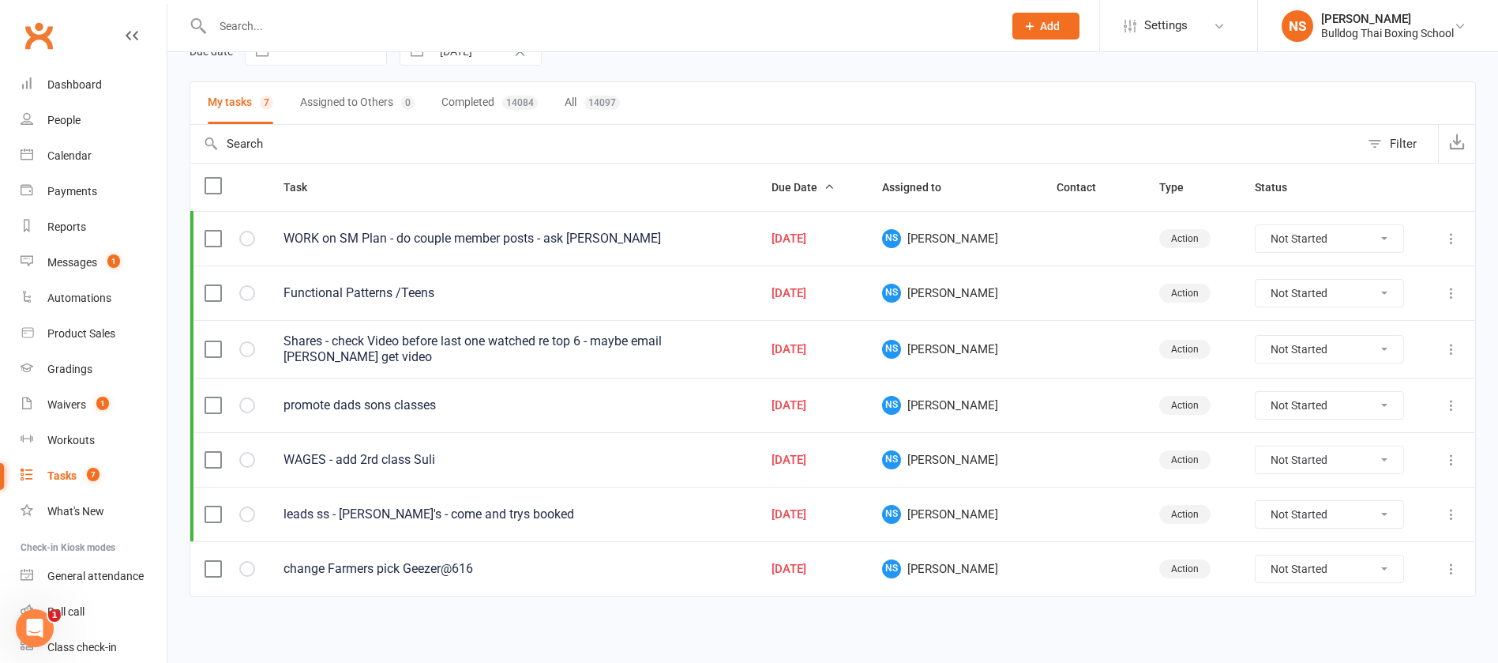
scroll to position [32, 0]
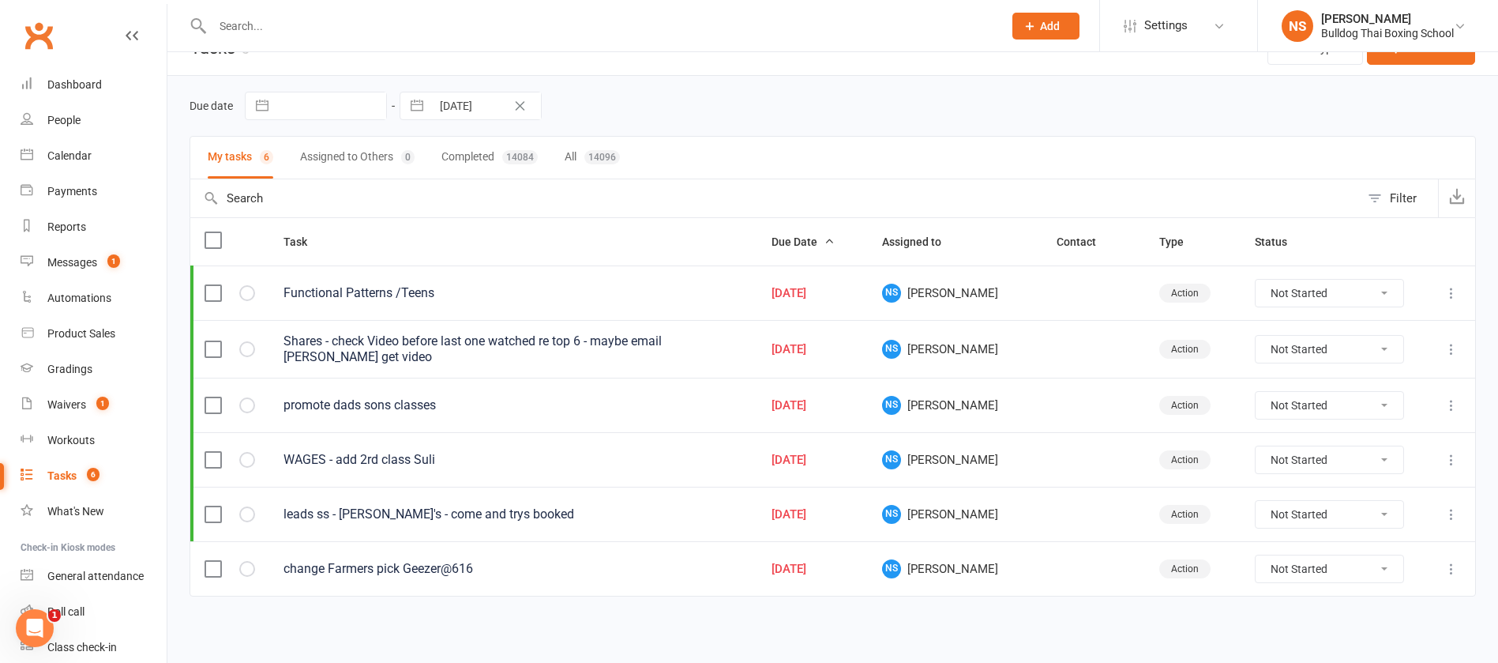
click at [1453, 290] on icon at bounding box center [1452, 293] width 16 height 16
click at [1314, 351] on link "Edit" at bounding box center [1364, 355] width 156 height 32
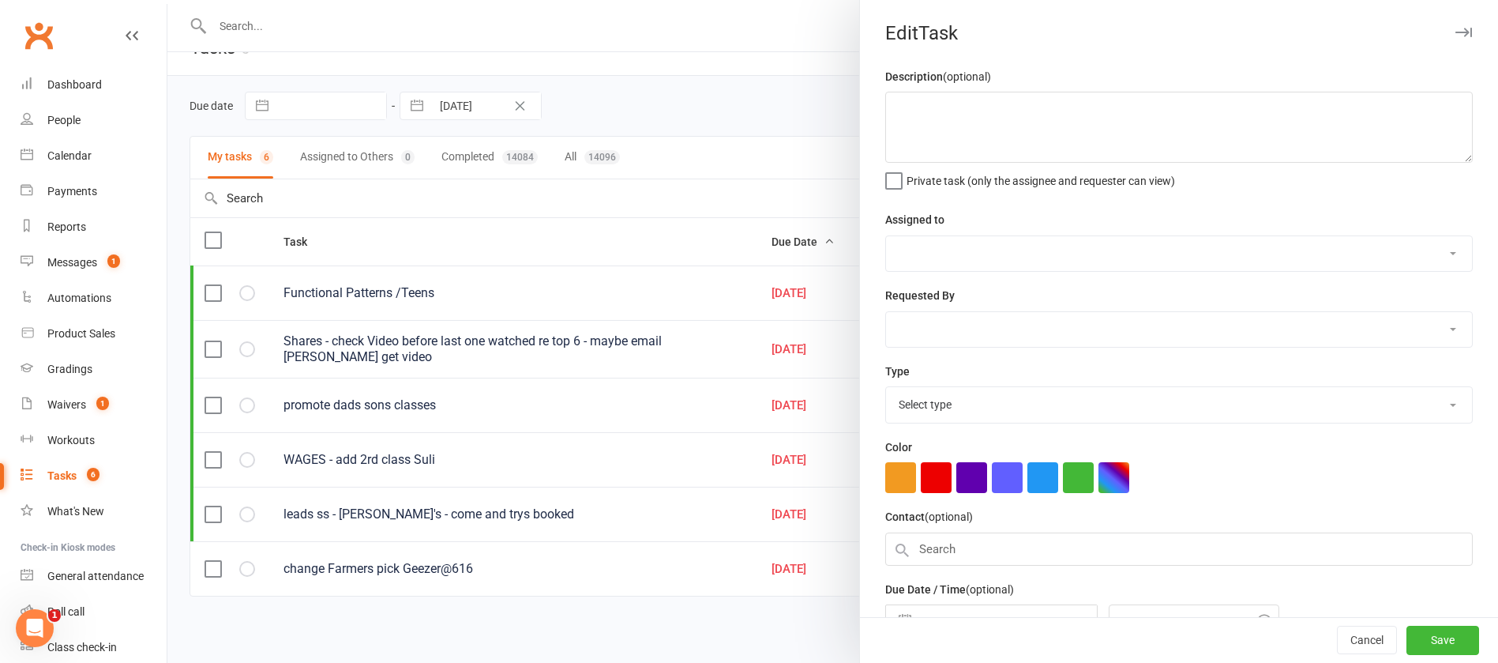
type textarea "Functional Patterns /Teens"
select select "12940"
type input "[DATE]"
type input "6:15am"
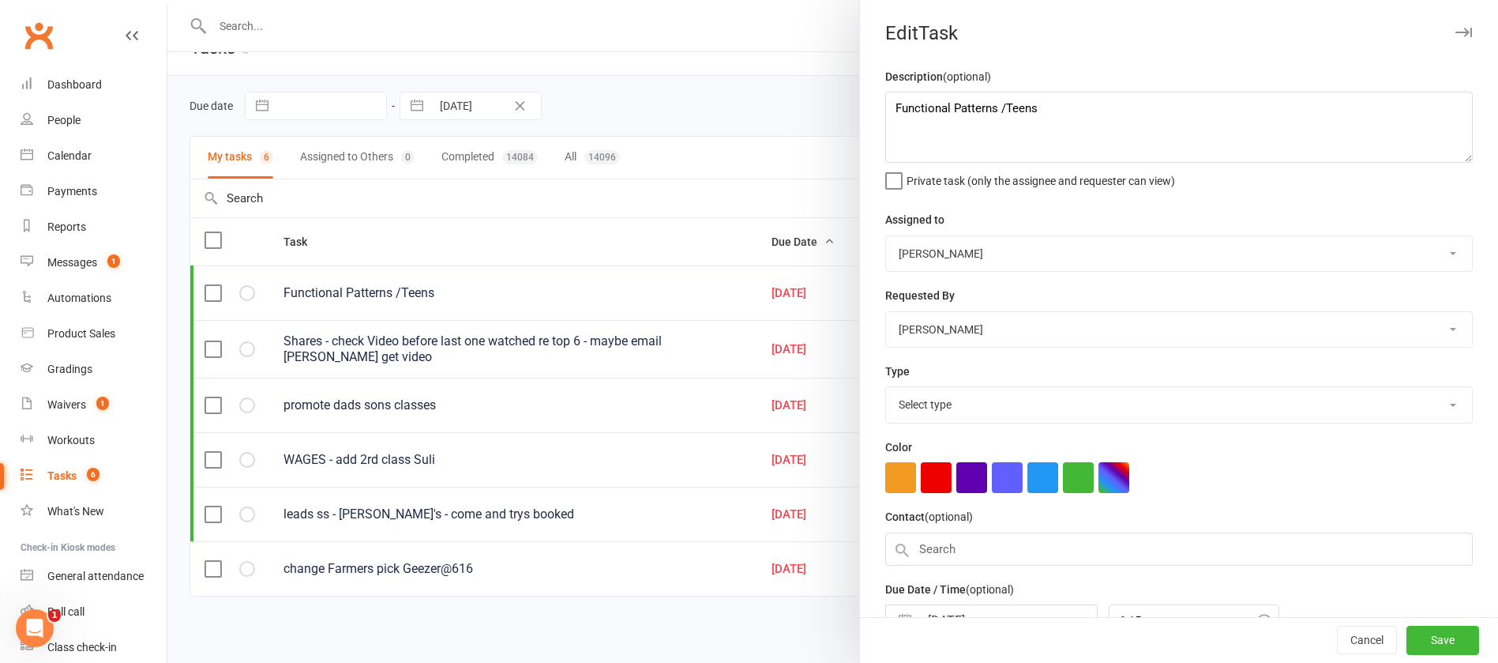
select select "26436"
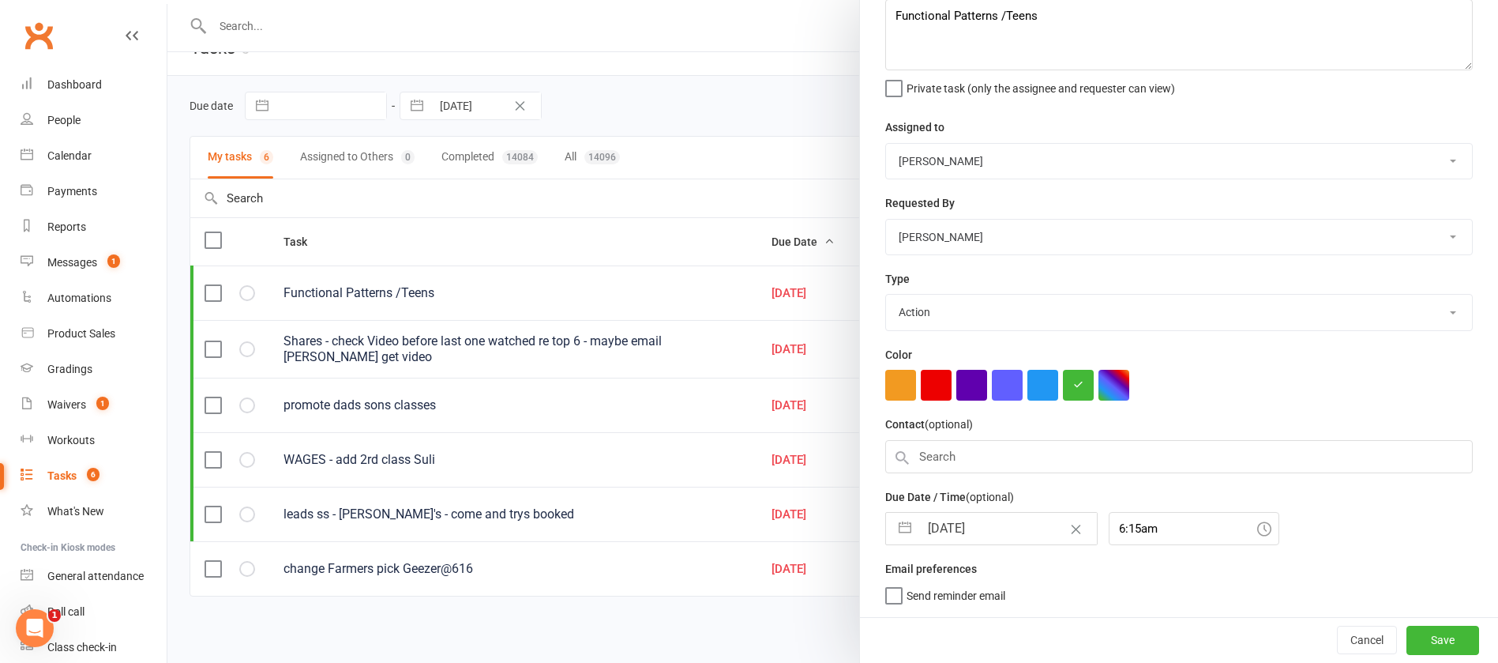
click at [1009, 529] on input "[DATE]" at bounding box center [1008, 529] width 178 height 32
select select "7"
select select "2025"
select select "8"
select select "2025"
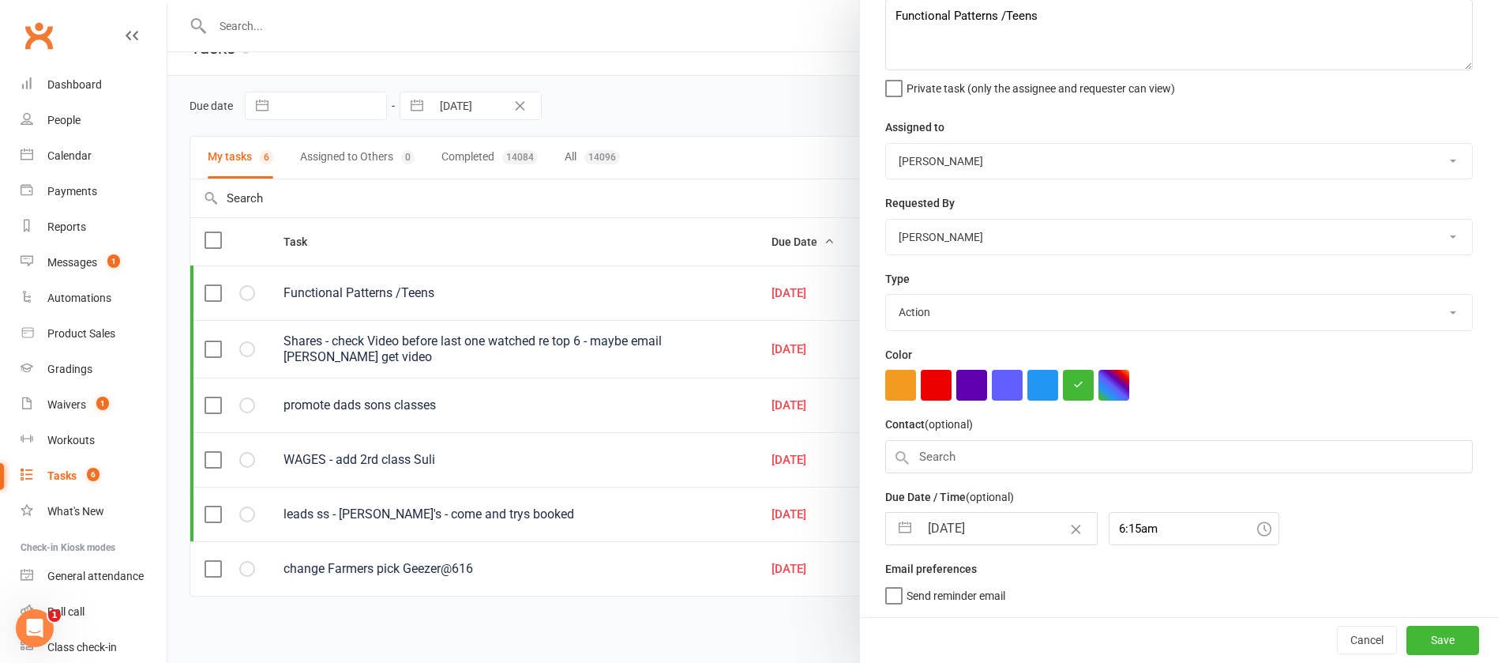
select select "9"
select select "2025"
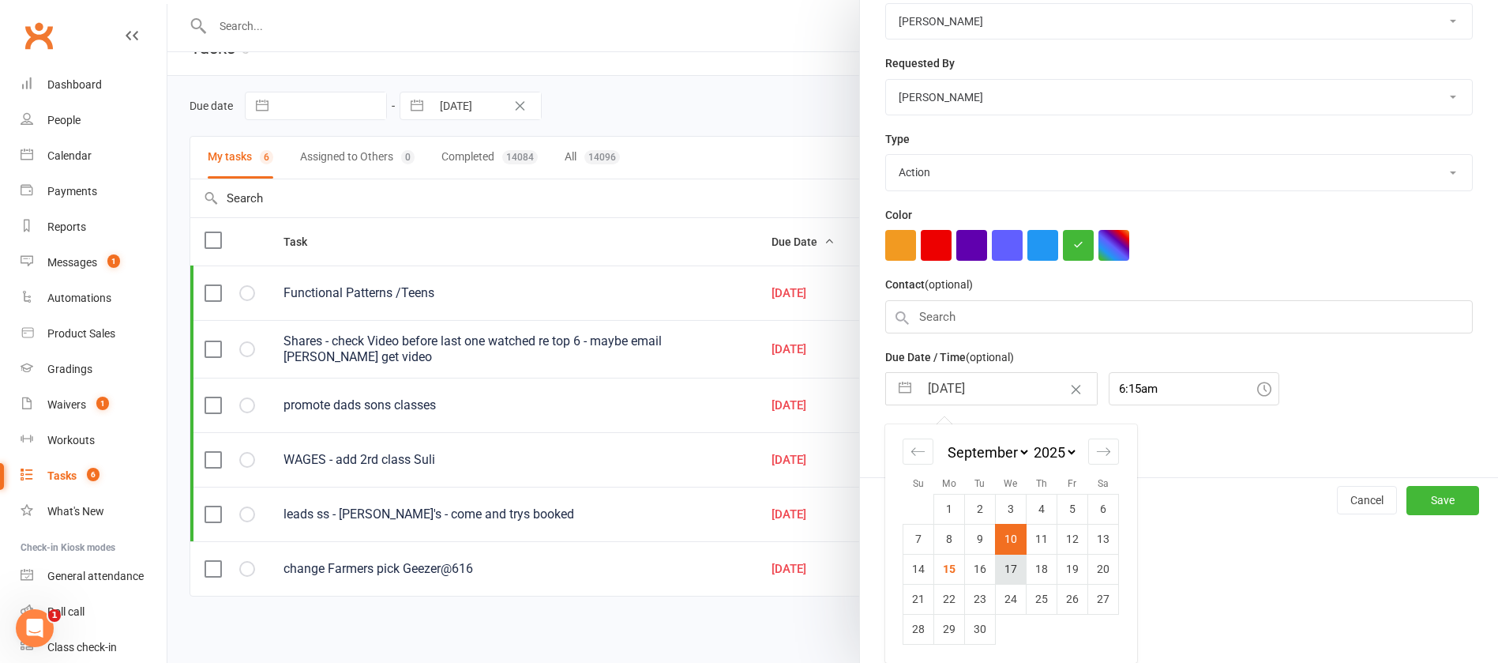
click at [1003, 571] on td "17" at bounding box center [1011, 569] width 31 height 30
type input "[DATE]"
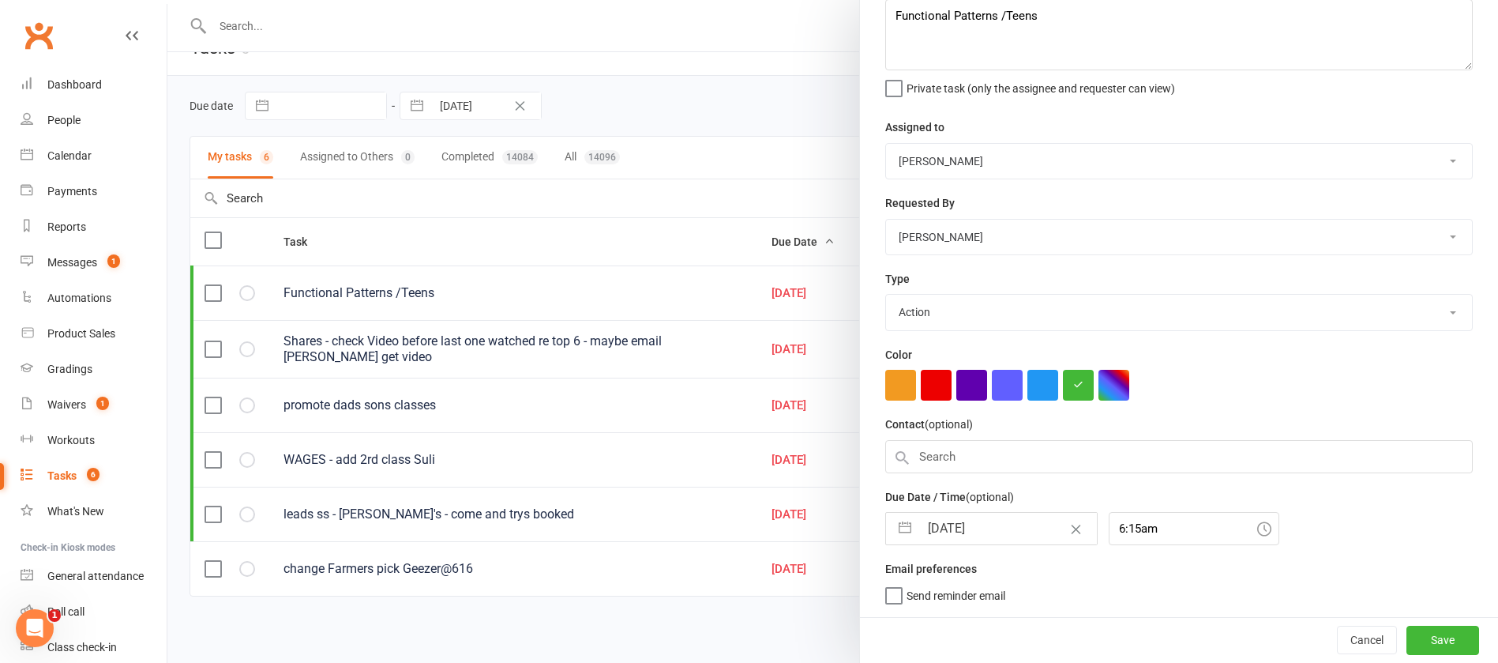
scroll to position [99, 0]
click at [1411, 635] on button "Save" at bounding box center [1443, 640] width 73 height 28
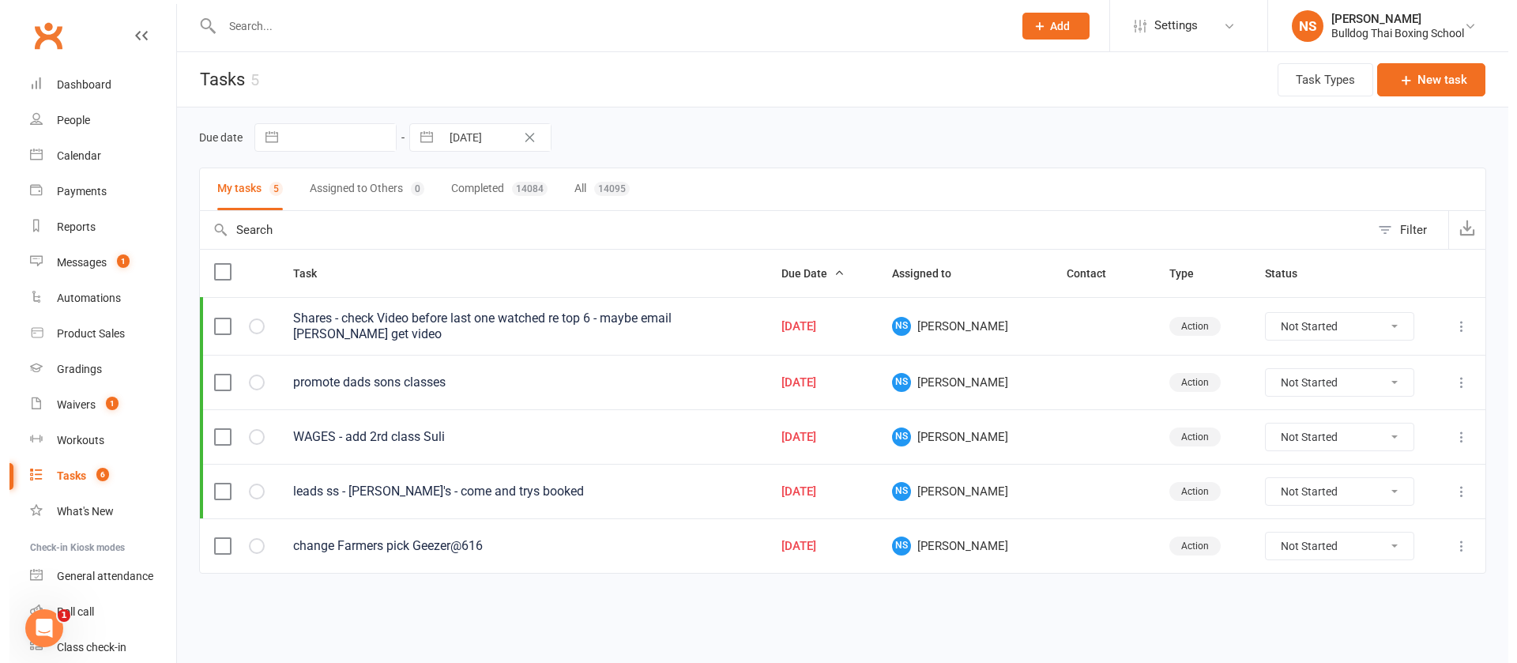
scroll to position [0, 0]
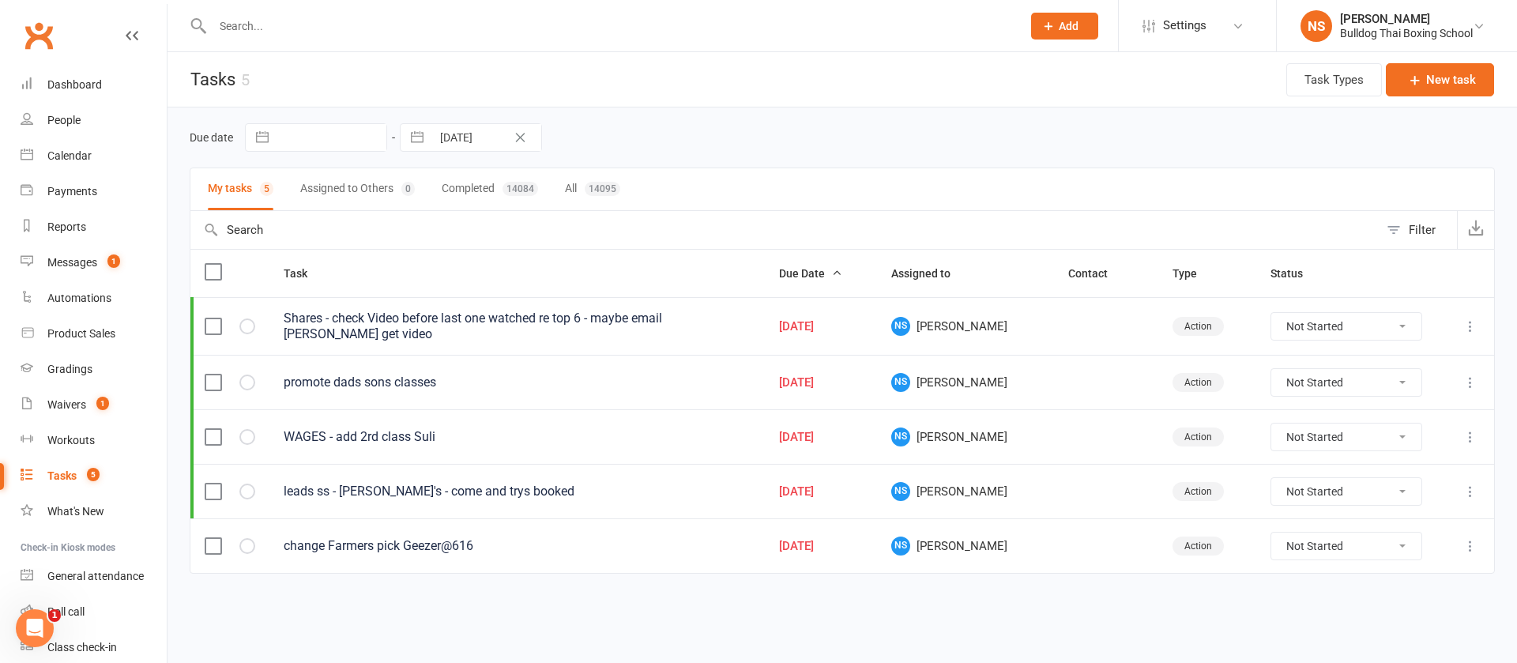
click at [1463, 319] on icon at bounding box center [1470, 326] width 16 height 16
click at [1359, 386] on link "Edit" at bounding box center [1400, 388] width 156 height 32
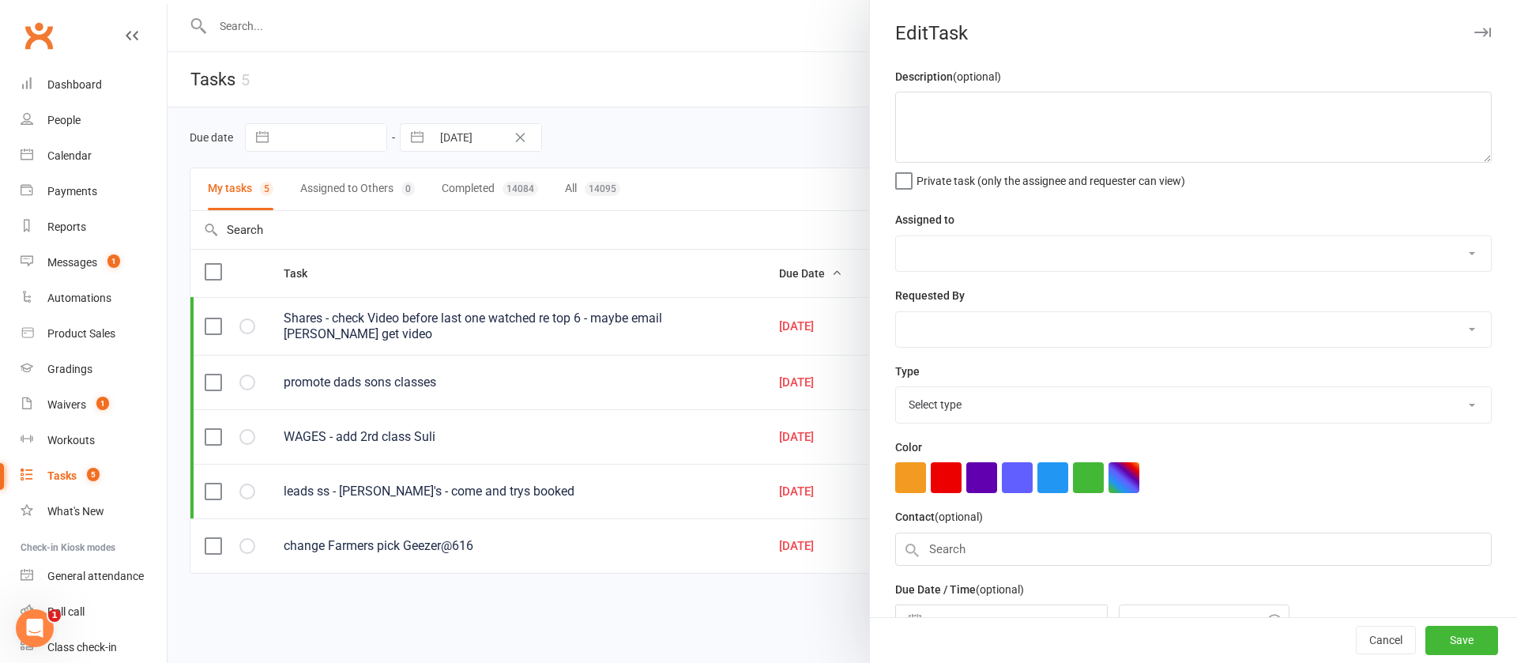
type textarea "Shares - check Video before last one watched re top 6 - maybe email [PERSON_NAM…"
select select "12940"
type input "[DATE]"
type input "8:30am"
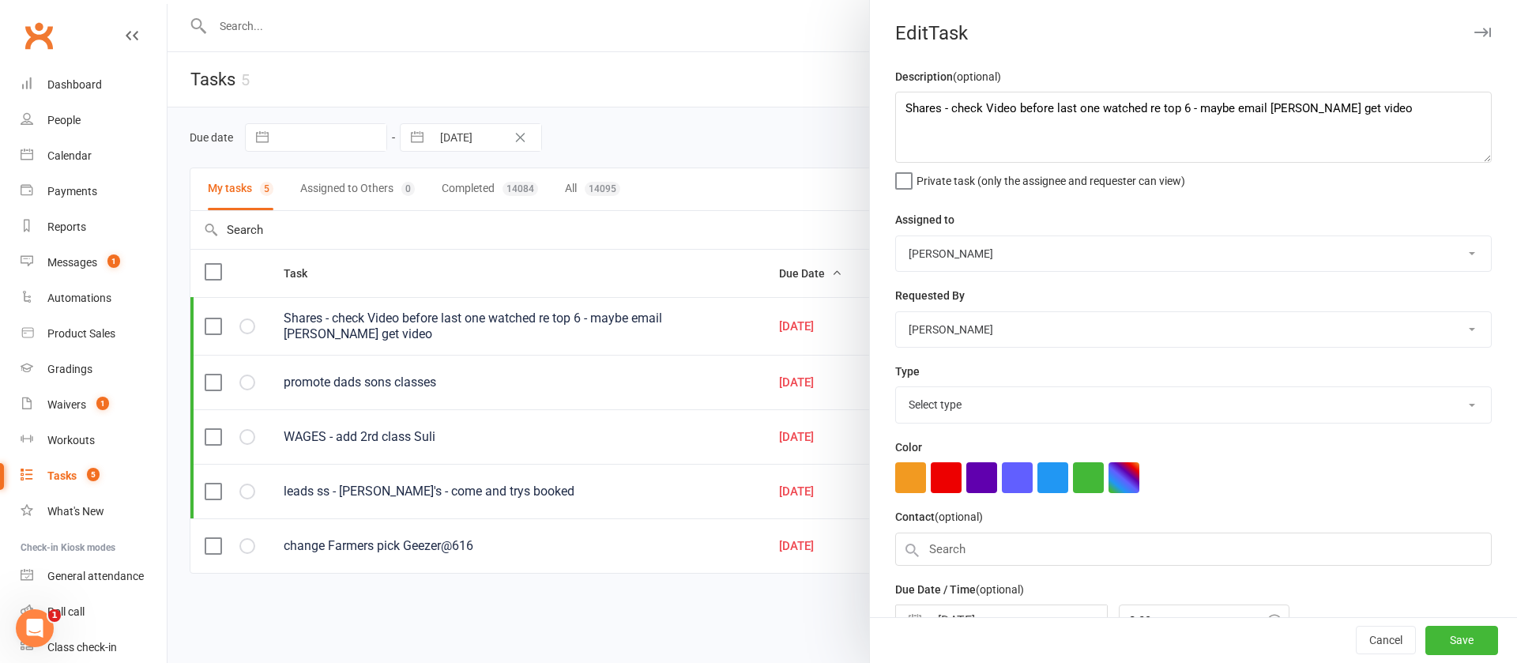
select select "26436"
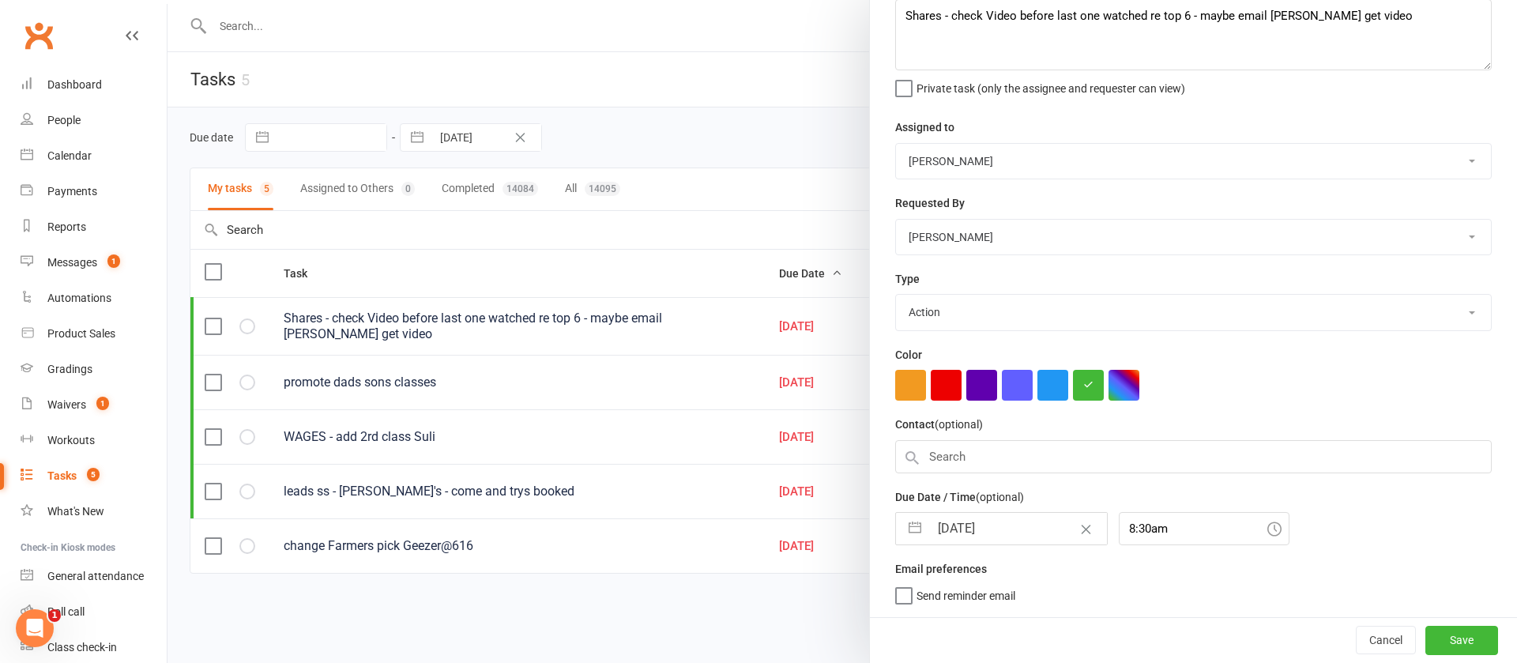
click at [1018, 528] on input "[DATE]" at bounding box center [1018, 529] width 178 height 32
select select "7"
select select "2025"
select select "8"
select select "2025"
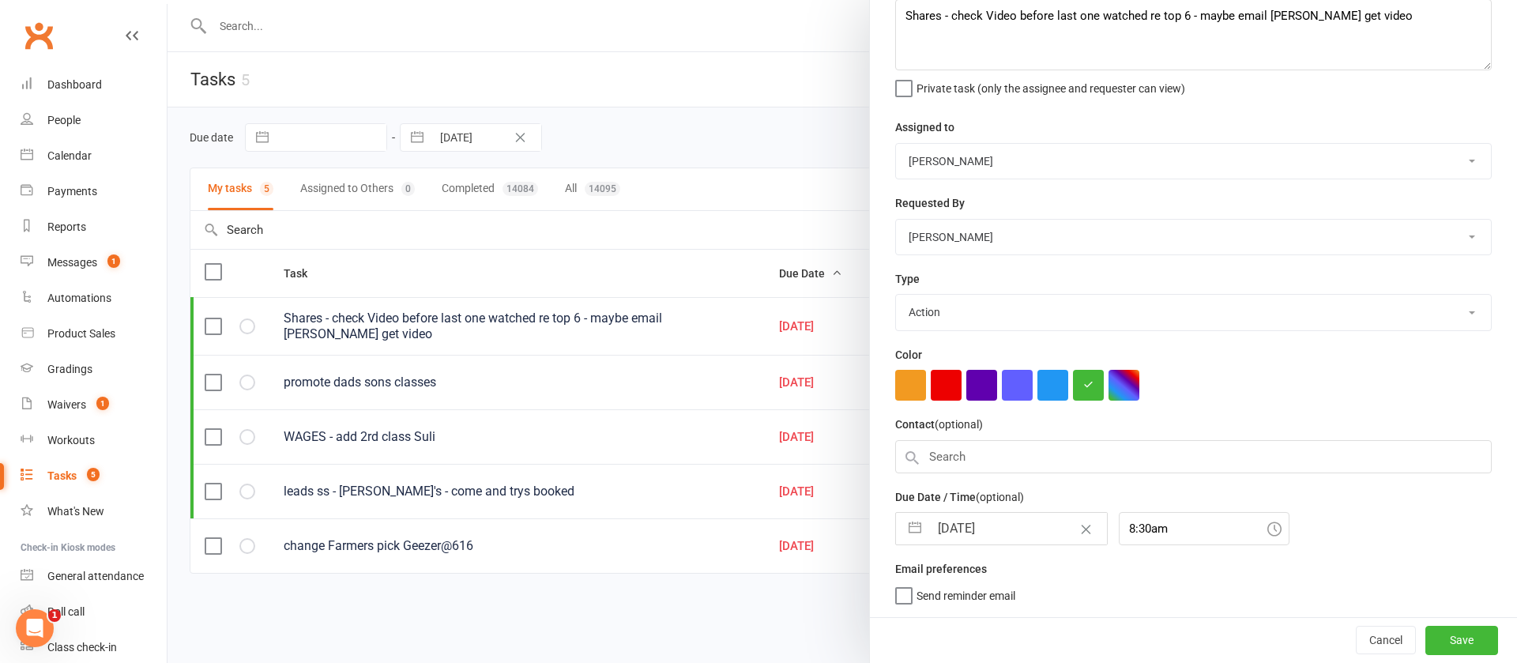
select select "9"
select select "2025"
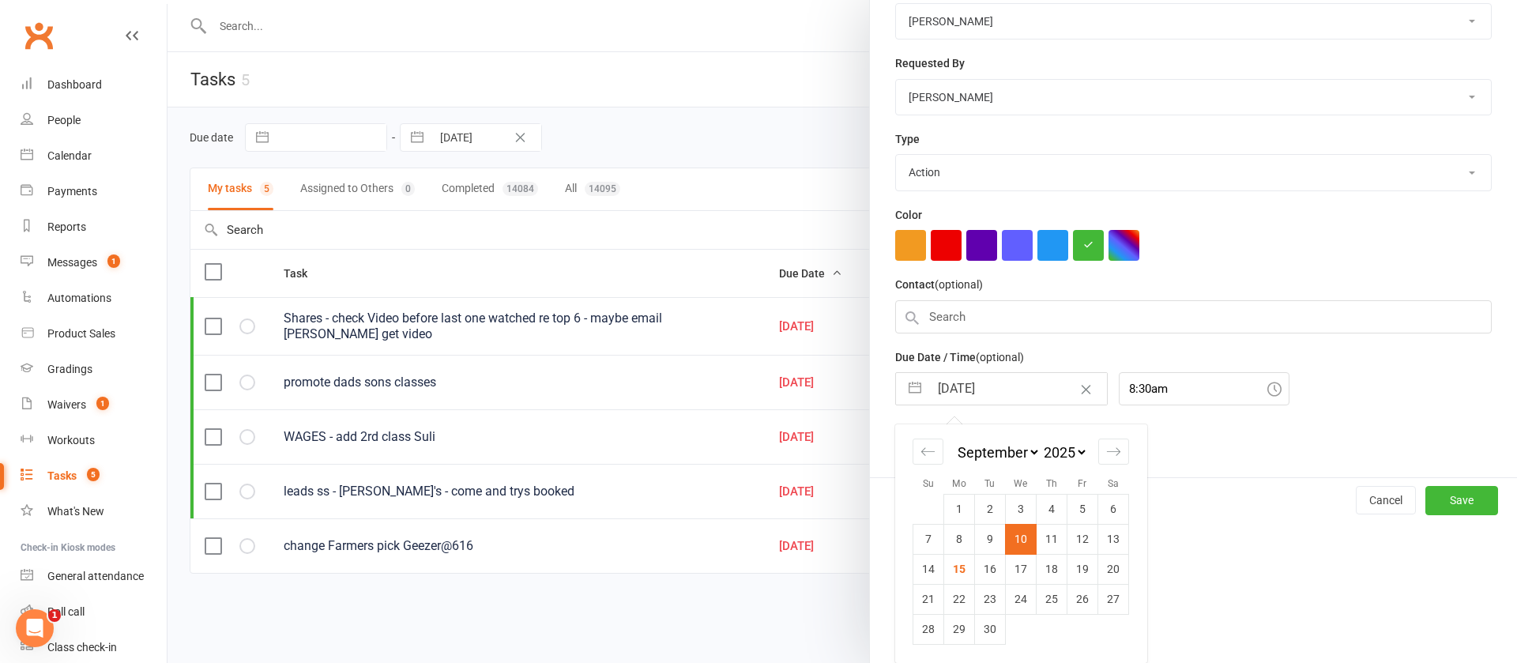
click at [1019, 561] on td "17" at bounding box center [1020, 569] width 31 height 30
type input "[DATE]"
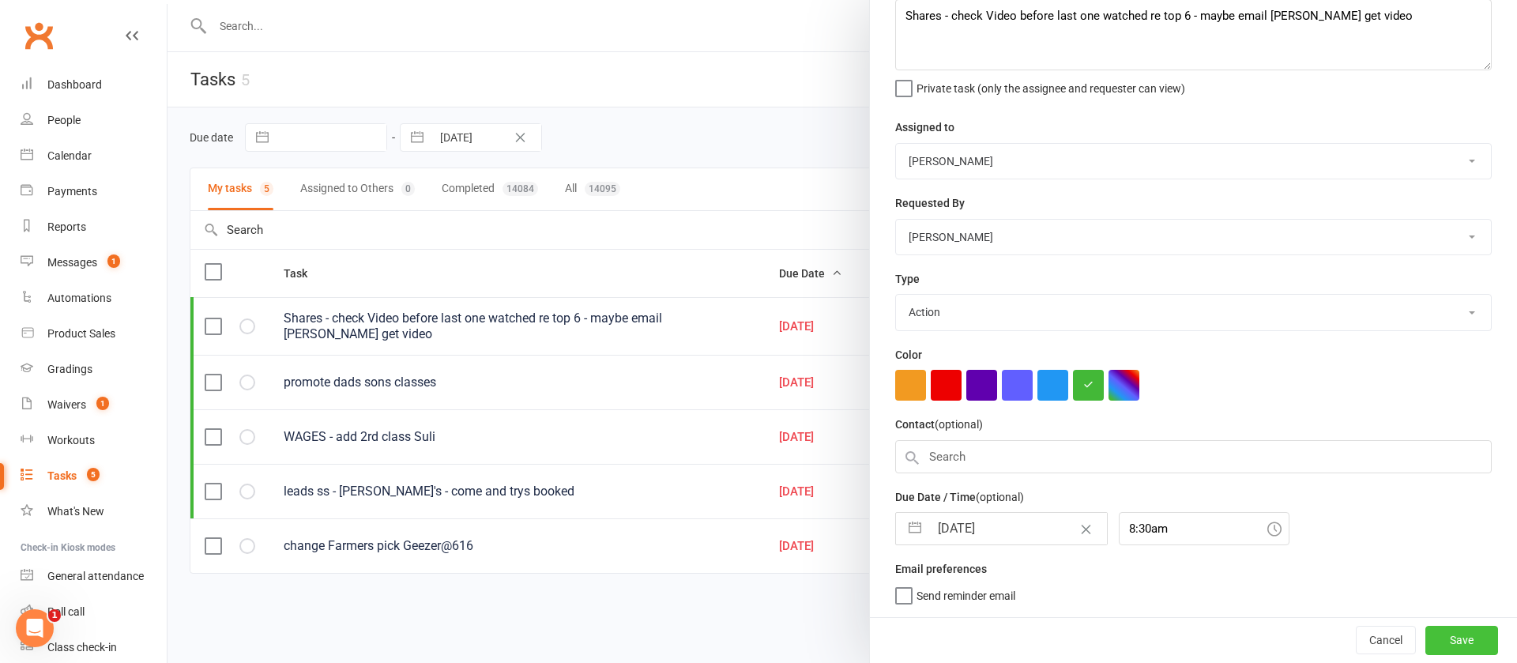
click at [1425, 645] on button "Save" at bounding box center [1461, 640] width 73 height 28
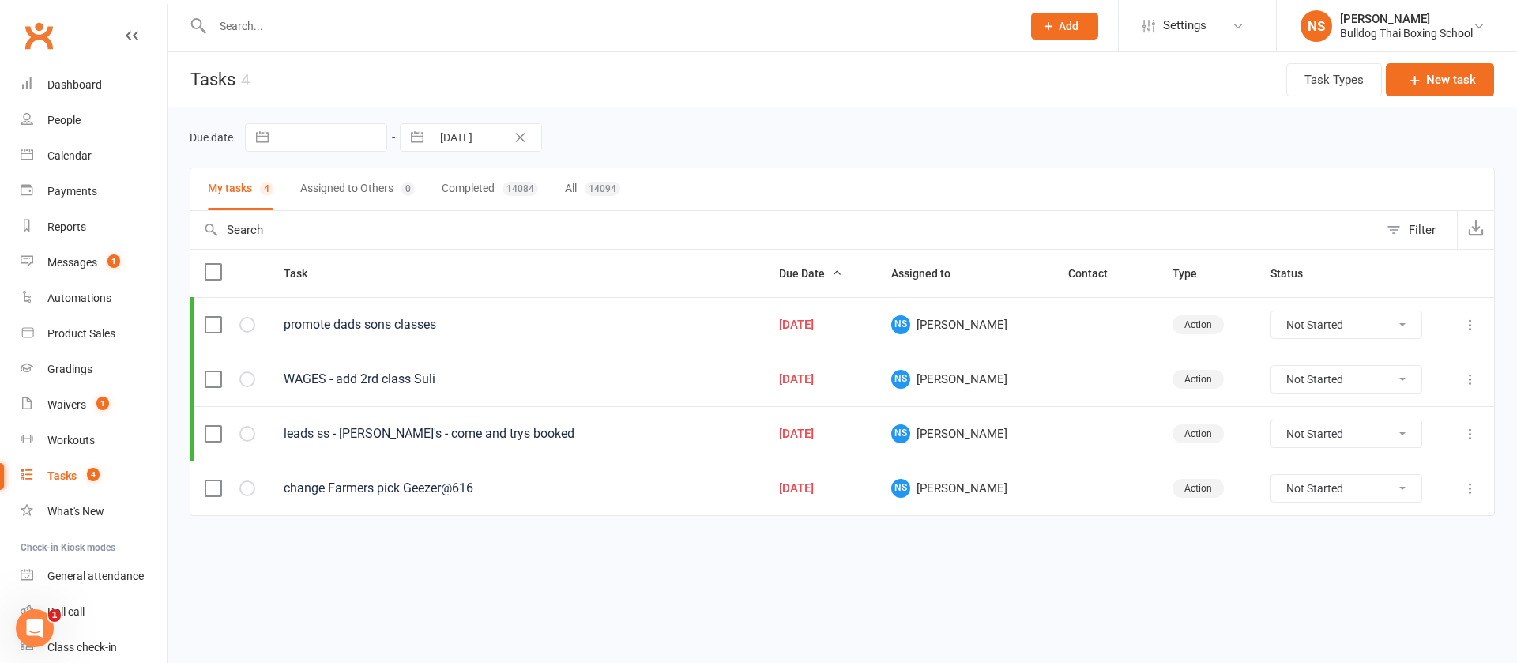
click at [1468, 434] on icon at bounding box center [1470, 434] width 16 height 16
click at [1363, 497] on link "Edit" at bounding box center [1400, 495] width 156 height 32
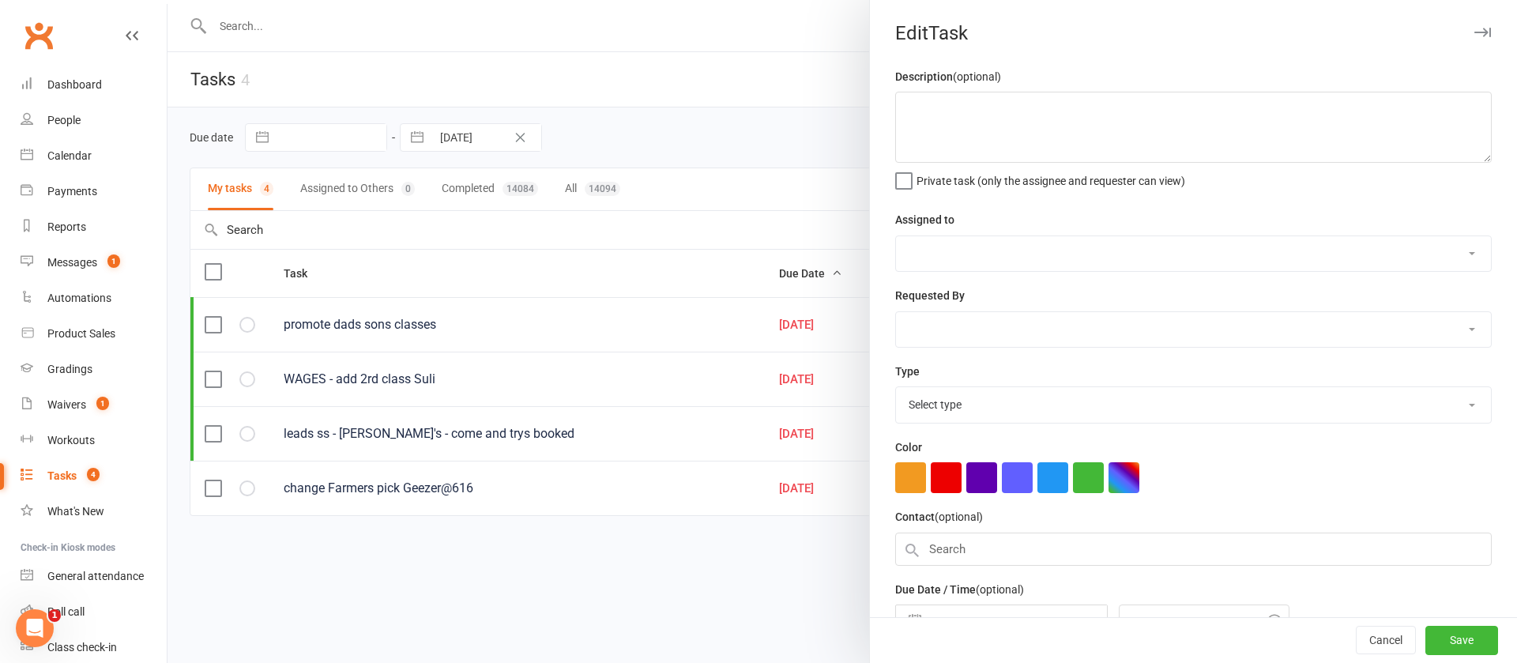
type textarea "leads ss - [PERSON_NAME]'s - come and trys booked"
select select "12940"
type input "[DATE]"
type input "7:30am"
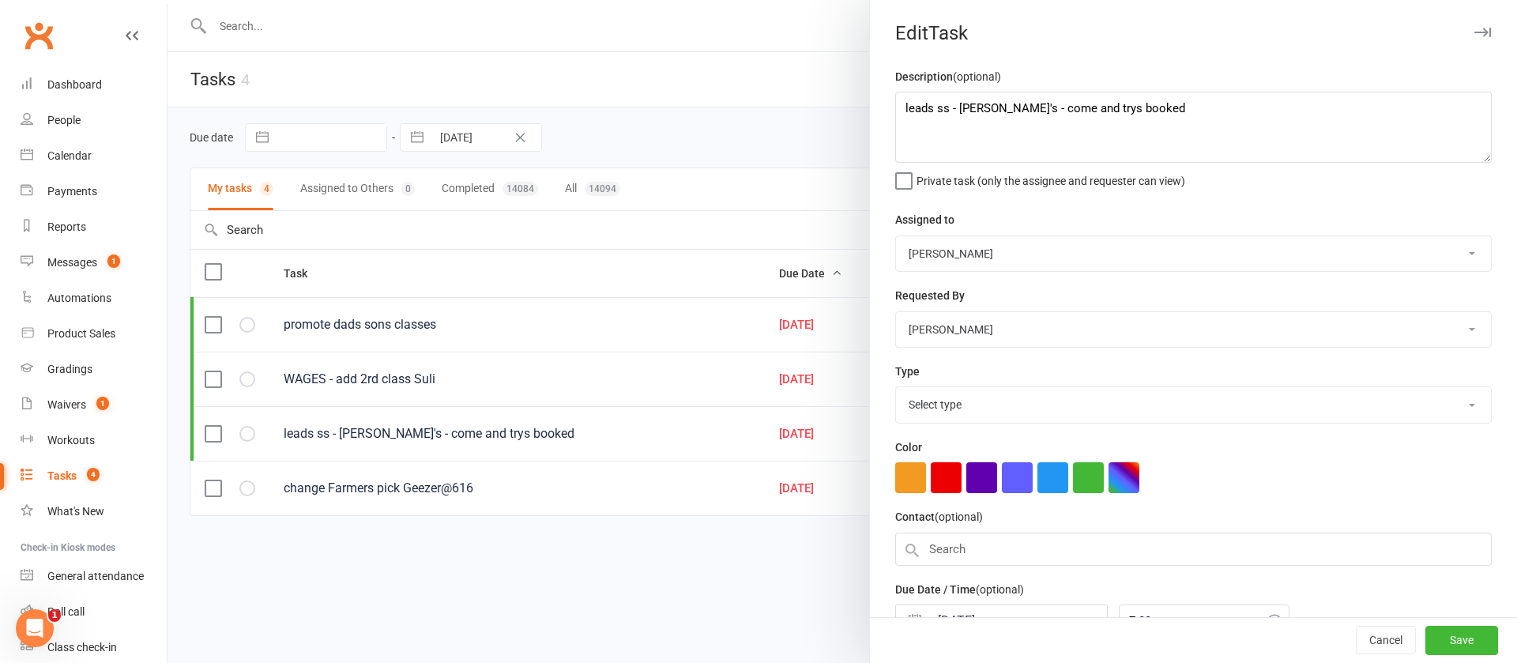
select select "26436"
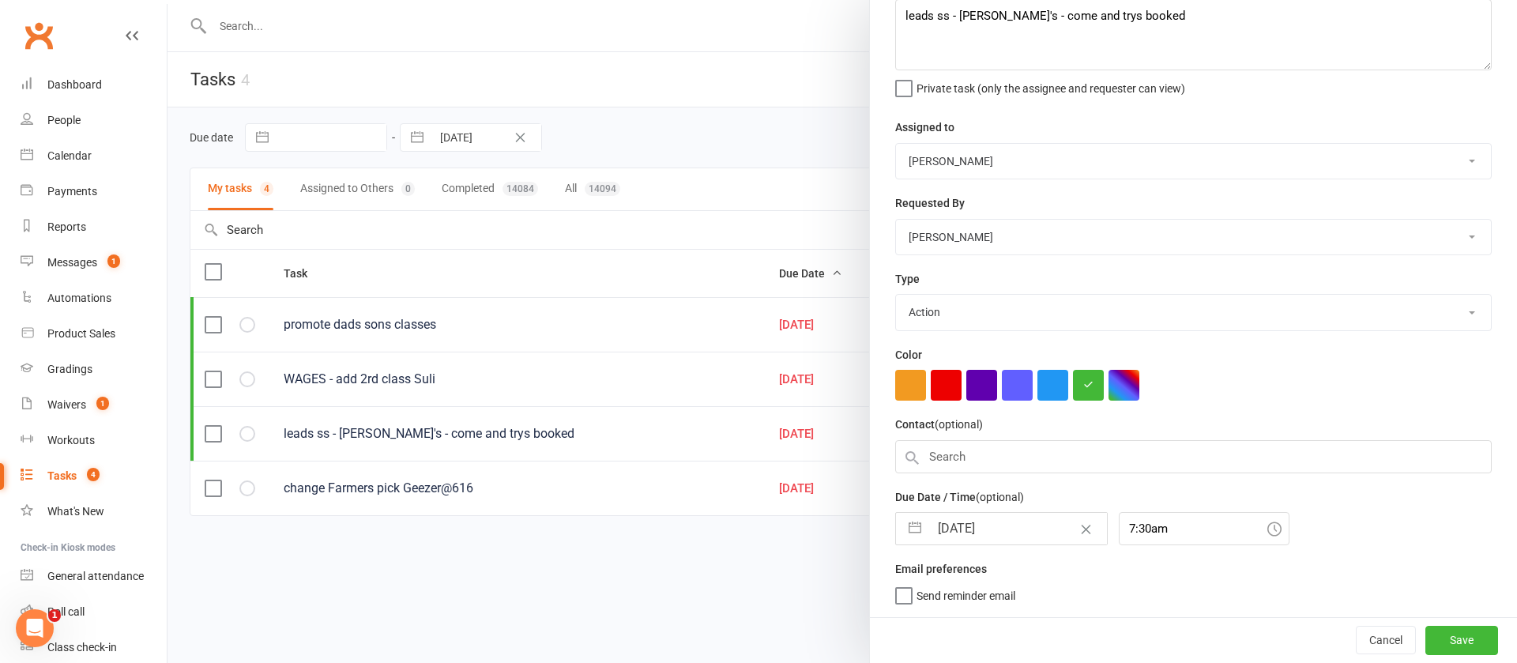
select select "7"
select select "2025"
select select "8"
select select "2025"
select select "9"
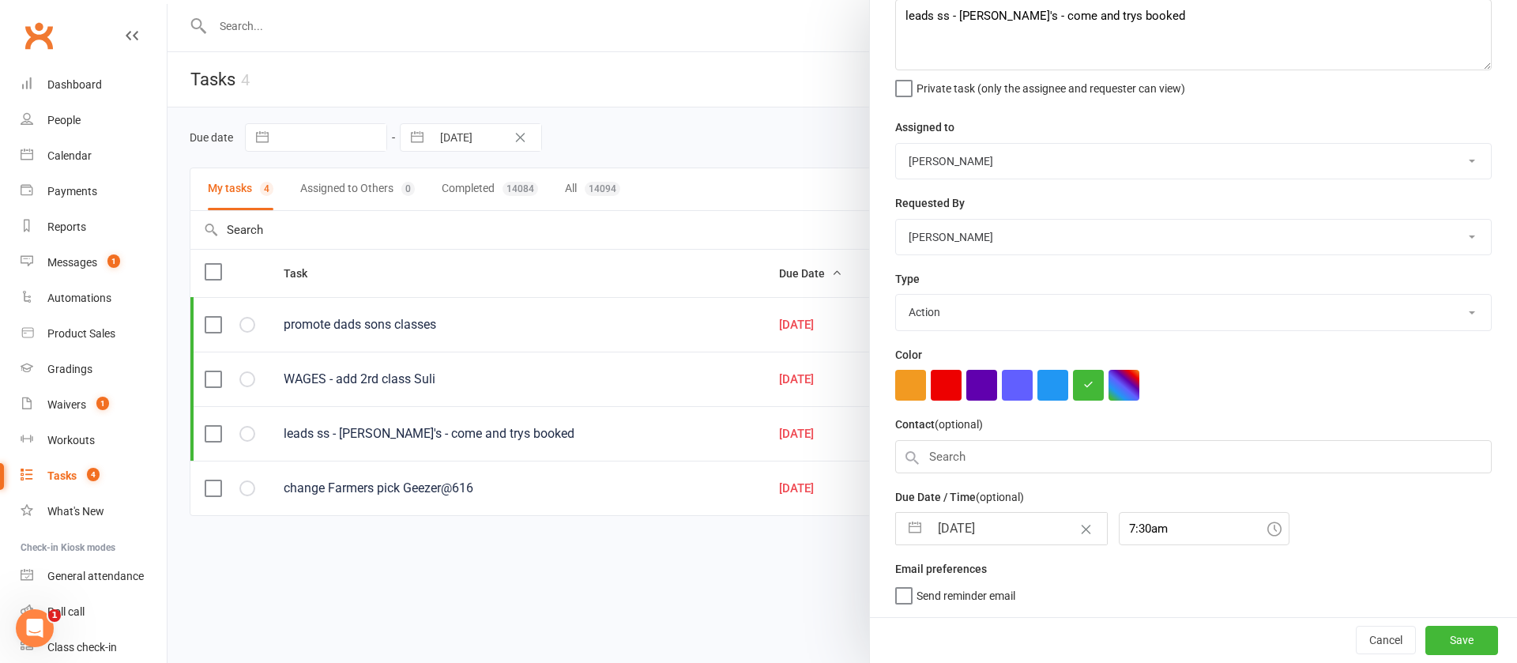
select select "2025"
click at [1009, 524] on input "[DATE]" at bounding box center [1018, 529] width 178 height 32
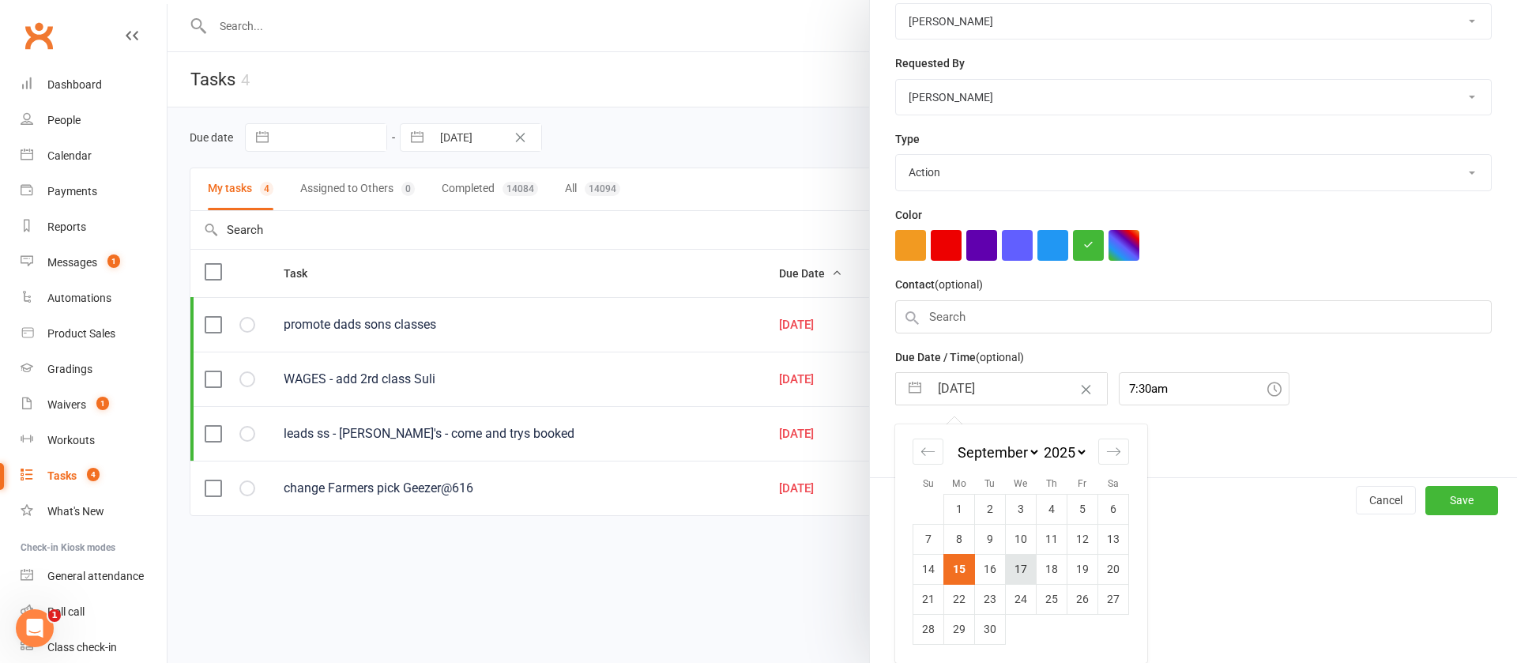
click at [1016, 569] on td "17" at bounding box center [1020, 569] width 31 height 30
type input "[DATE]"
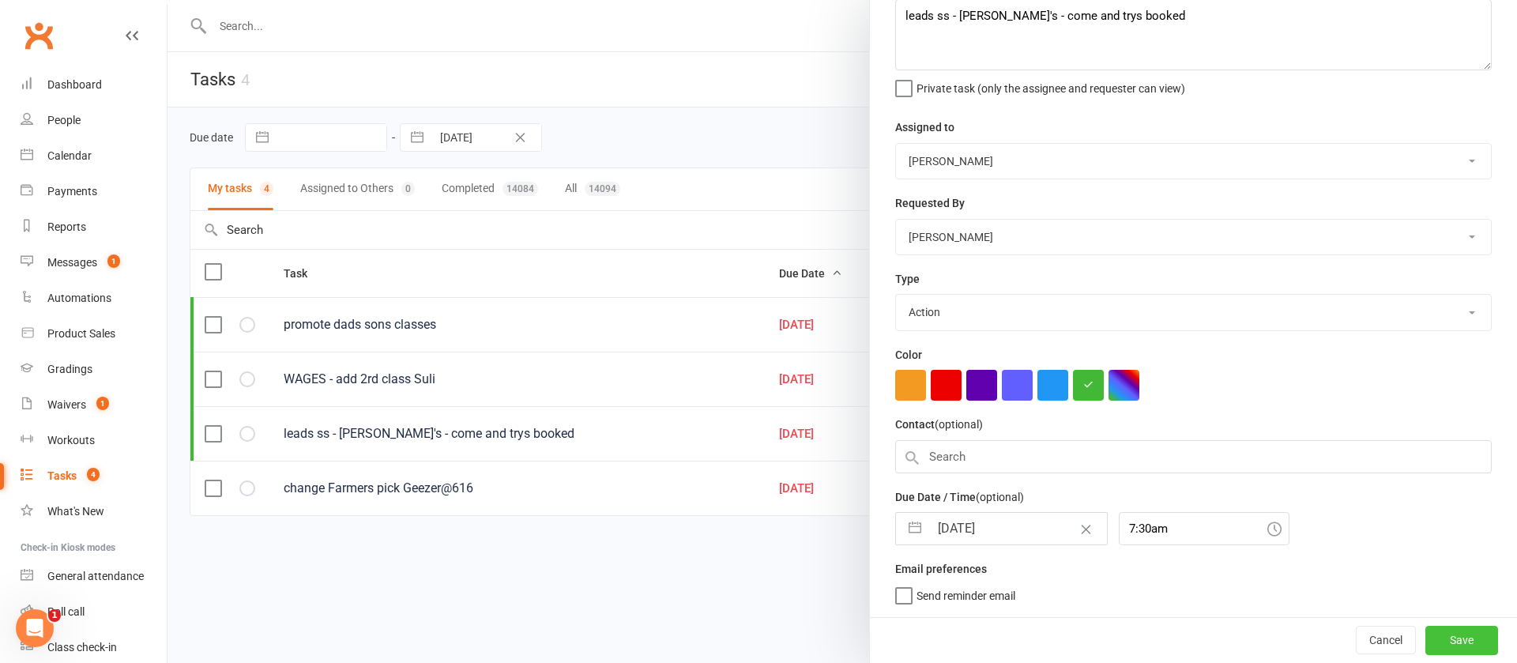
click at [1430, 633] on button "Save" at bounding box center [1461, 640] width 73 height 28
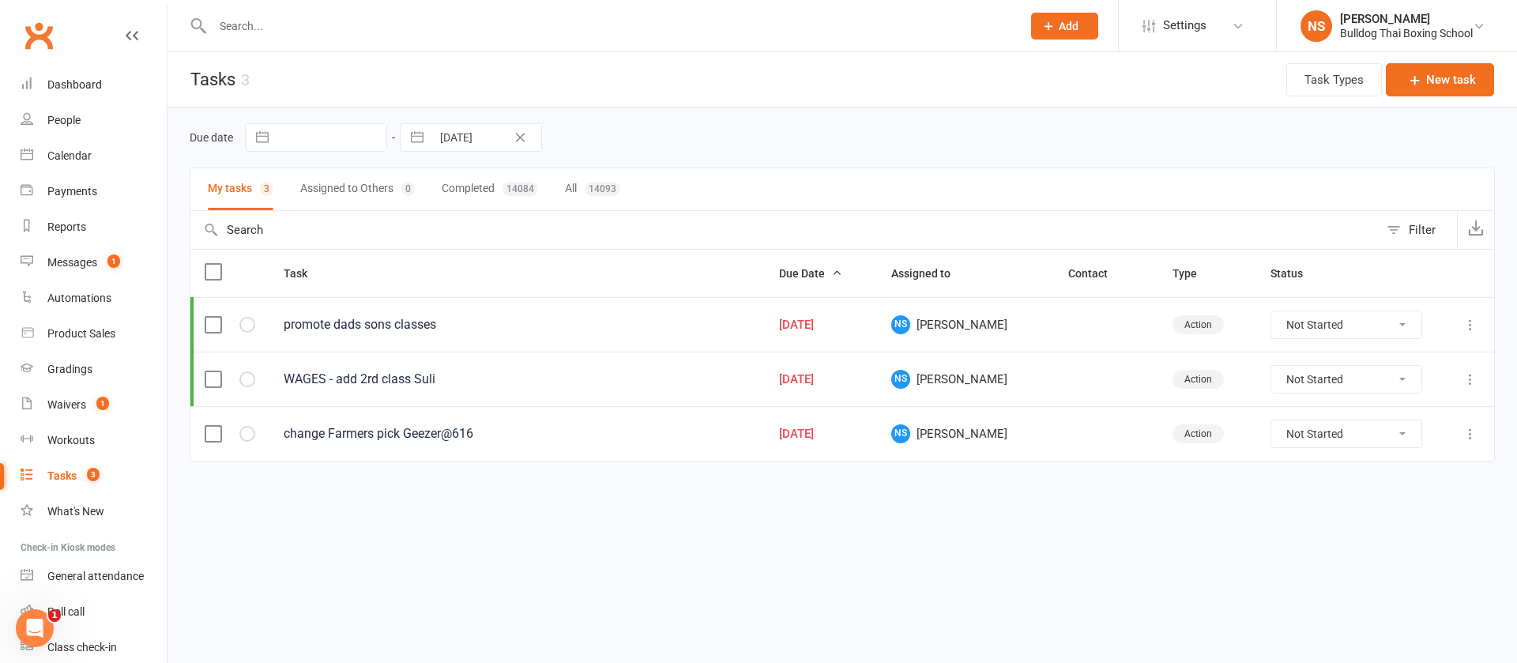
click at [1471, 433] on icon at bounding box center [1470, 434] width 16 height 16
click at [1383, 502] on link "Edit" at bounding box center [1400, 495] width 156 height 32
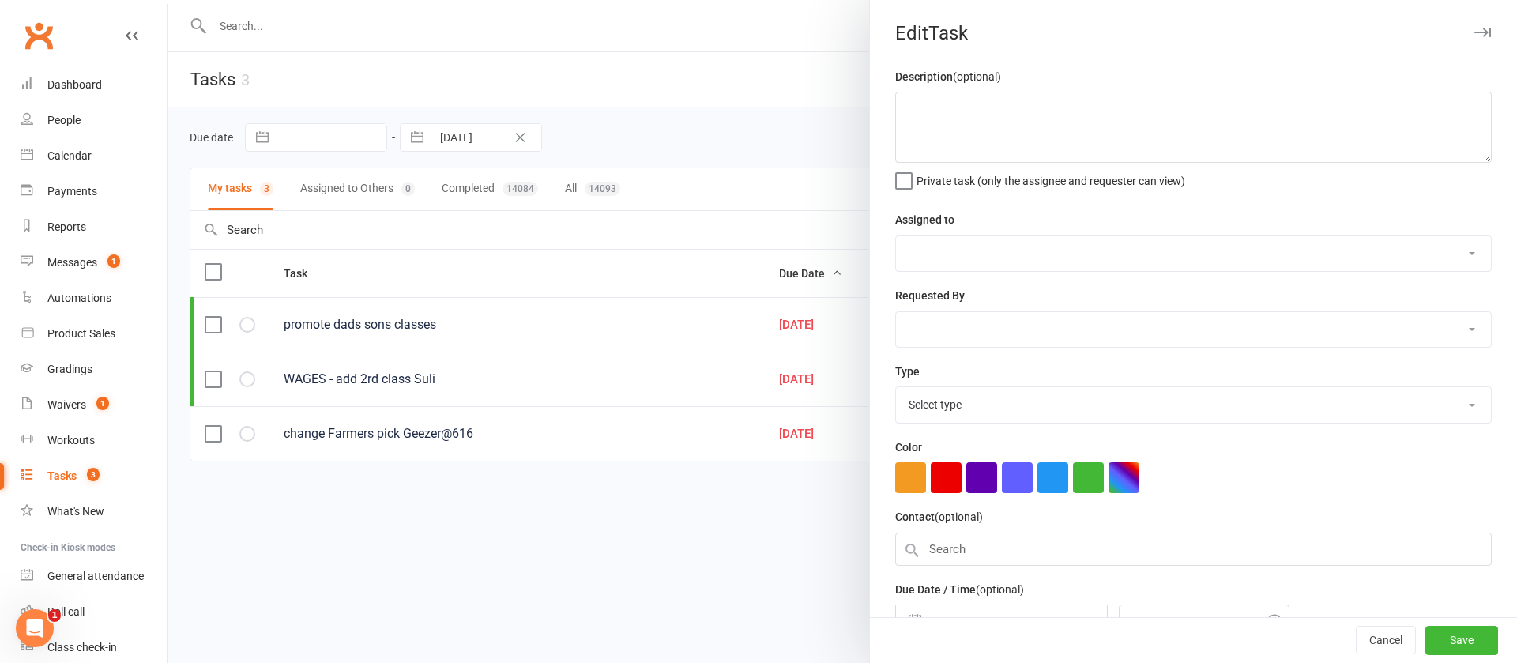
type textarea "change Farmers pick Geezer@616"
select select "12940"
type input "[DATE]"
type input "4:00pm"
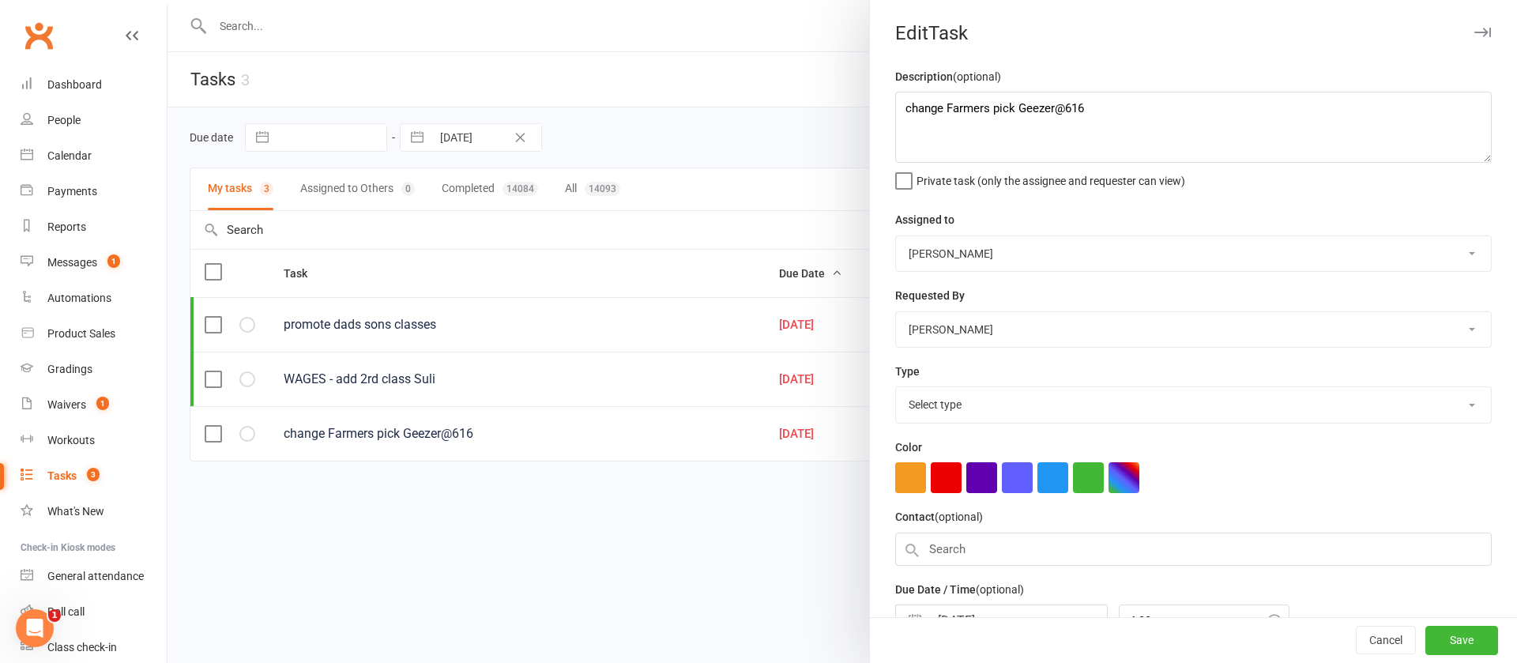
select select "26436"
drag, startPoint x: 936, startPoint y: 111, endPoint x: 869, endPoint y: 80, distance: 73.9
click at [870, 107] on div "Description (optional) change Farmers pick Geezer@616 Private task (only the as…" at bounding box center [1193, 388] width 647 height 642
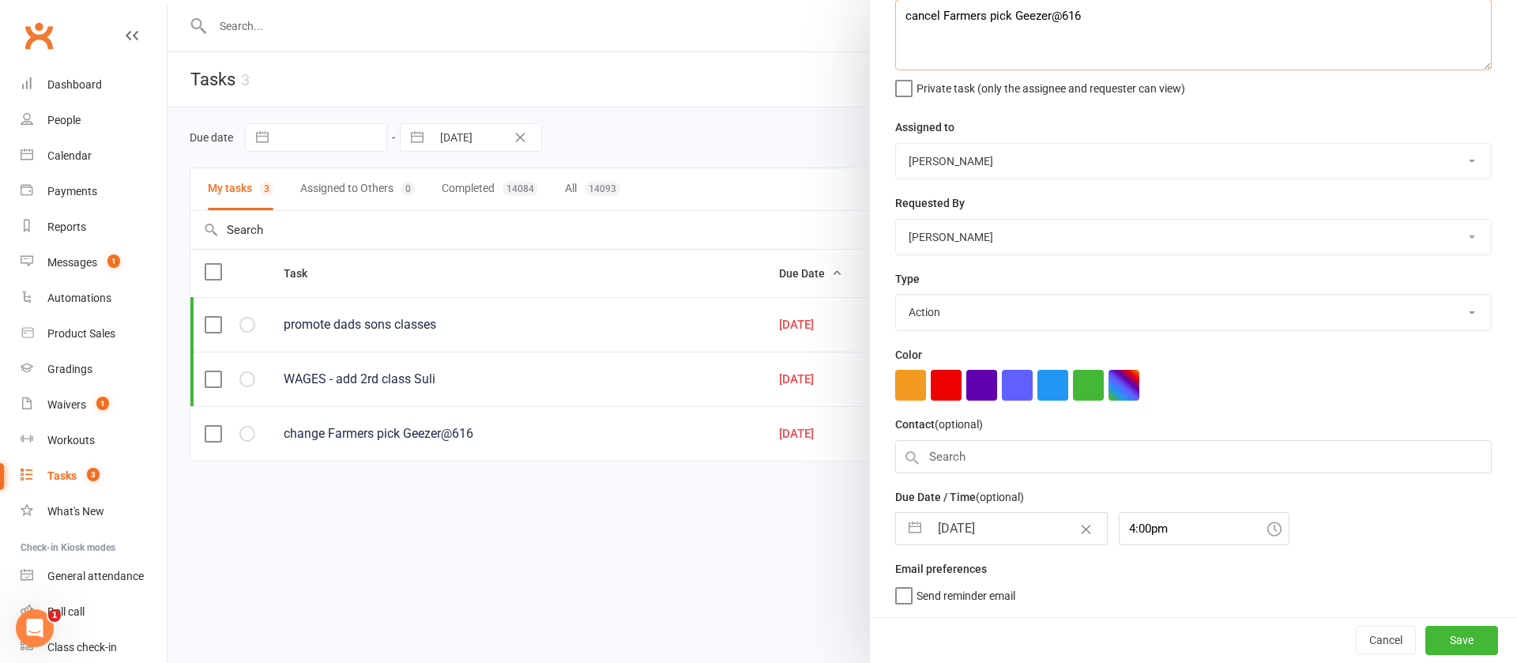
type textarea "cancel Farmers pick Geezer@616"
select select "7"
select select "2025"
select select "8"
select select "2025"
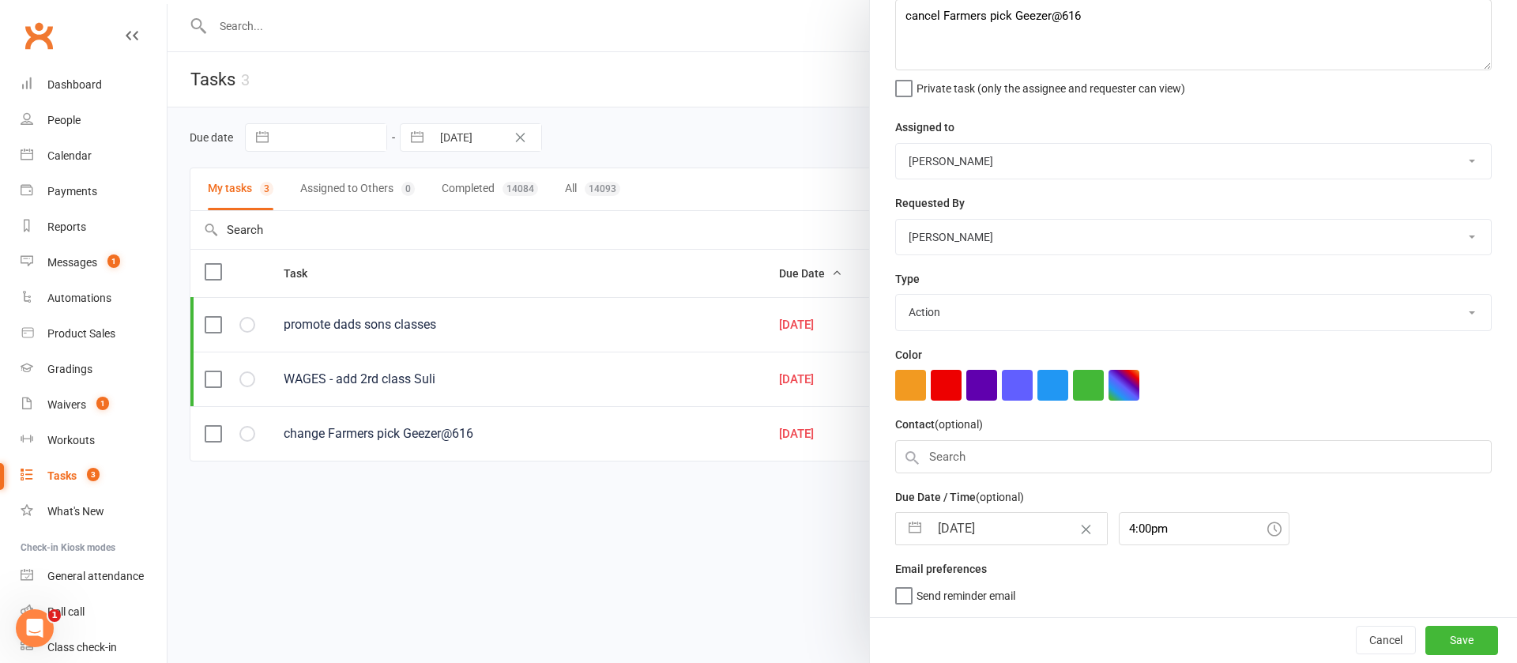
select select "9"
select select "2025"
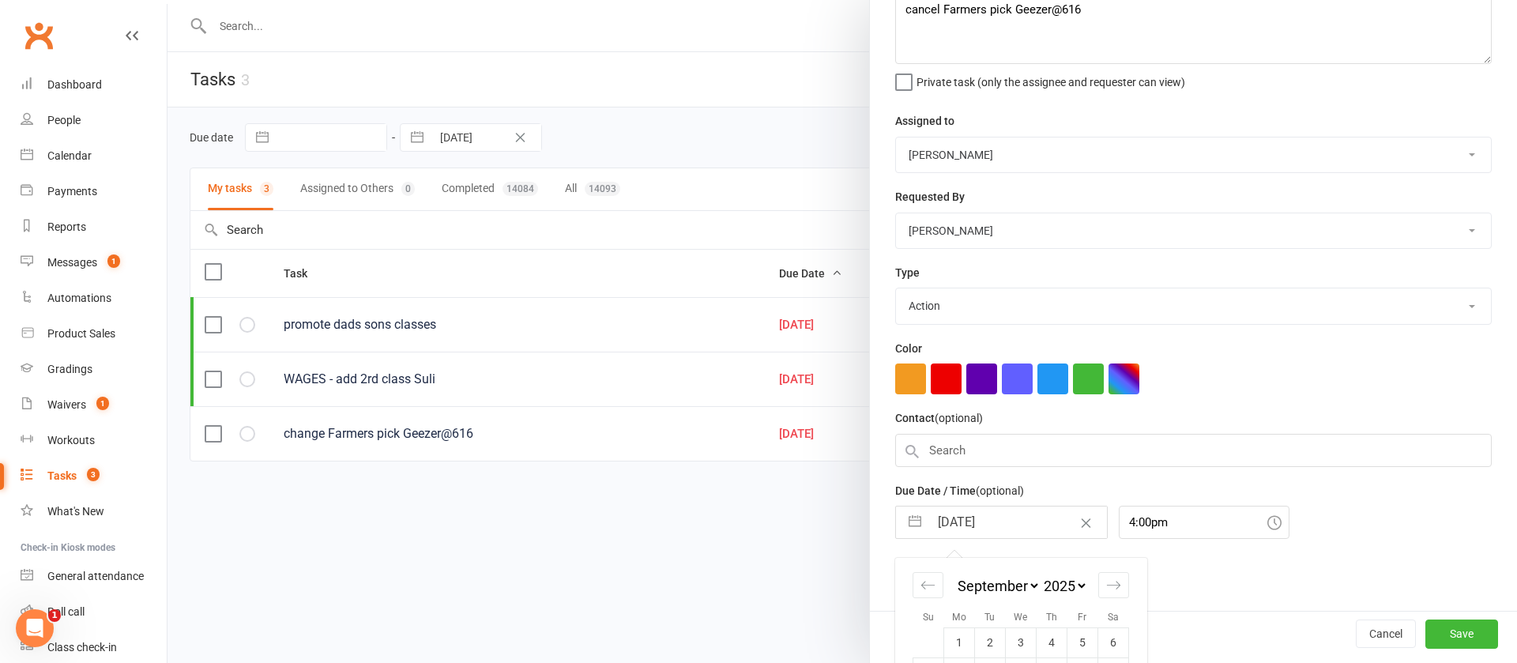
click at [998, 521] on input "[DATE]" at bounding box center [1018, 522] width 178 height 32
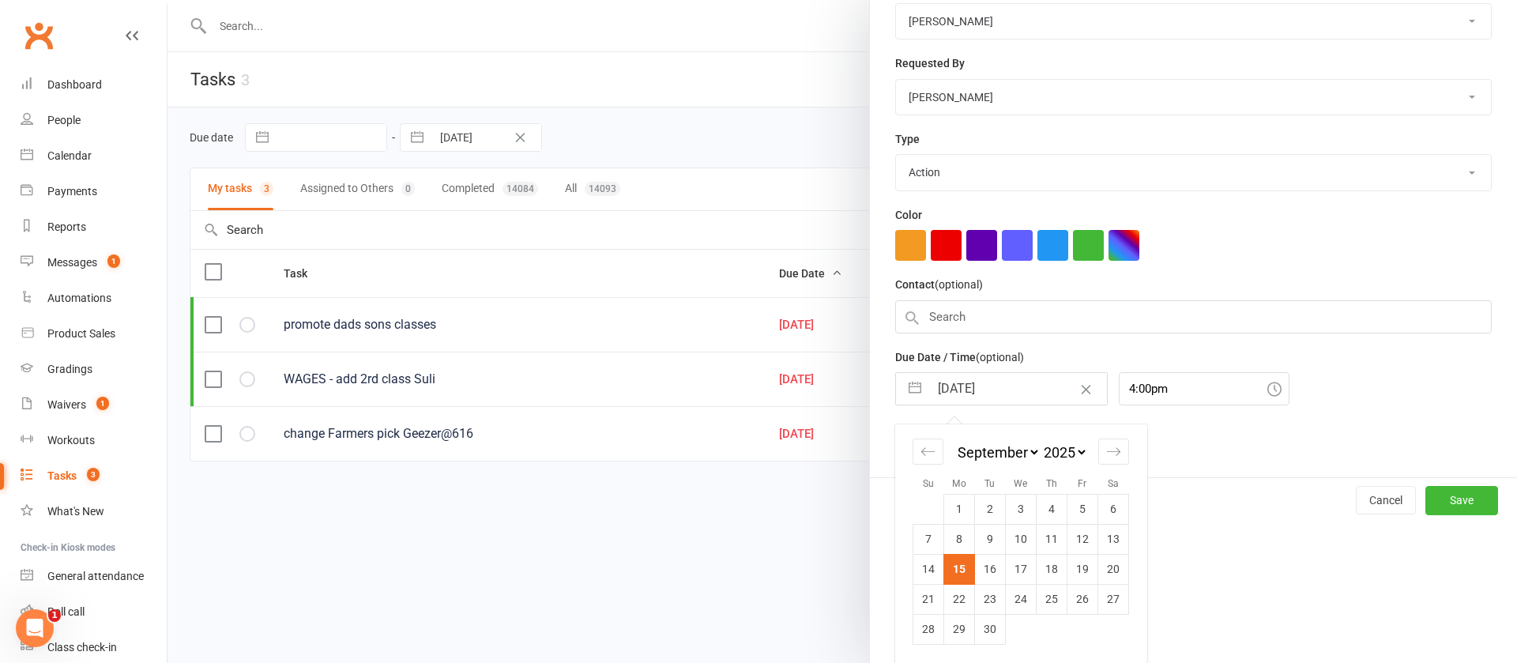
drag, startPoint x: 1005, startPoint y: 565, endPoint x: 1018, endPoint y: 567, distance: 13.6
click at [1007, 567] on td "17" at bounding box center [1020, 569] width 31 height 30
type input "[DATE]"
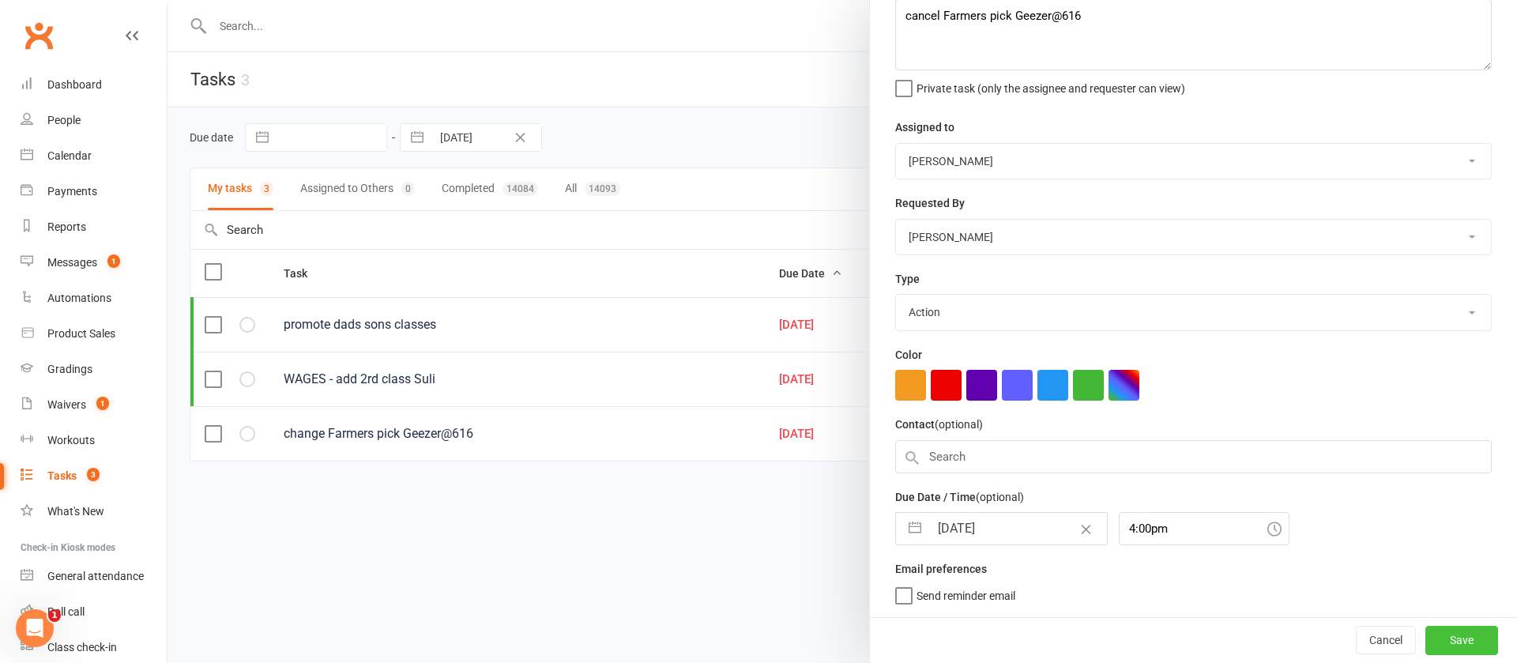
click at [1425, 632] on button "Save" at bounding box center [1461, 640] width 73 height 28
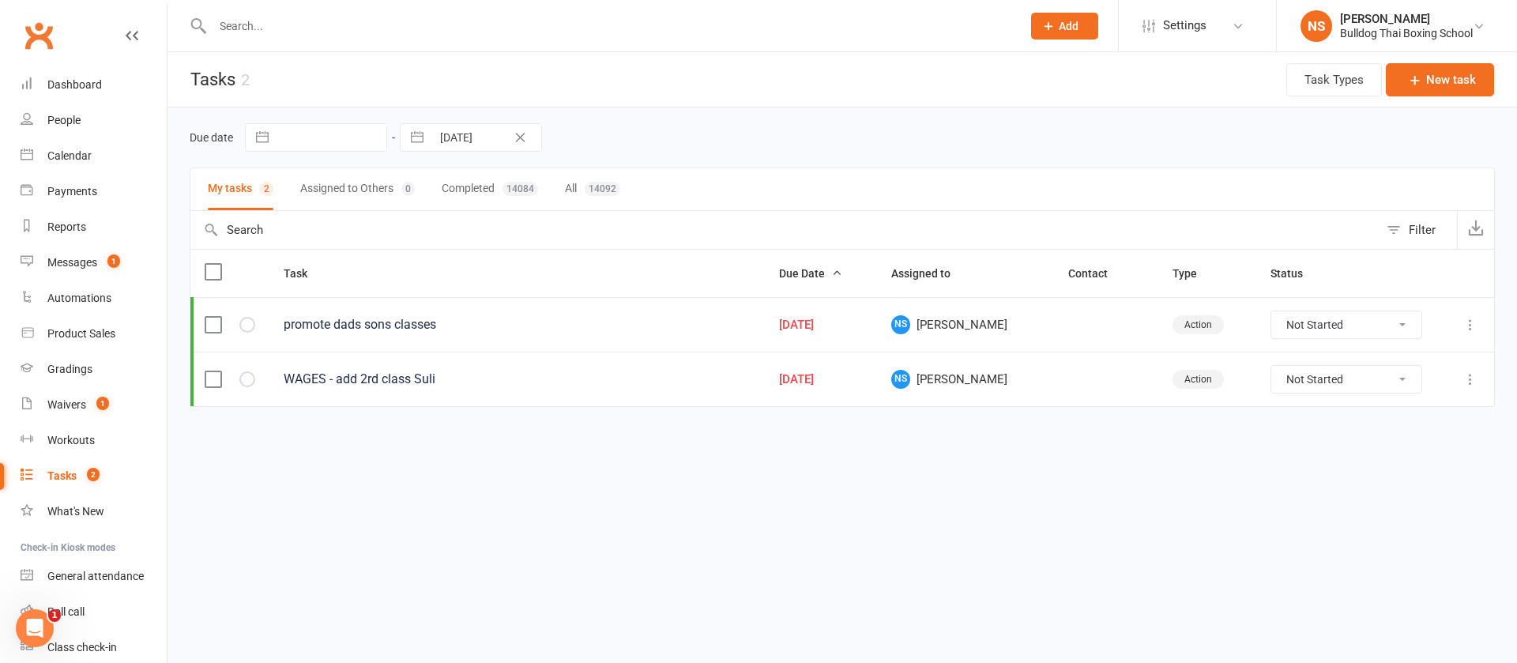
click at [1473, 323] on icon at bounding box center [1470, 325] width 16 height 16
click at [1412, 383] on link "Edit" at bounding box center [1400, 386] width 156 height 32
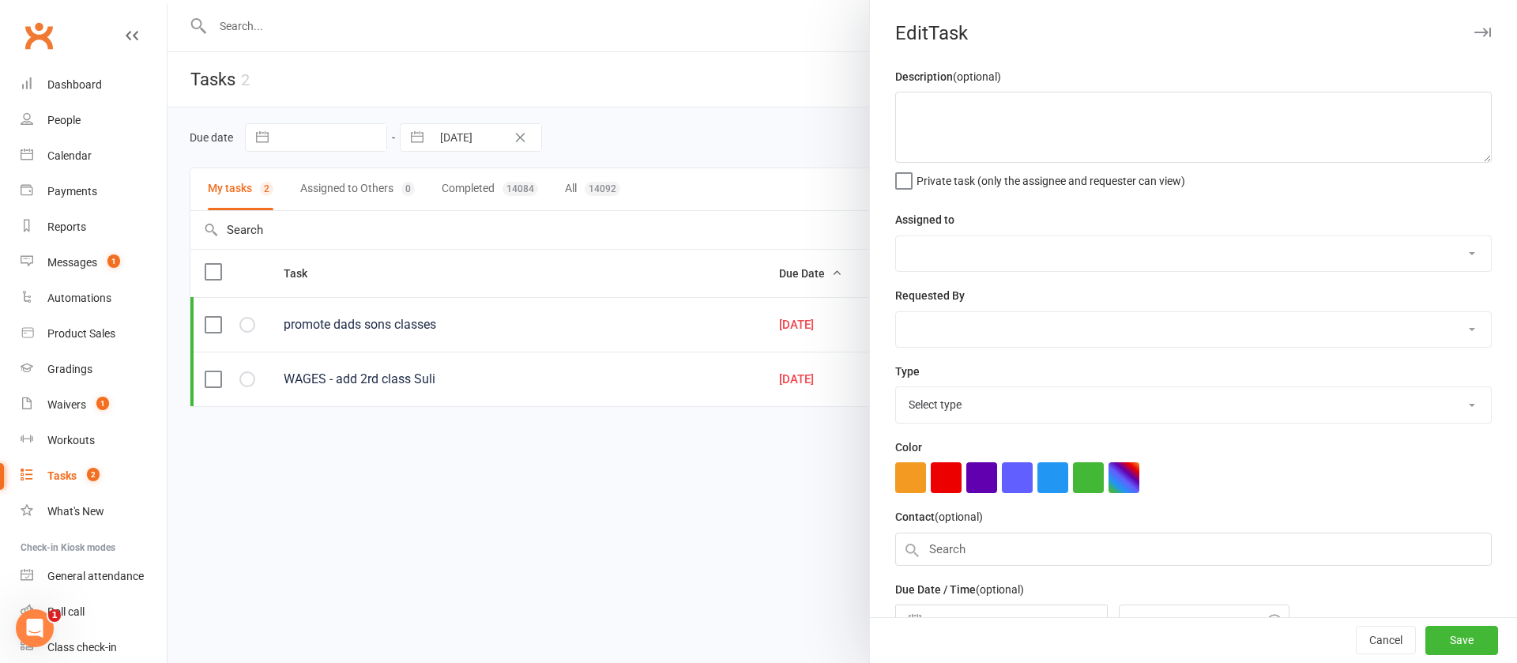
type textarea "promote dads sons classes"
select select "12940"
type input "[DATE]"
type input "6:15am"
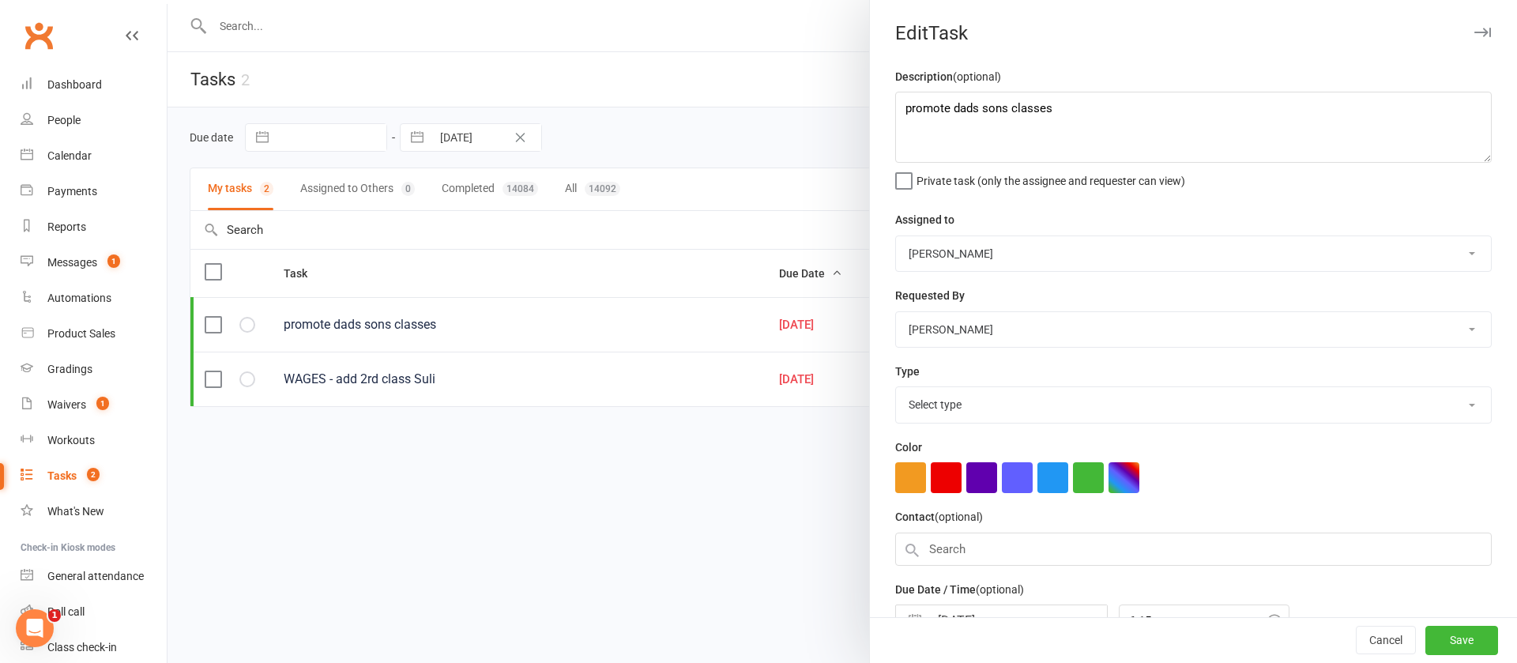
select select "26436"
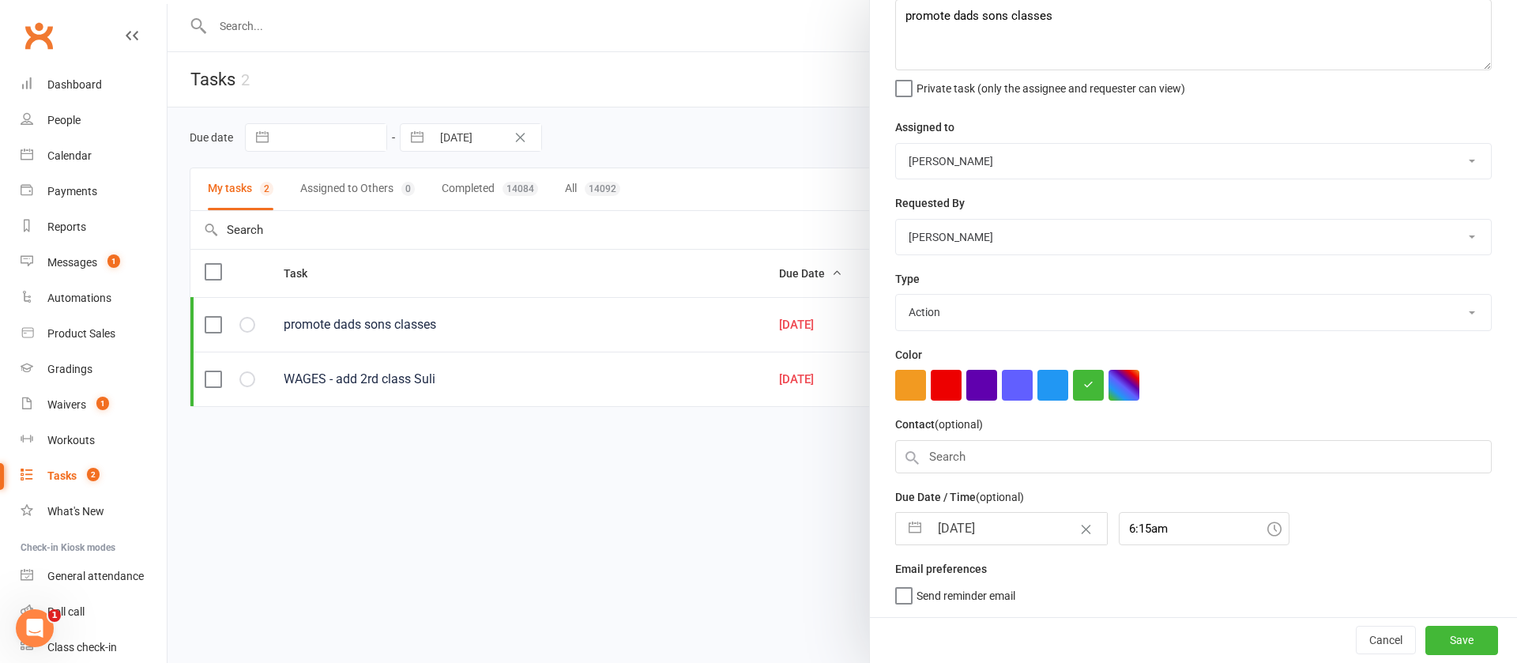
click at [1004, 521] on input "[DATE]" at bounding box center [1018, 529] width 178 height 32
select select "7"
select select "2025"
select select "8"
select select "2025"
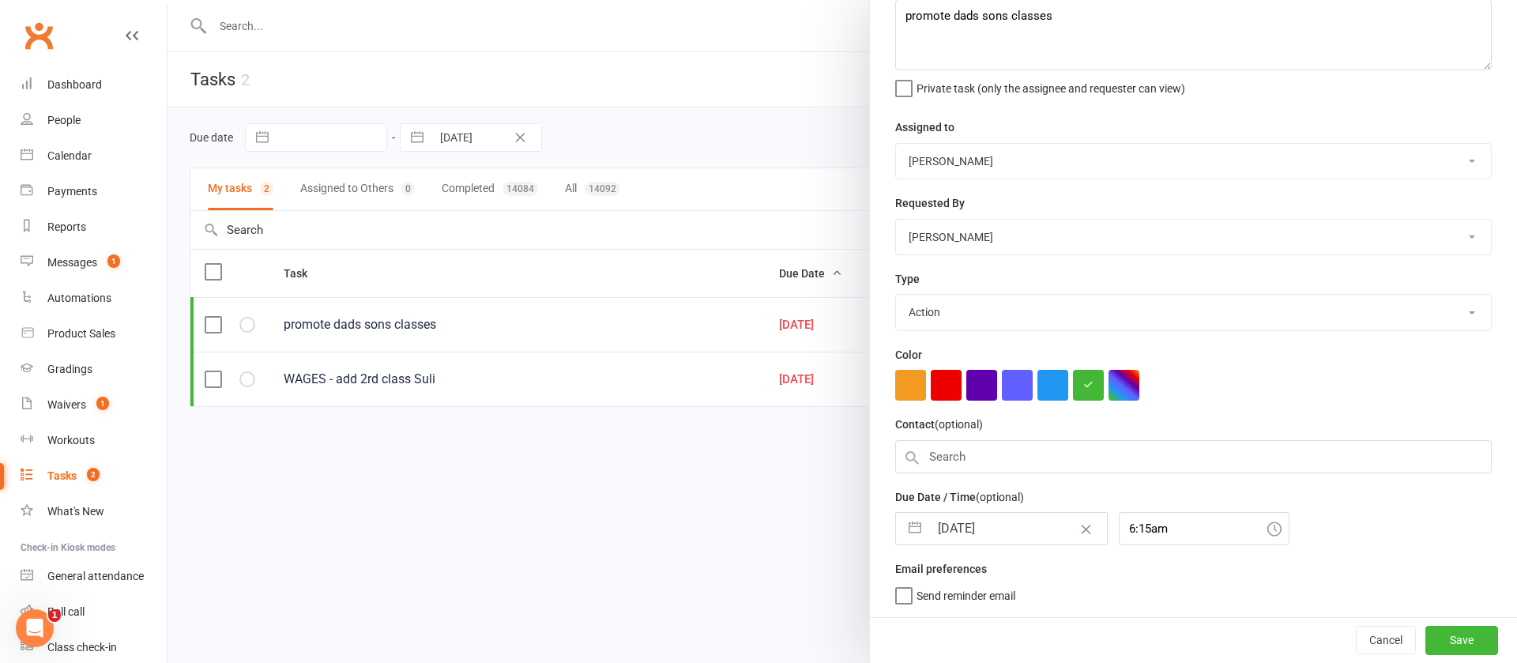
select select "9"
select select "2025"
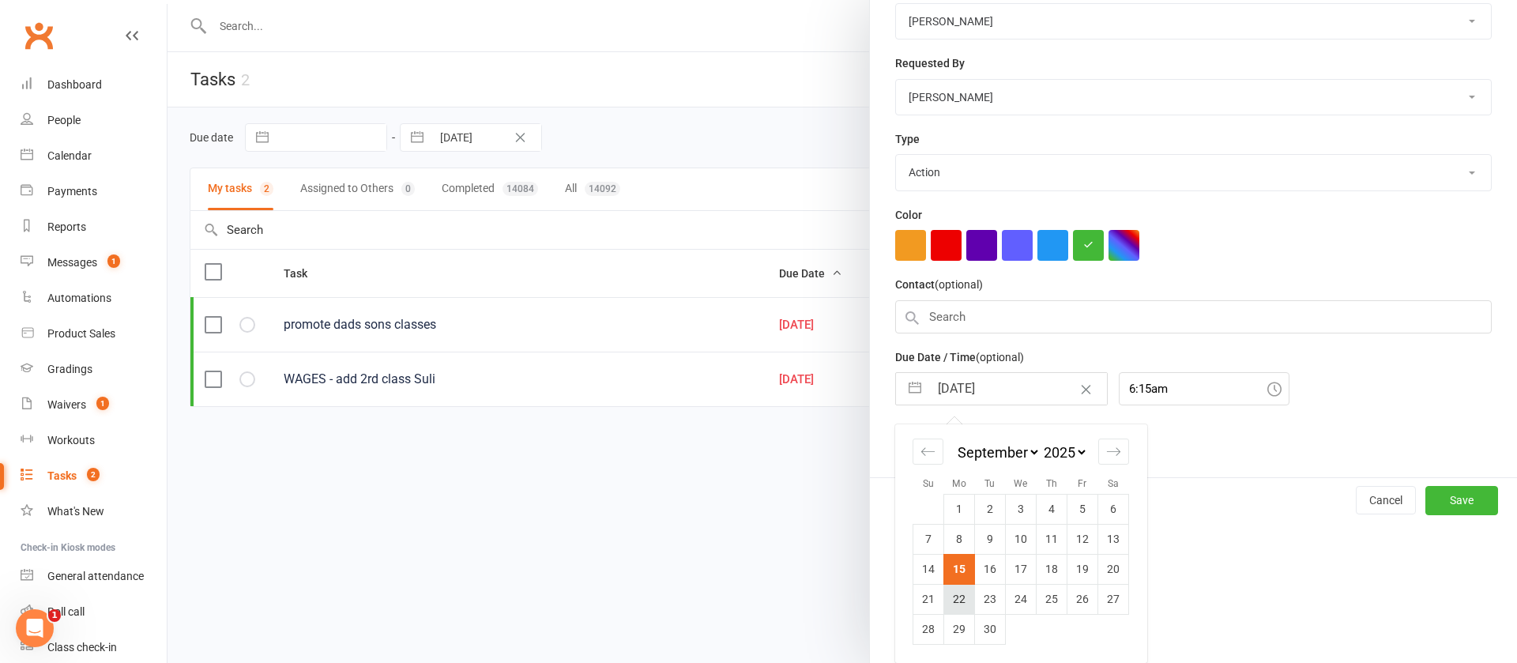
click at [953, 596] on td "22" at bounding box center [959, 599] width 31 height 30
type input "[DATE]"
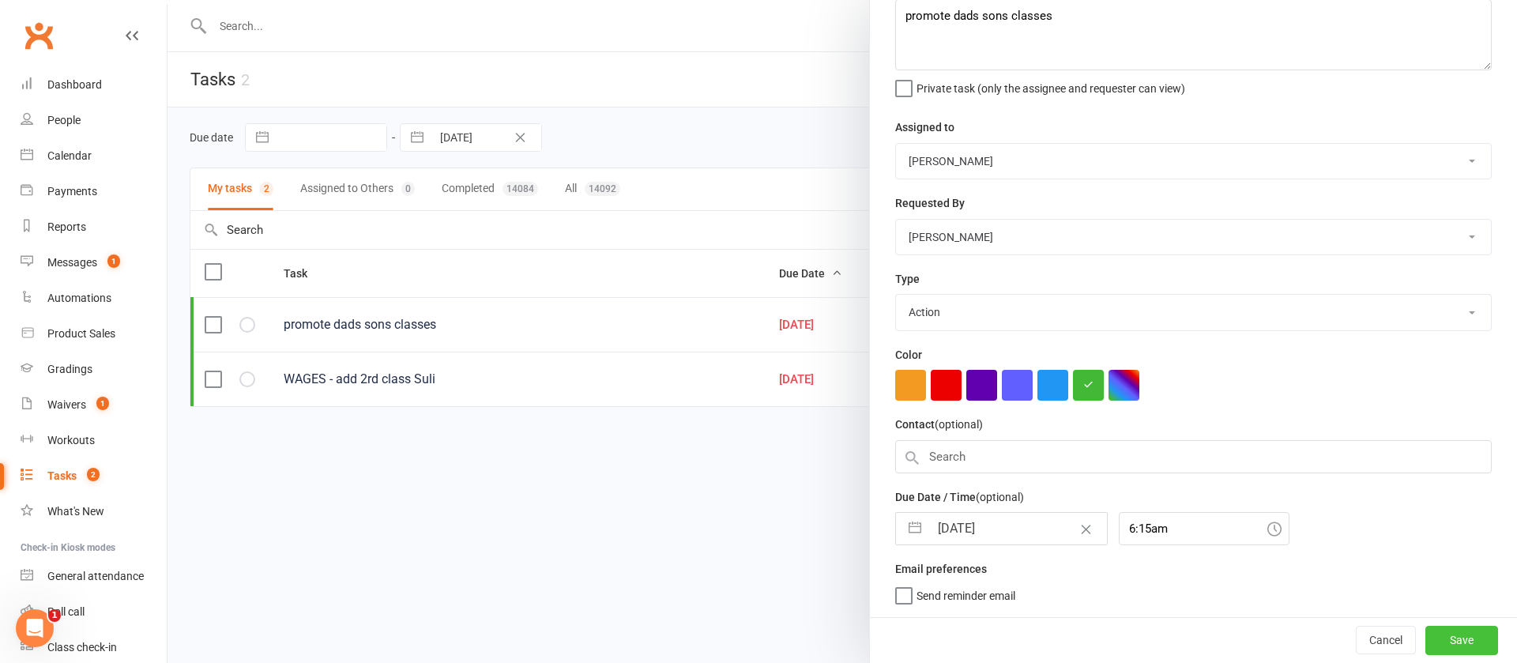
click at [1425, 635] on button "Save" at bounding box center [1461, 640] width 73 height 28
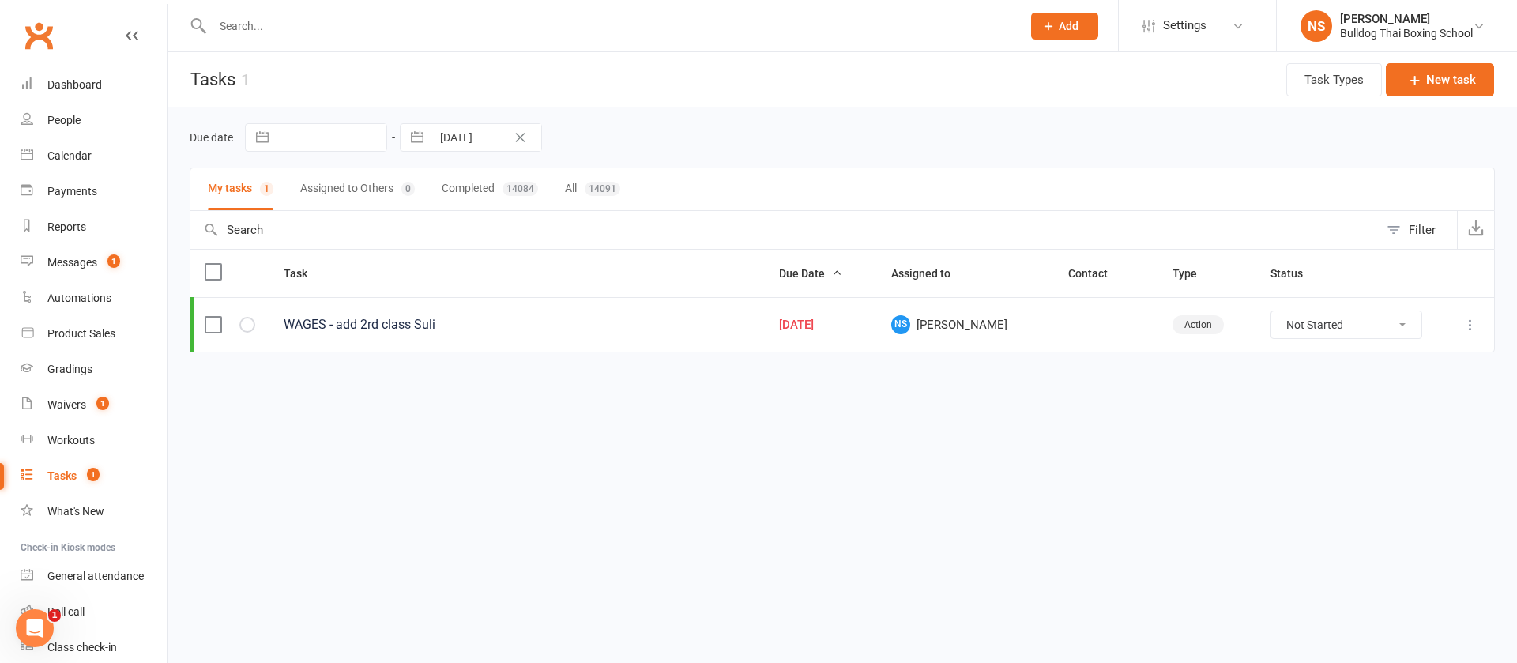
click at [267, 18] on input "text" at bounding box center [609, 26] width 802 height 22
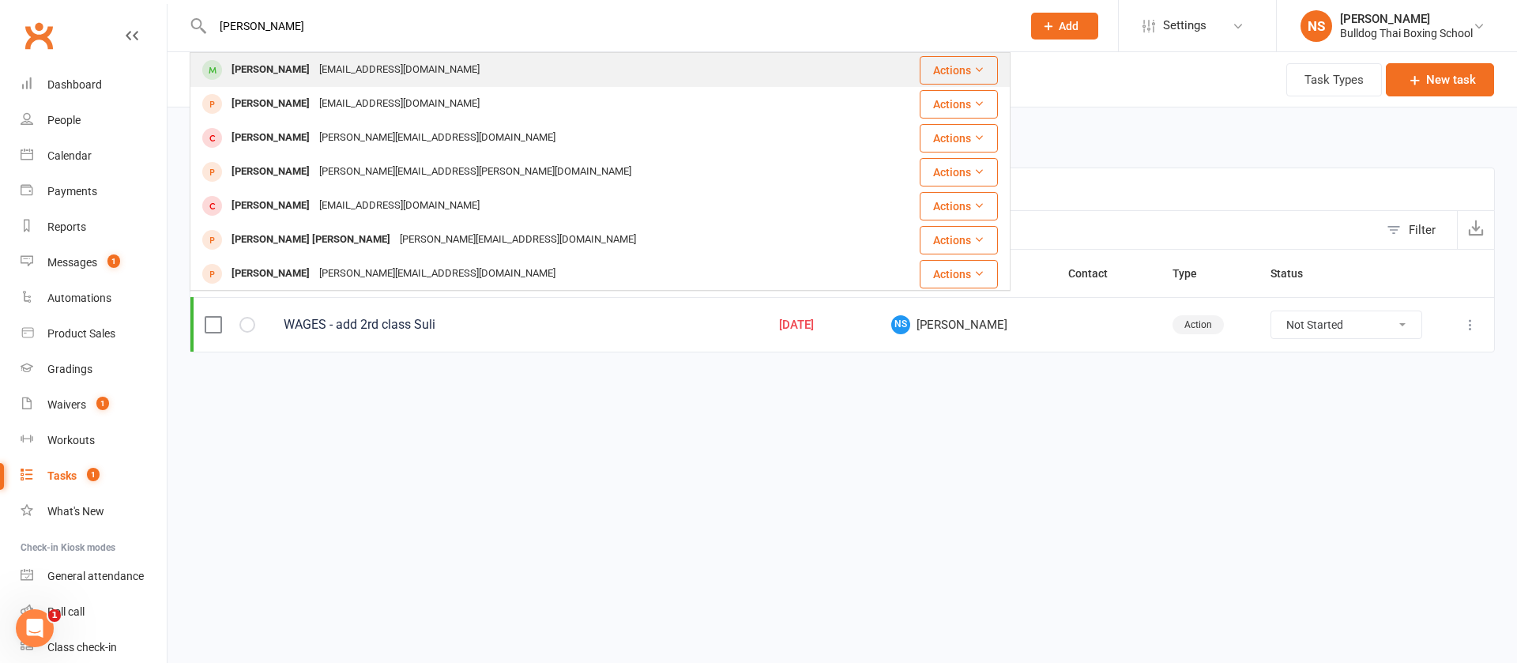
type input "[PERSON_NAME]"
click at [340, 74] on div "[EMAIL_ADDRESS][DOMAIN_NAME]" at bounding box center [399, 69] width 170 height 23
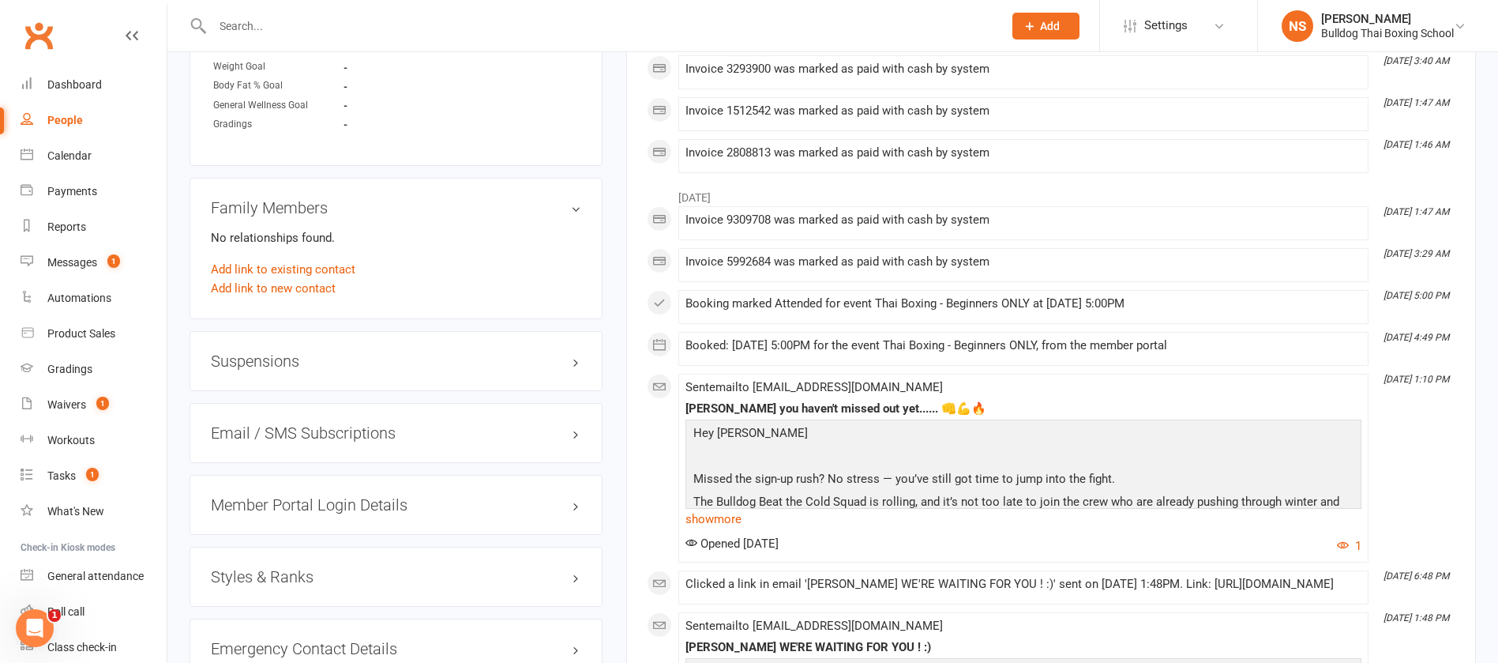
scroll to position [1185, 0]
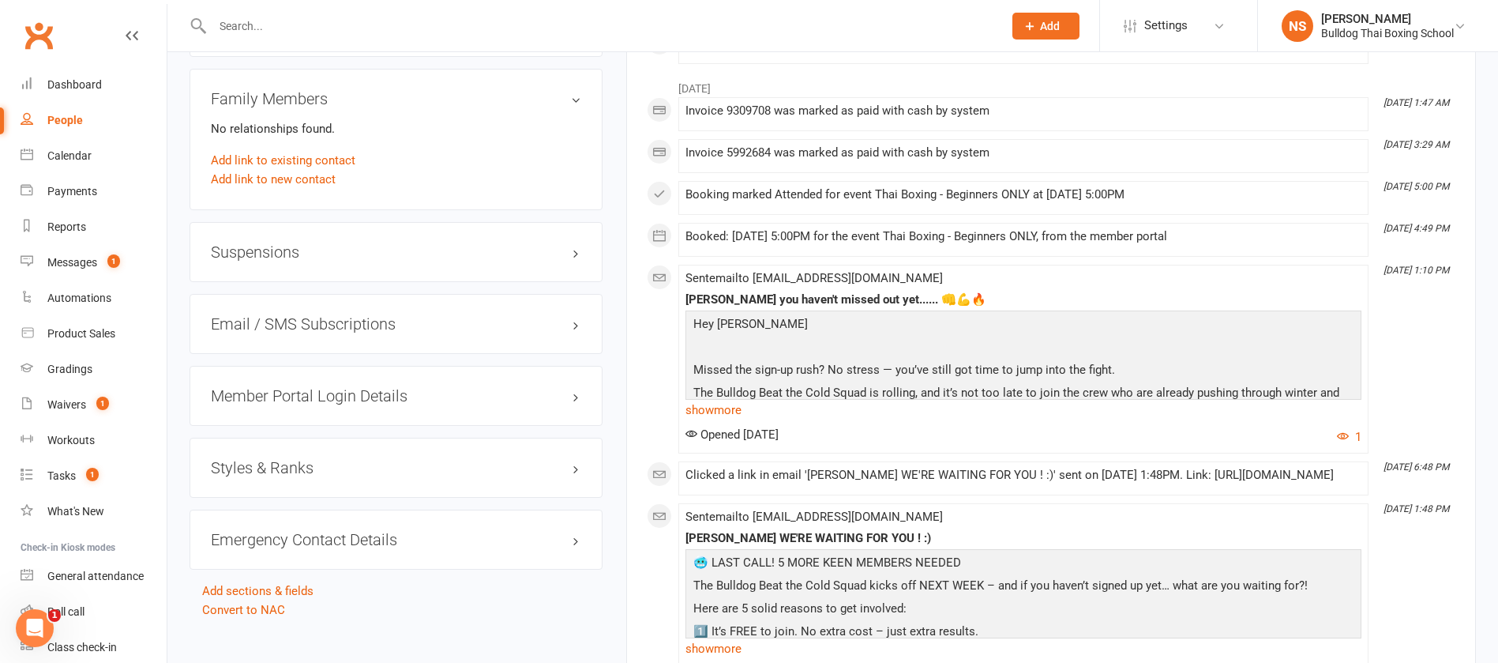
click at [260, 250] on h3 "Suspensions" at bounding box center [396, 251] width 370 height 17
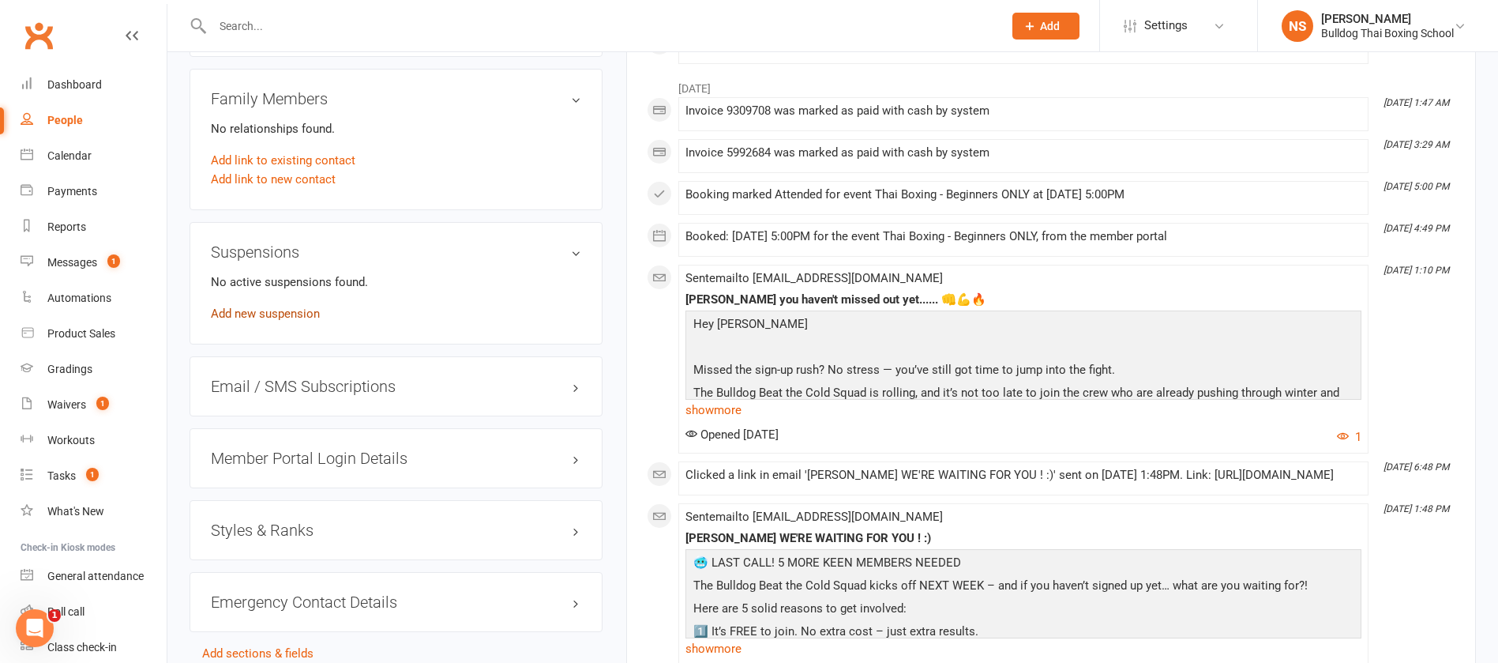
click at [258, 314] on link "Add new suspension" at bounding box center [265, 313] width 109 height 14
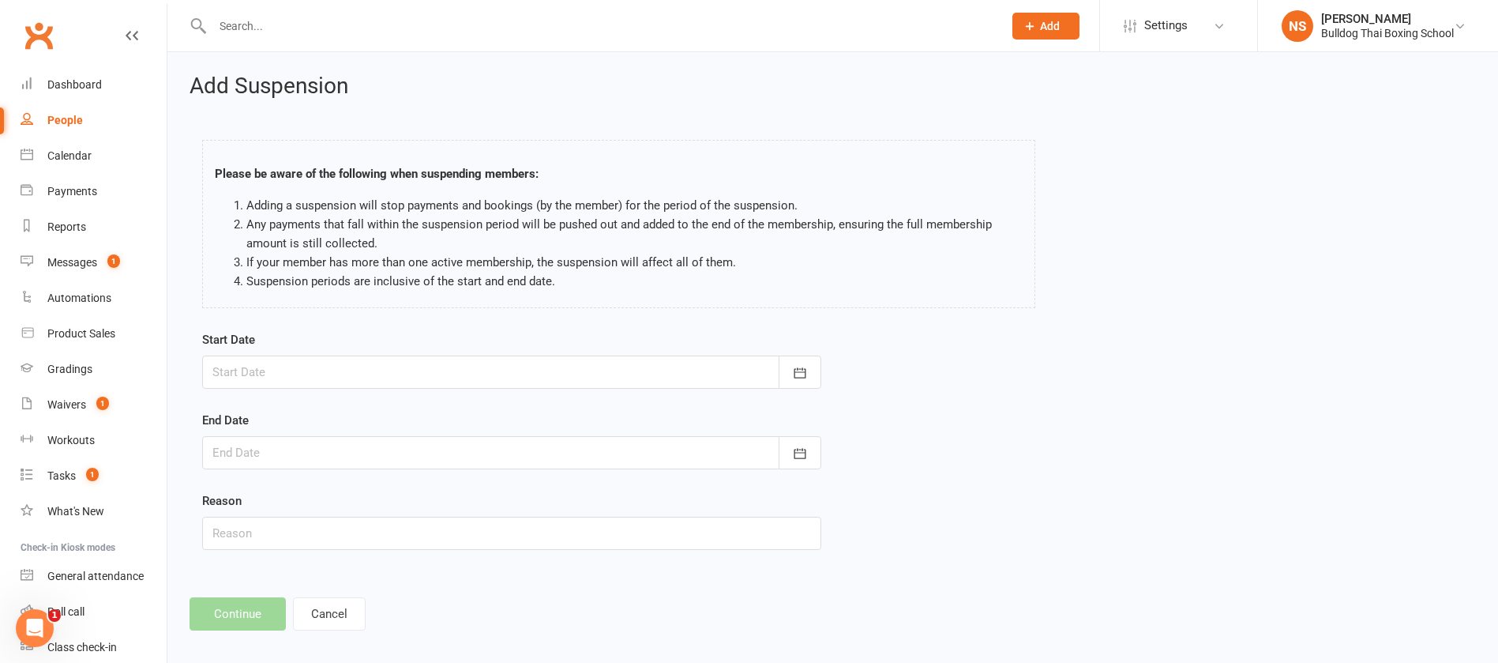
click at [266, 367] on div at bounding box center [511, 371] width 619 height 33
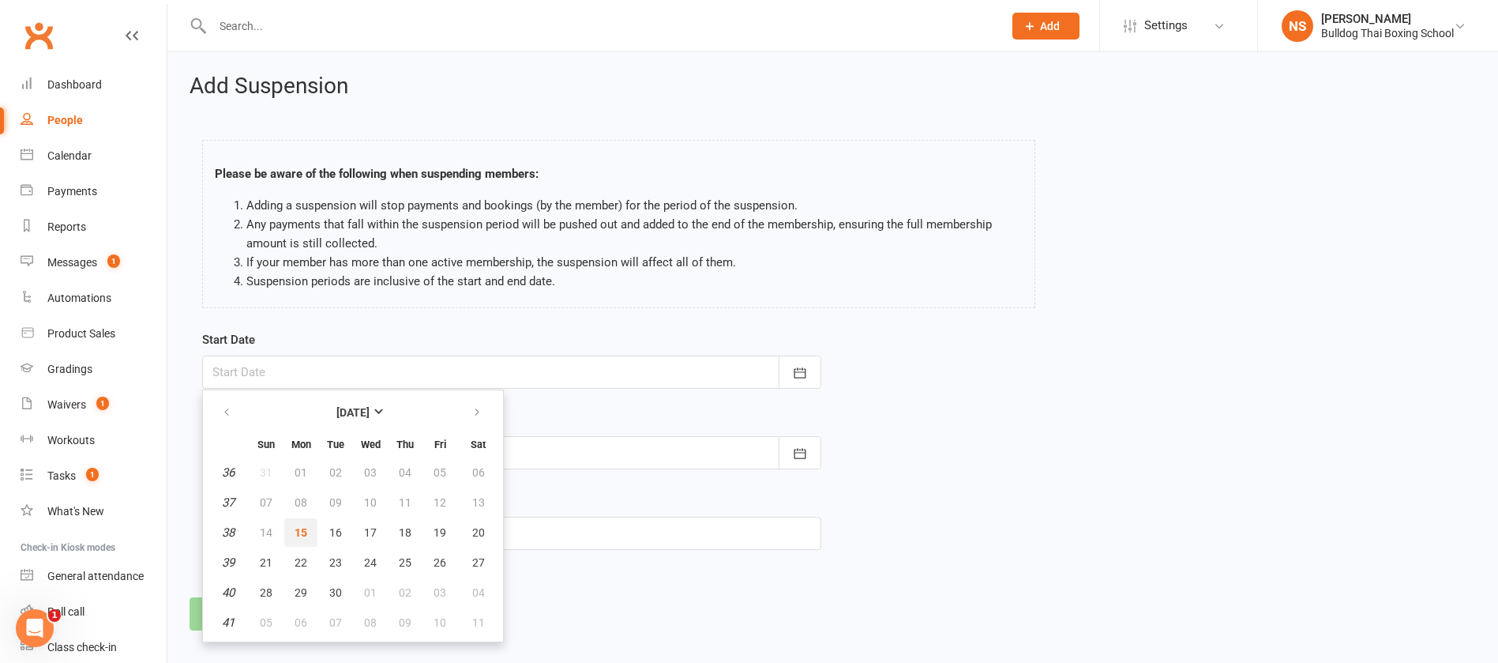
click at [291, 529] on button "15" at bounding box center [300, 532] width 33 height 28
type input "[DATE]"
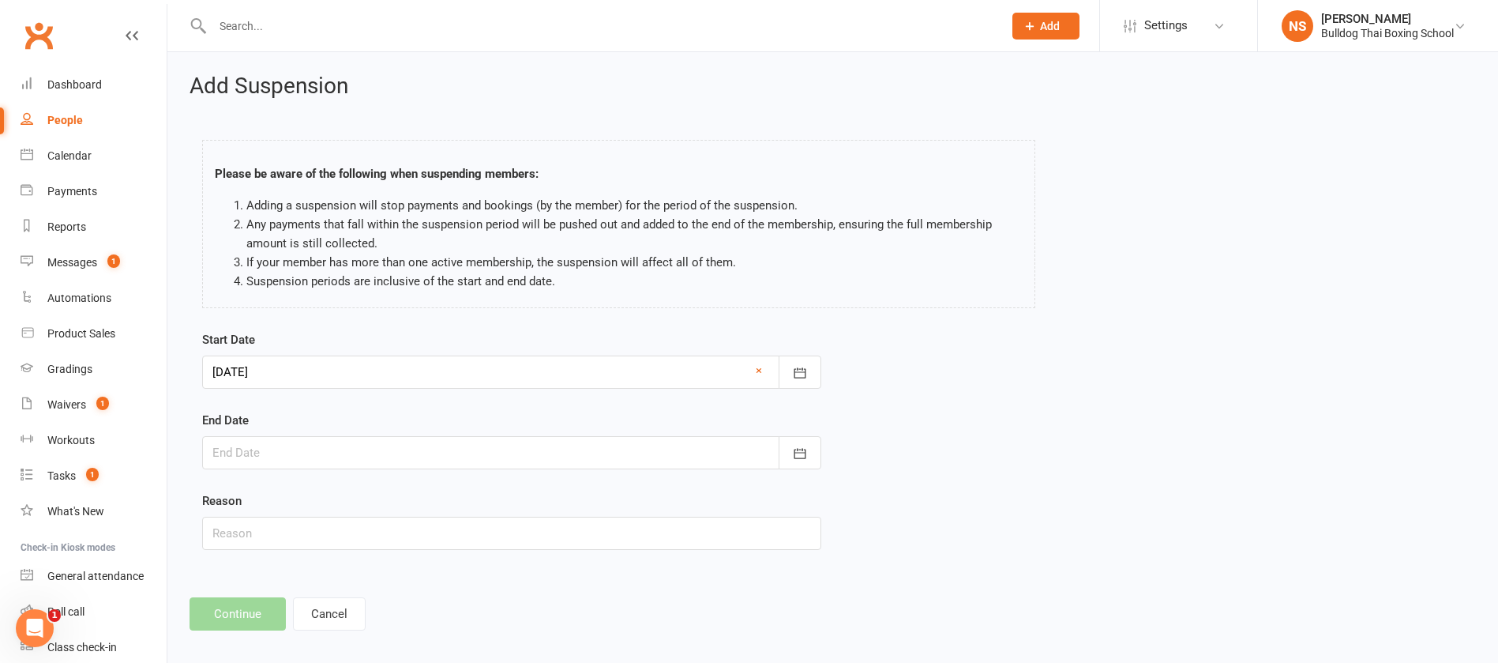
click at [267, 444] on div at bounding box center [511, 452] width 619 height 33
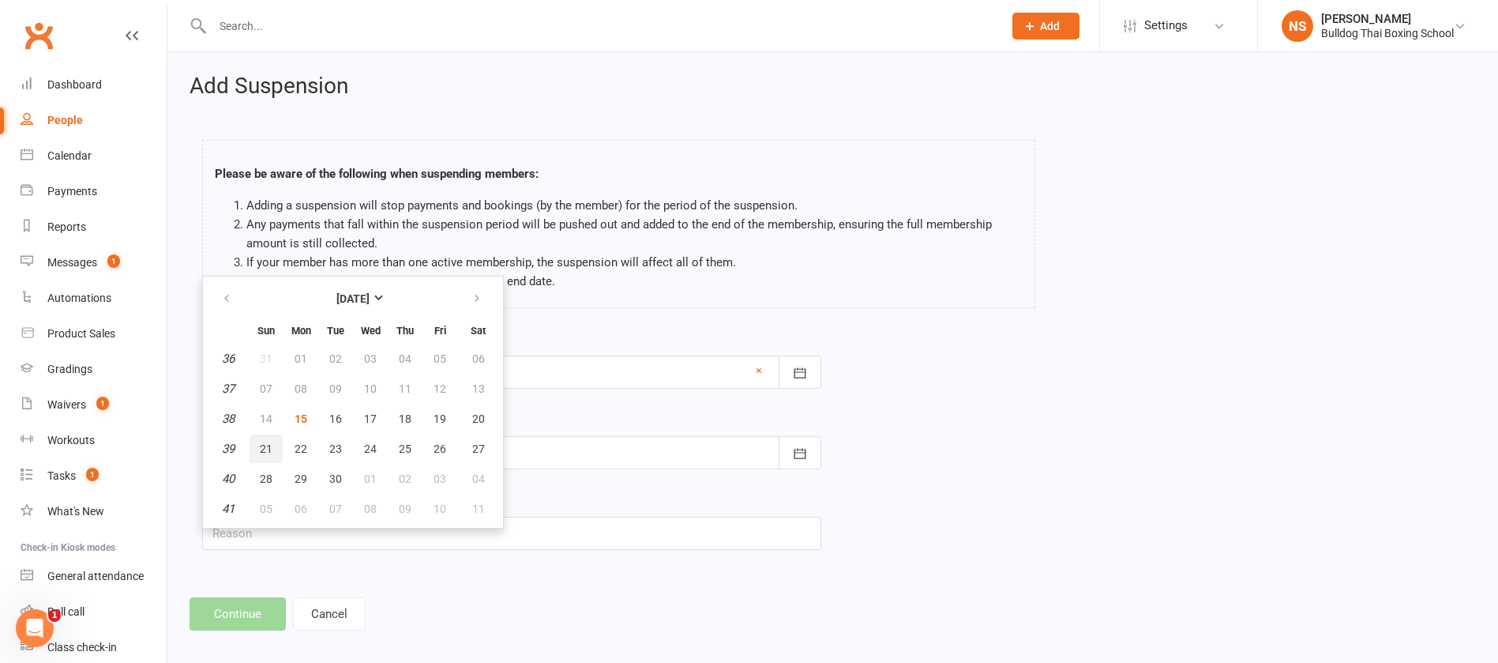
click at [264, 442] on span "21" at bounding box center [266, 448] width 13 height 13
type input "[DATE]"
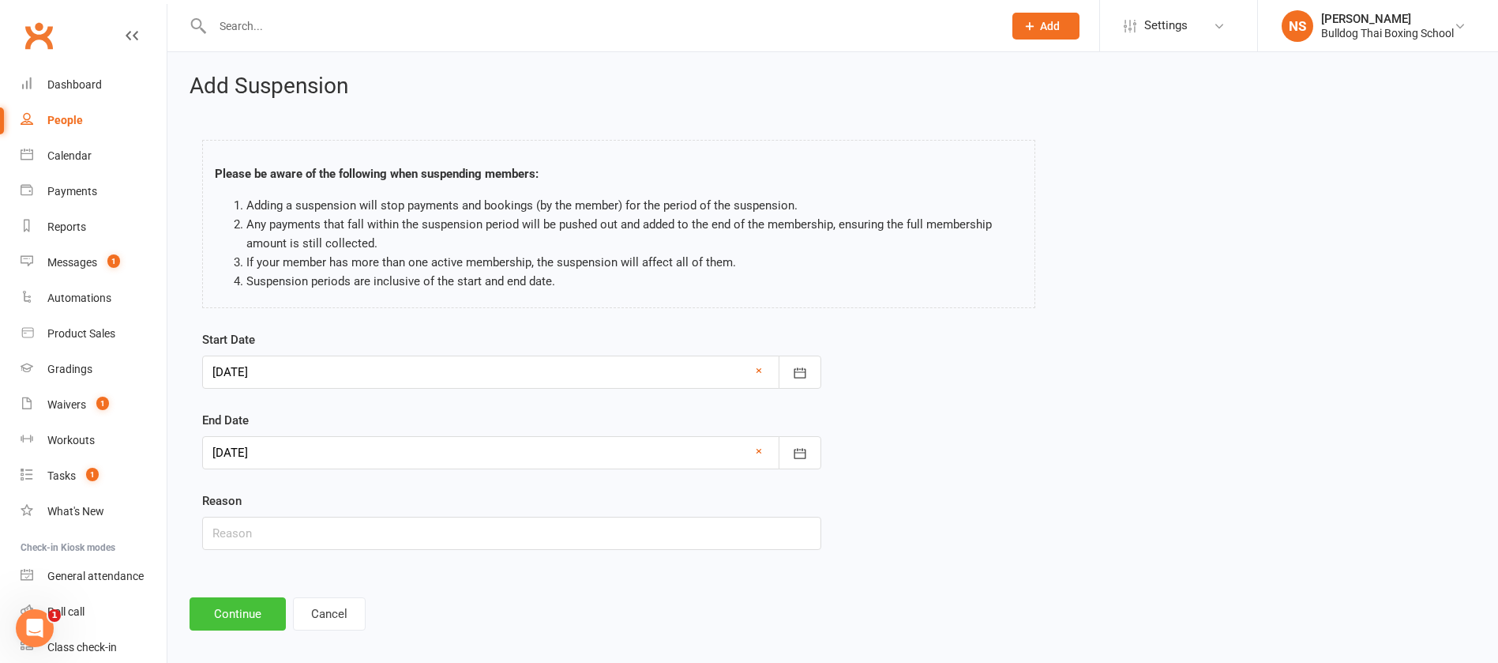
click at [239, 610] on button "Continue" at bounding box center [238, 613] width 96 height 33
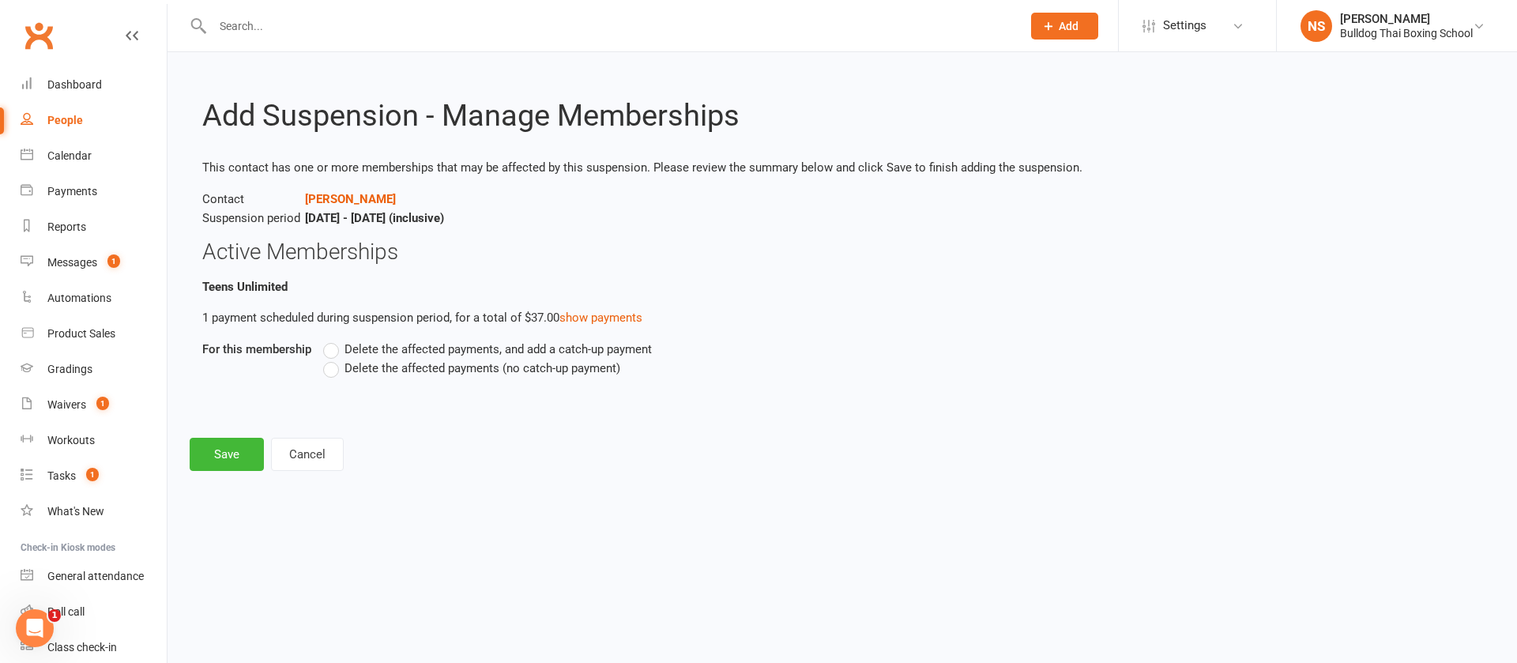
click at [330, 369] on label "Delete the affected payments (no catch-up payment)" at bounding box center [471, 368] width 297 height 19
click at [330, 359] on input "Delete the affected payments (no catch-up payment)" at bounding box center [328, 359] width 10 height 0
click at [239, 450] on button "Save" at bounding box center [227, 454] width 74 height 33
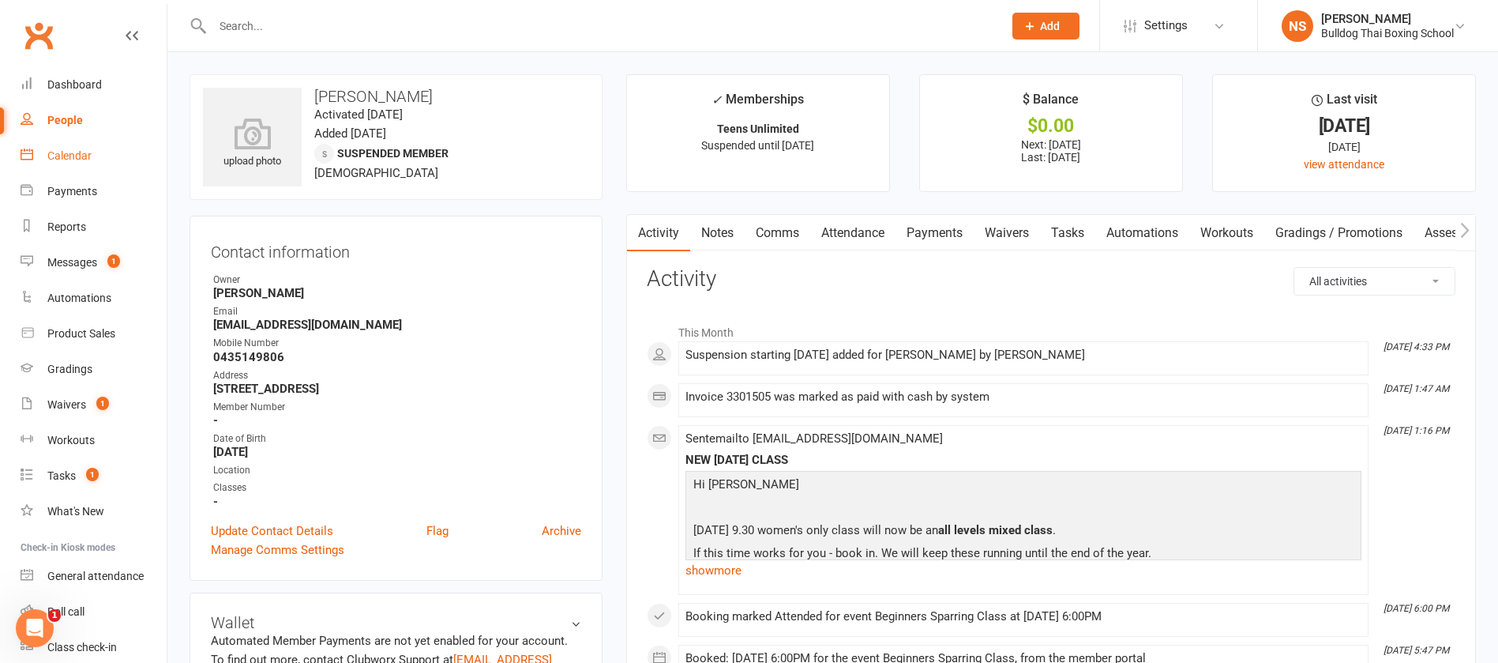
click at [61, 154] on div "Calendar" at bounding box center [69, 155] width 44 height 13
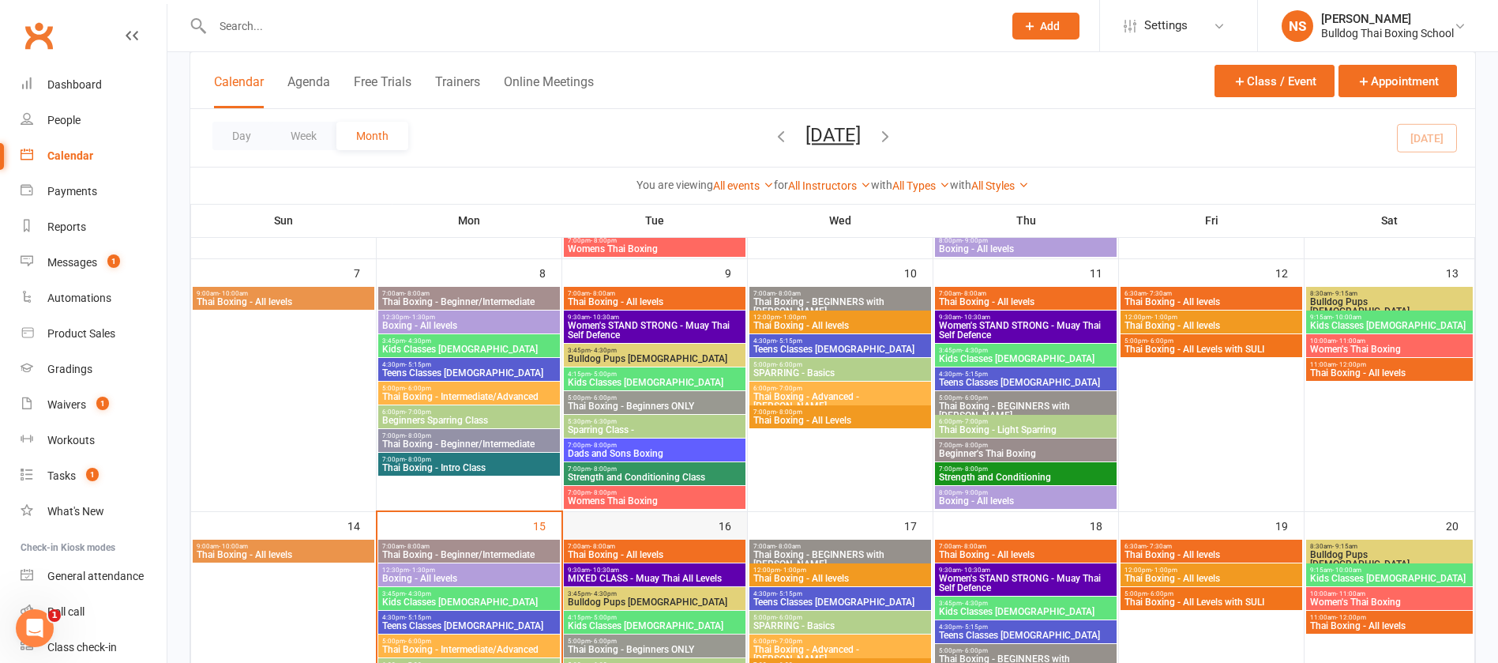
scroll to position [474, 0]
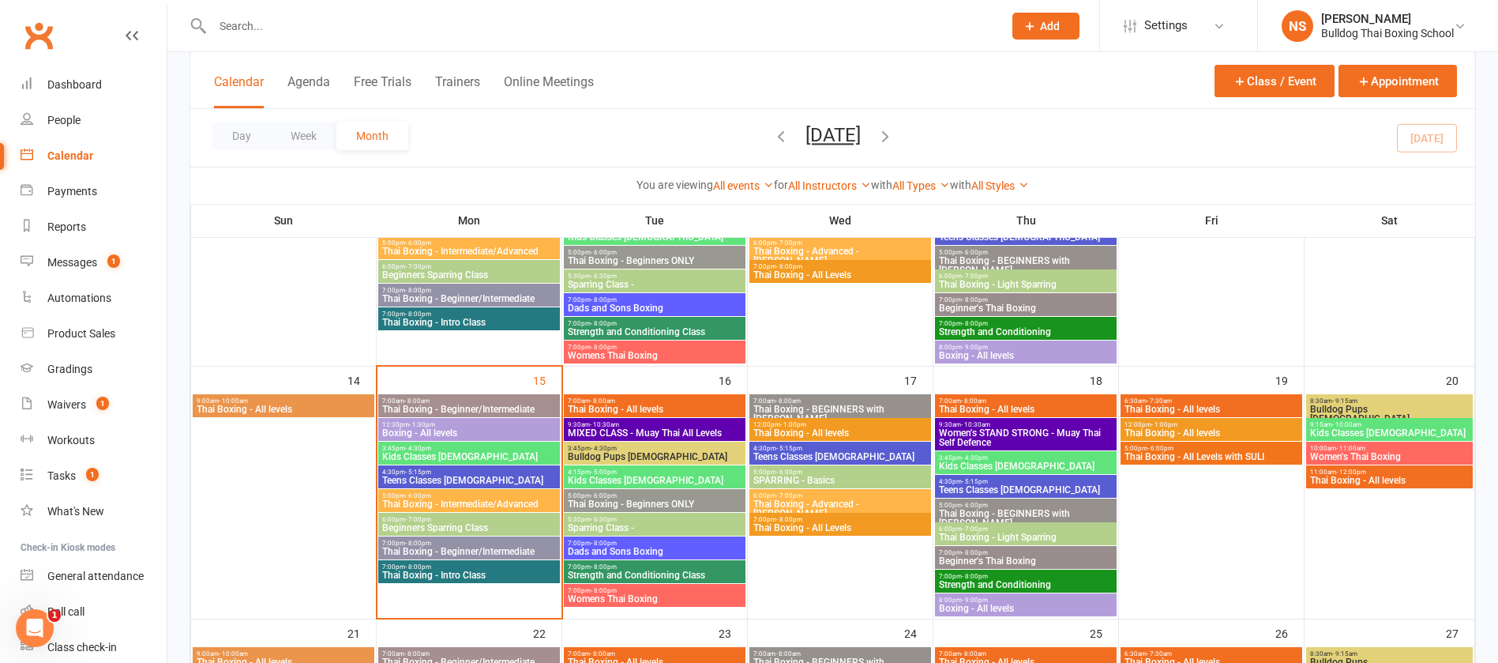
click at [633, 430] on span "MIXED CLASS - Muay Thai All Levels" at bounding box center [654, 432] width 175 height 9
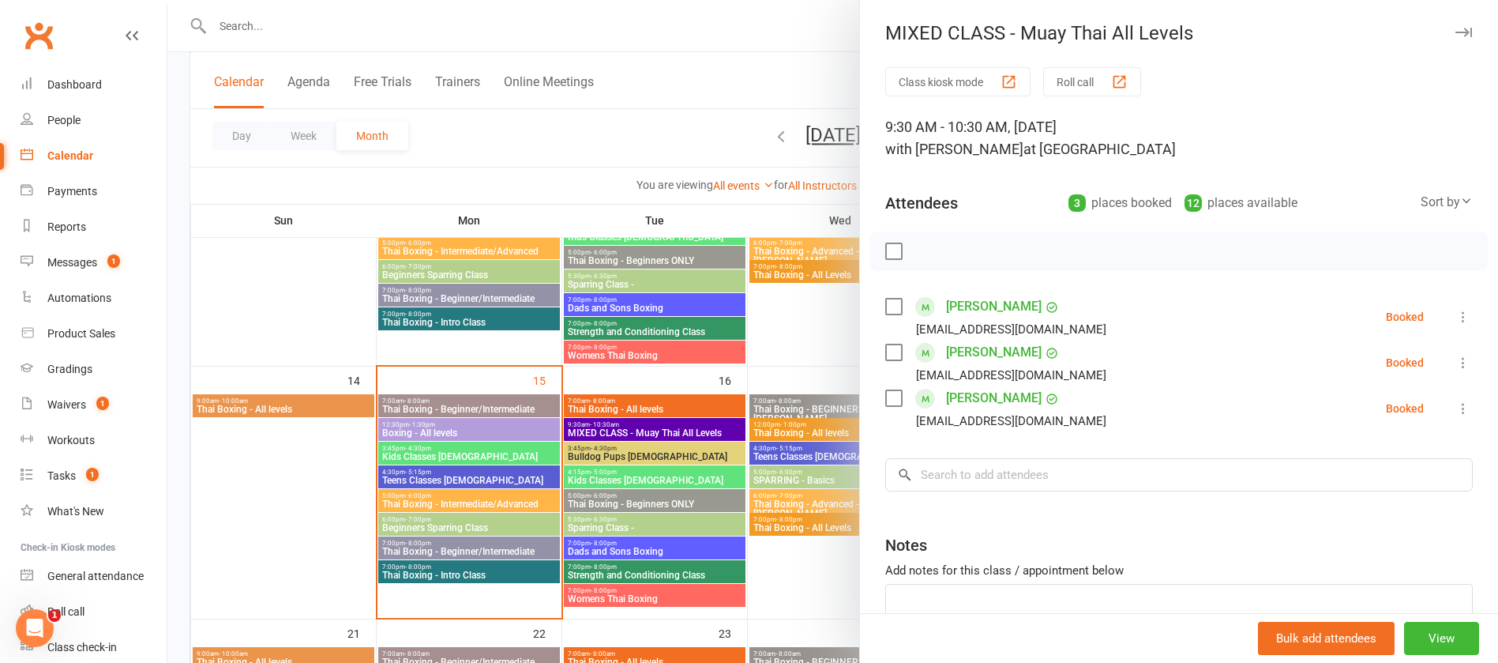
click at [631, 456] on div at bounding box center [832, 331] width 1331 height 663
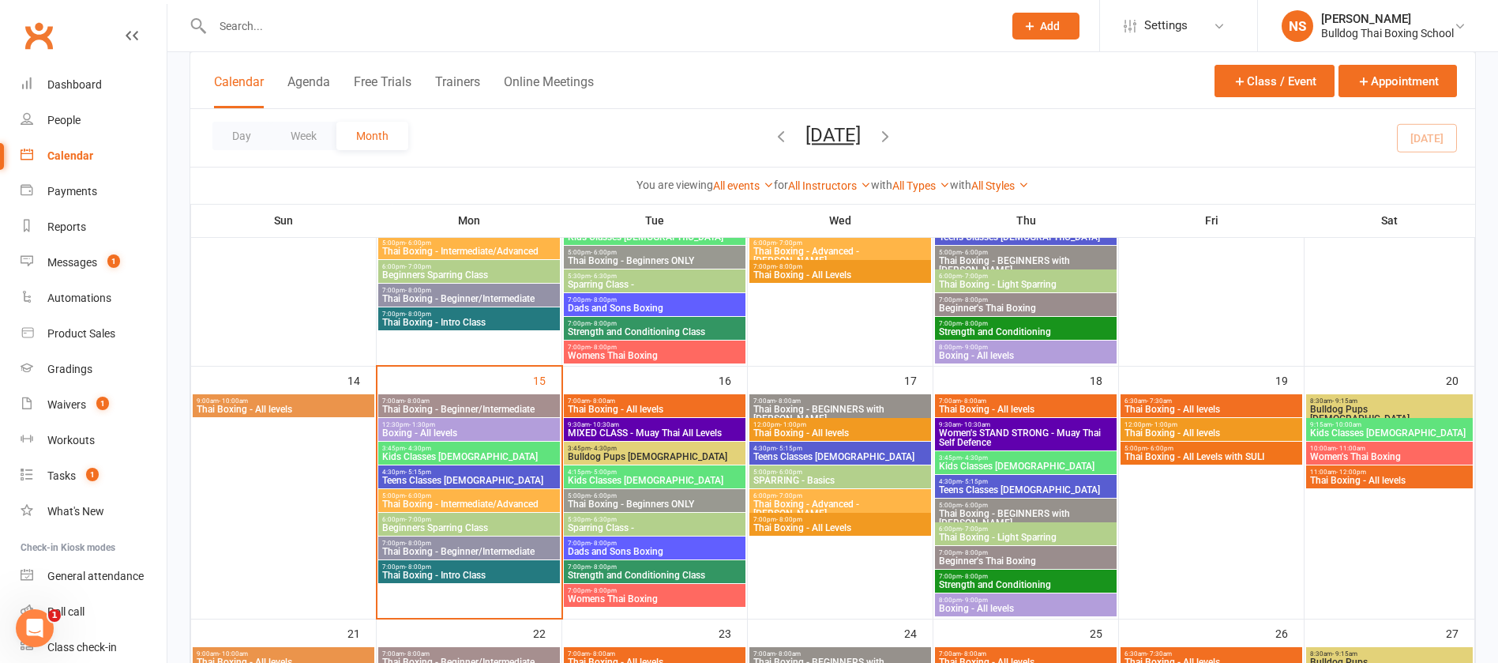
click at [630, 453] on span "Bulldog Pups [DEMOGRAPHIC_DATA]" at bounding box center [654, 456] width 175 height 9
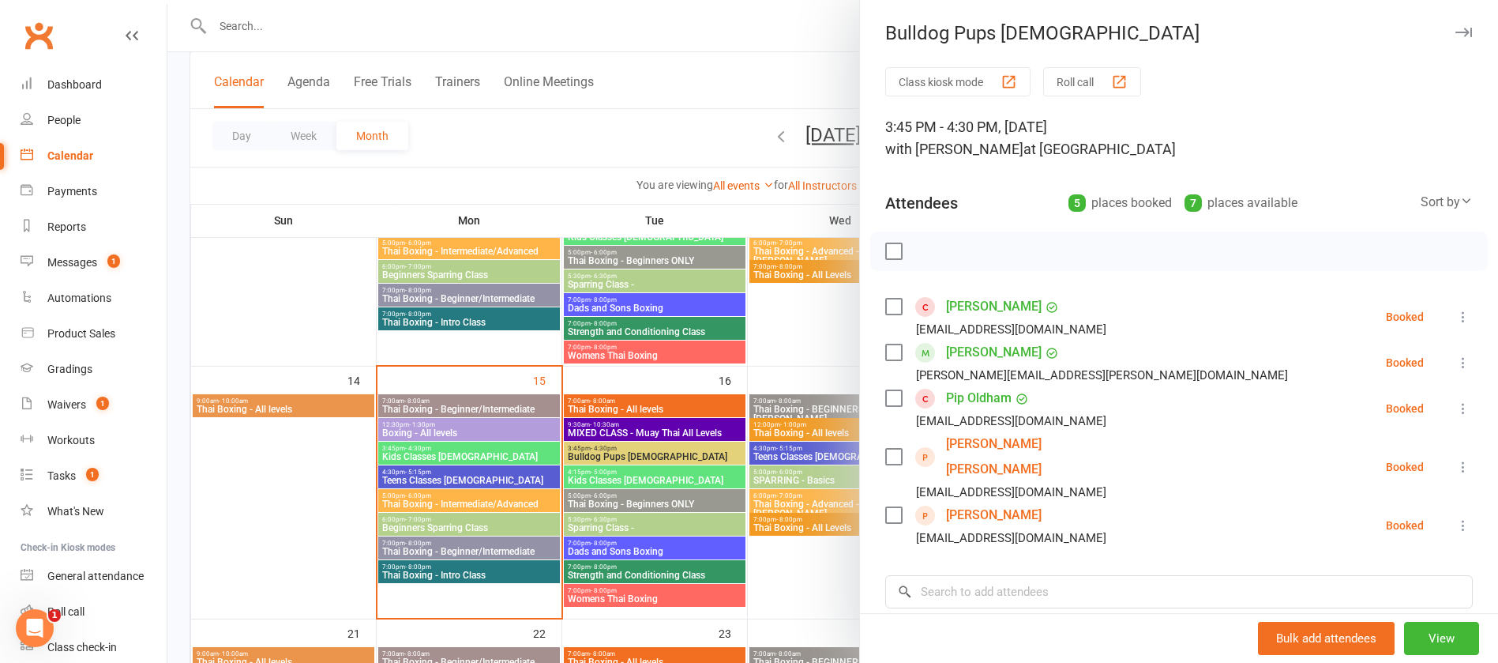
click at [611, 30] on div at bounding box center [832, 331] width 1331 height 663
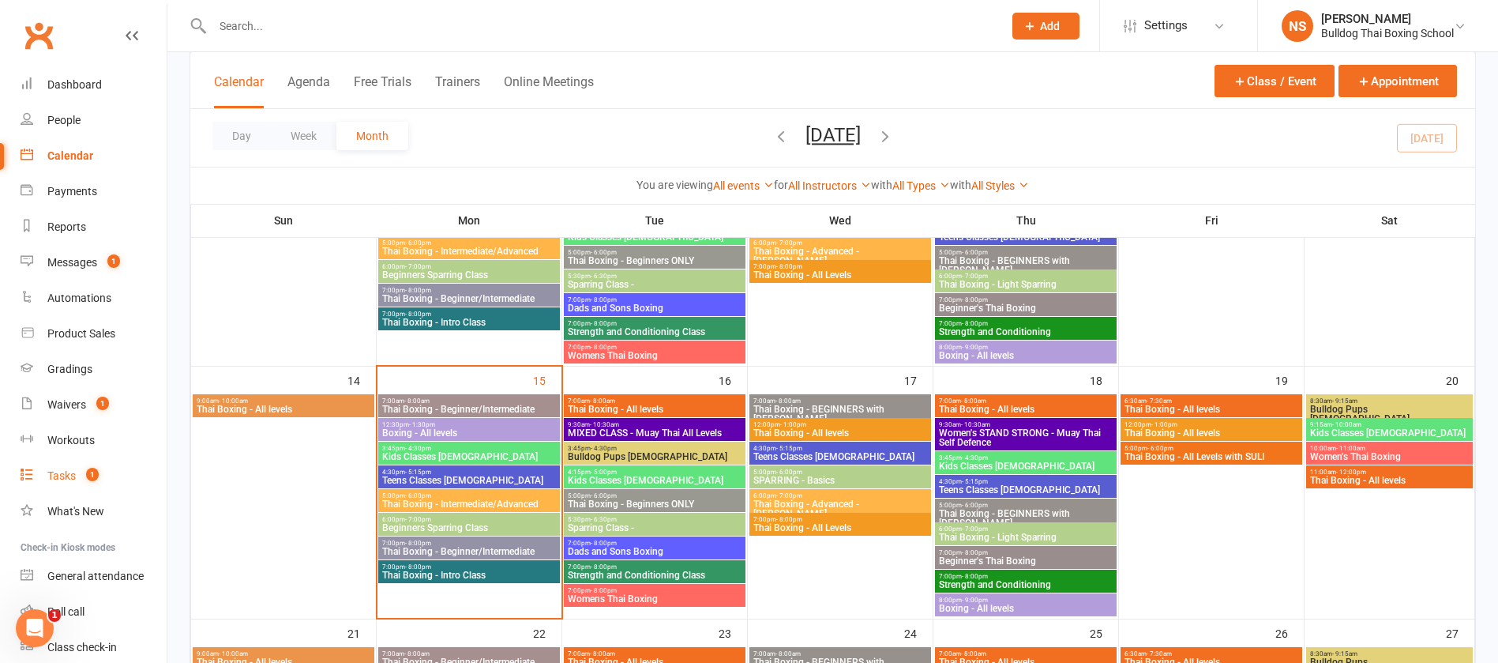
click at [74, 478] on div "Tasks" at bounding box center [61, 475] width 28 height 13
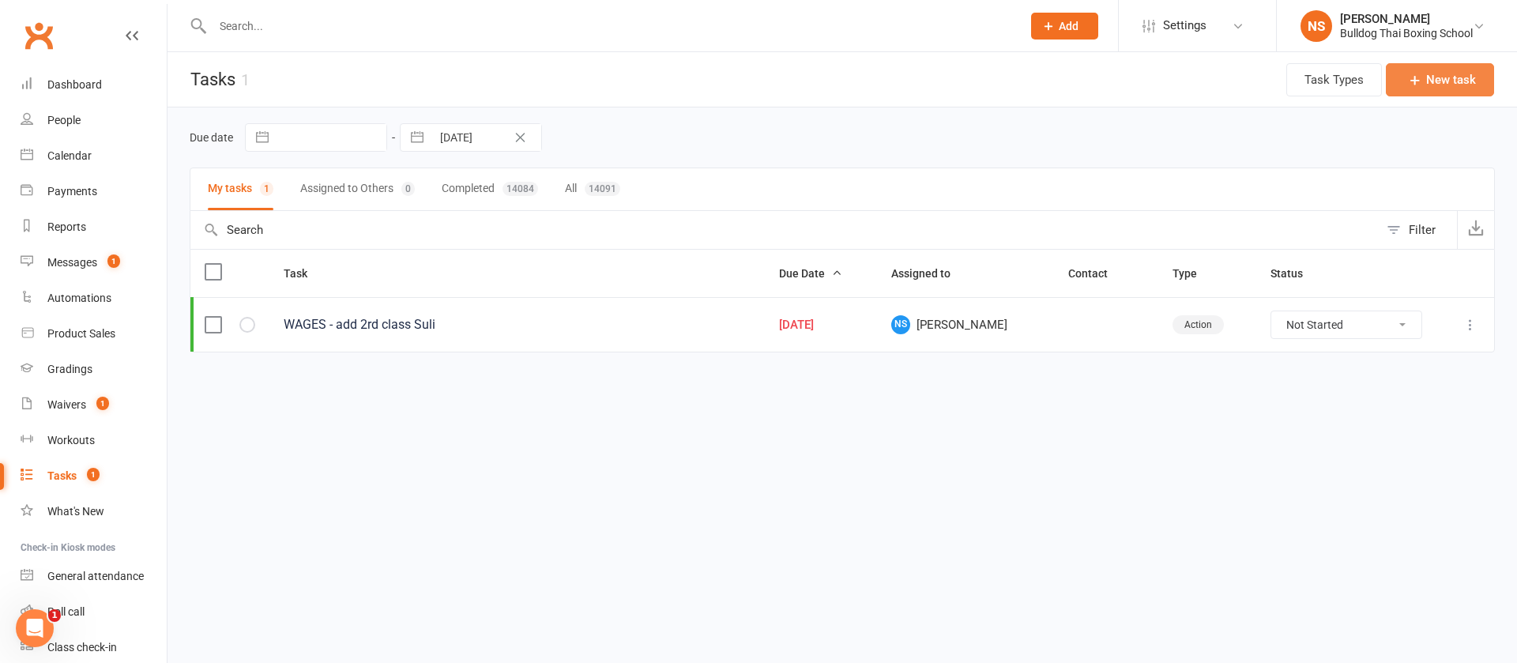
click at [1450, 78] on button "New task" at bounding box center [1439, 79] width 108 height 33
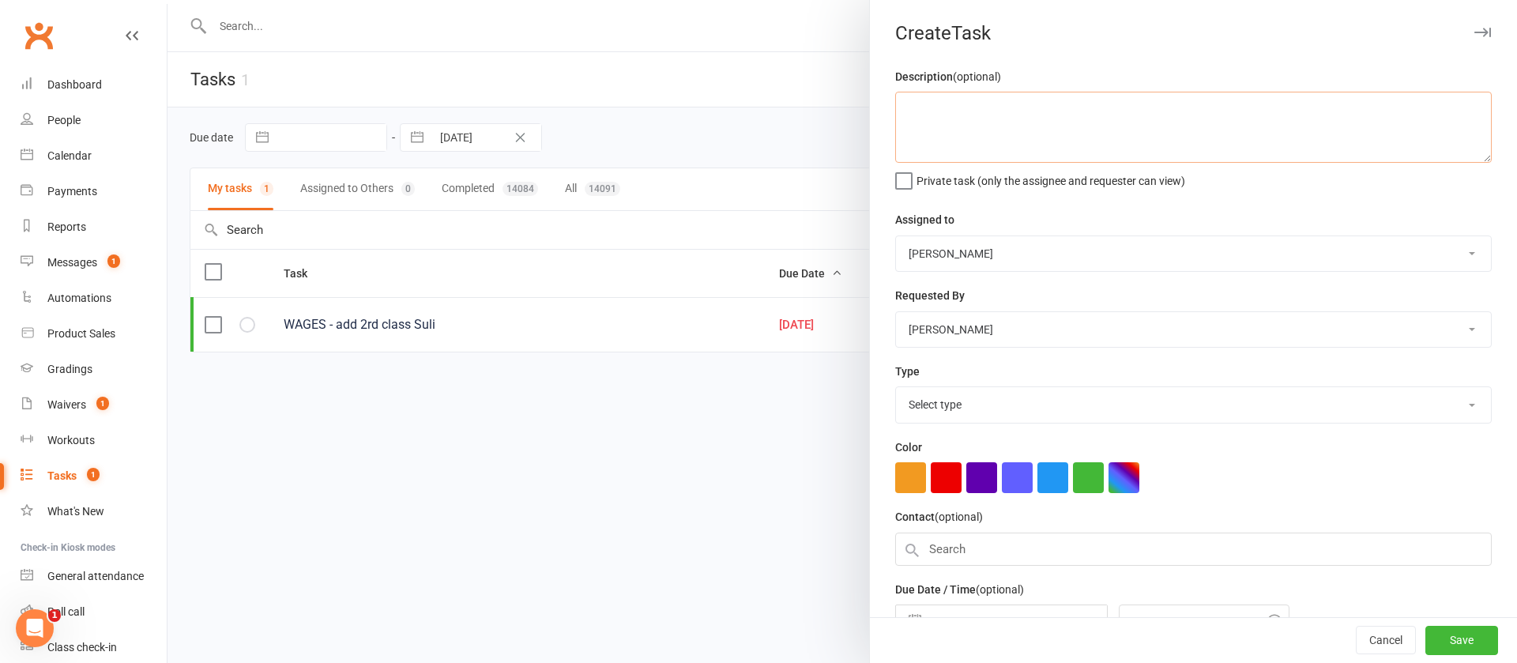
click at [947, 115] on textarea at bounding box center [1193, 127] width 596 height 71
type textarea "marieke away next week"
click at [949, 410] on select "Select type Action E-mail Meeting Phone call Text Add new task type" at bounding box center [1193, 404] width 595 height 35
select select "26436"
click at [896, 390] on select "Select type Action E-mail Meeting Phone call Text Add new task type" at bounding box center [1193, 404] width 595 height 35
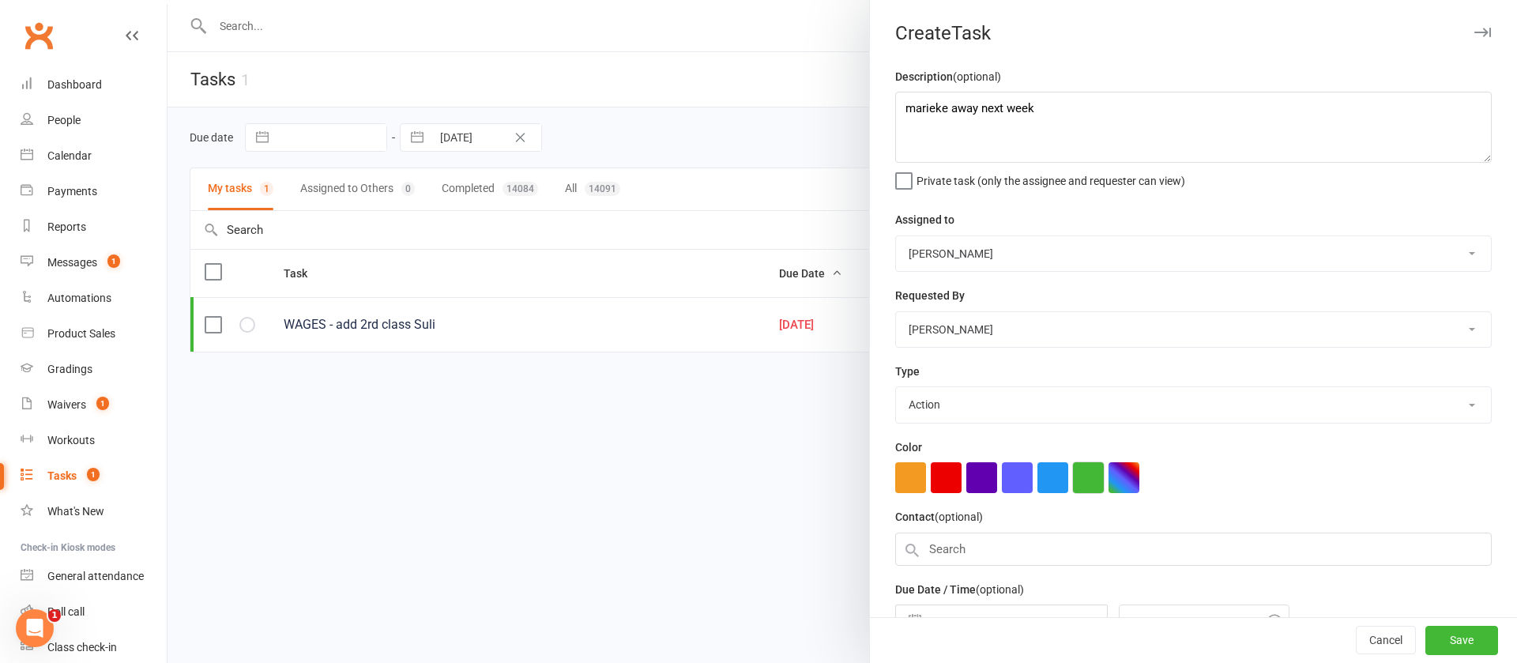
click at [1081, 476] on button "button" at bounding box center [1088, 477] width 31 height 31
click at [1066, 107] on textarea "marieke away next week" at bounding box center [1193, 127] width 596 height 71
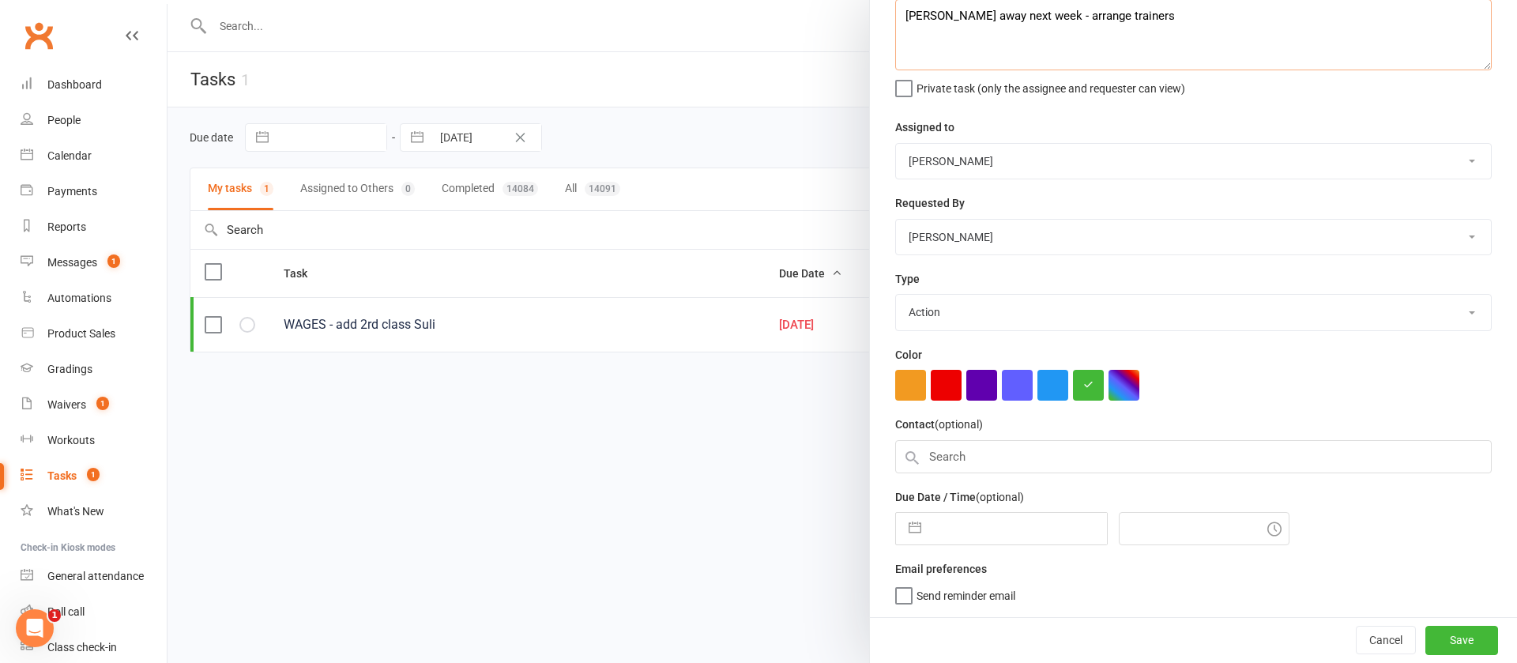
type textarea "[PERSON_NAME] away next week - arrange trainers"
click at [996, 536] on input "text" at bounding box center [1018, 529] width 178 height 32
select select "7"
select select "2025"
select select "8"
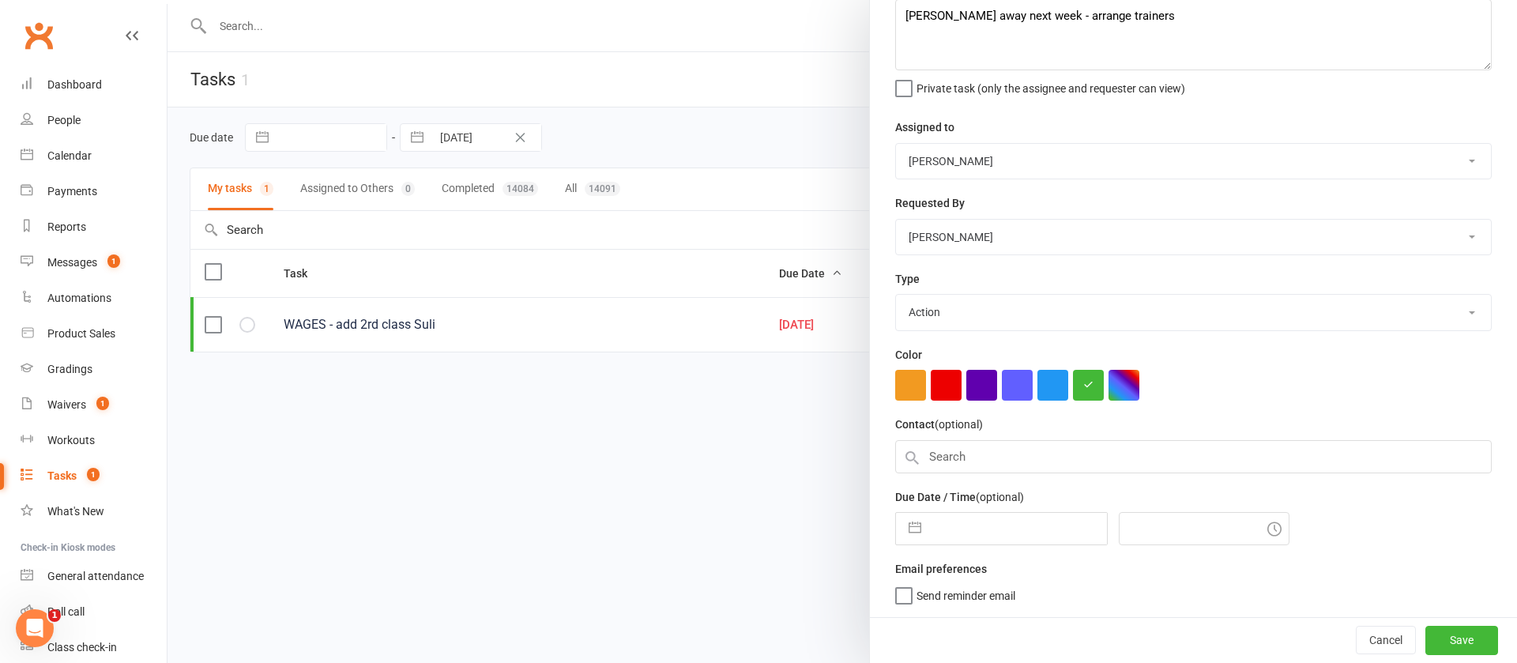
select select "2025"
select select "9"
select select "2025"
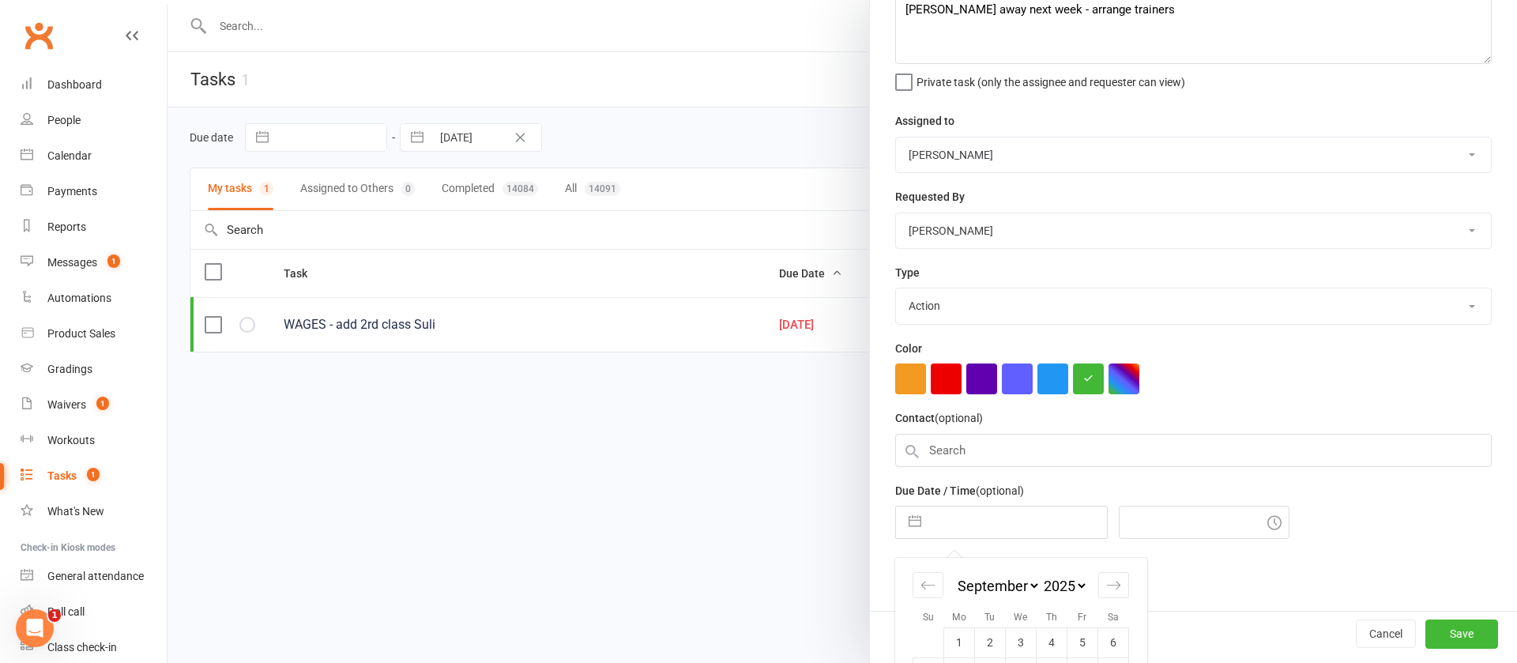
scroll to position [238, 0]
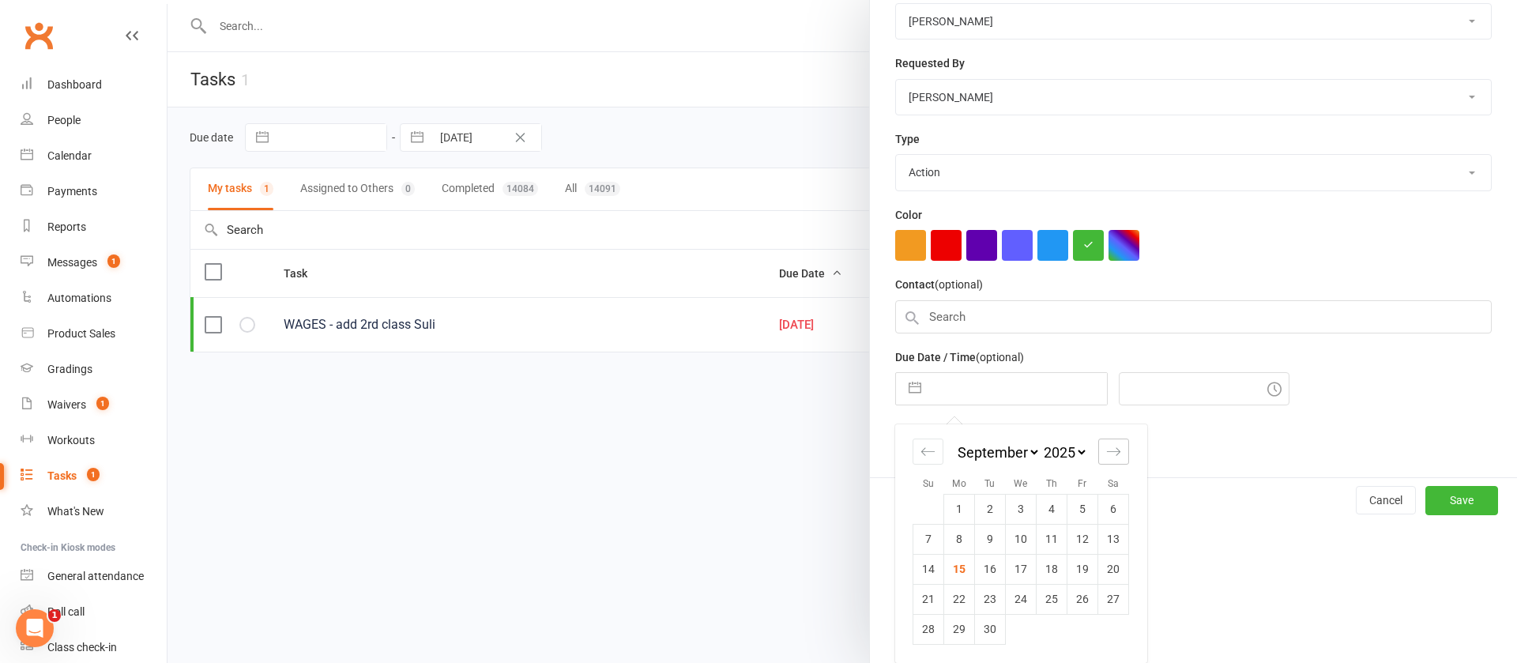
click at [1108, 449] on icon "Move forward to switch to the next month." at bounding box center [1113, 451] width 15 height 15
select select "10"
click at [953, 568] on td "13" at bounding box center [959, 569] width 31 height 30
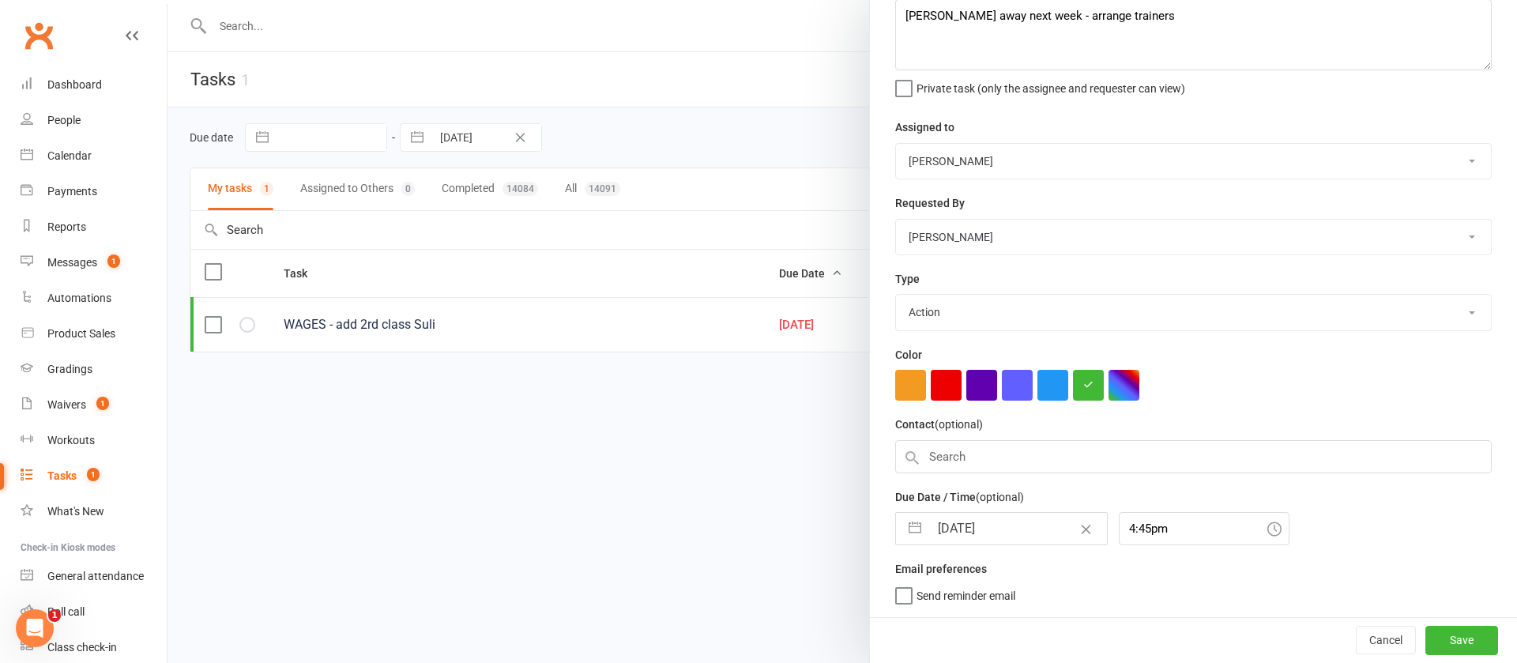
scroll to position [99, 0]
click at [1436, 622] on div "Cancel Save" at bounding box center [1193, 639] width 647 height 45
click at [1429, 637] on button "Save" at bounding box center [1461, 640] width 73 height 28
